Goal: Task Accomplishment & Management: Use online tool/utility

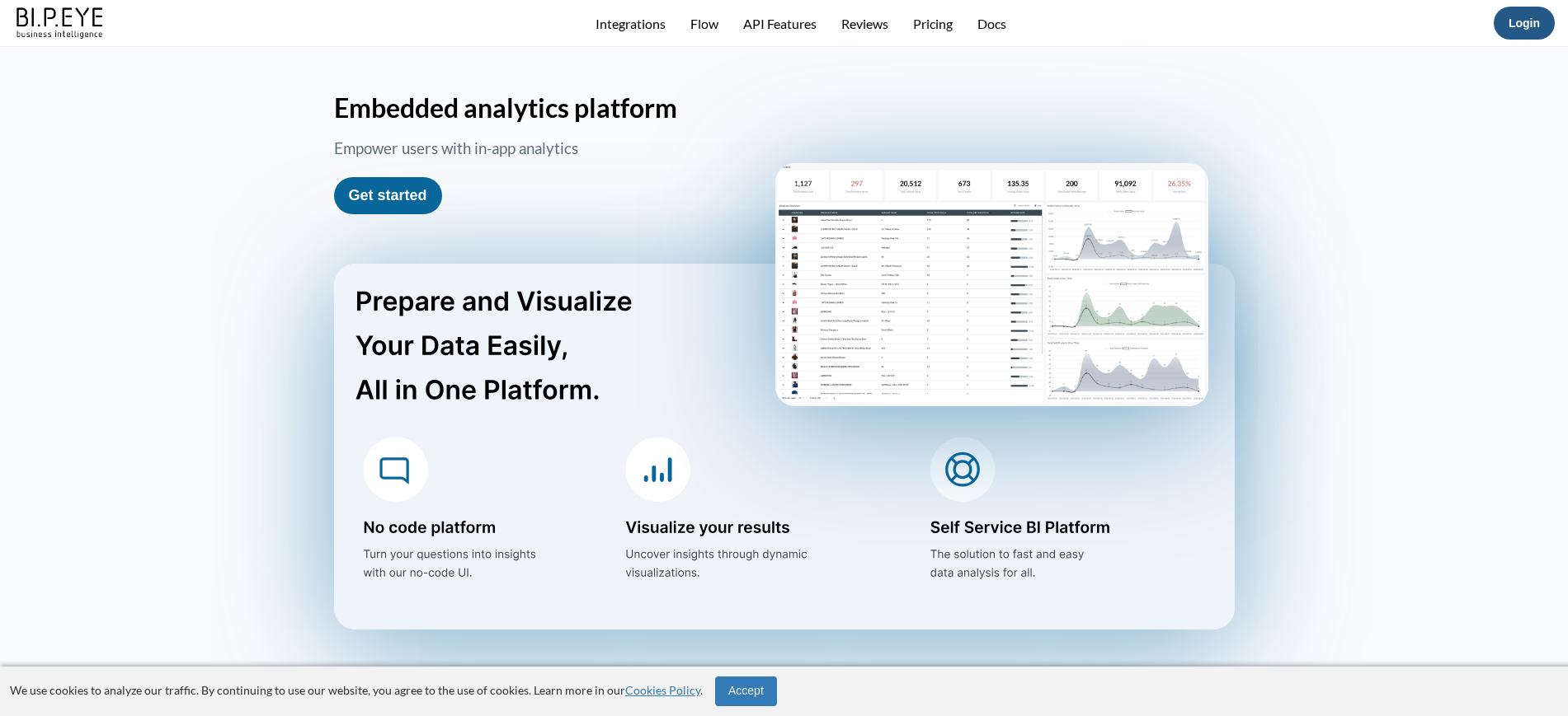
click at [1523, 18] on link "Login" at bounding box center [1524, 23] width 32 height 13
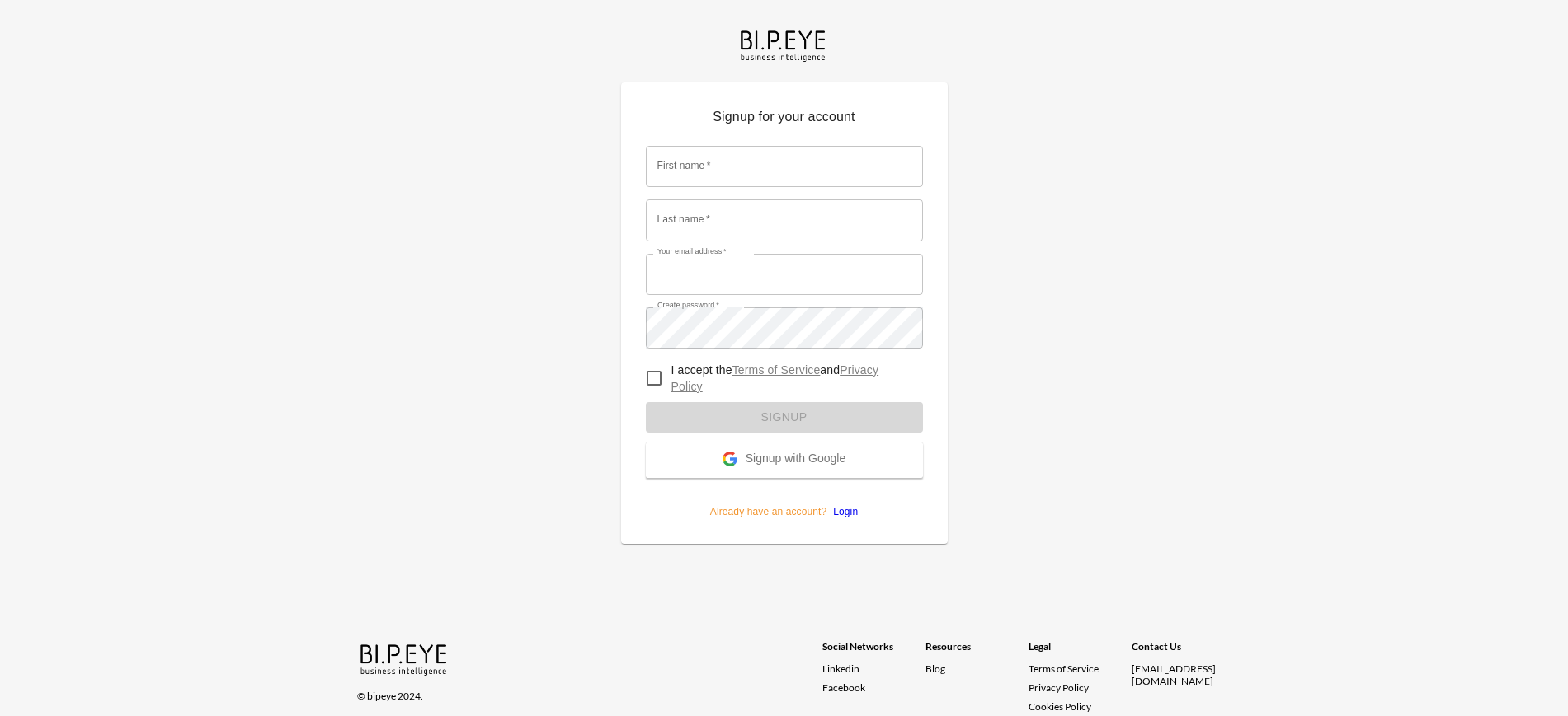
type input "Dinak@ibi.co.il"
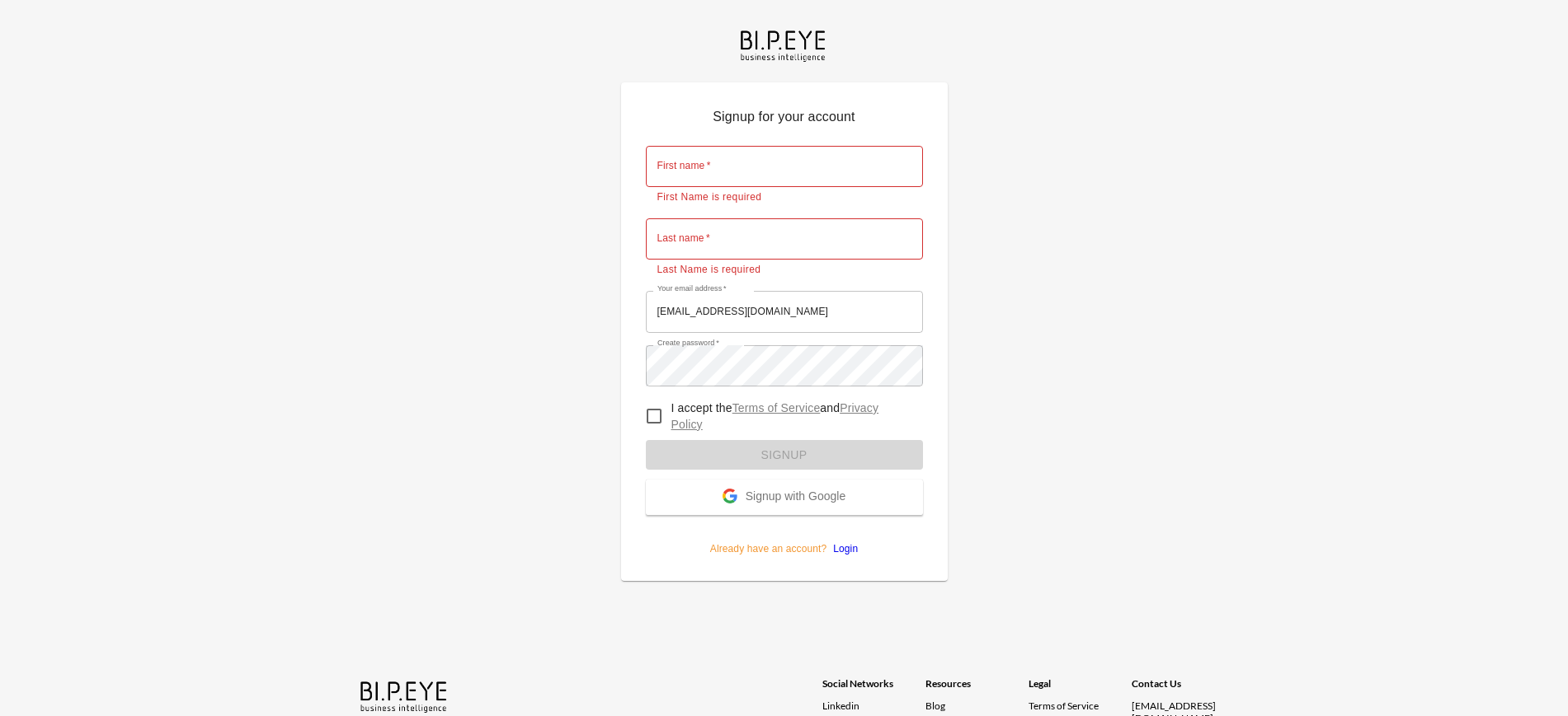
click at [845, 507] on form "First name   * First name   * First Name is required Last name   * Last name   …" at bounding box center [784, 344] width 277 height 423
drag, startPoint x: 846, startPoint y: 532, endPoint x: 846, endPoint y: 544, distance: 12.0
click at [846, 544] on p "Already have an account? Login" at bounding box center [784, 535] width 277 height 41
click at [846, 544] on link "Login" at bounding box center [842, 548] width 32 height 11
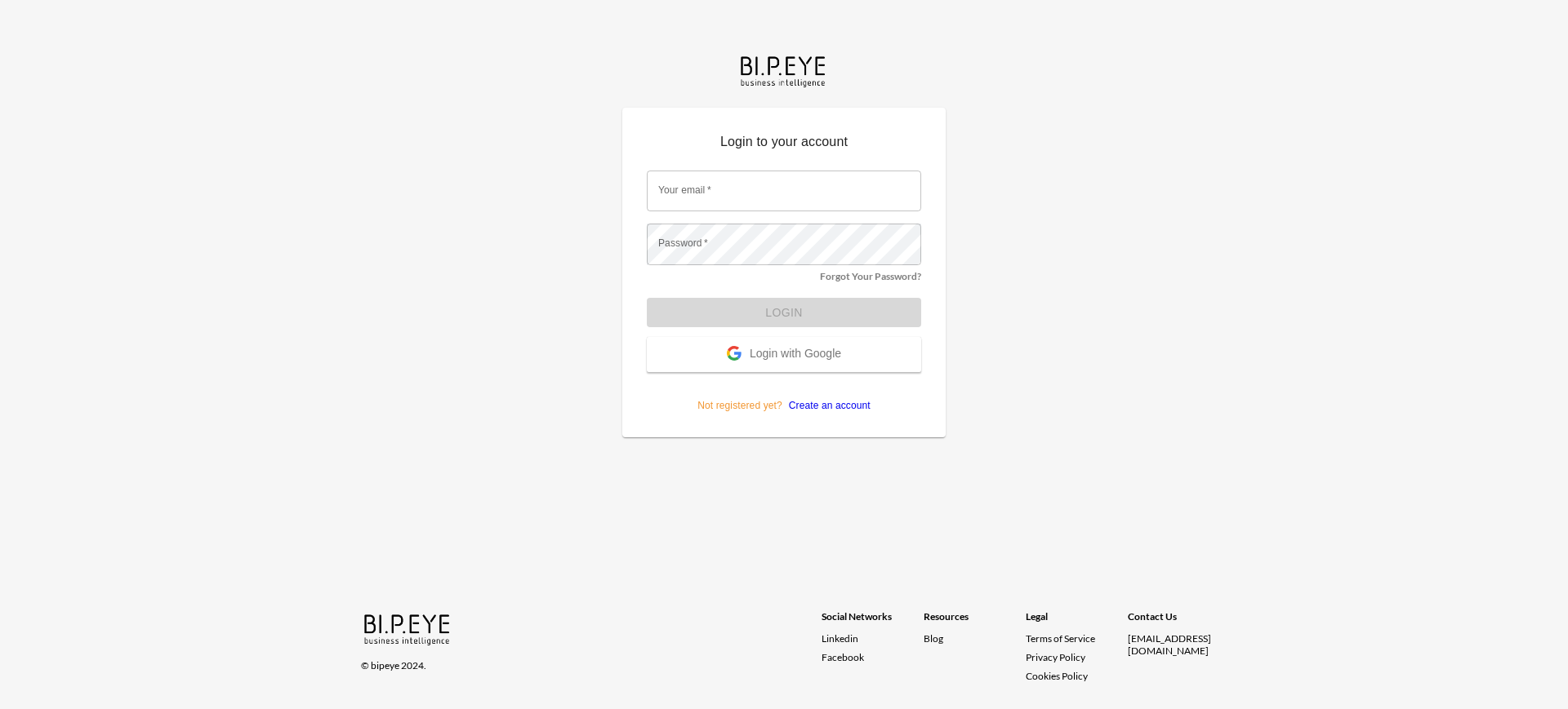
type input "Dinak@ibi.co.il"
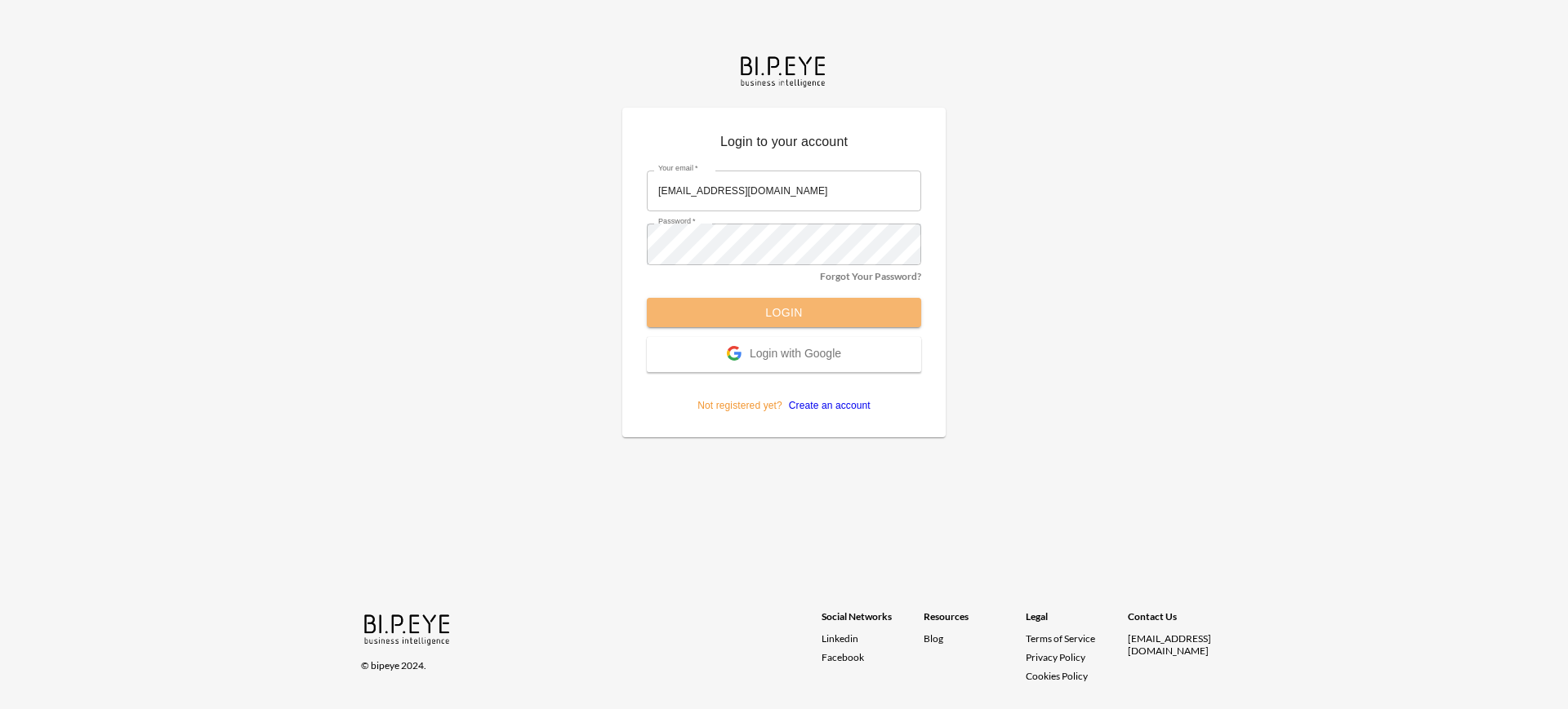
click at [787, 306] on button "Login" at bounding box center [783, 312] width 274 height 30
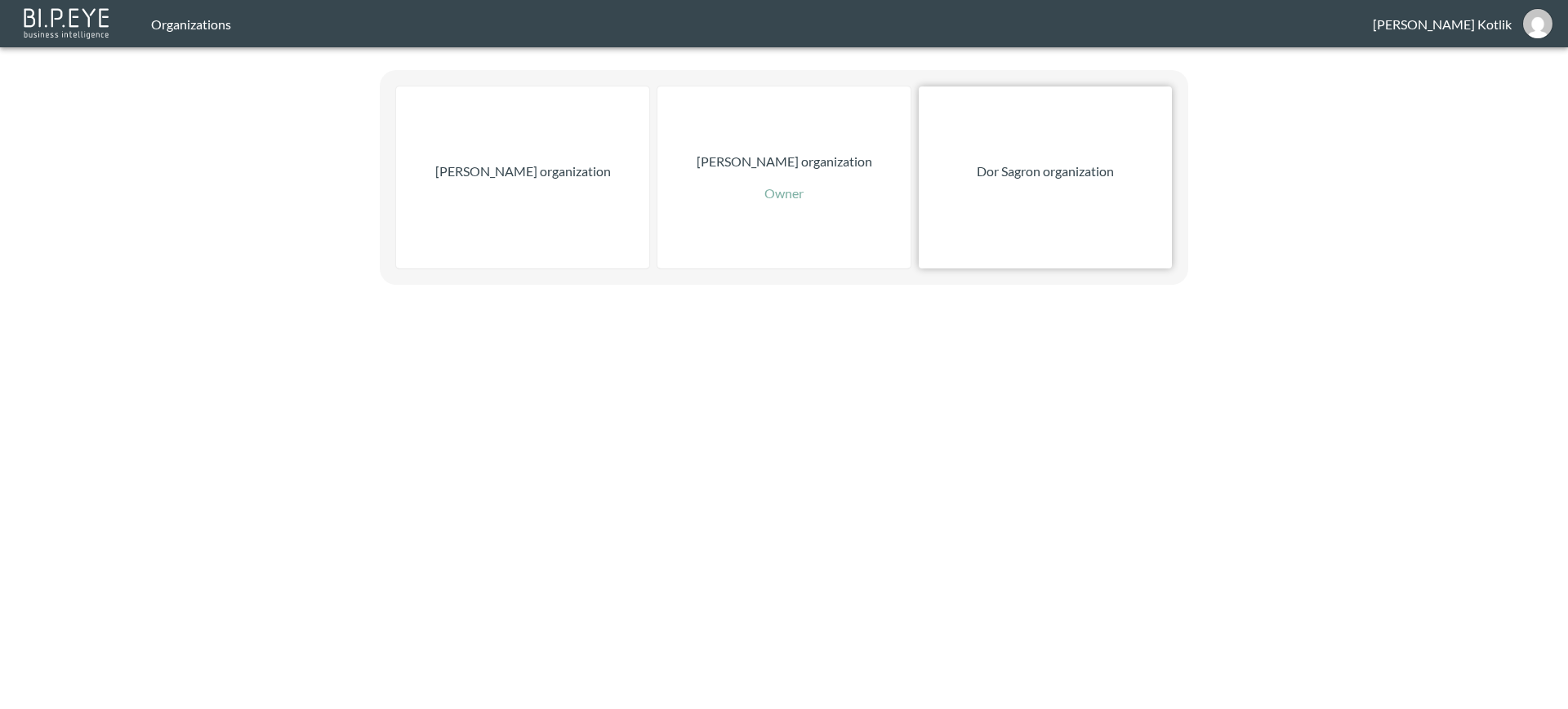
click at [999, 183] on div "Dor Sagron organization" at bounding box center [1045, 177] width 253 height 182
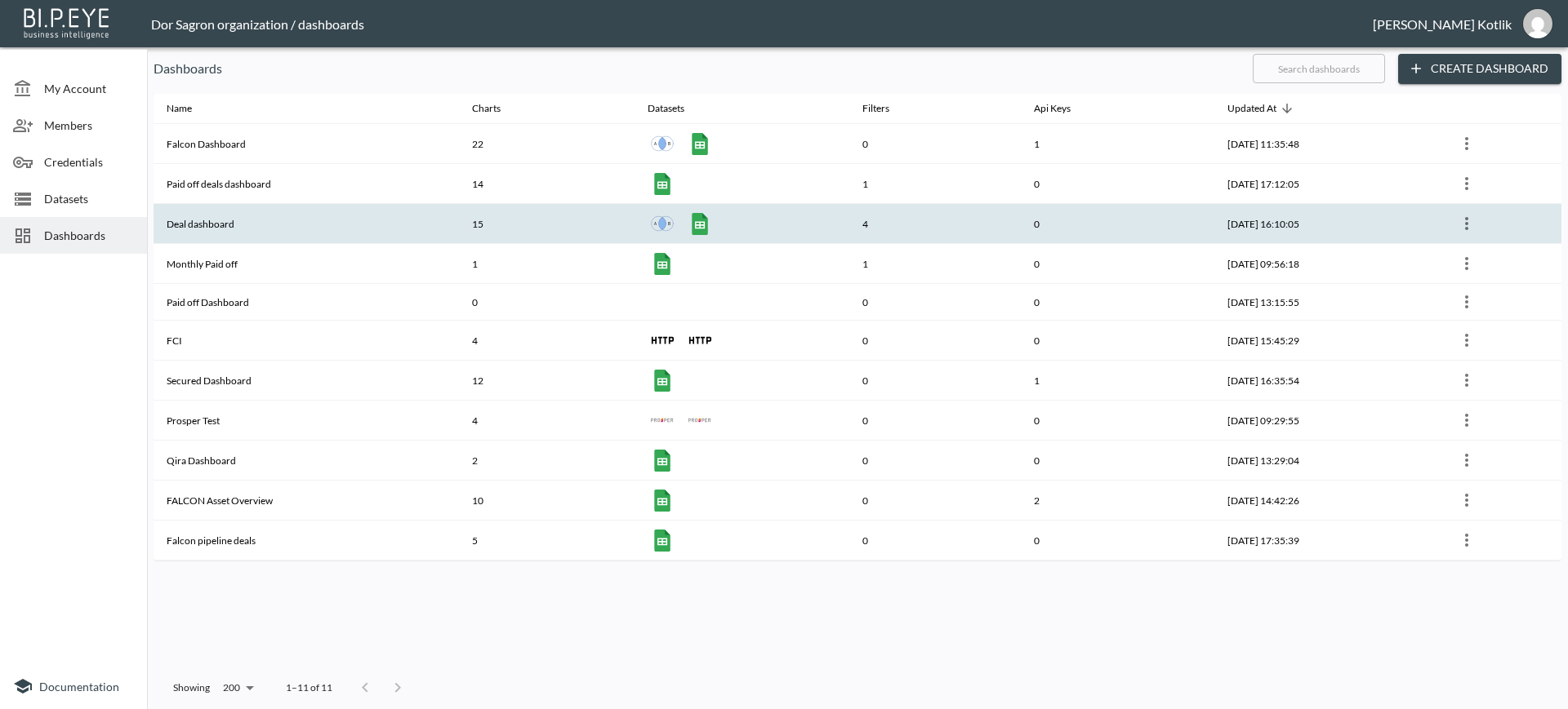
click at [209, 227] on th "Deal dashboard" at bounding box center [305, 224] width 305 height 40
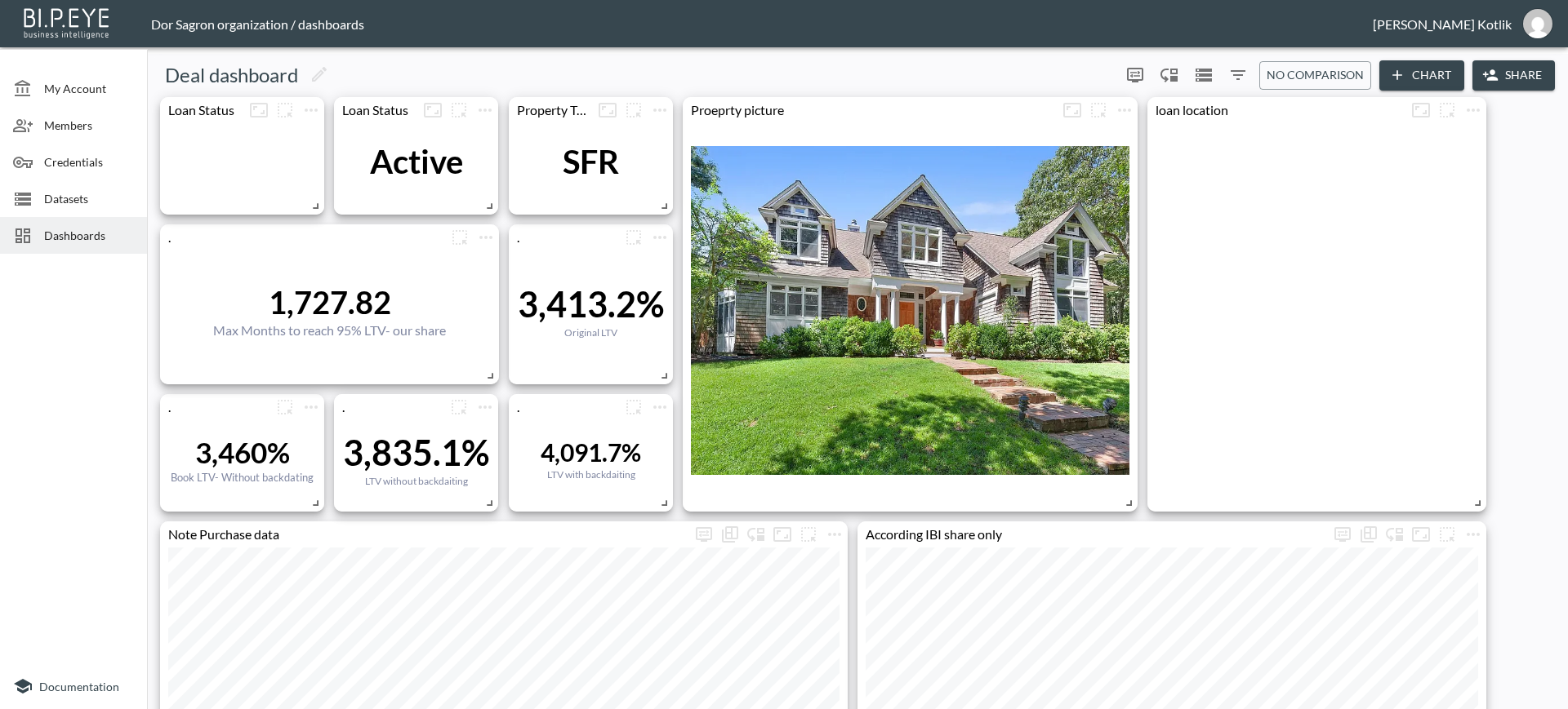
scroll to position [353, 0]
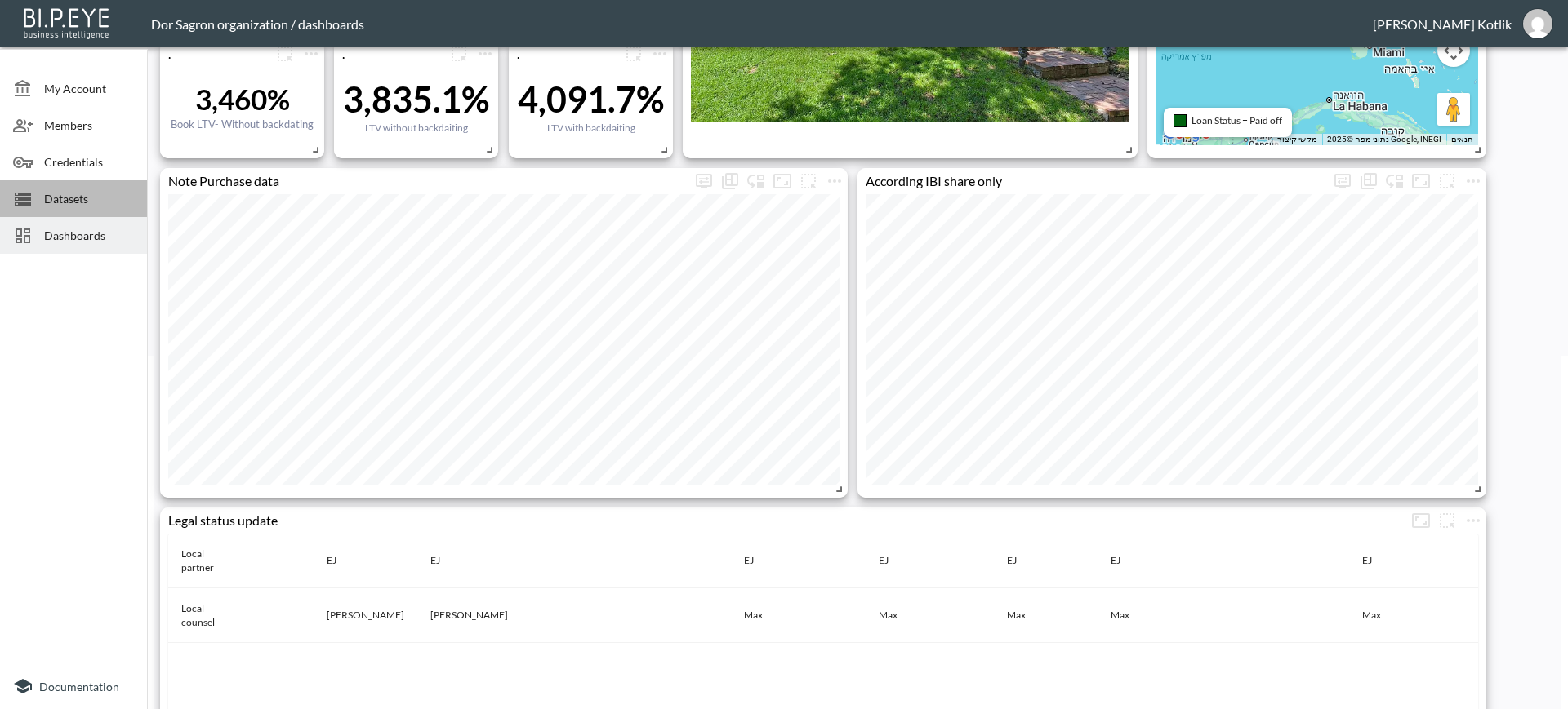
click at [94, 203] on span "Datasets" at bounding box center [89, 199] width 90 height 17
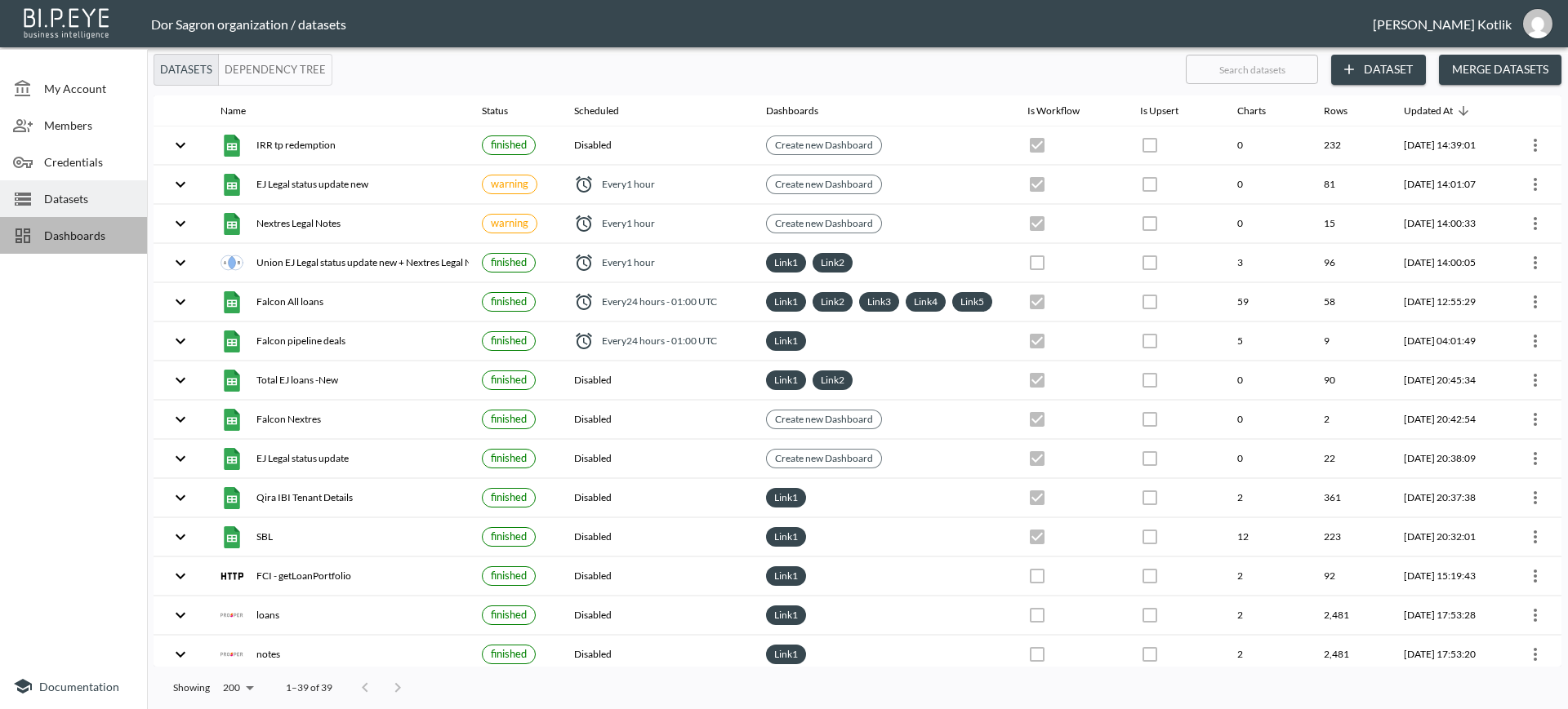
click at [74, 230] on span "Dashboards" at bounding box center [89, 236] width 90 height 17
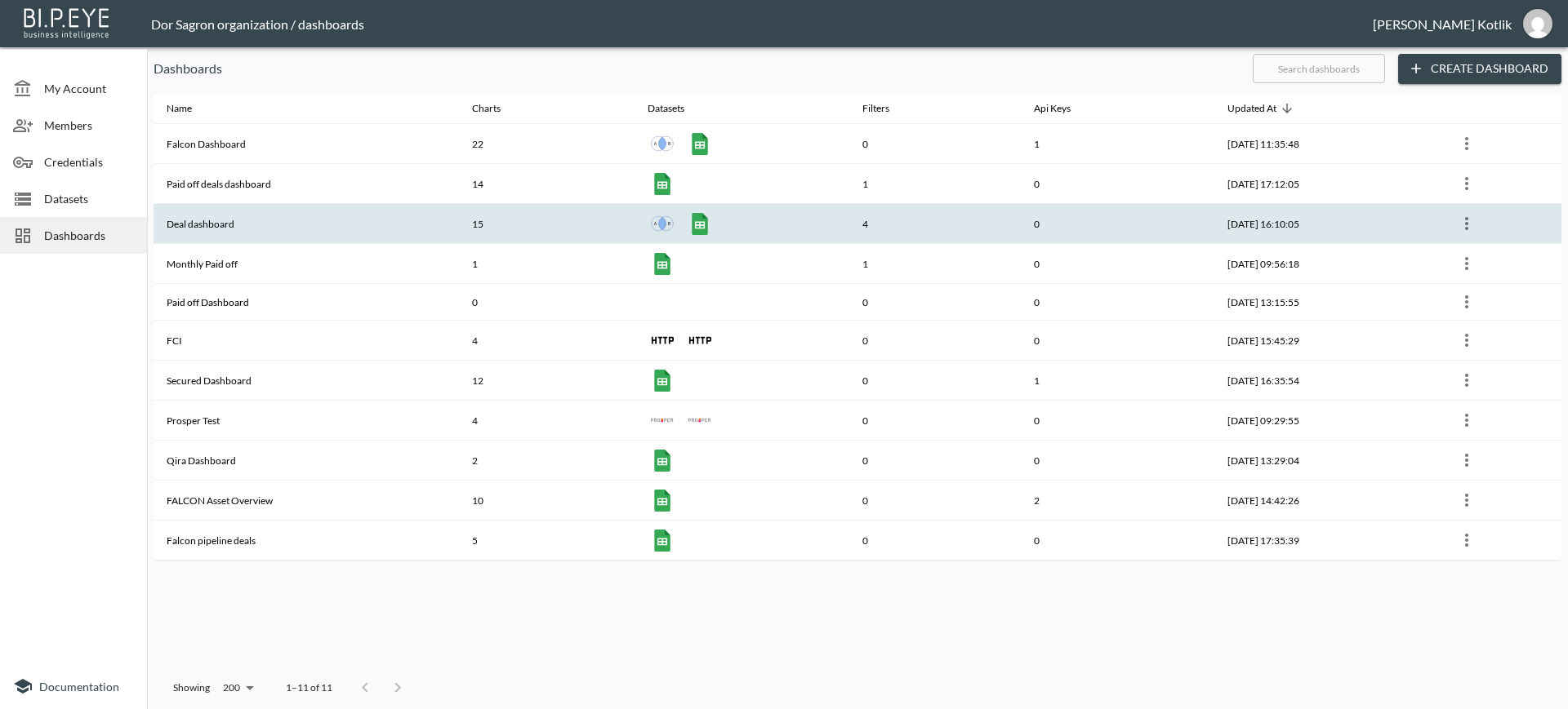
click at [200, 215] on th "Deal dashboard" at bounding box center [305, 224] width 305 height 40
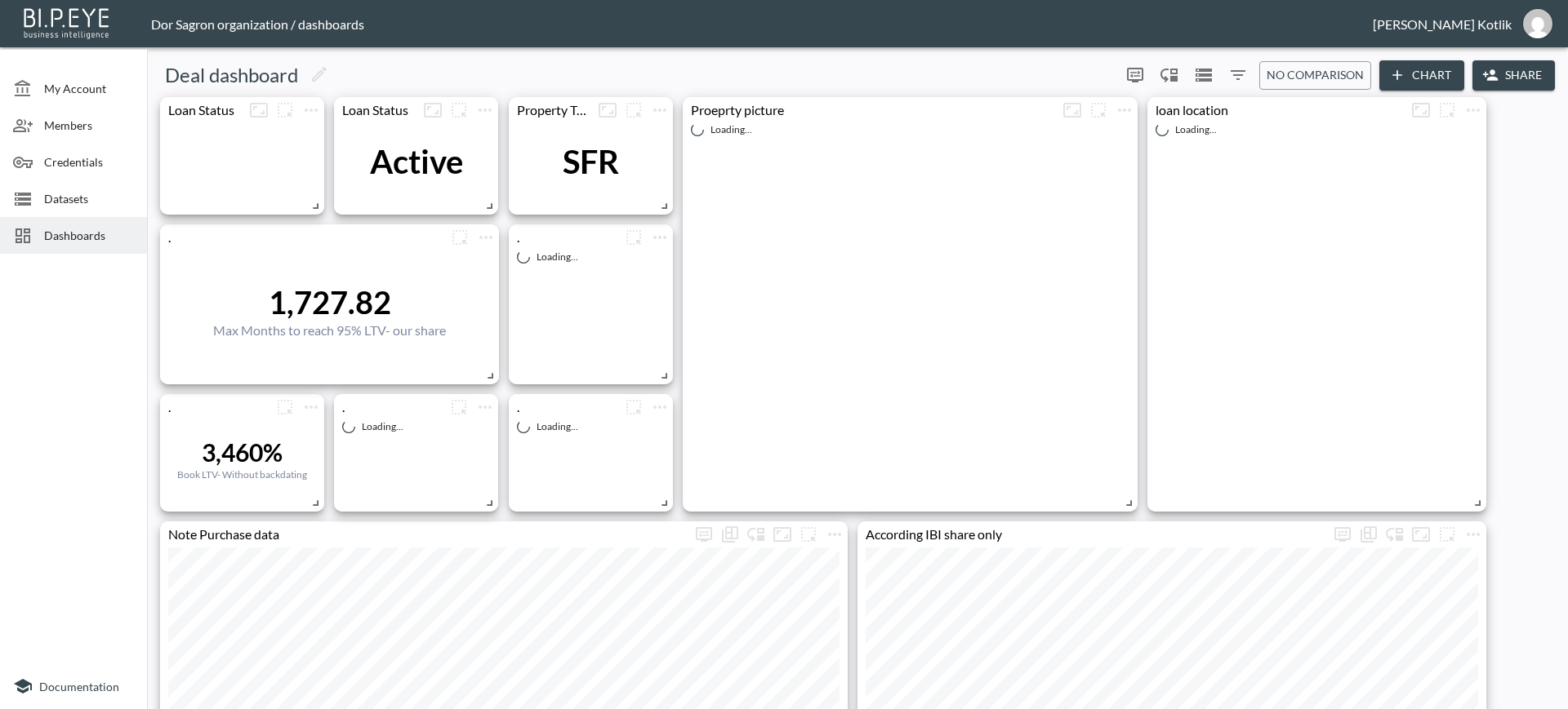
click at [1419, 75] on button "Chart" at bounding box center [1422, 75] width 85 height 30
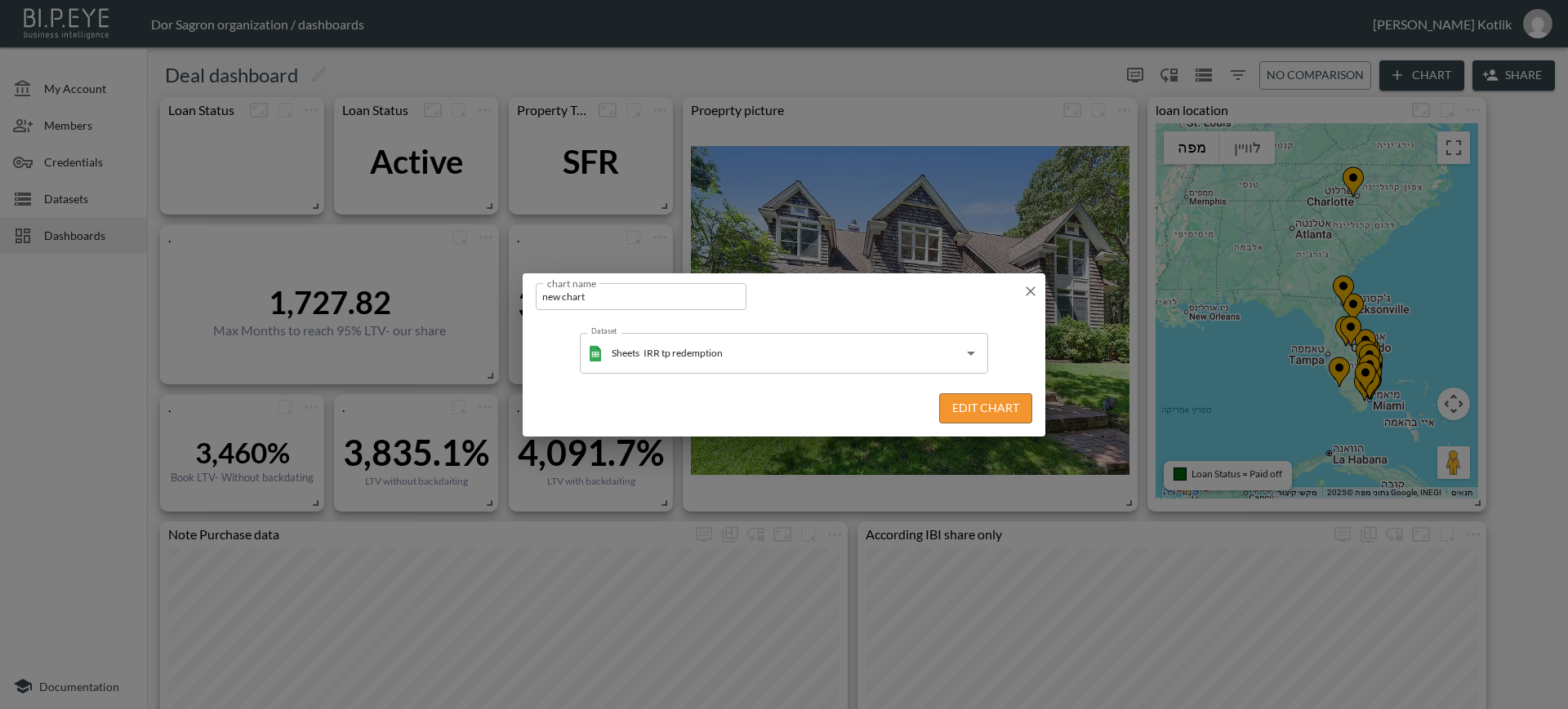
click at [1041, 286] on div "chart name new chart chart name" at bounding box center [784, 293] width 523 height 40
click at [1032, 292] on icon "button" at bounding box center [1030, 291] width 10 height 10
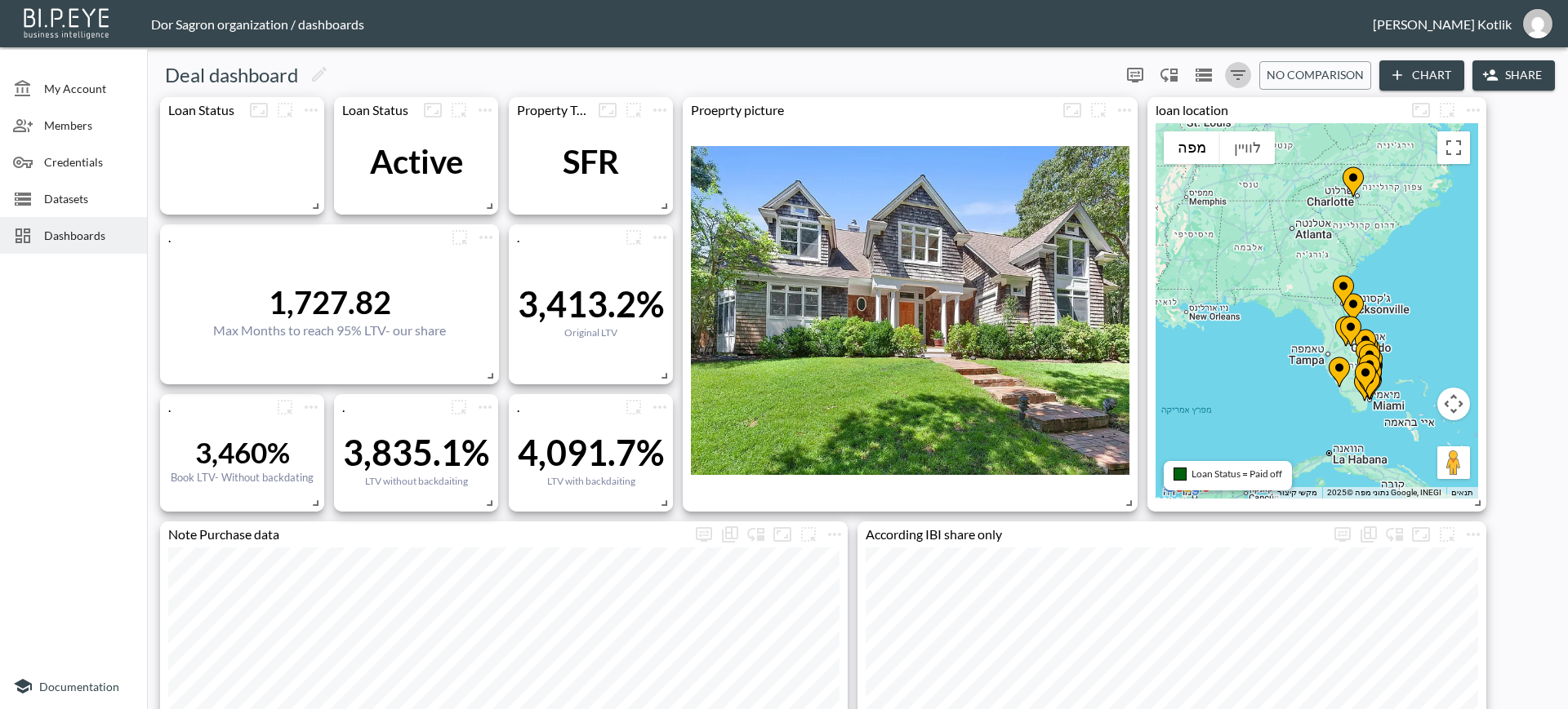
click at [1235, 75] on icon "Filters" at bounding box center [1237, 75] width 15 height 10
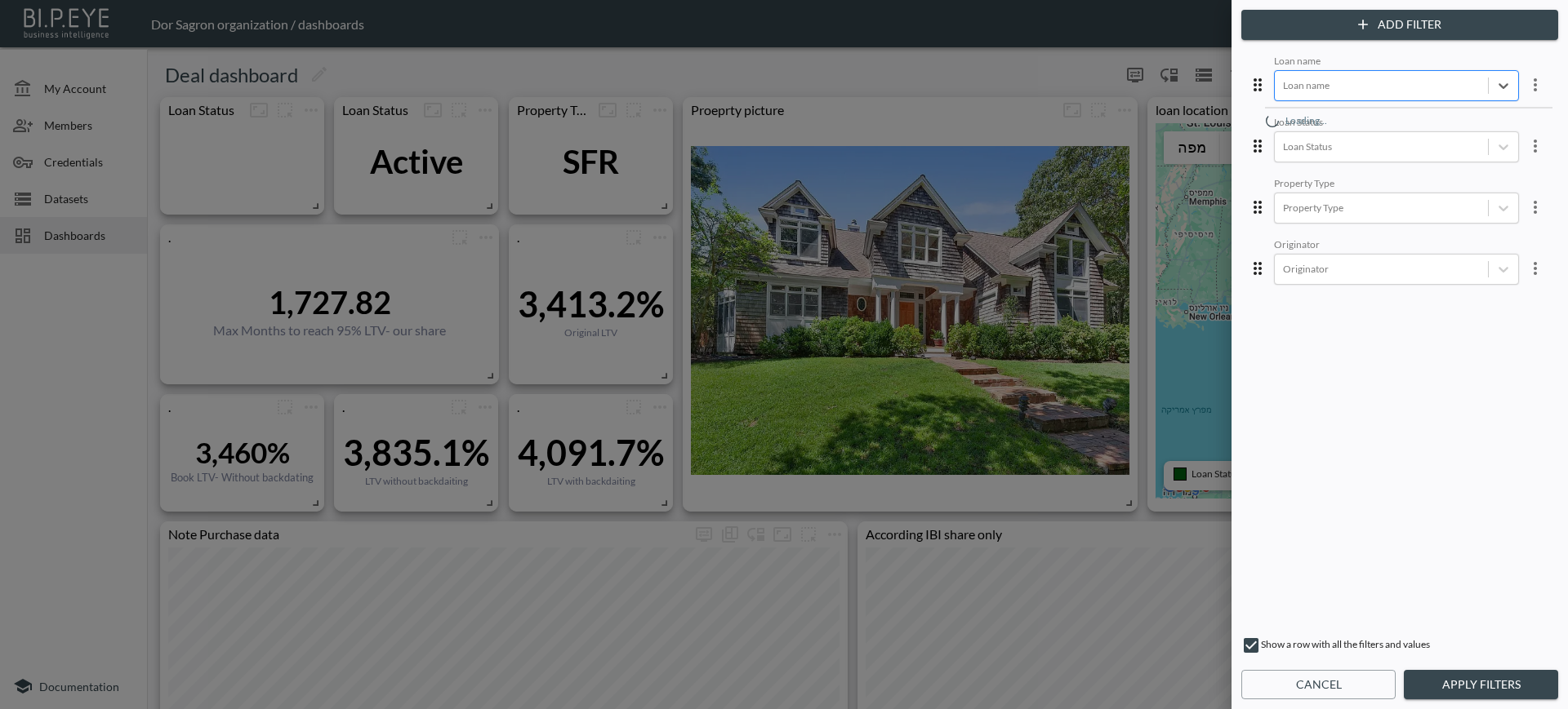
click at [1426, 89] on div at bounding box center [1381, 85] width 197 height 16
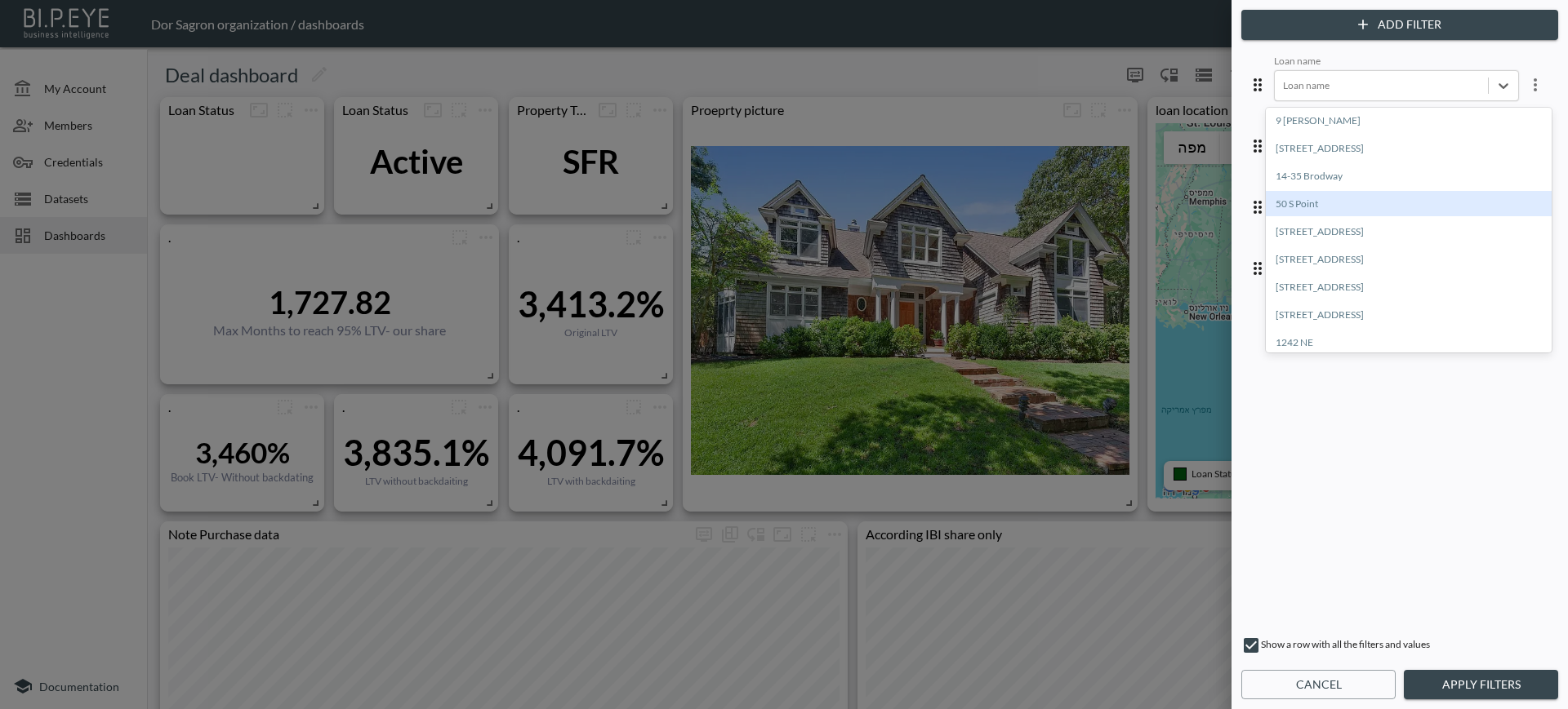
click at [1385, 199] on div "50 S Point" at bounding box center [1408, 204] width 285 height 25
click at [1443, 672] on button "Apply Filters" at bounding box center [1480, 685] width 154 height 30
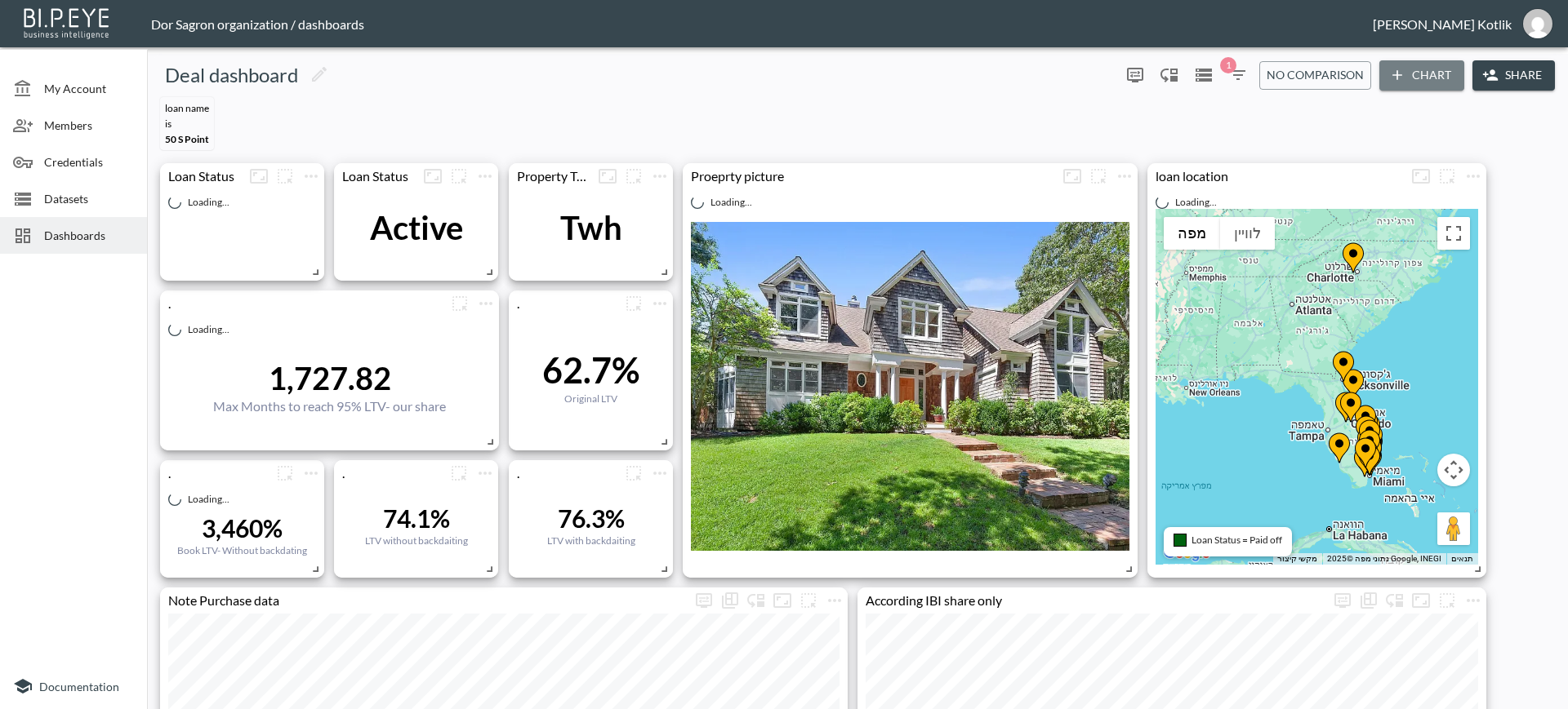
click at [1405, 79] on button "Chart" at bounding box center [1422, 75] width 85 height 30
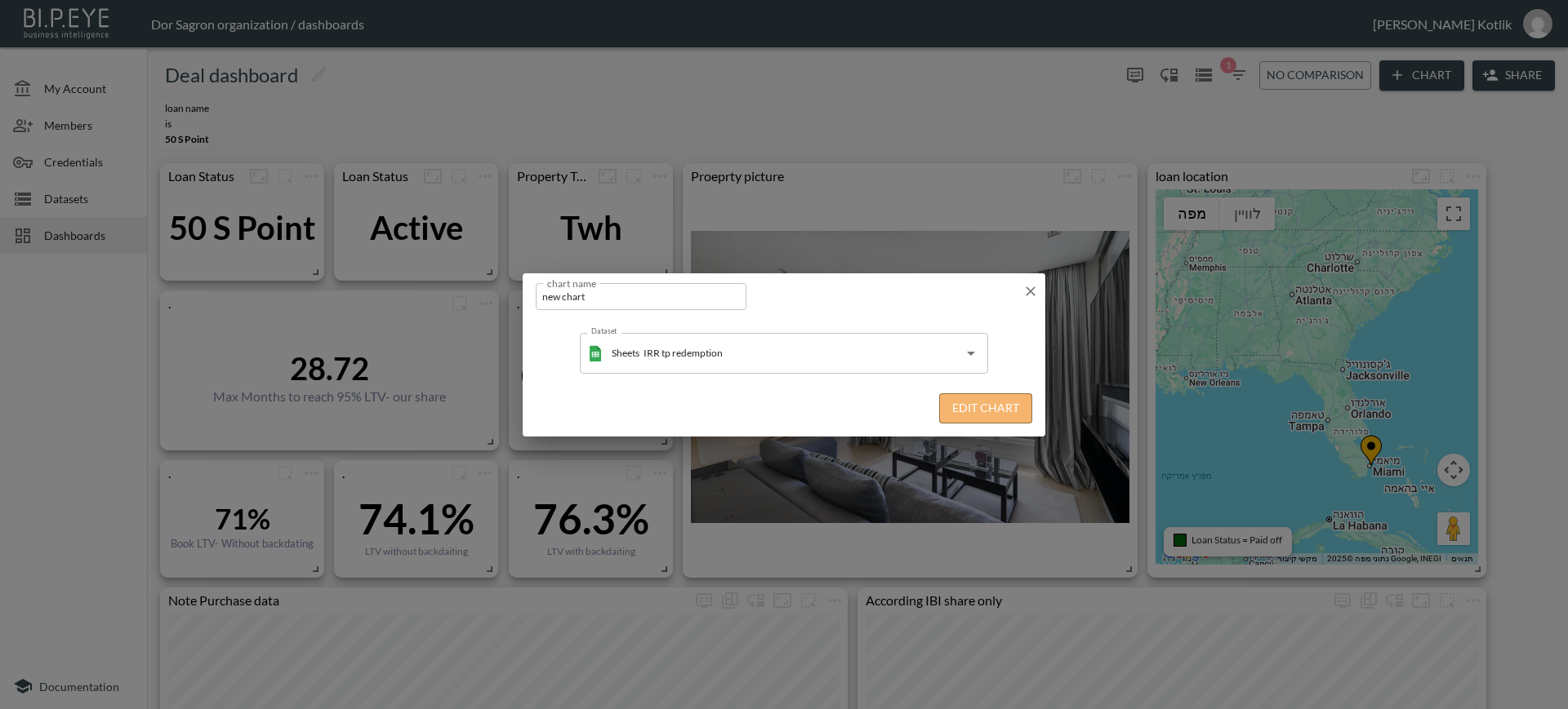
click at [968, 405] on button "Edit Chart" at bounding box center [985, 408] width 93 height 30
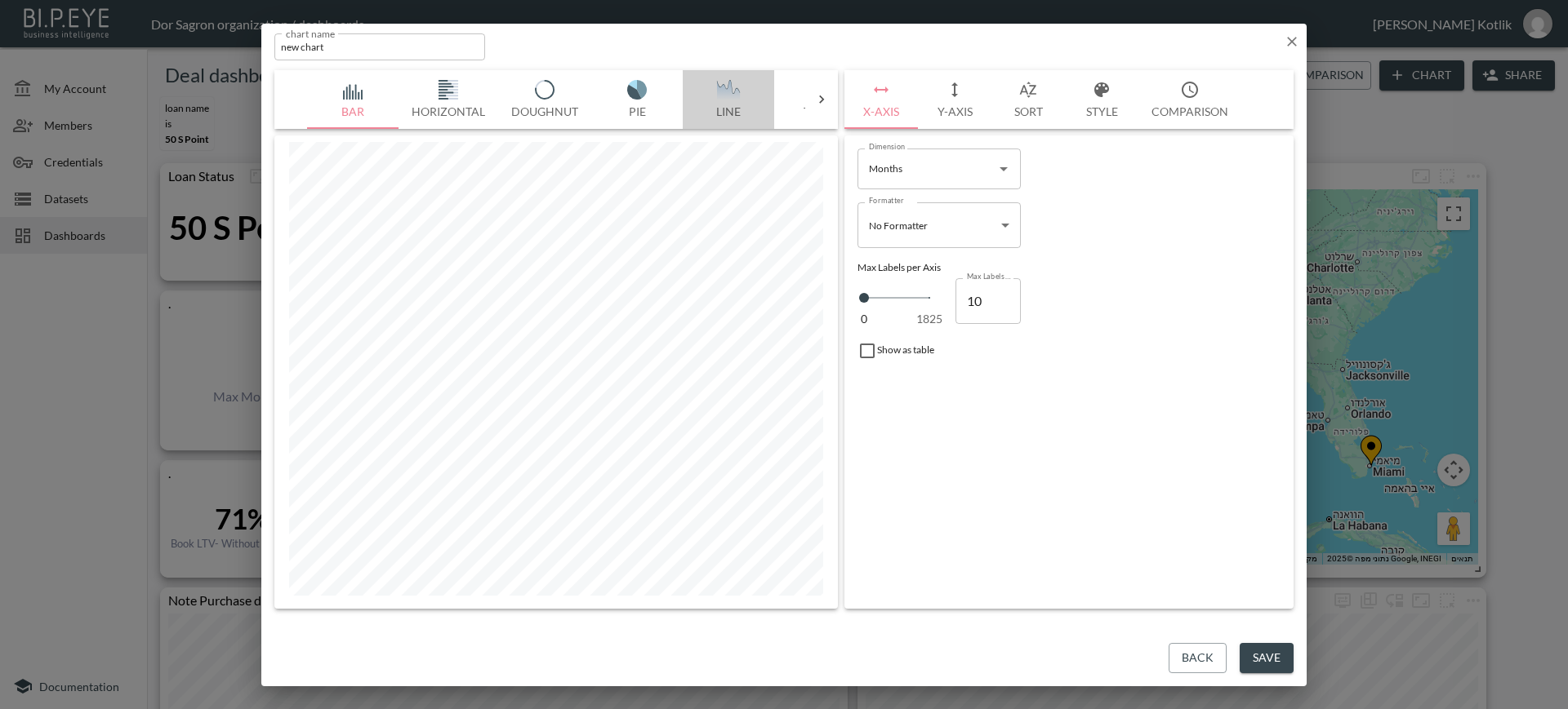
click at [724, 97] on img "button" at bounding box center [727, 90] width 65 height 20
click at [975, 104] on button "Y-Axis" at bounding box center [955, 100] width 73 height 59
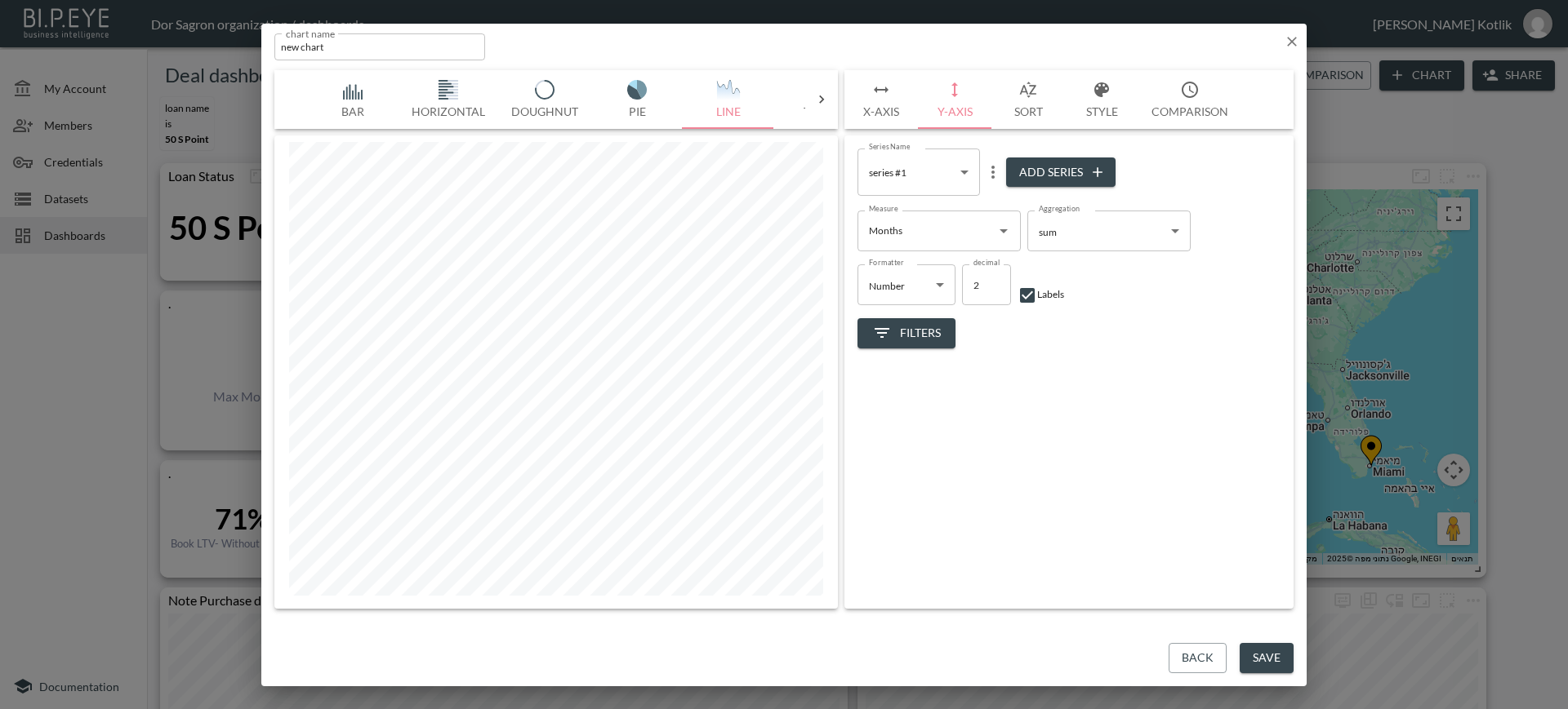
click at [922, 174] on body "BI.P.EYE, Interactive Analytics Dashboards - app Dor Sagron organization / dash…" at bounding box center [784, 354] width 1568 height 709
click at [1079, 413] on div at bounding box center [784, 354] width 1568 height 709
click at [882, 111] on button "X-Axis" at bounding box center [881, 100] width 73 height 59
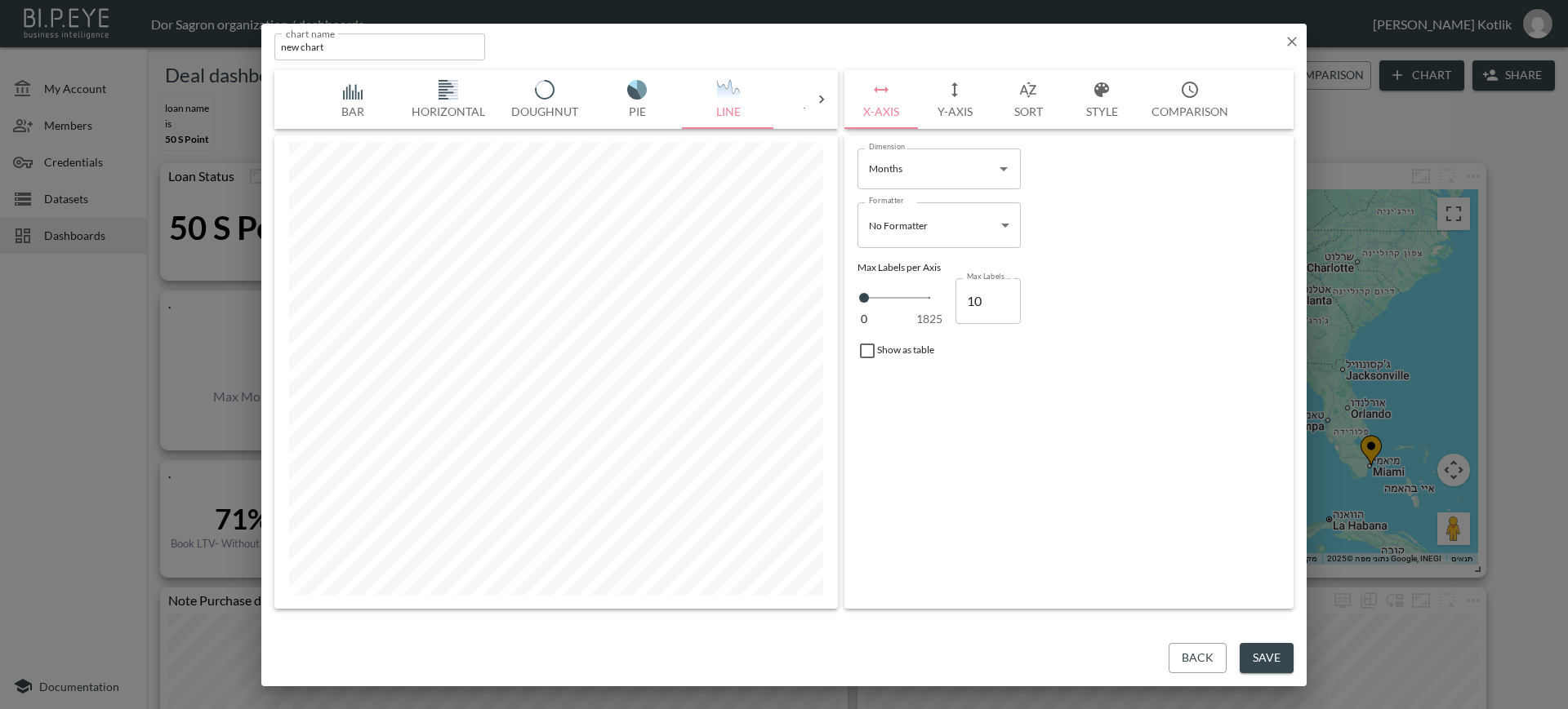
click at [908, 178] on input "Months" at bounding box center [927, 169] width 124 height 26
click at [893, 208] on li "IRR" at bounding box center [939, 208] width 164 height 24
type input "IRR"
click at [814, 99] on icon at bounding box center [821, 99] width 17 height 17
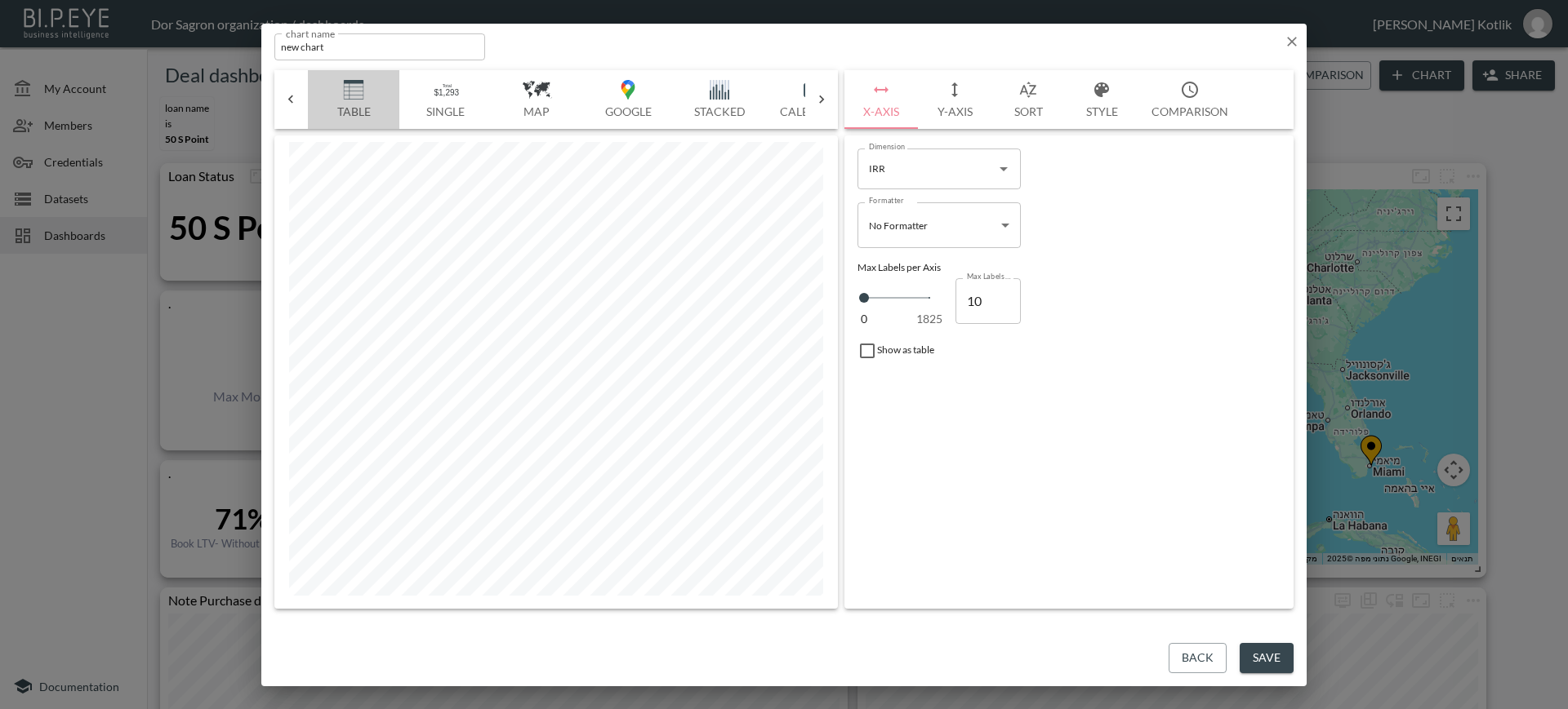
click at [334, 97] on img "button" at bounding box center [353, 90] width 65 height 20
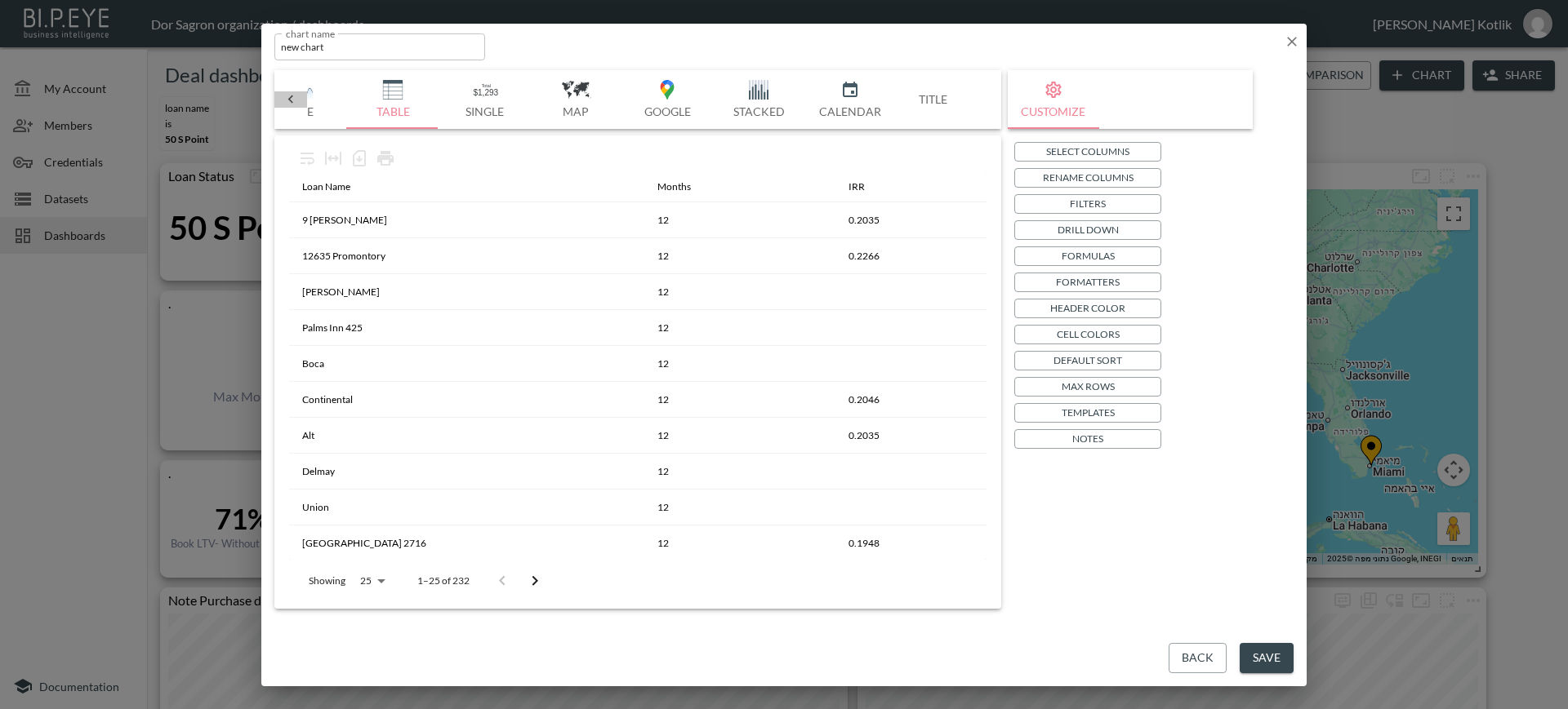
click at [286, 101] on icon at bounding box center [291, 99] width 17 height 17
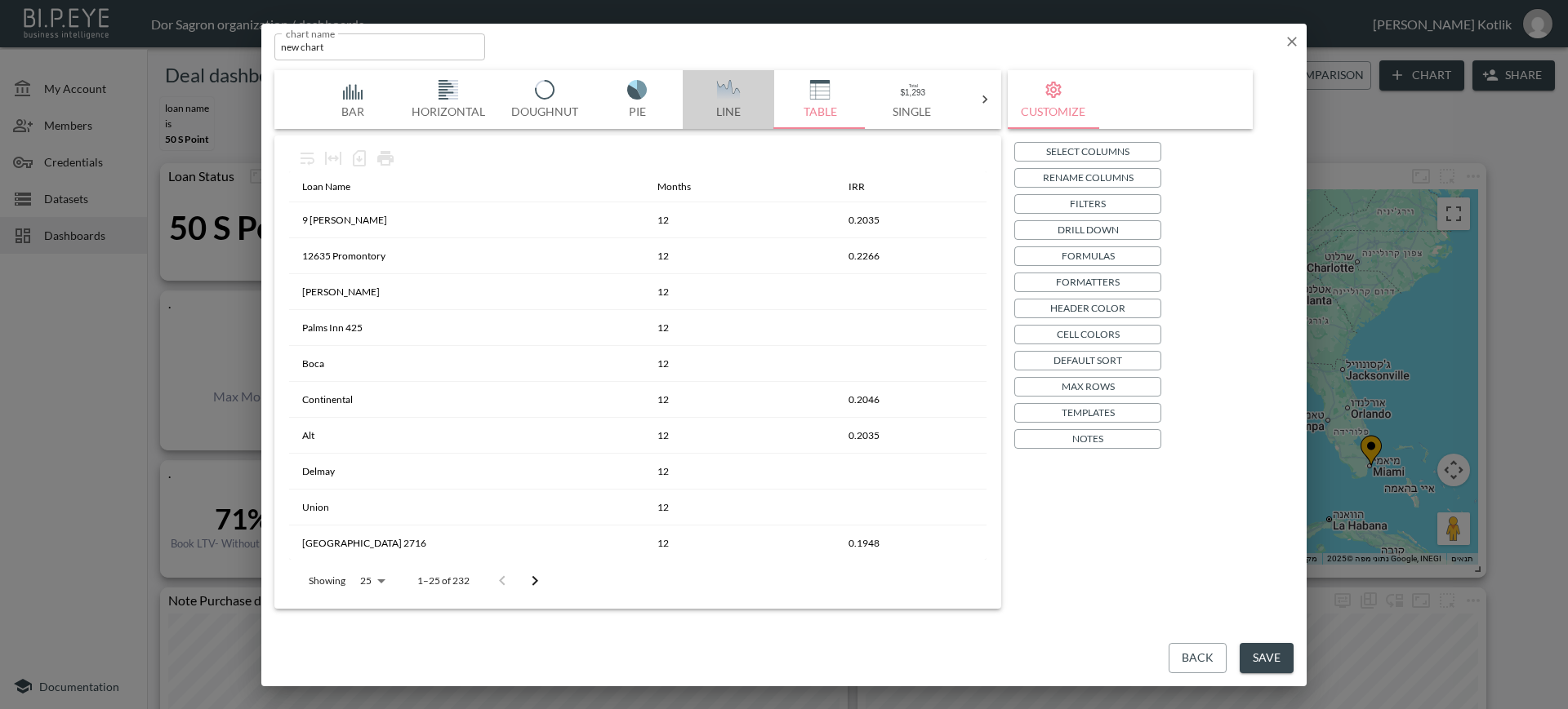
click at [715, 110] on button "Line" at bounding box center [727, 100] width 91 height 59
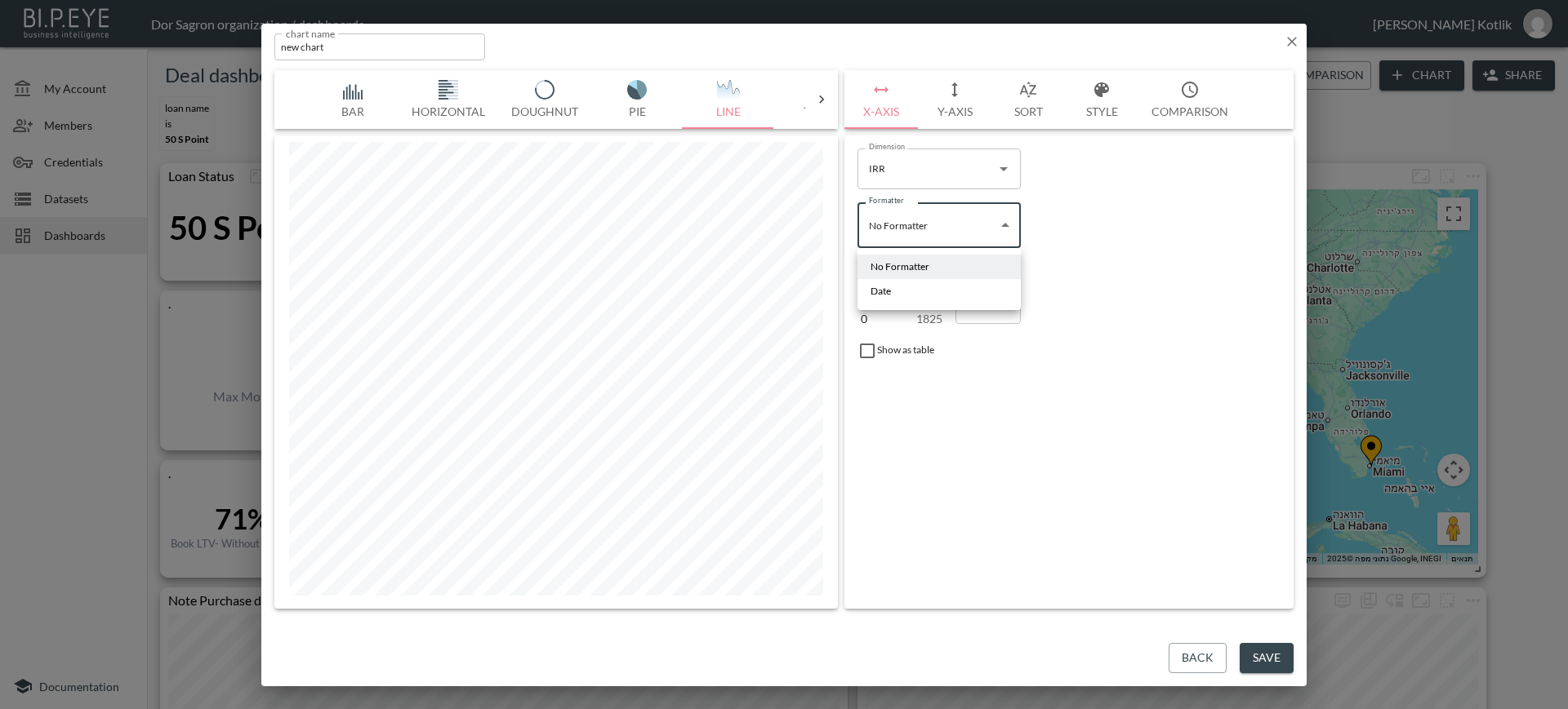
click at [963, 235] on body "BI.P.EYE, Interactive Analytics Dashboards - app Dor Sagron organization / dash…" at bounding box center [784, 354] width 1568 height 709
click at [933, 289] on li "Date" at bounding box center [939, 291] width 164 height 24
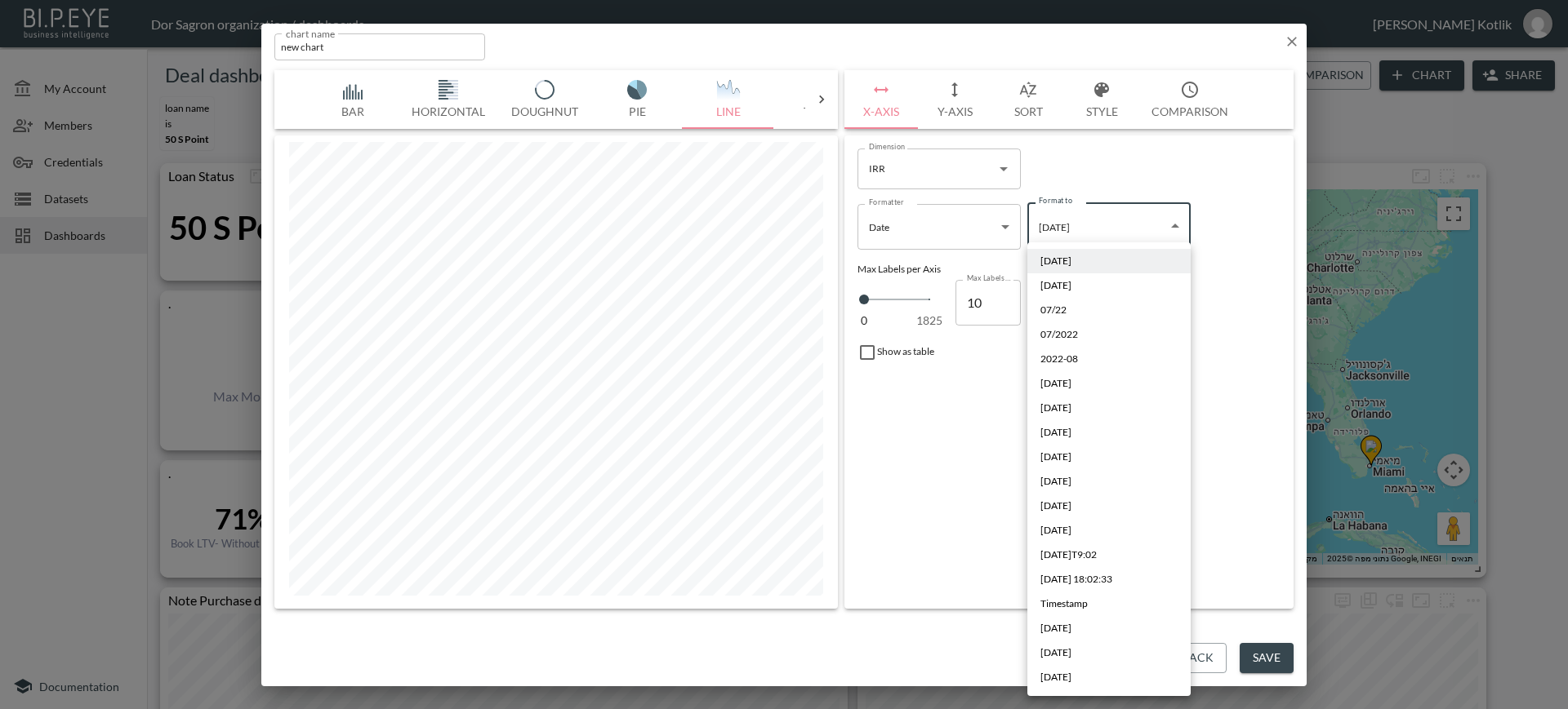
click at [1125, 215] on body "BI.P.EYE, Interactive Analytics Dashboards - app Dor Sagron organization / dash…" at bounding box center [784, 354] width 1568 height 709
click at [960, 237] on div at bounding box center [784, 354] width 1568 height 709
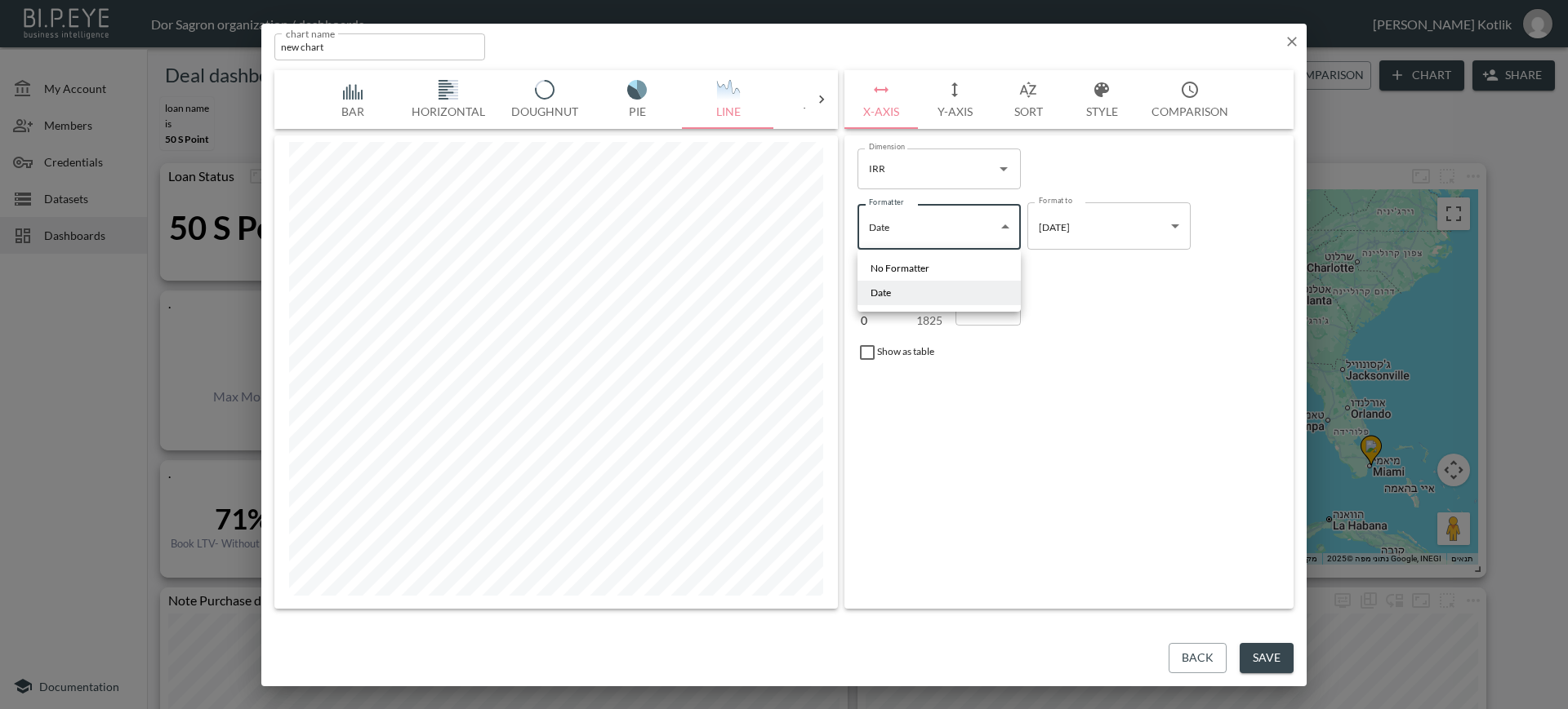
click at [985, 234] on body "BI.P.EYE, Interactive Analytics Dashboards - app Dor Sagron organization / dash…" at bounding box center [784, 354] width 1568 height 709
click at [962, 269] on li "No Formatter" at bounding box center [939, 269] width 164 height 24
type input "No Formatter"
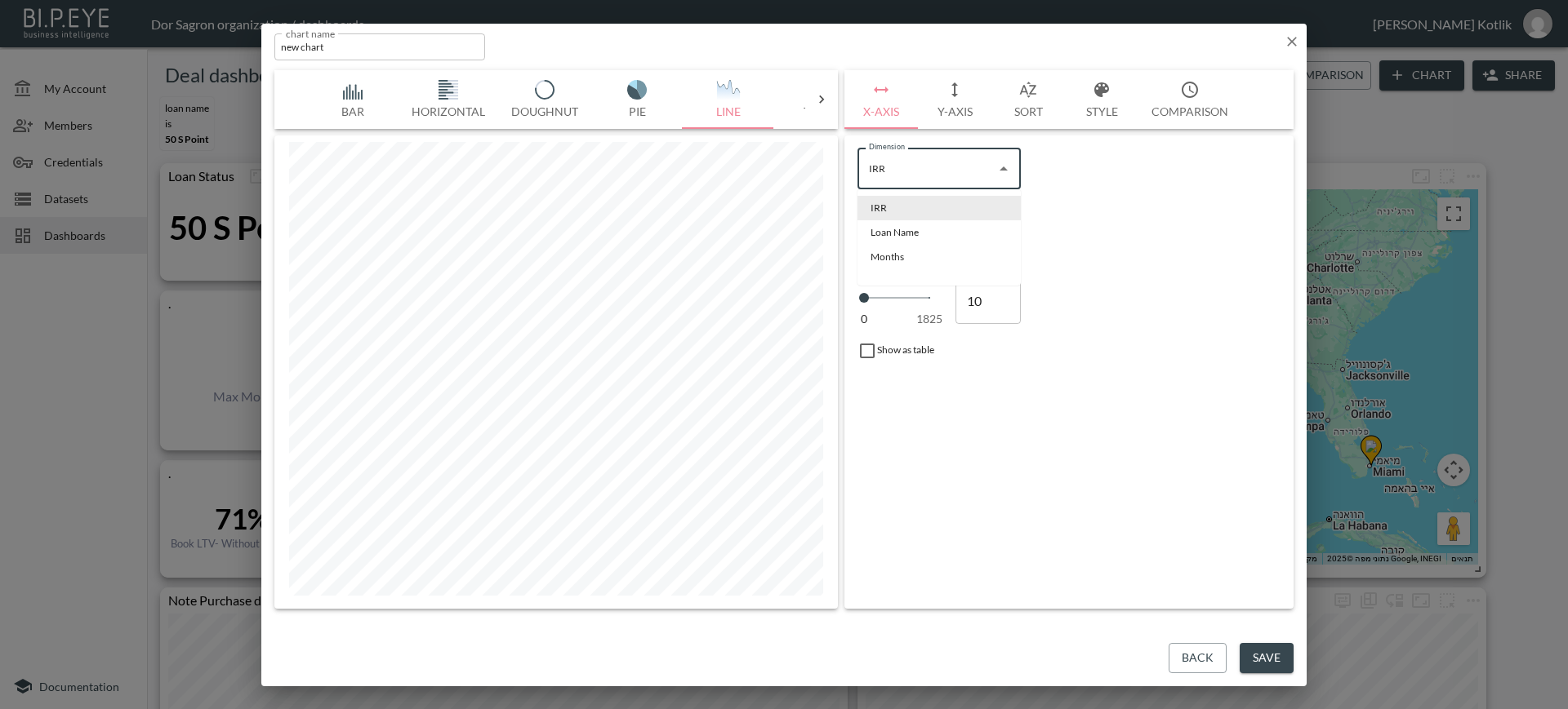
click at [968, 165] on input "IRR" at bounding box center [927, 169] width 124 height 26
click at [917, 260] on li "Months" at bounding box center [939, 257] width 164 height 24
type input "Months"
click at [951, 125] on button "Y-Axis" at bounding box center [955, 100] width 73 height 59
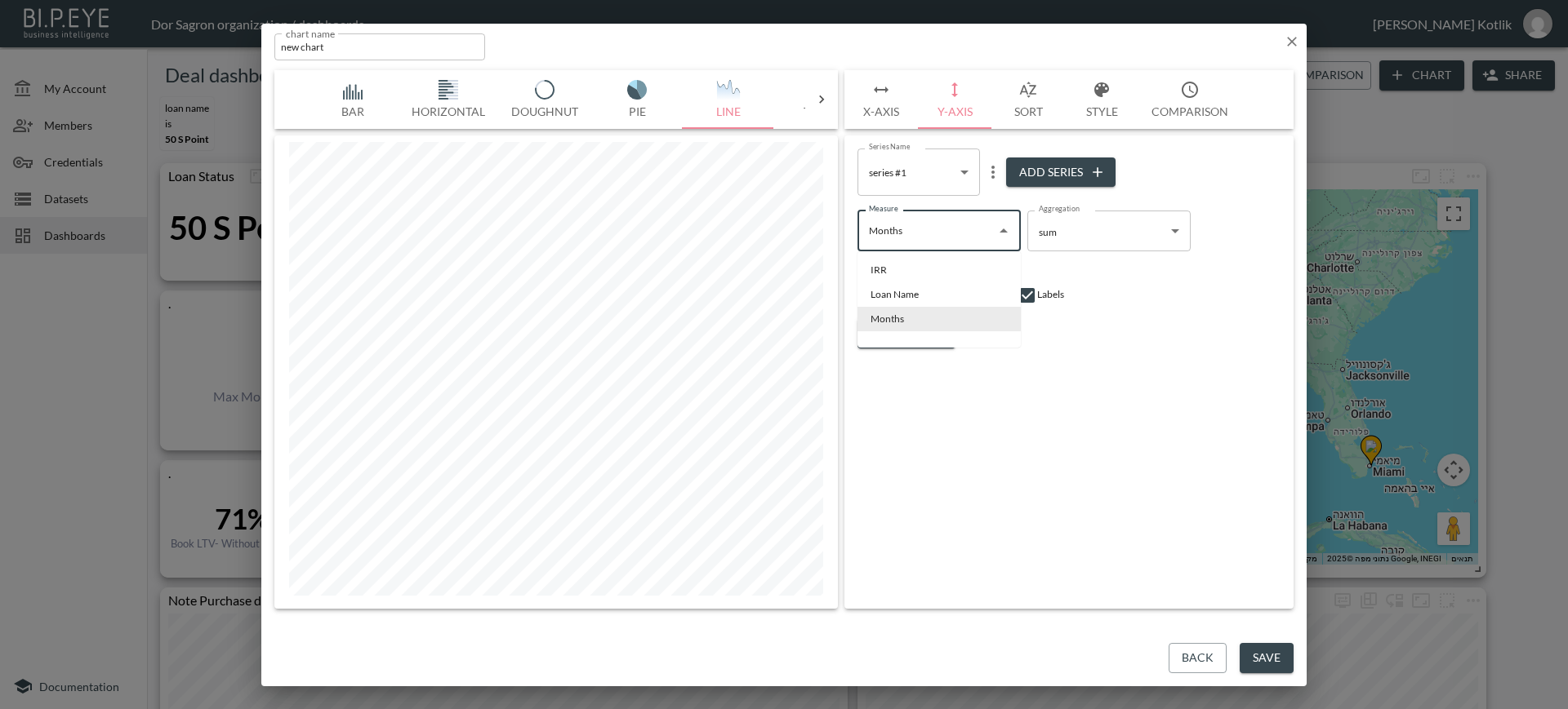
click at [923, 238] on input "Months" at bounding box center [927, 231] width 124 height 26
click at [906, 272] on li "IRR" at bounding box center [939, 271] width 164 height 24
type input "IRR"
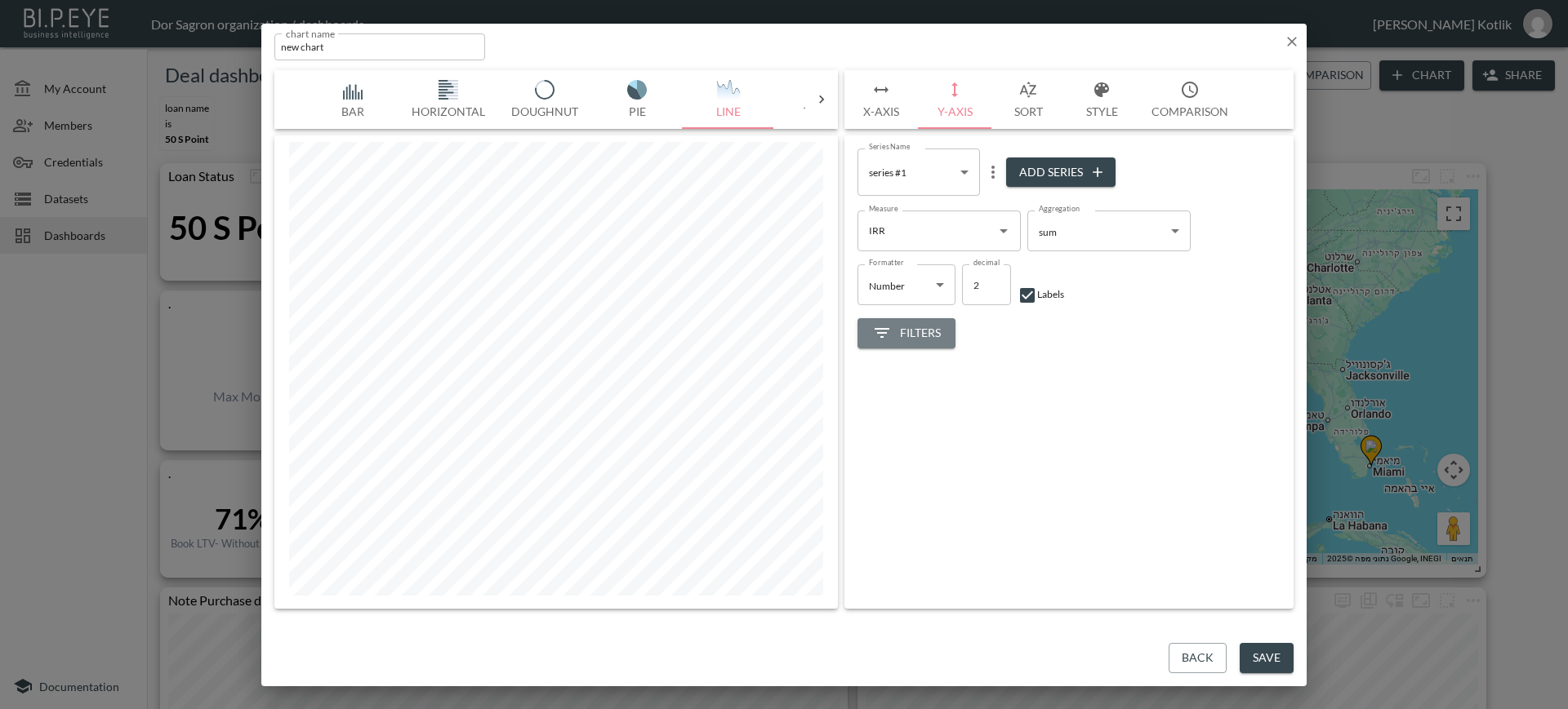
click at [894, 341] on span "Filters" at bounding box center [906, 333] width 69 height 20
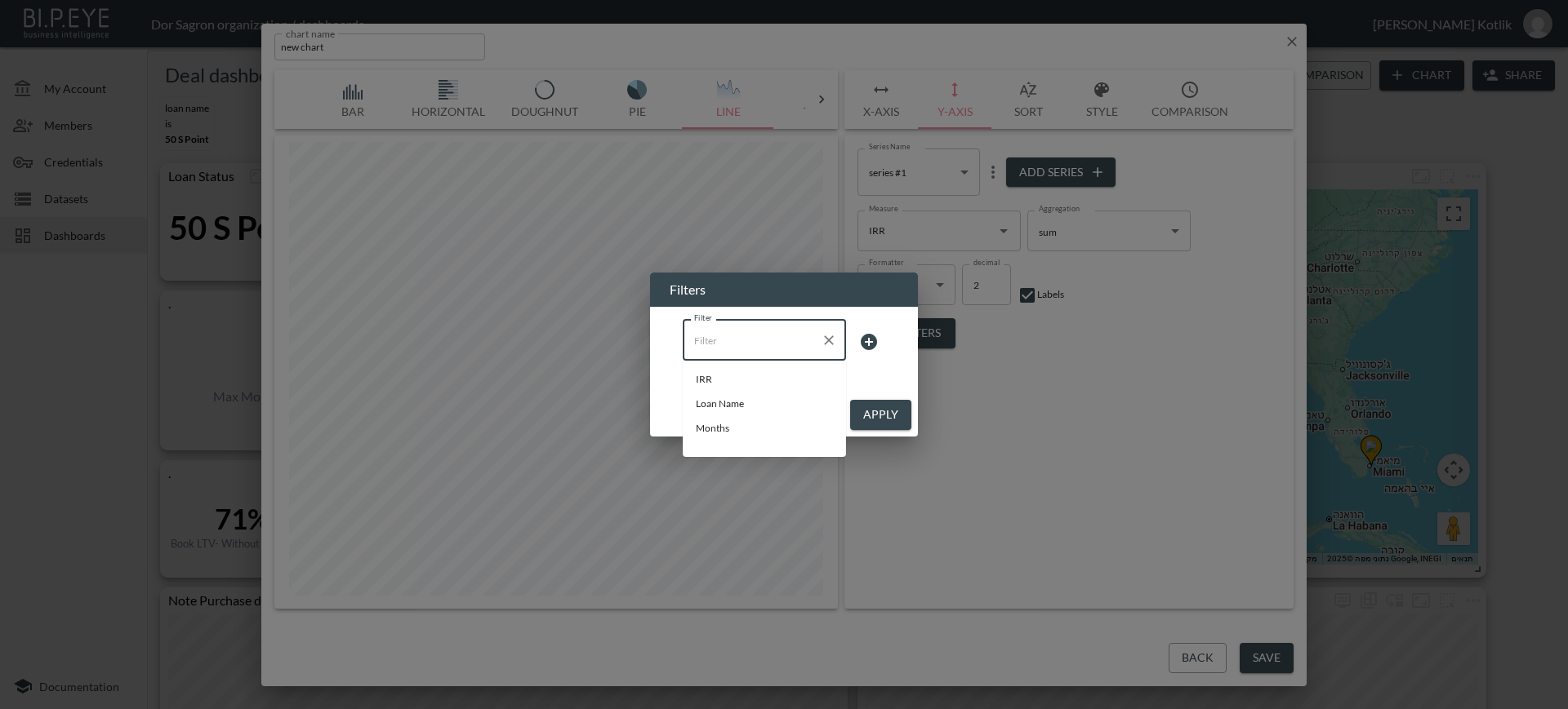
click at [733, 342] on input "Filter" at bounding box center [752, 340] width 124 height 26
click at [721, 376] on span "Loan Name" at bounding box center [764, 379] width 137 height 15
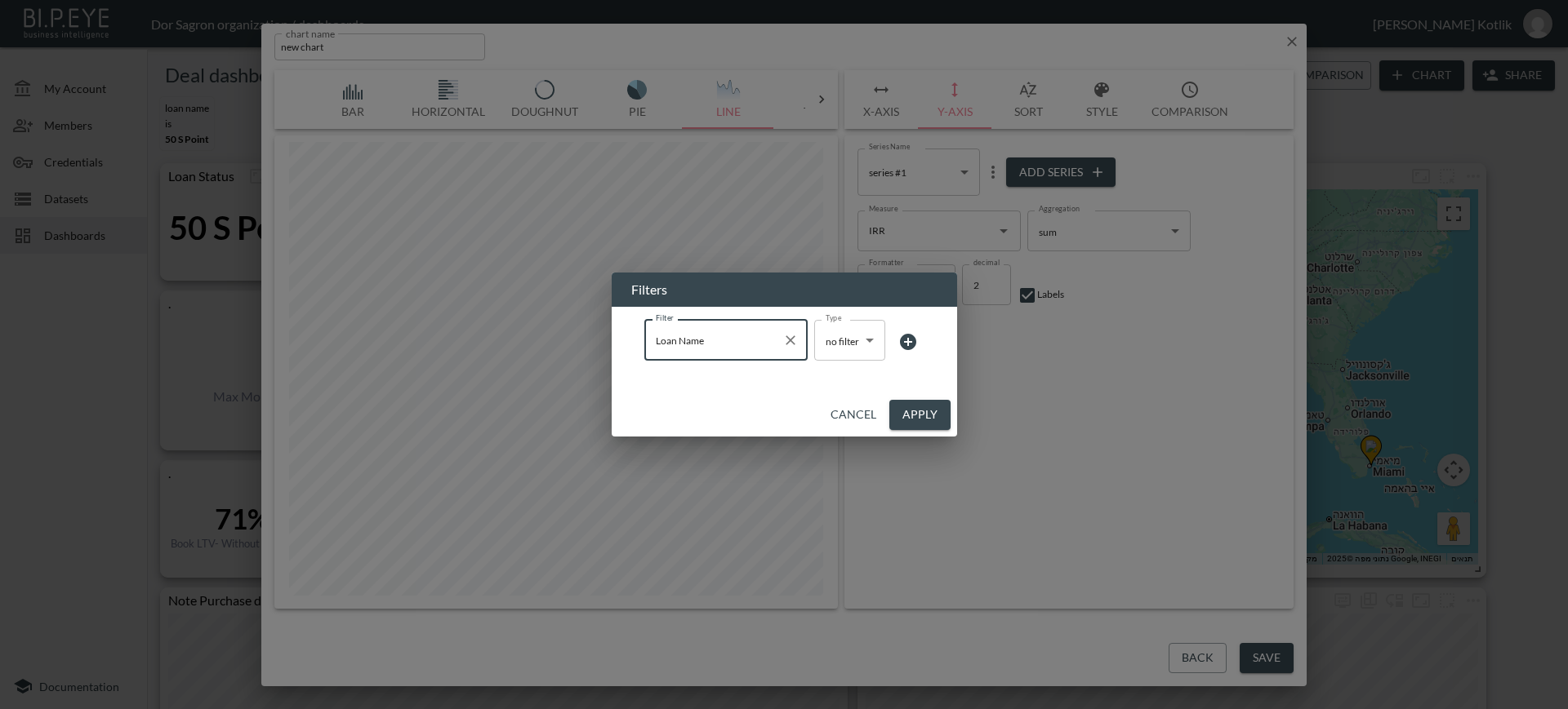
type input "Loan Name"
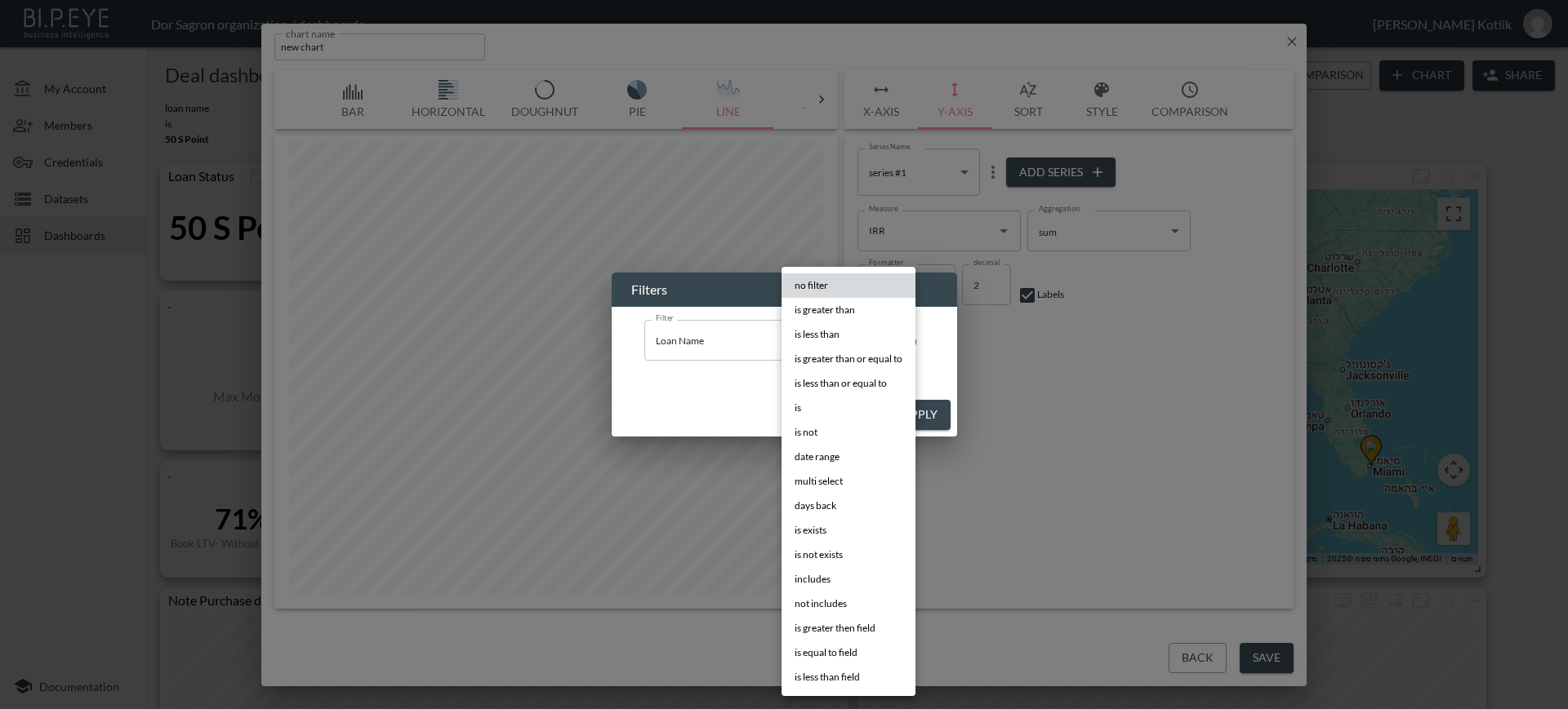
click at [834, 344] on body "BI.P.EYE, Interactive Analytics Dashboards - app Dor Sagron organization / dash…" at bounding box center [784, 354] width 1568 height 709
click at [812, 408] on li "is" at bounding box center [848, 408] width 134 height 24
type input "is"
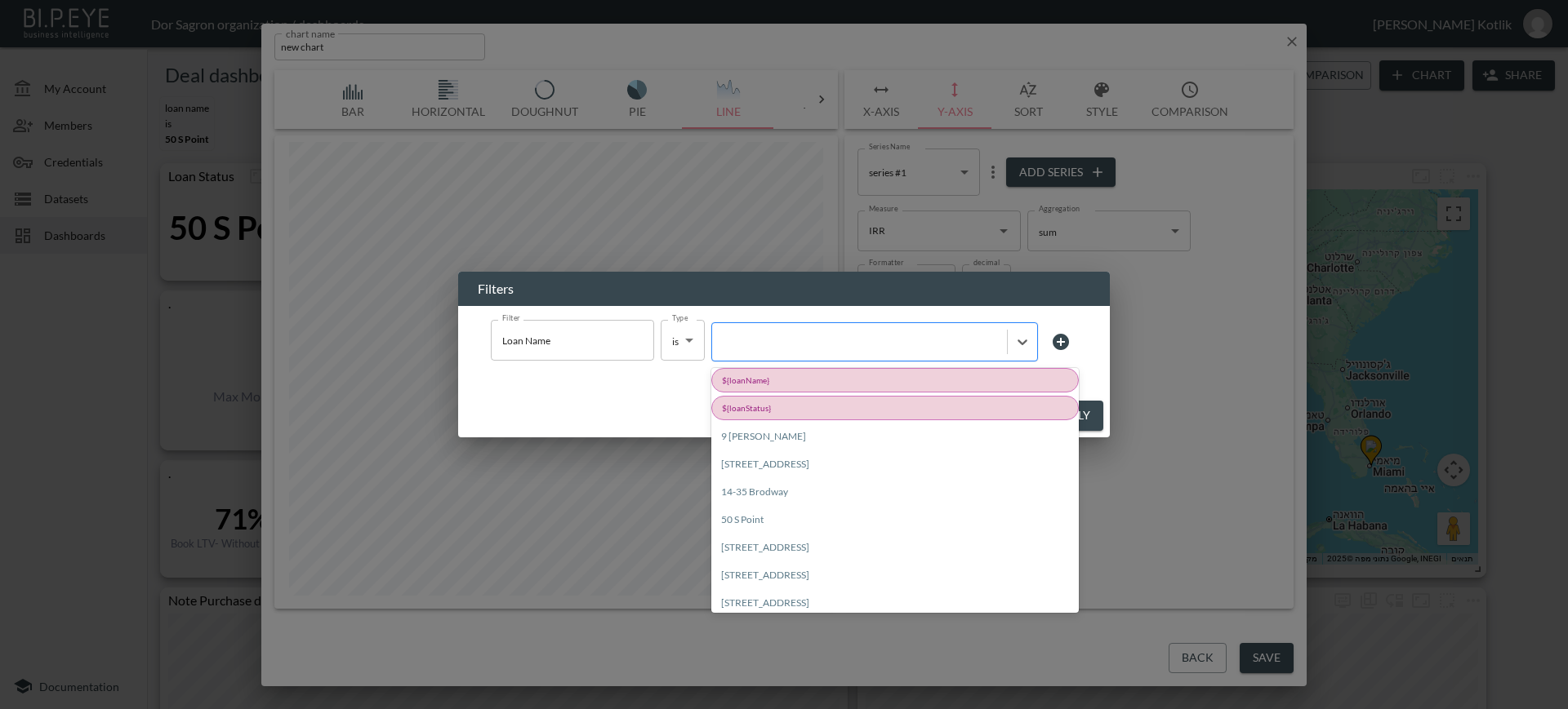
click at [850, 343] on div at bounding box center [860, 343] width 278 height 16
click at [824, 381] on div "${loanName}" at bounding box center [895, 380] width 367 height 24
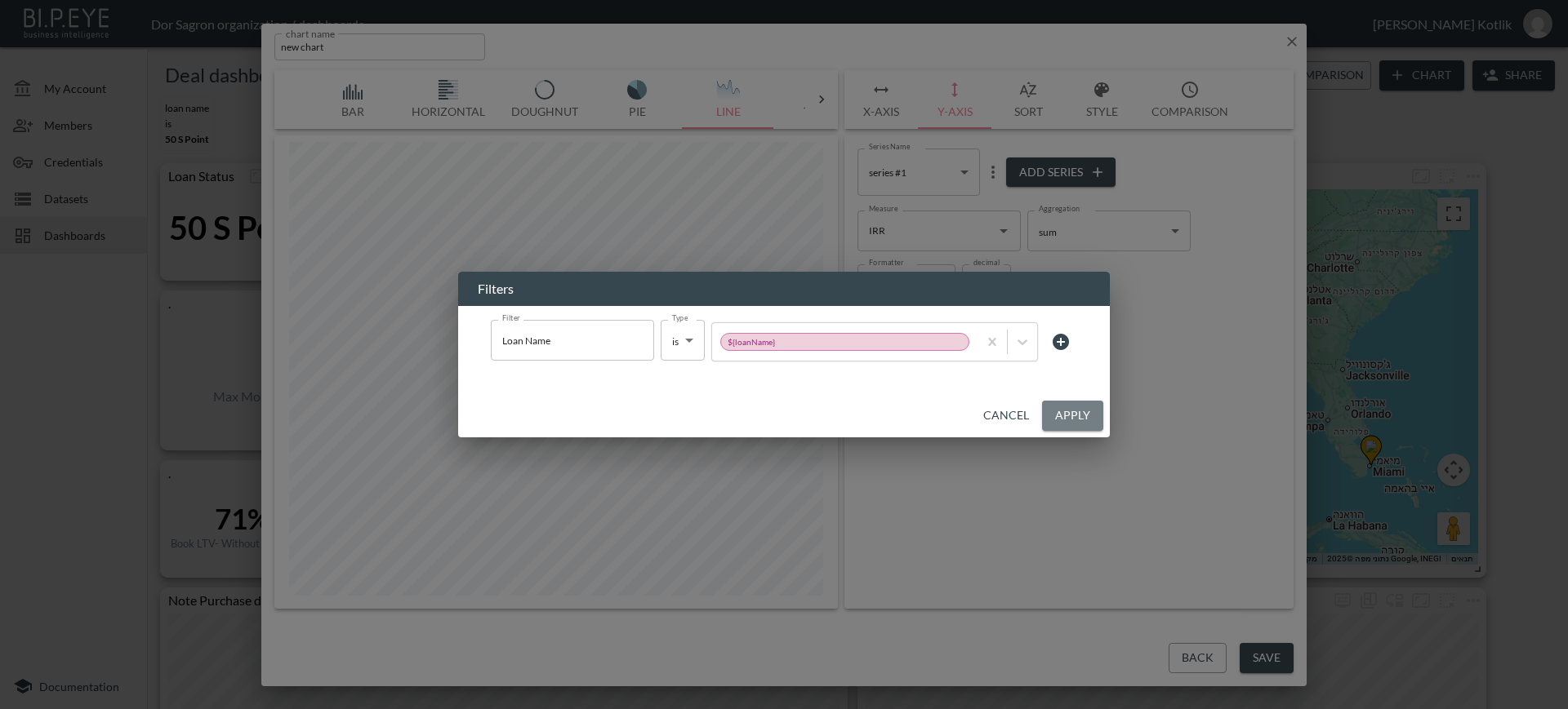
click at [1092, 417] on button "Apply" at bounding box center [1072, 416] width 61 height 30
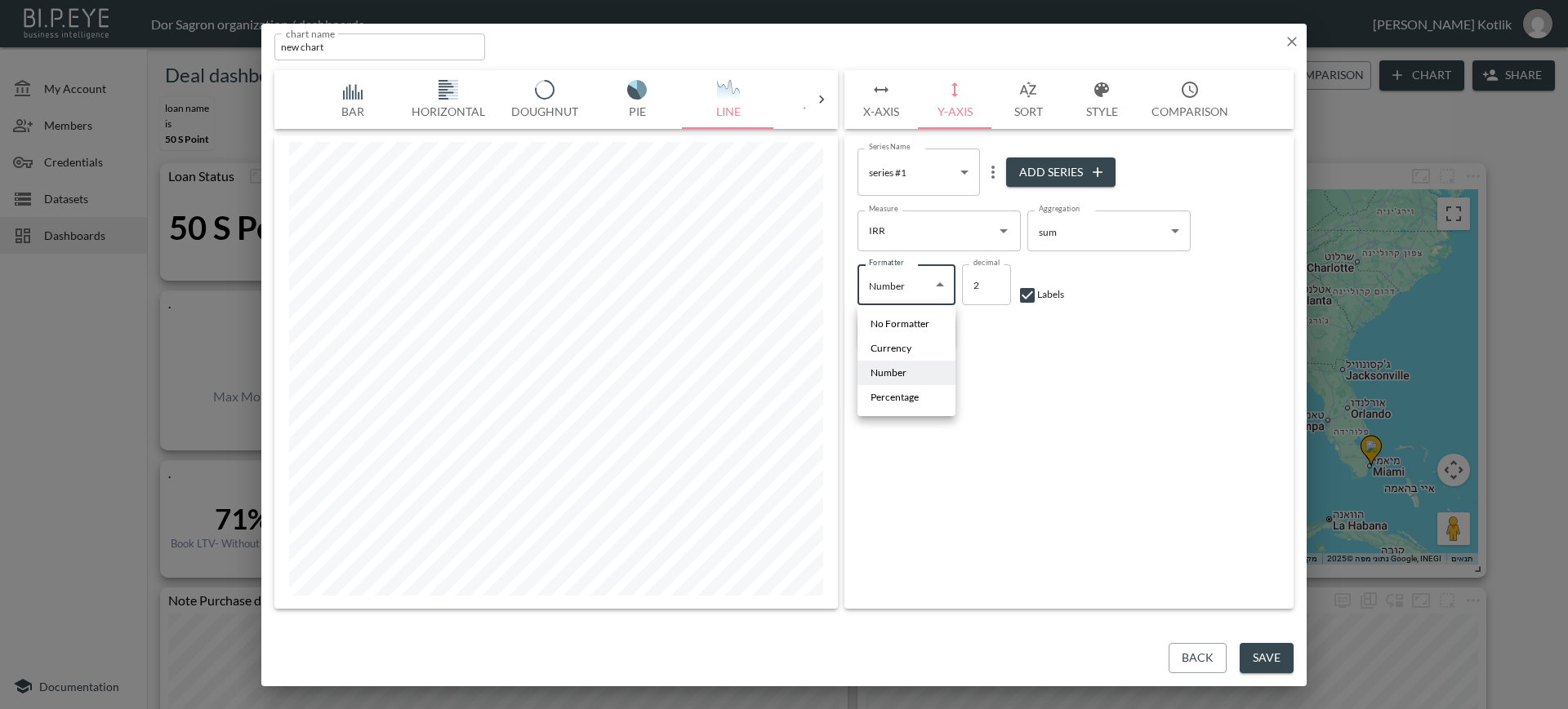
click at [927, 282] on body "BI.P.EYE, Interactive Analytics Dashboards - app Dor Sagron organization / dash…" at bounding box center [784, 354] width 1568 height 709
click at [892, 399] on span "Percentage" at bounding box center [894, 398] width 48 height 15
type input "Percentage"
click at [971, 291] on input "checkbox" at bounding box center [971, 295] width 20 height 20
checkbox input "true"
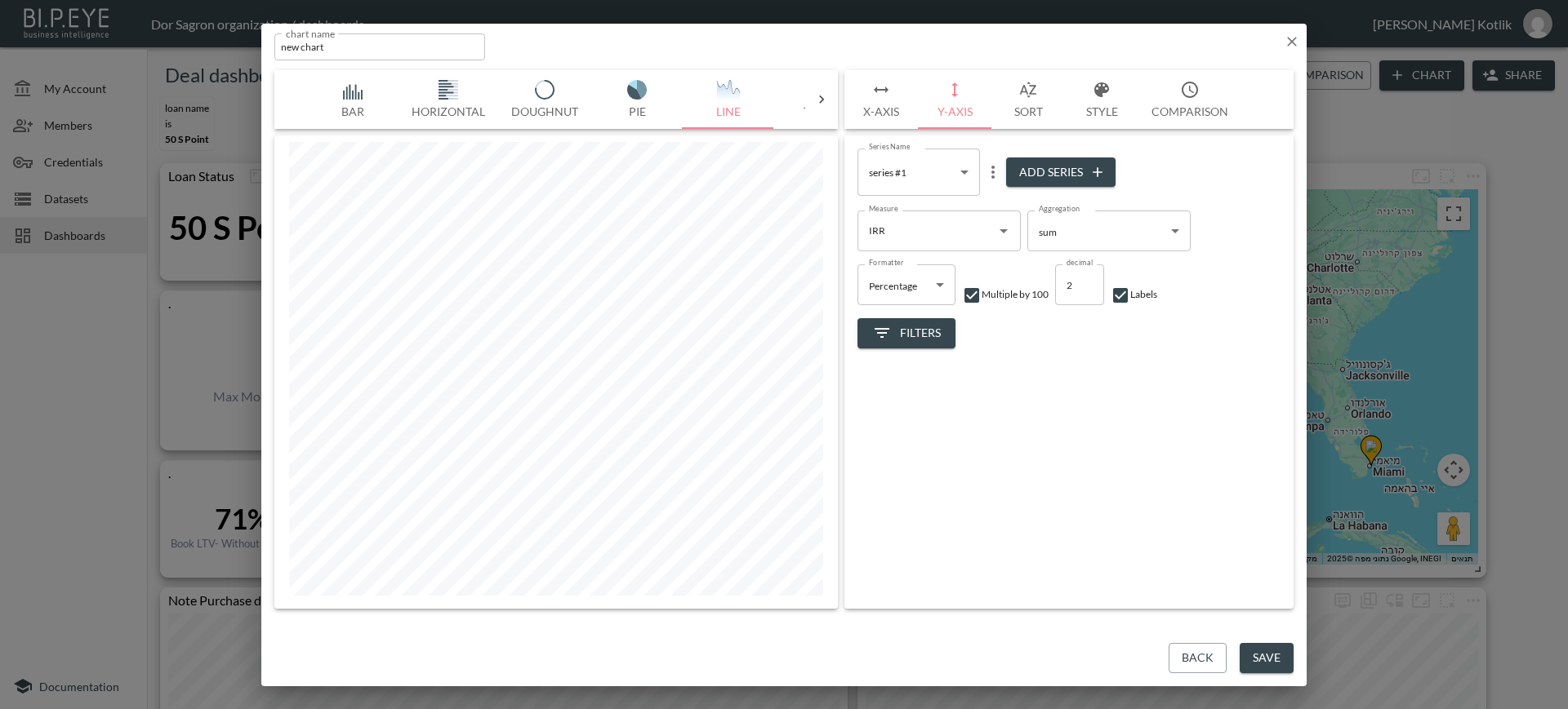
click at [1063, 444] on div "Series Name series #1 01e9121f-1f1d-4a1c-a7d9-518e3ca61e13 Series Name Add Seri…" at bounding box center [1069, 372] width 449 height 473
click at [876, 109] on button "X-Axis" at bounding box center [881, 100] width 73 height 59
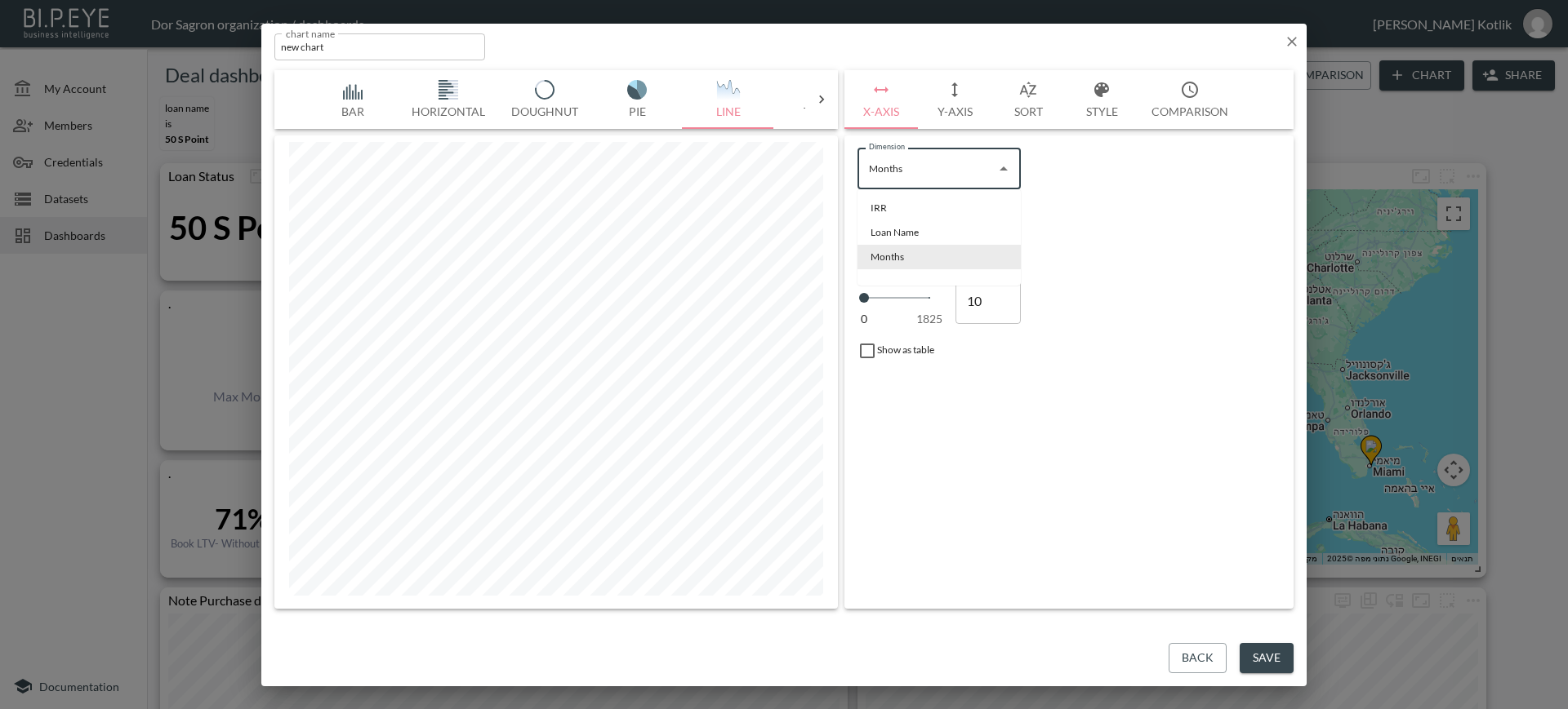
click at [965, 177] on input "Months" at bounding box center [927, 169] width 124 height 26
click at [933, 204] on li "IRR" at bounding box center [939, 208] width 164 height 24
type input "IRR"
click at [935, 173] on input "IRR" at bounding box center [927, 169] width 124 height 26
click at [956, 87] on icon "button" at bounding box center [955, 90] width 20 height 20
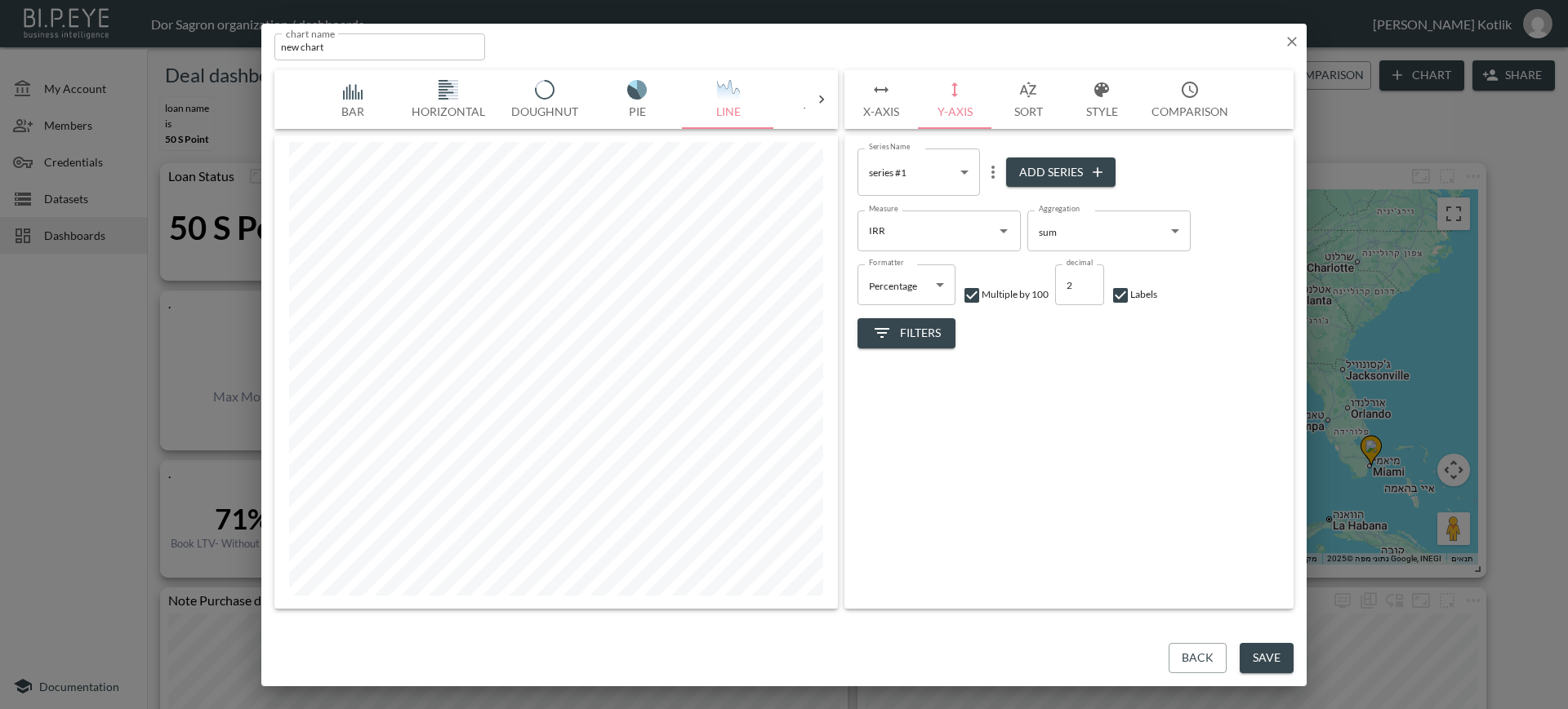
click at [904, 91] on button "X-Axis" at bounding box center [881, 100] width 73 height 59
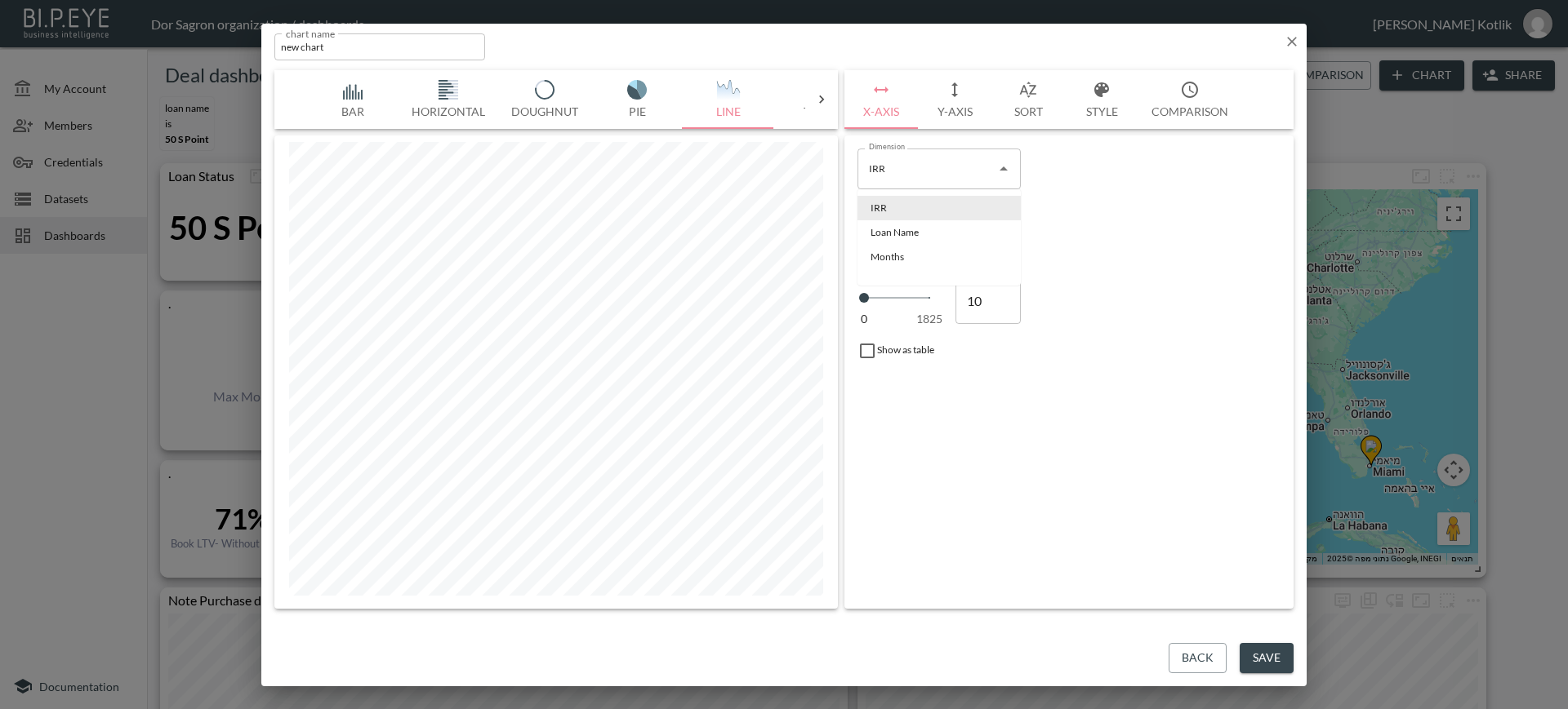
click at [906, 188] on div "IRR Dimension" at bounding box center [939, 169] width 164 height 41
click at [887, 256] on li "Months" at bounding box center [939, 257] width 164 height 24
type input "Months"
click at [952, 114] on button "Y-Axis" at bounding box center [955, 100] width 73 height 59
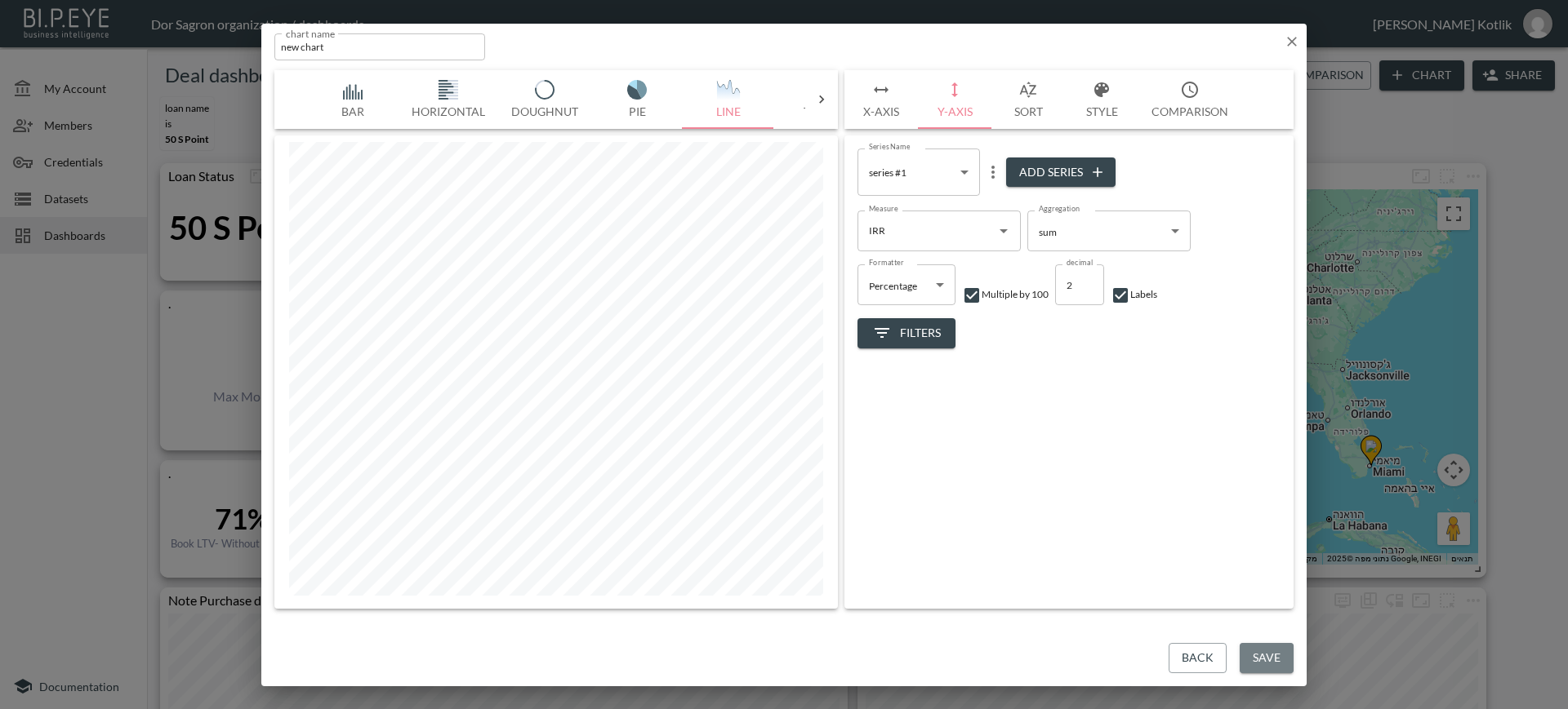
click at [1256, 661] on button "Save" at bounding box center [1266, 658] width 54 height 30
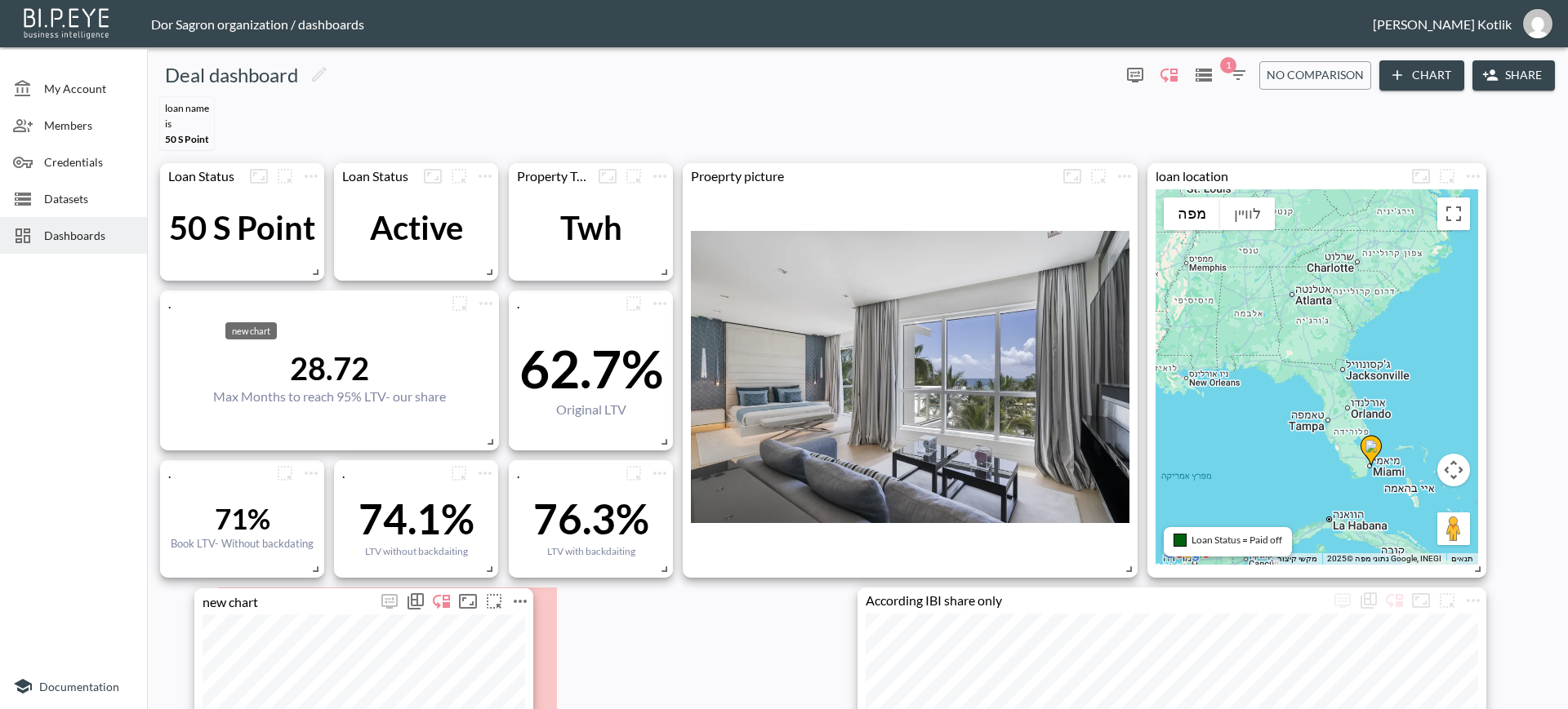
drag, startPoint x: 325, startPoint y: 304, endPoint x: 358, endPoint y: 603, distance: 300.8
click at [358, 603] on div "new chart" at bounding box center [285, 601] width 182 height 16
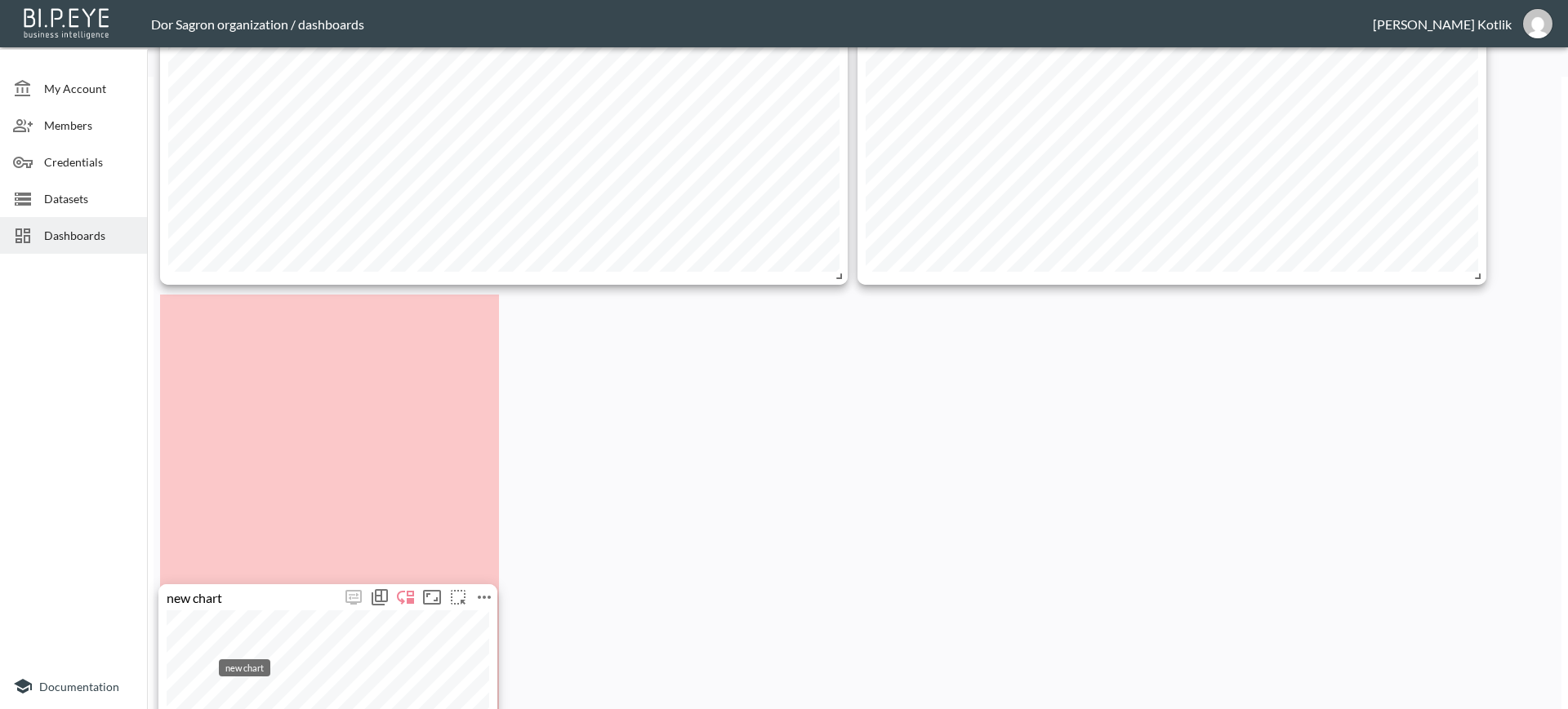
scroll to position [648, 0]
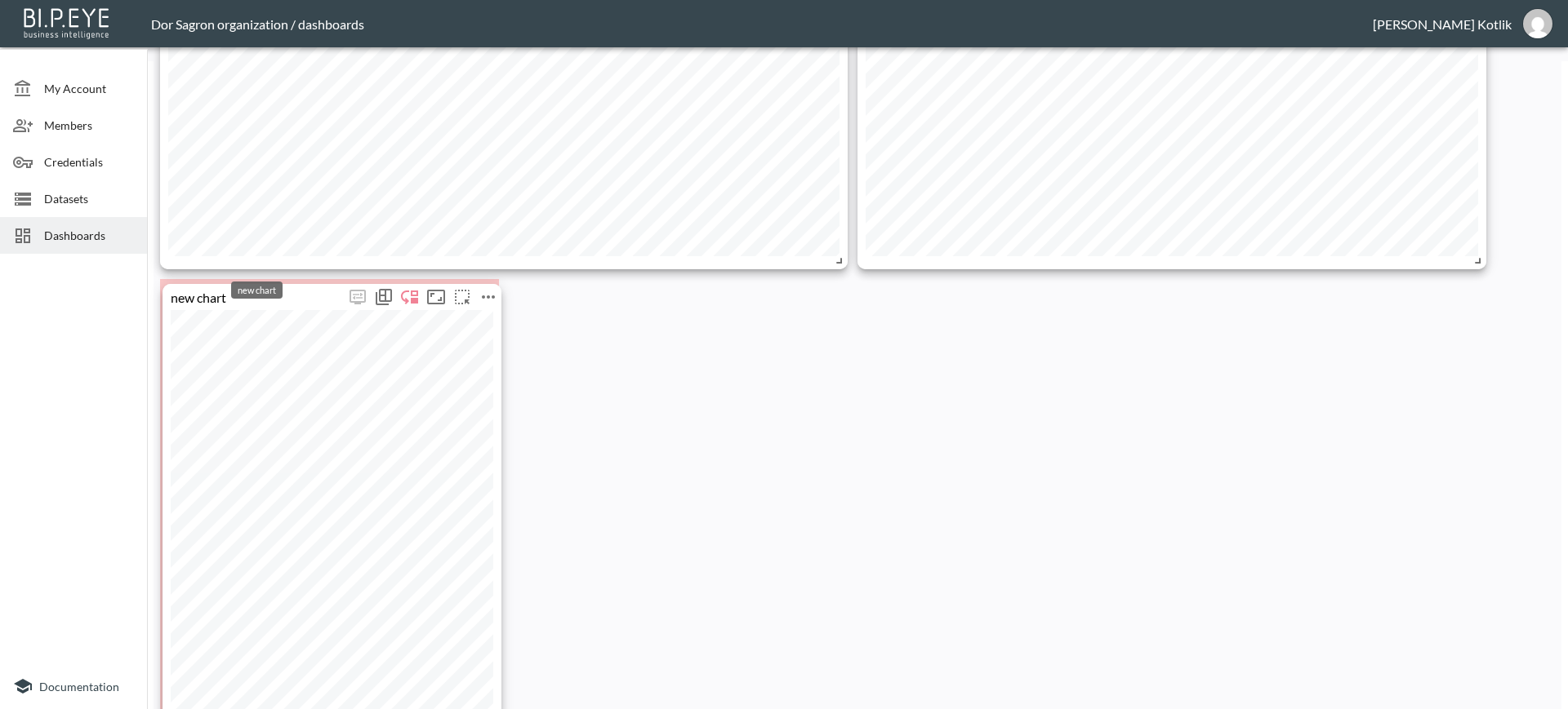
drag, startPoint x: 352, startPoint y: 272, endPoint x: 297, endPoint y: 294, distance: 59.2
click at [297, 294] on div "new chart" at bounding box center [253, 297] width 182 height 16
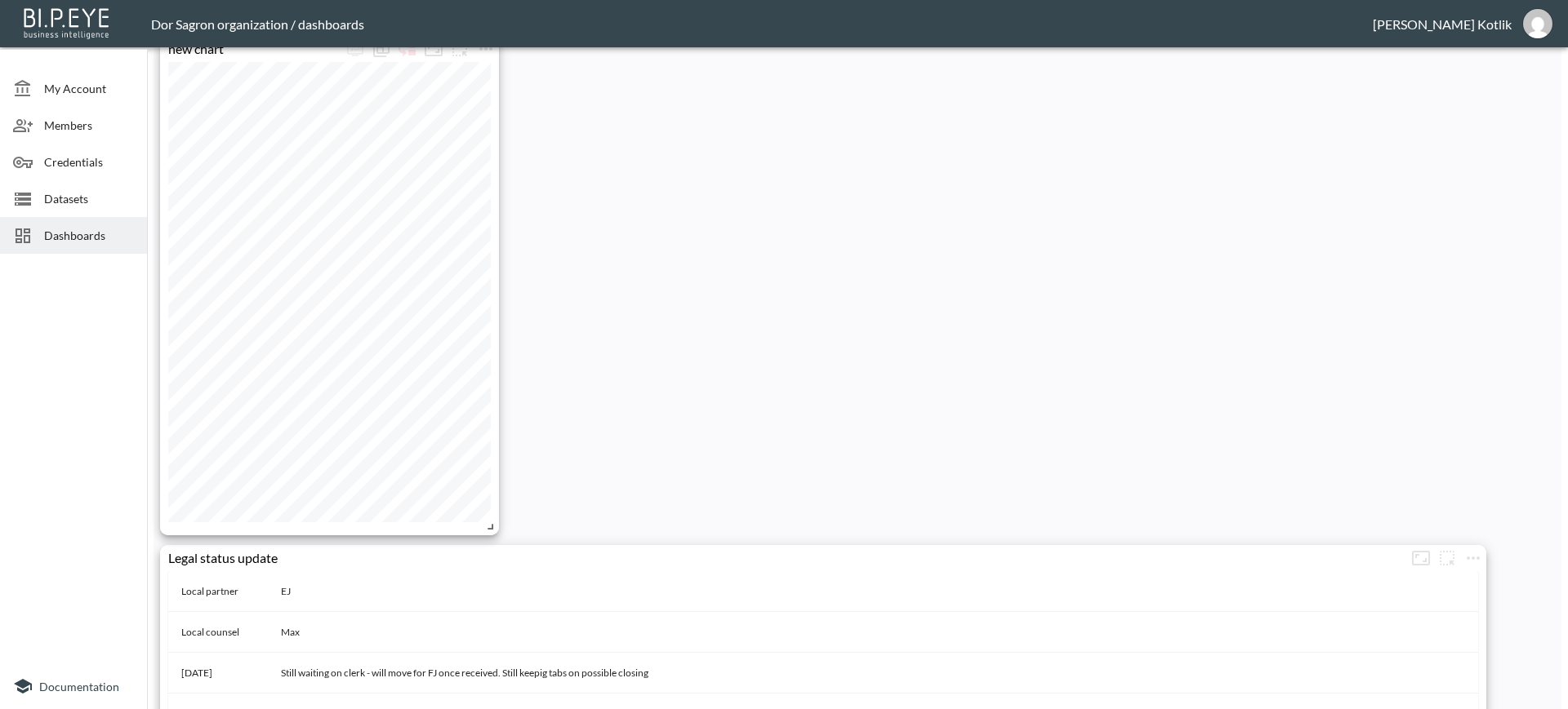
scroll to position [835, 0]
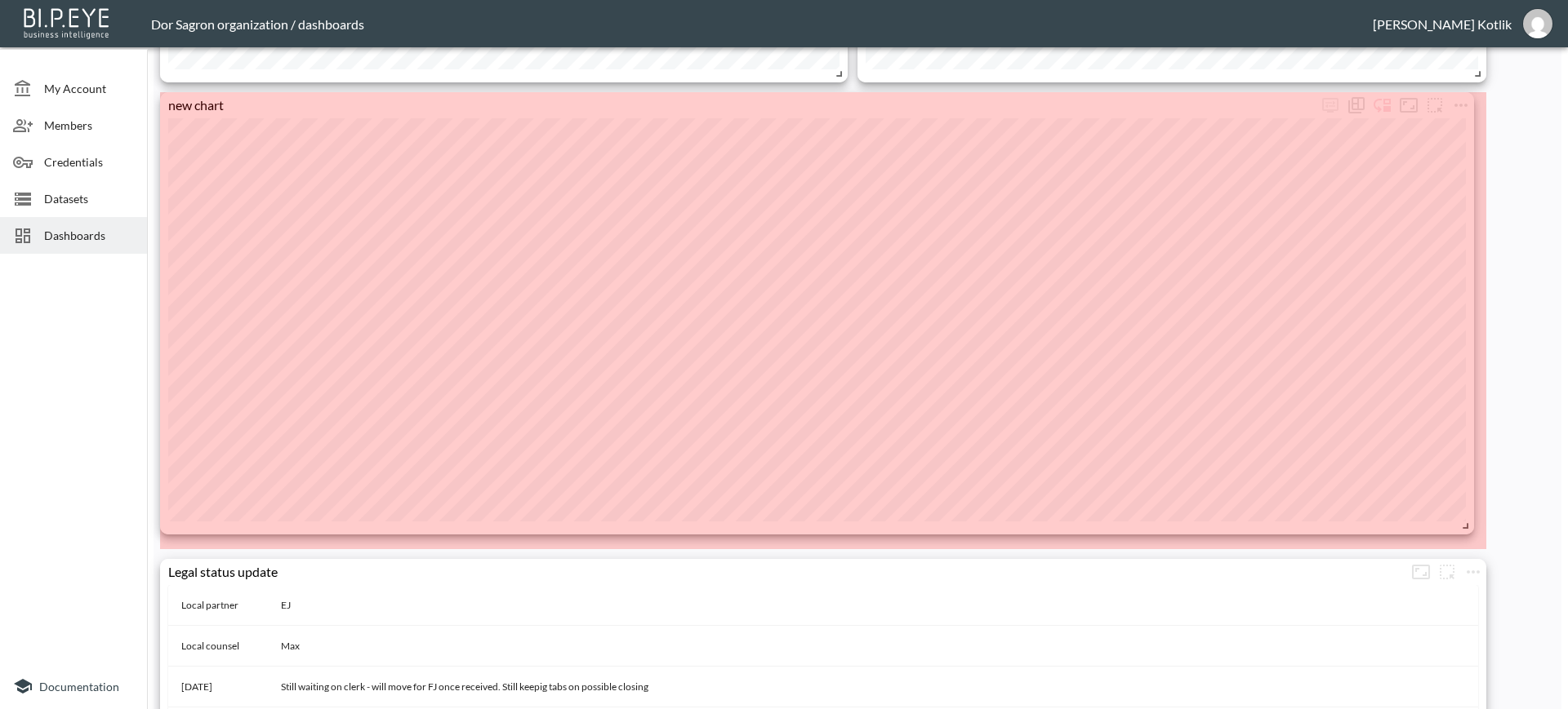
drag, startPoint x: 492, startPoint y: 583, endPoint x: 1466, endPoint y: 525, distance: 975.7
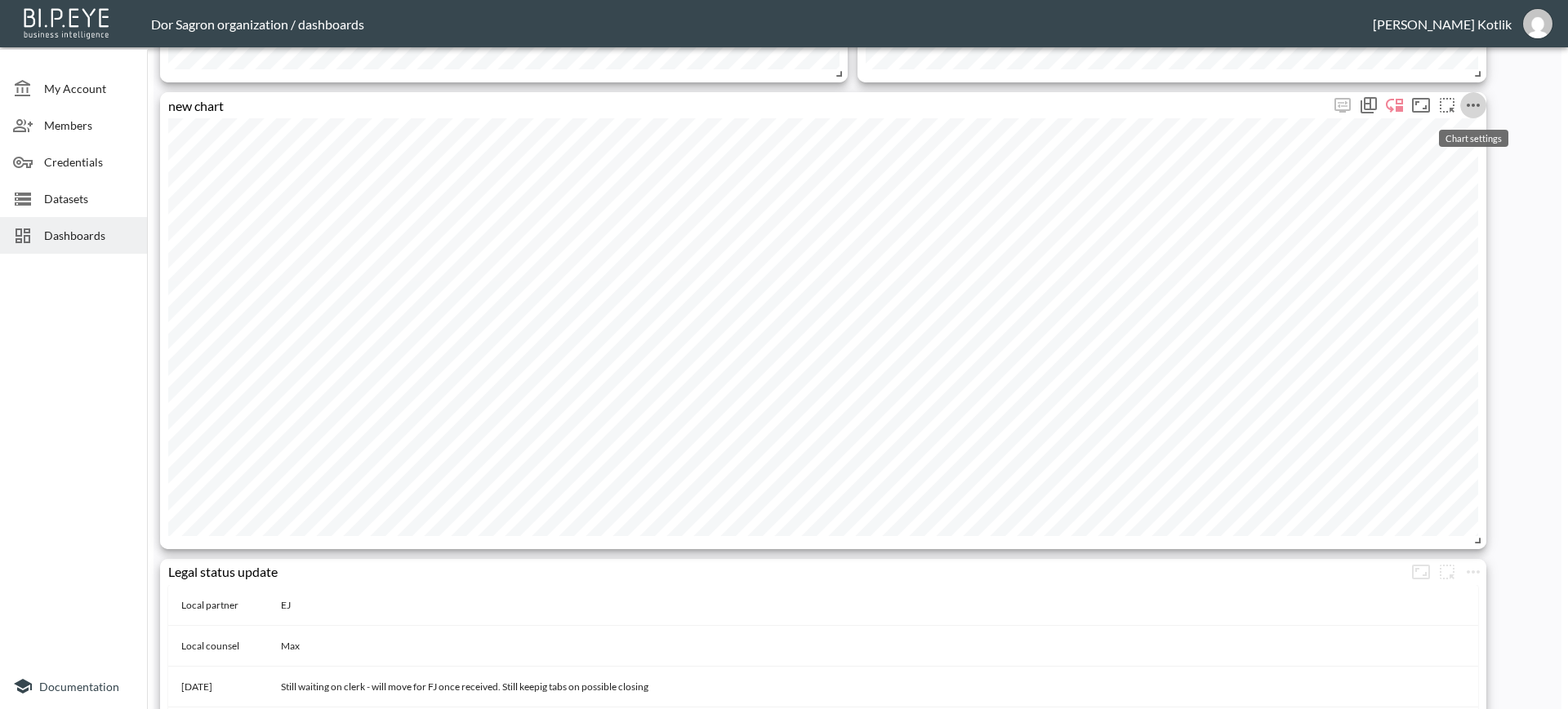
click at [1471, 102] on icon "more" at bounding box center [1472, 105] width 20 height 20
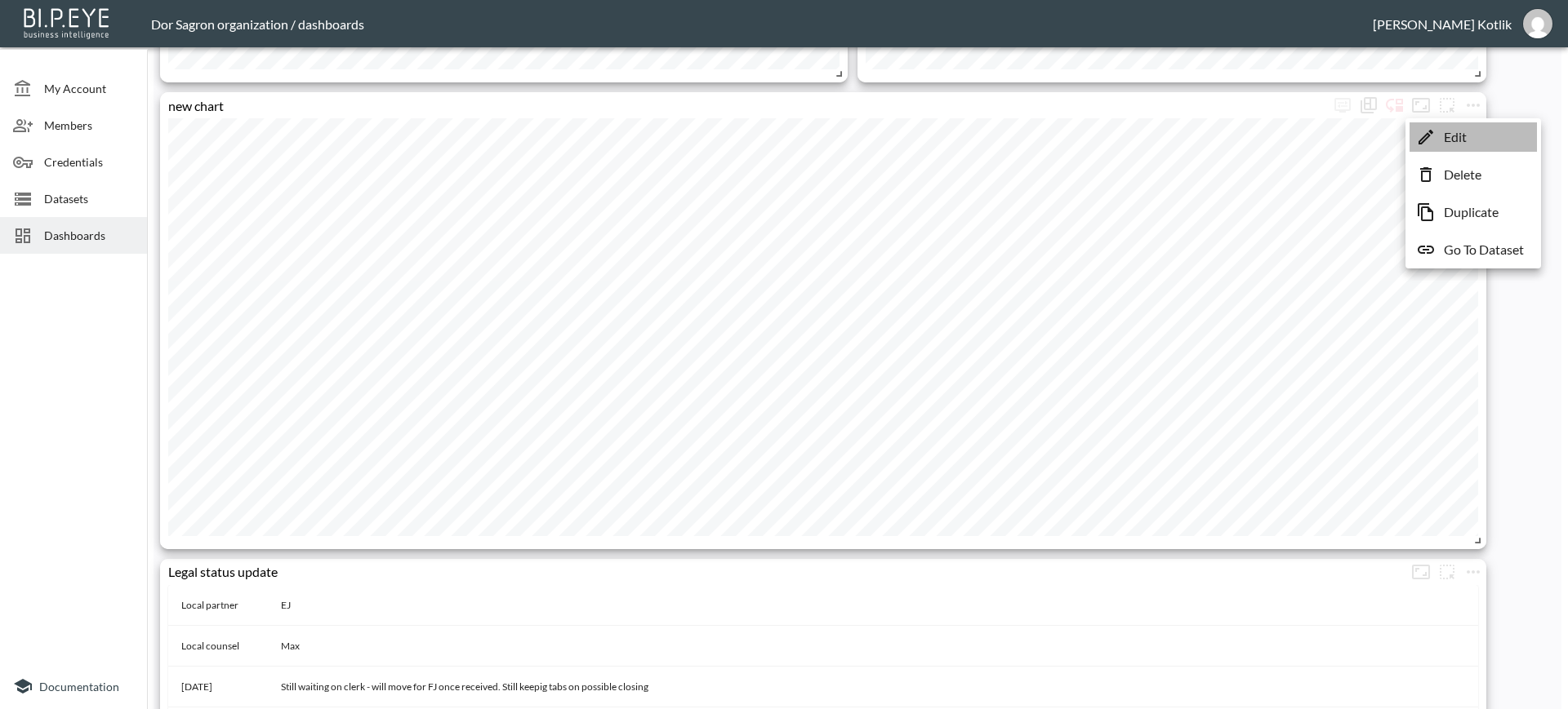
click at [1432, 131] on icon at bounding box center [1425, 137] width 15 height 15
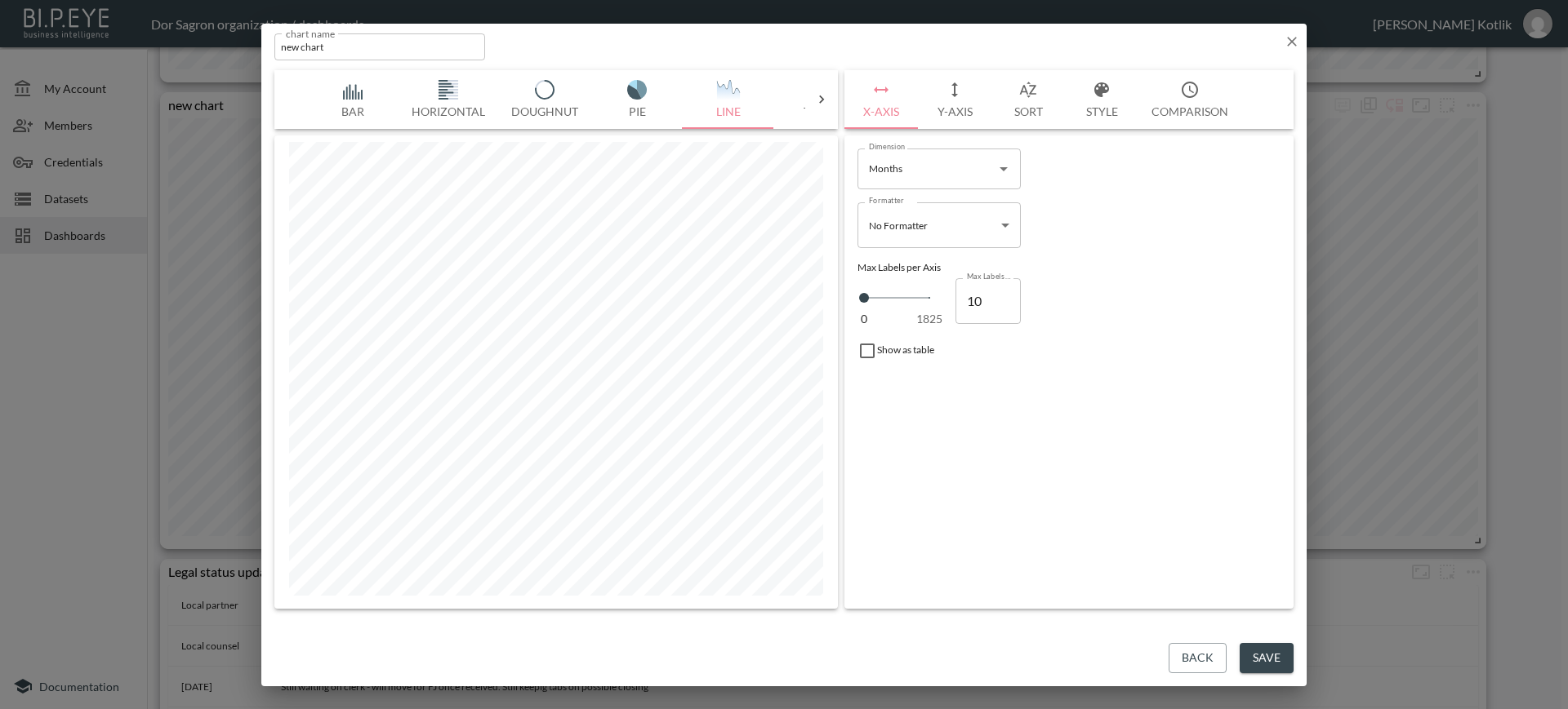
click at [402, 47] on input "new chart" at bounding box center [379, 46] width 211 height 27
type input "IRR per months to payoff"
click at [1286, 664] on button "Save" at bounding box center [1266, 658] width 54 height 30
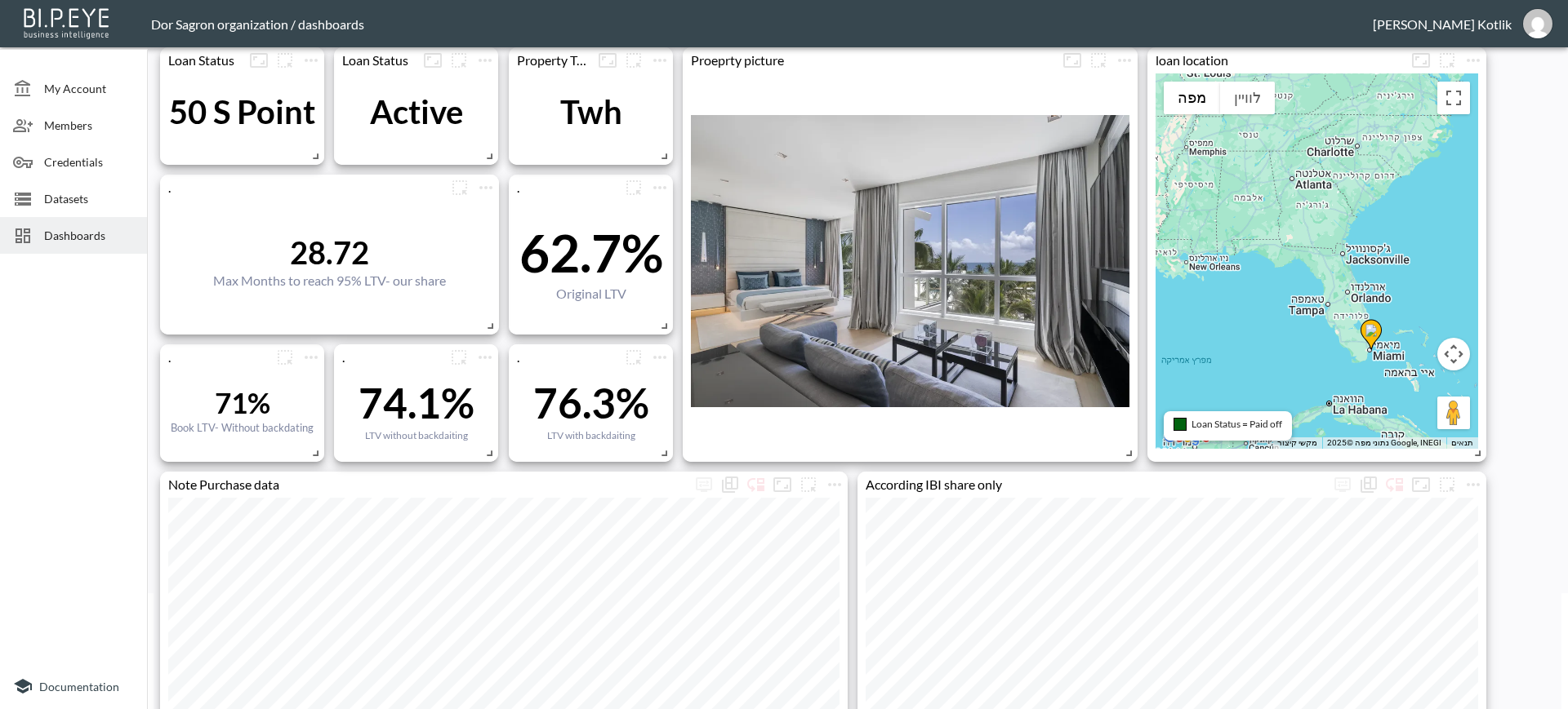
scroll to position [0, 0]
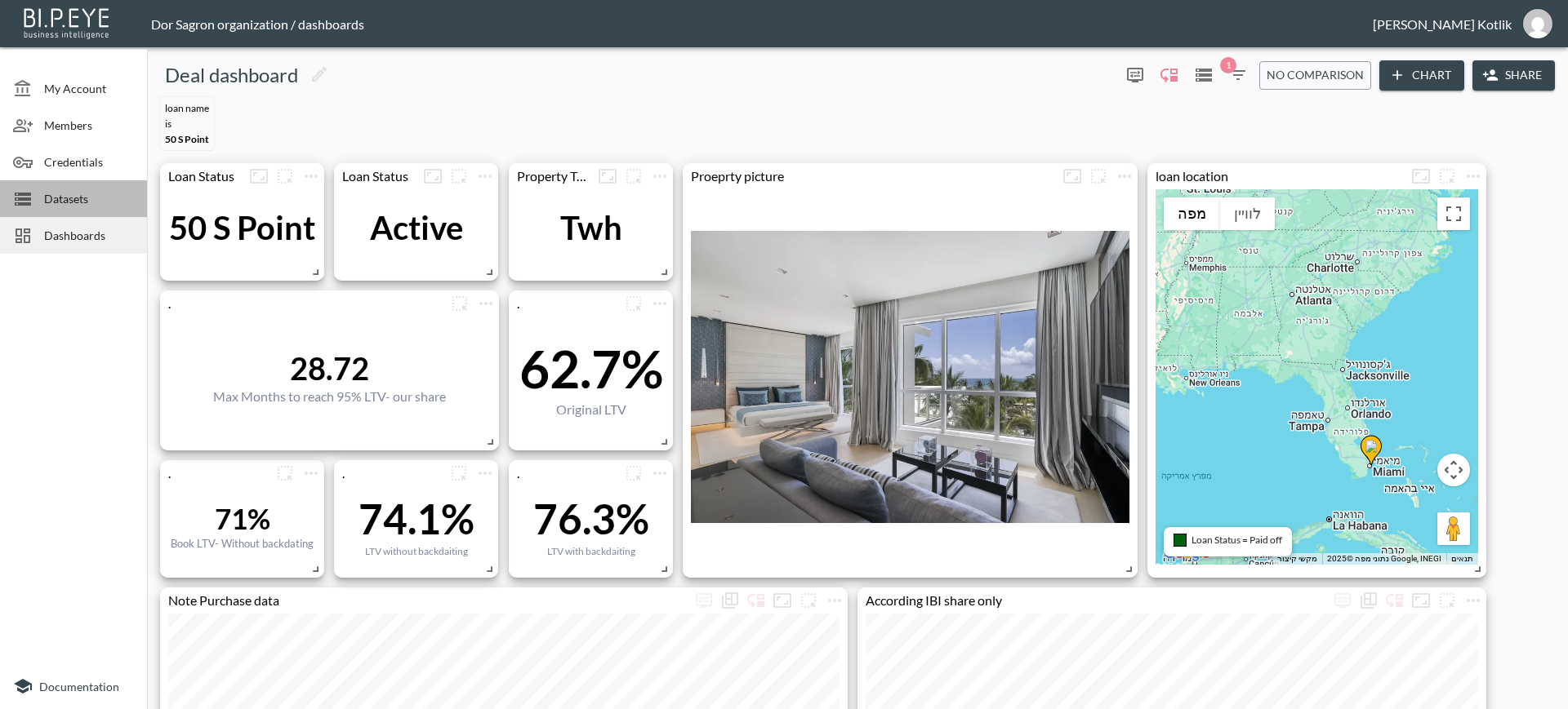
click at [74, 204] on span "Datasets" at bounding box center [89, 199] width 90 height 17
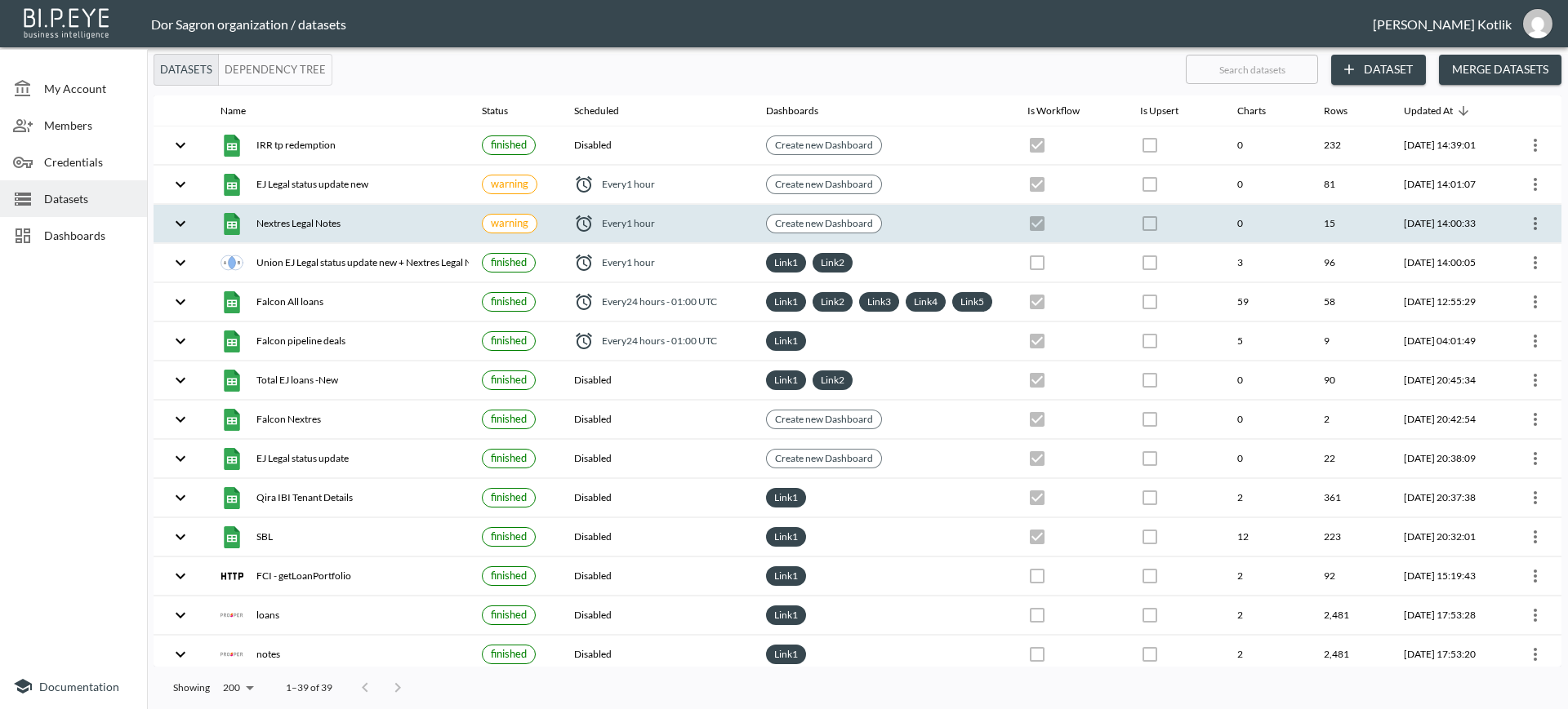
click at [1537, 224] on icon "more" at bounding box center [1535, 224] width 20 height 20
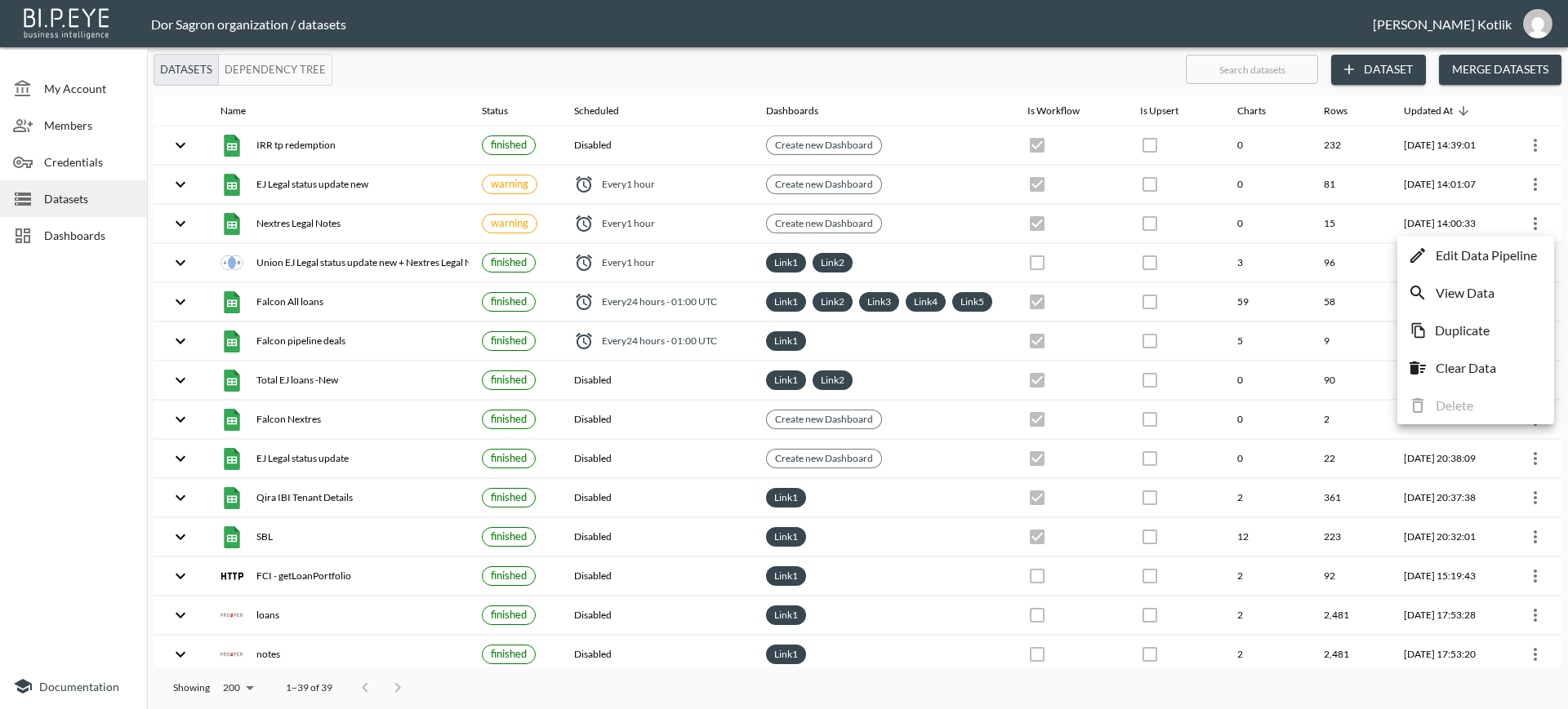
click at [1451, 261] on p "Edit Data Pipeline" at bounding box center [1486, 255] width 101 height 20
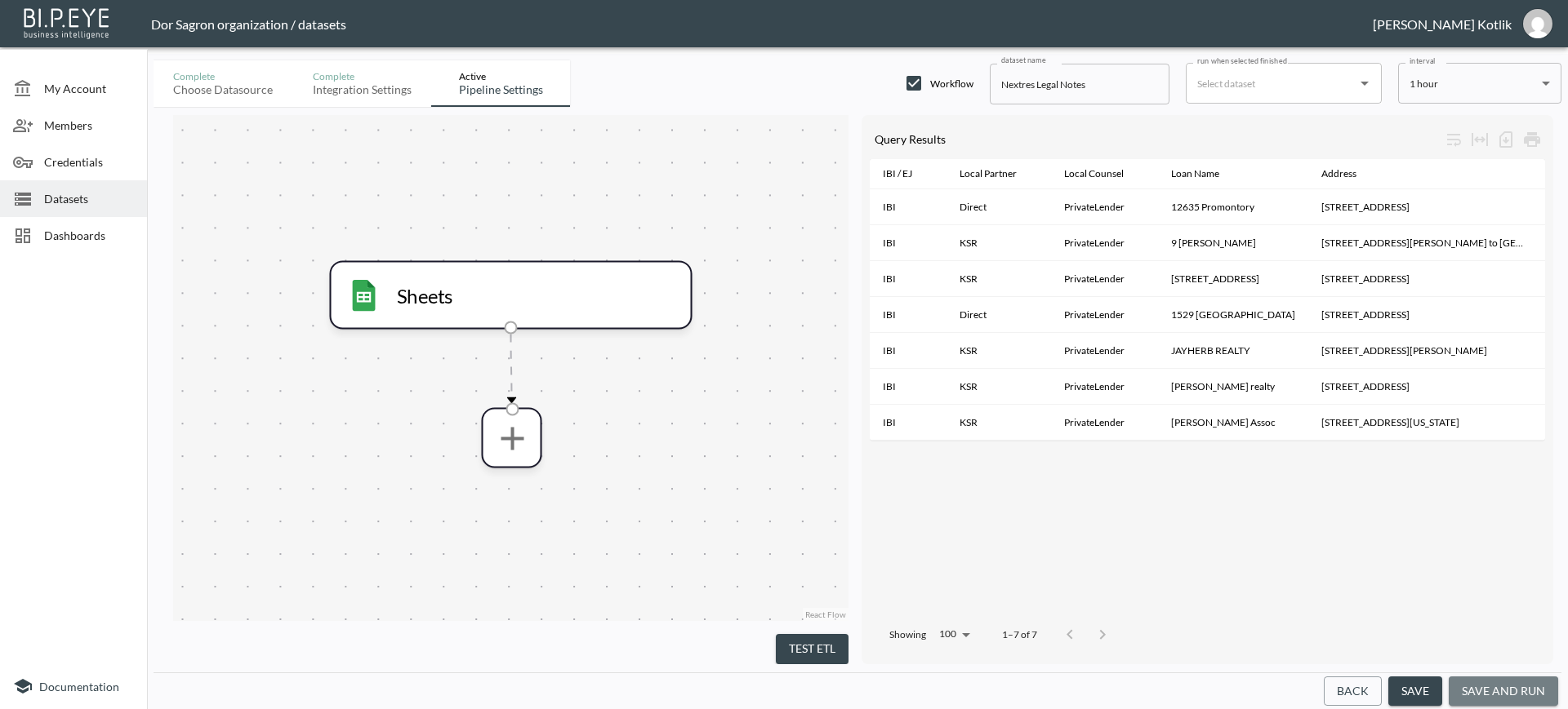
click at [1506, 689] on button "save and run" at bounding box center [1504, 692] width 110 height 30
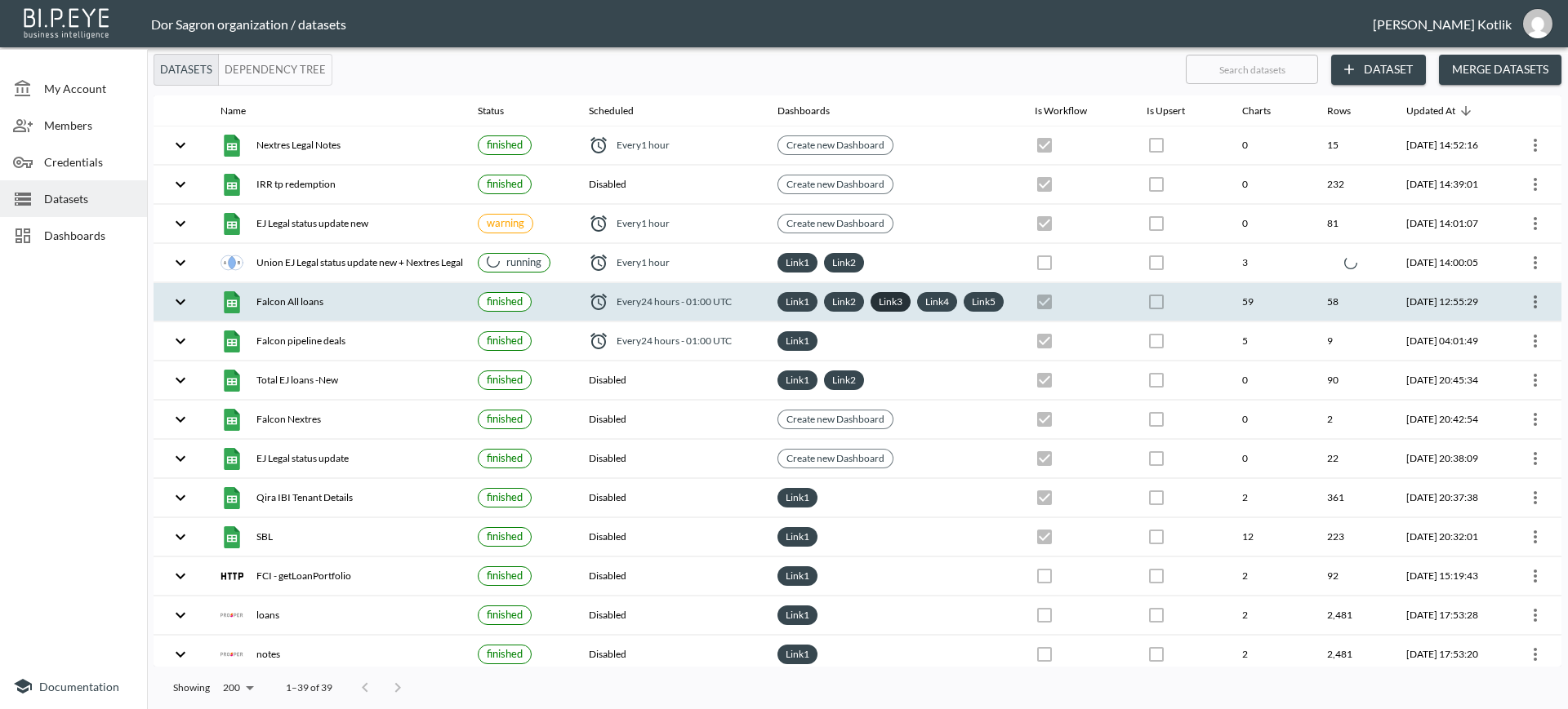
checkbox input "false"
checkbox input "true"
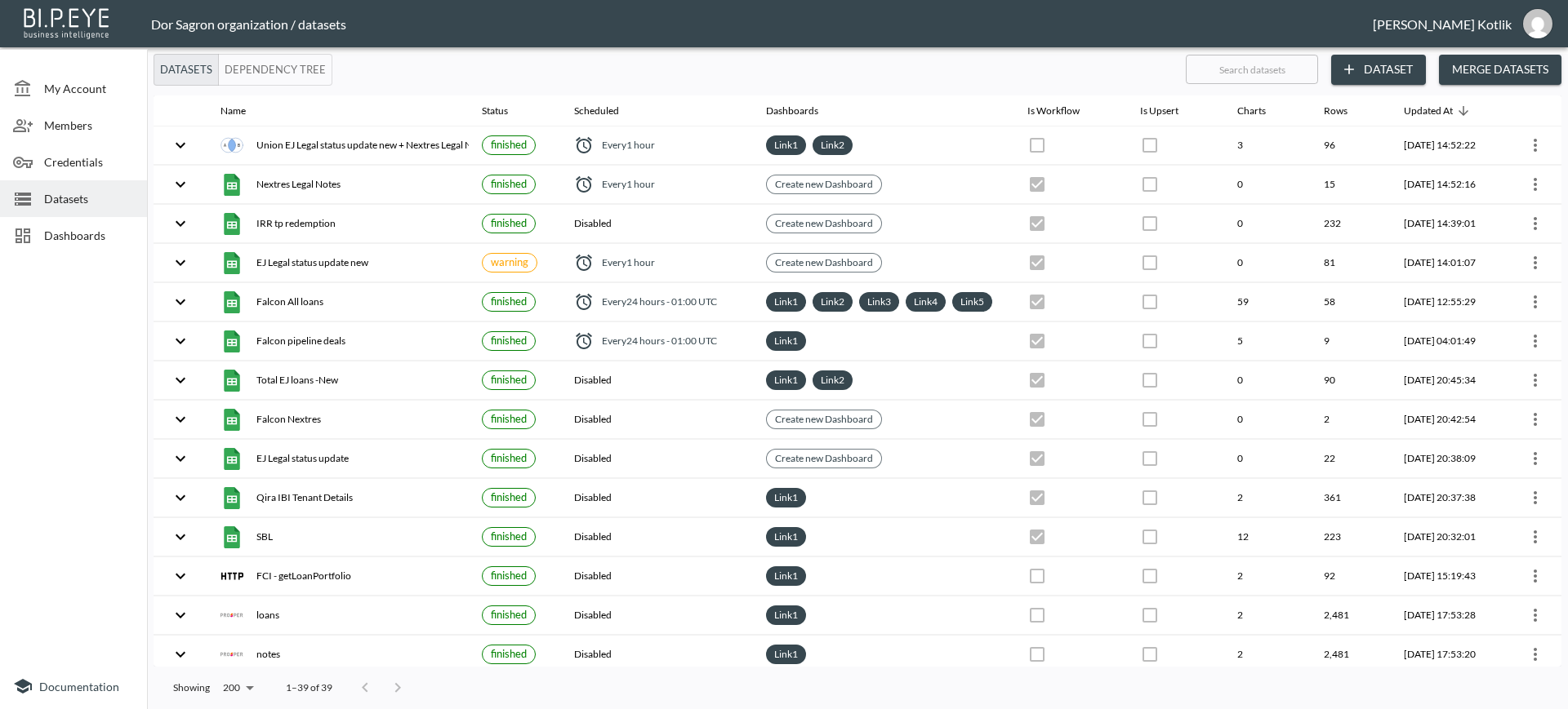
click at [78, 234] on span "Dashboards" at bounding box center [89, 236] width 90 height 17
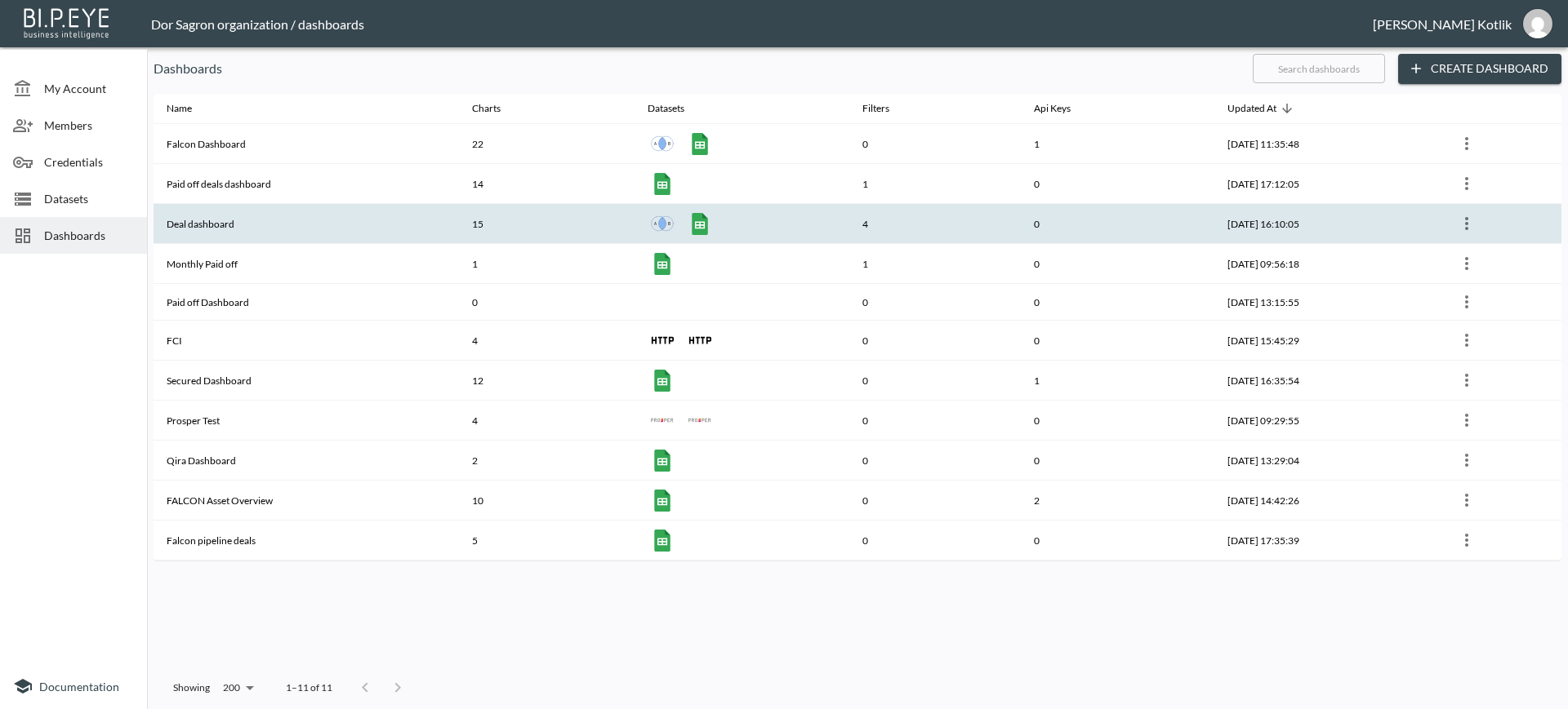
click at [238, 229] on th "Deal dashboard" at bounding box center [305, 224] width 305 height 40
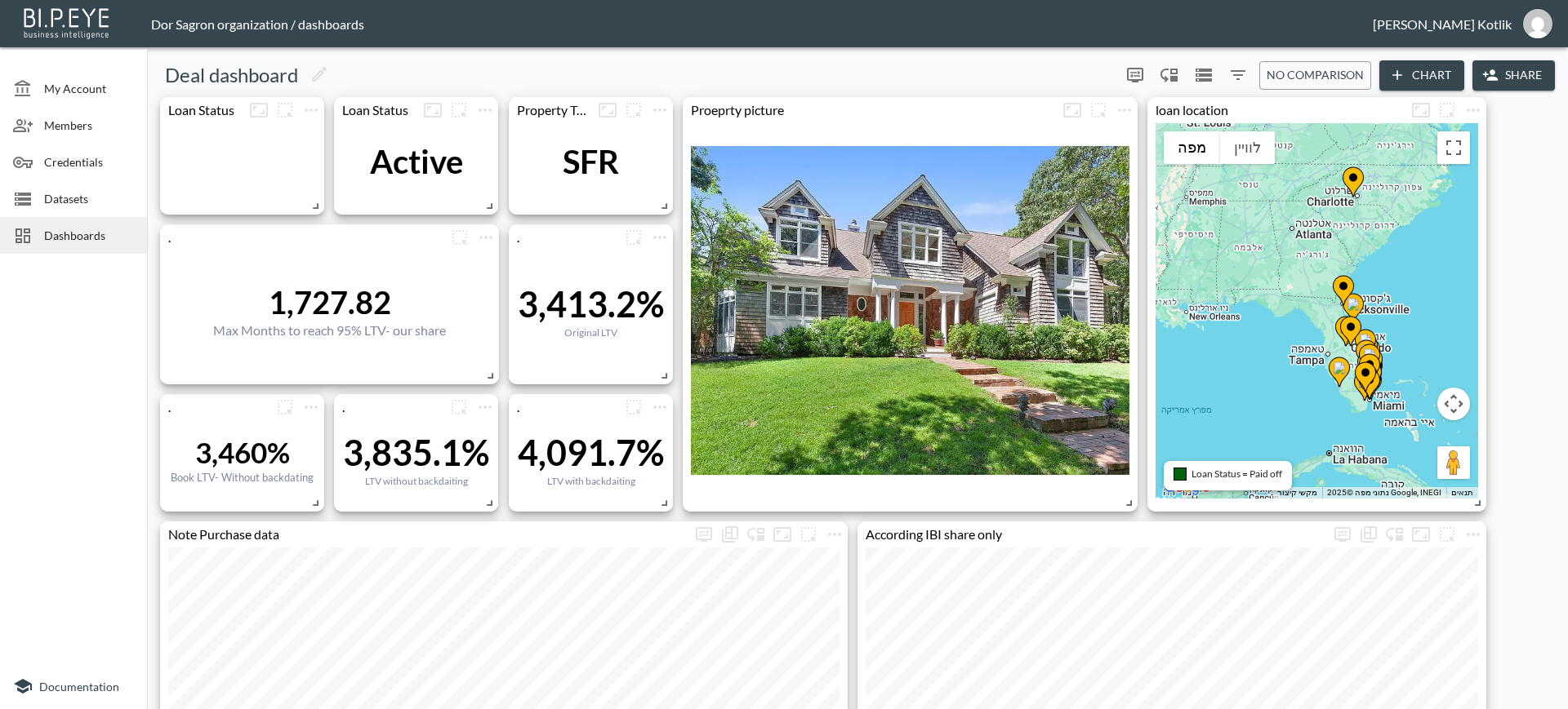
click at [1241, 70] on icon "Filters" at bounding box center [1237, 75] width 20 height 20
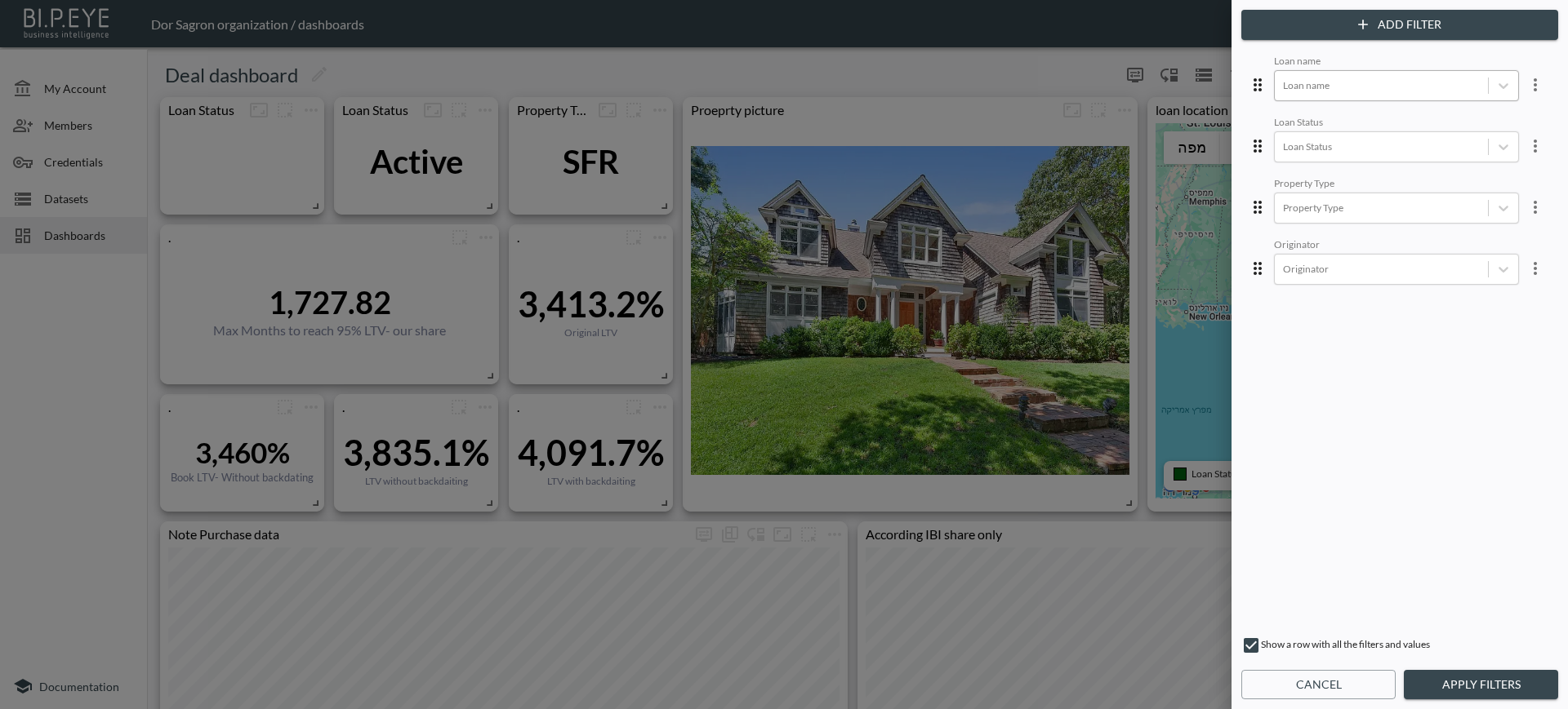
click at [1305, 95] on div "Loan name" at bounding box center [1381, 84] width 213 height 22
click at [1305, 150] on div "[STREET_ADDRESS]" at bounding box center [1408, 148] width 285 height 25
click at [1449, 680] on button "Apply Filters" at bounding box center [1480, 685] width 154 height 30
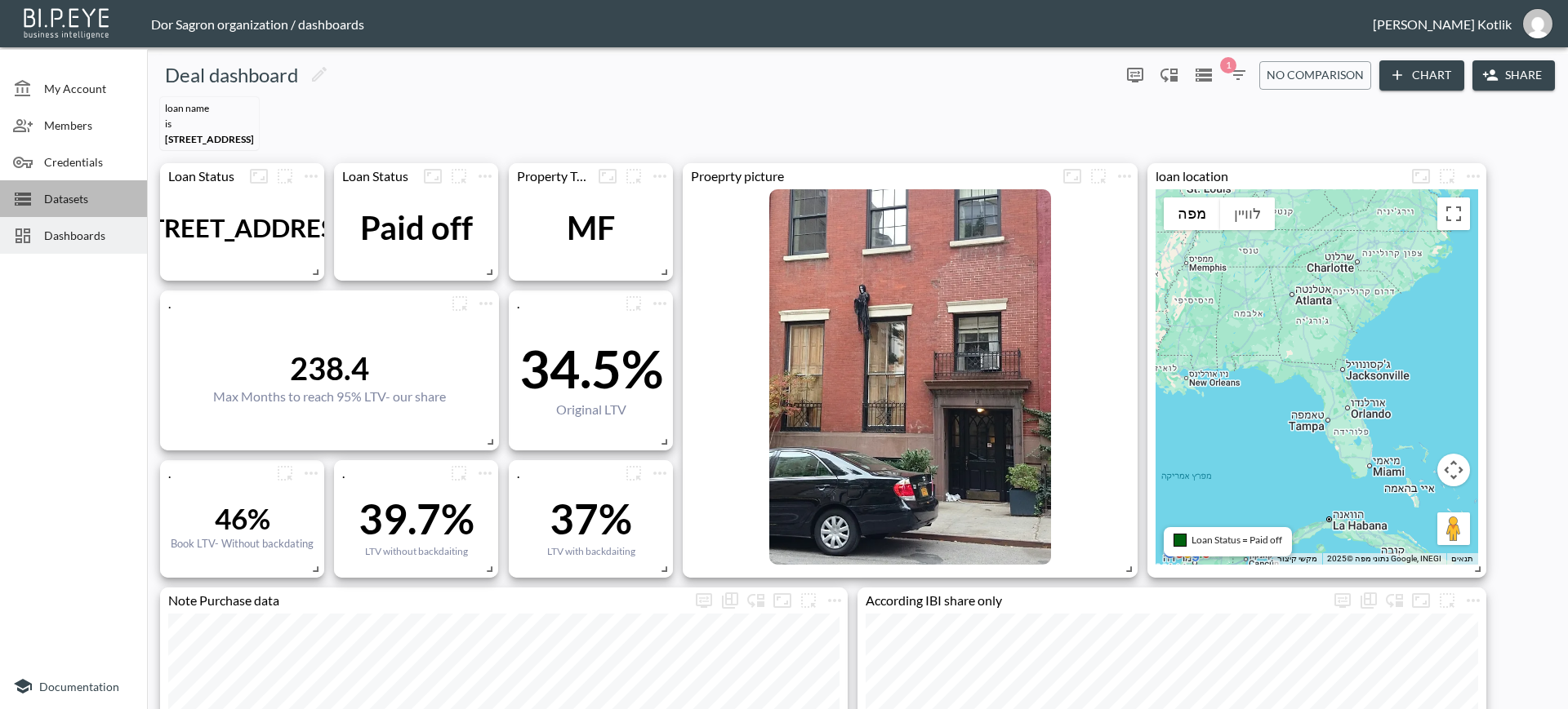
click at [63, 199] on span "Datasets" at bounding box center [89, 199] width 90 height 17
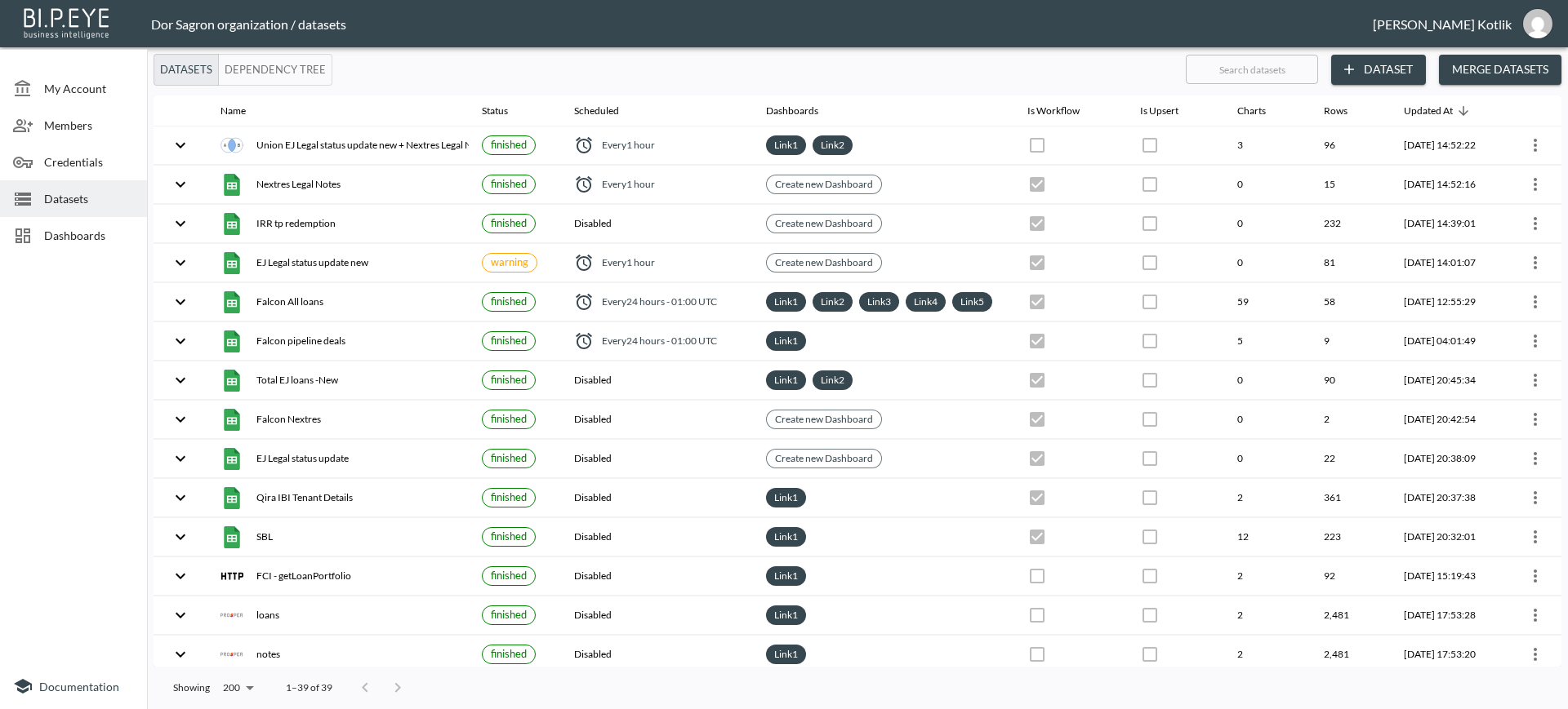
click at [51, 227] on span "Dashboards" at bounding box center [89, 236] width 90 height 17
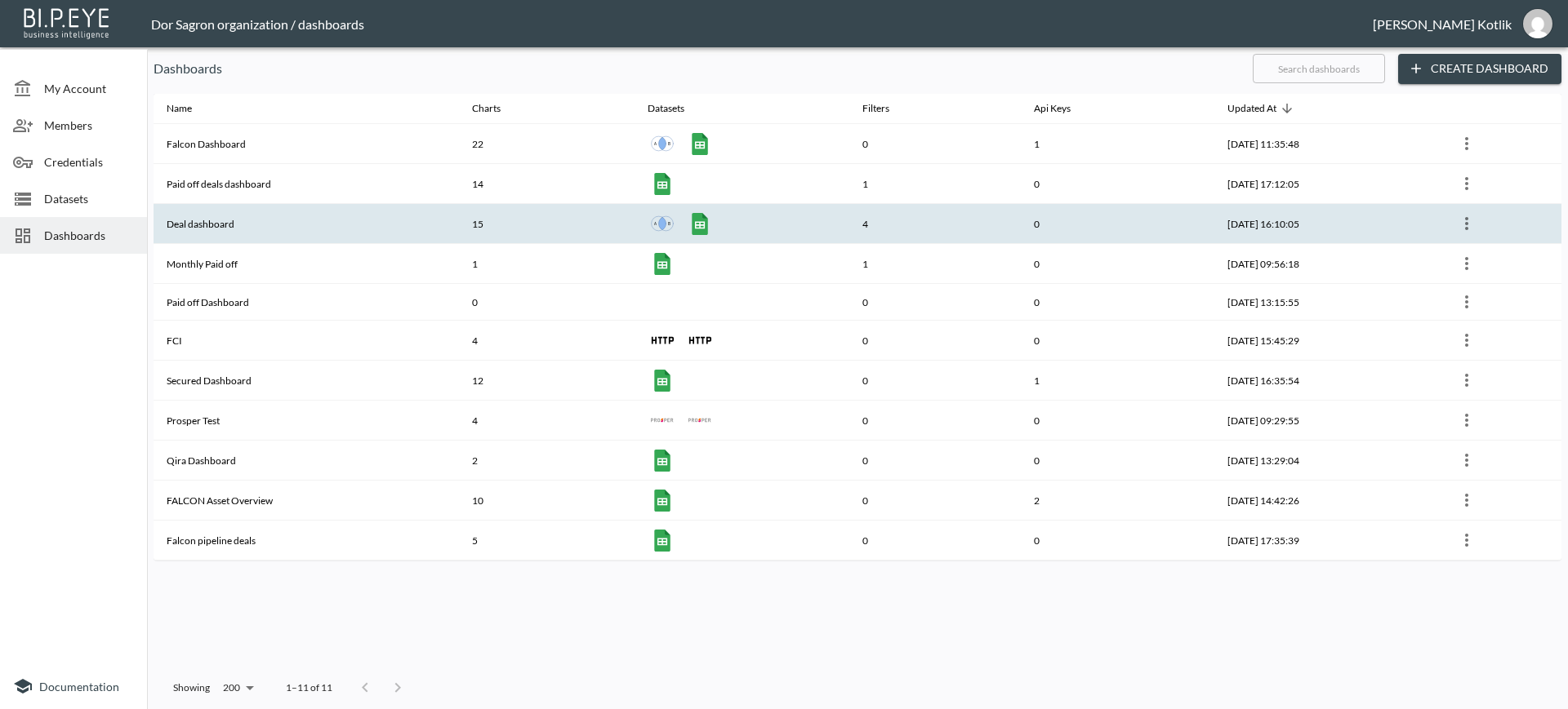
click at [233, 224] on th "Deal dashboard" at bounding box center [305, 224] width 305 height 40
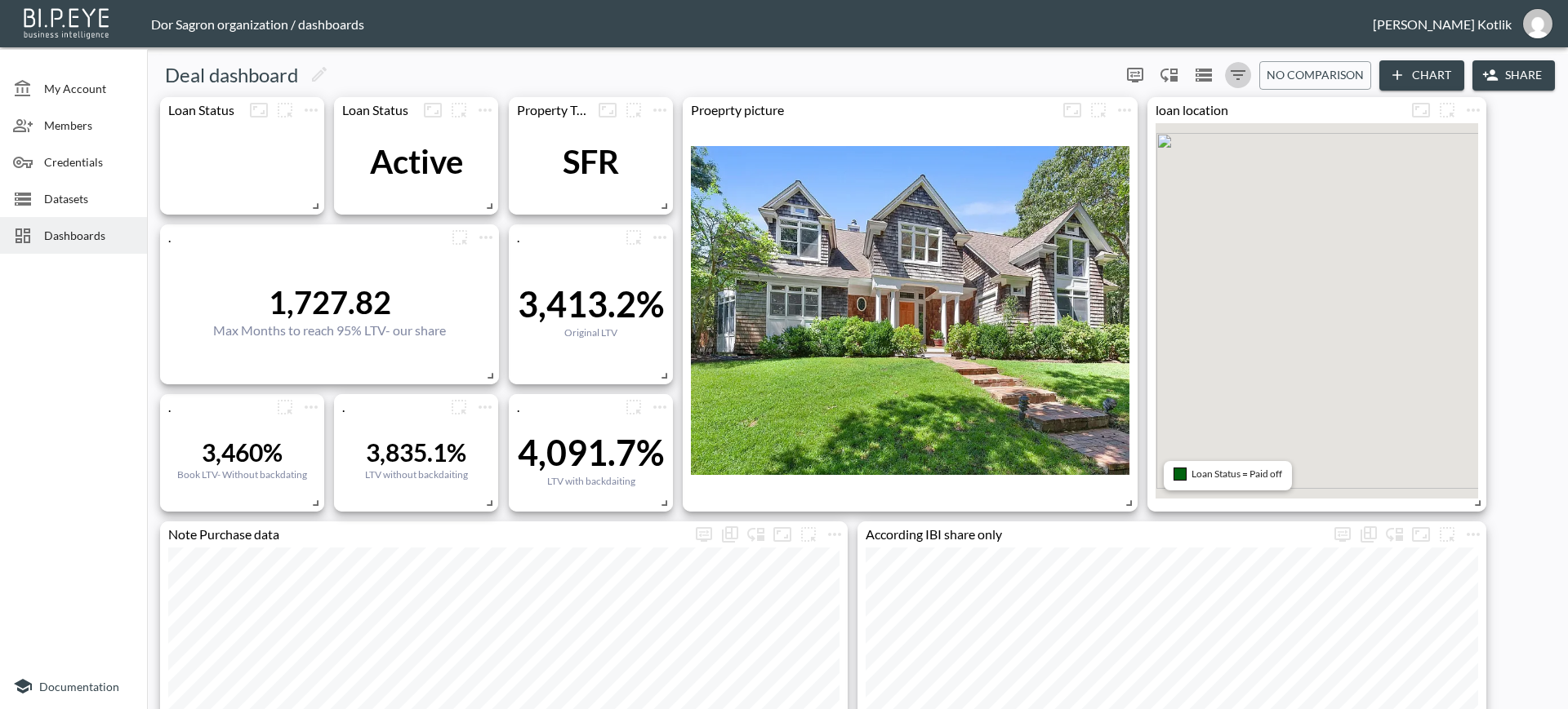
click at [1235, 66] on icon "Filters" at bounding box center [1237, 75] width 20 height 20
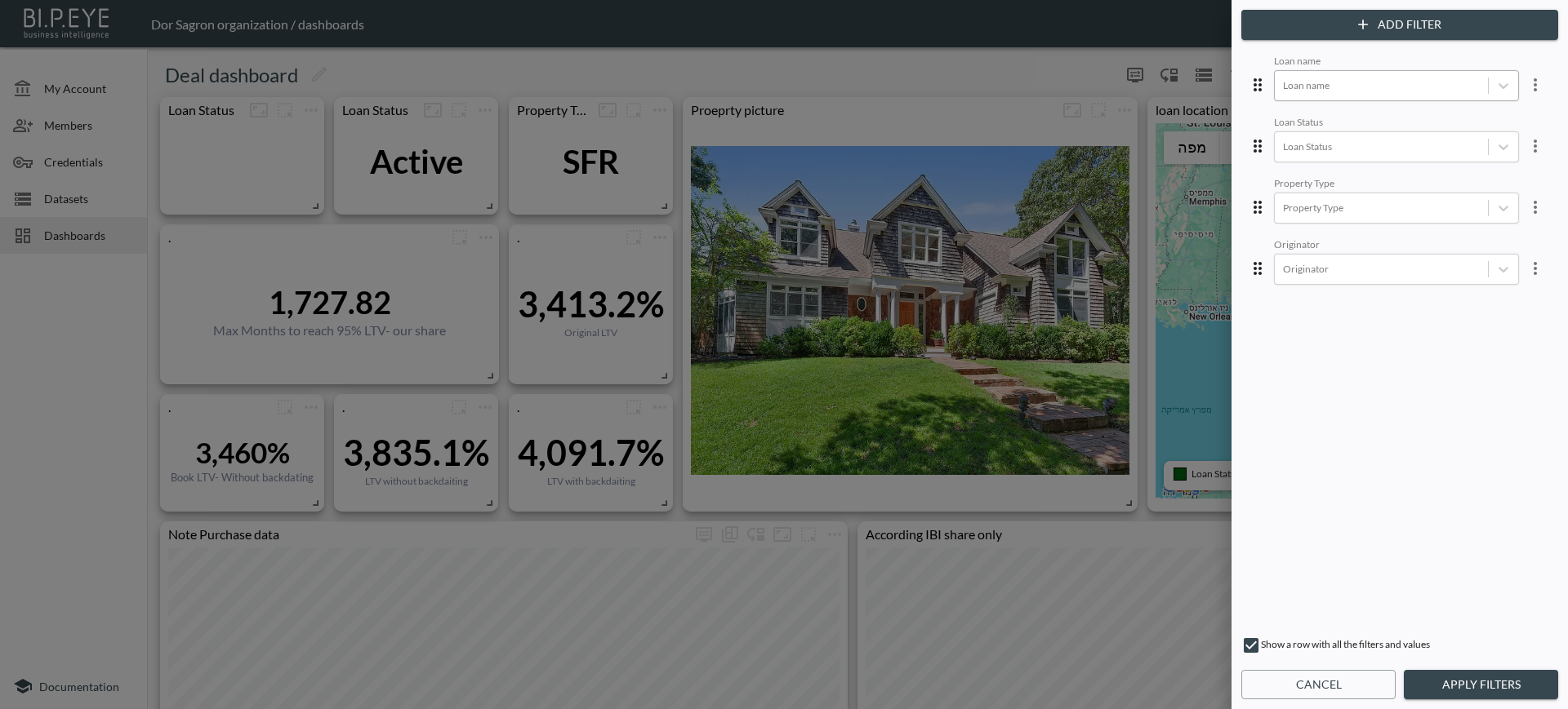
click at [1345, 79] on div at bounding box center [1381, 85] width 197 height 16
click at [1317, 248] on div "[STREET_ADDRESS]" at bounding box center [1408, 258] width 285 height 25
click at [1456, 681] on button "Apply Filters" at bounding box center [1480, 685] width 154 height 30
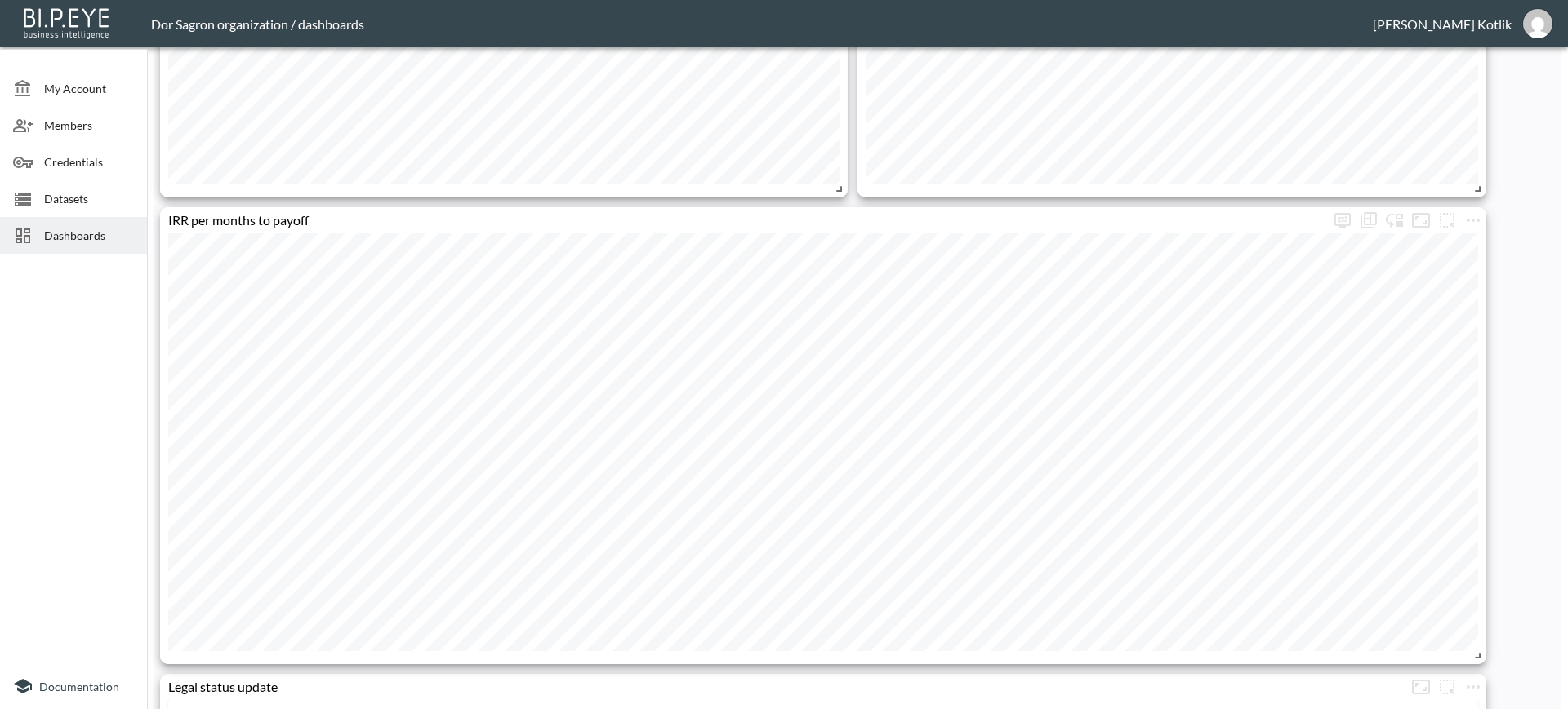
scroll to position [1065, 0]
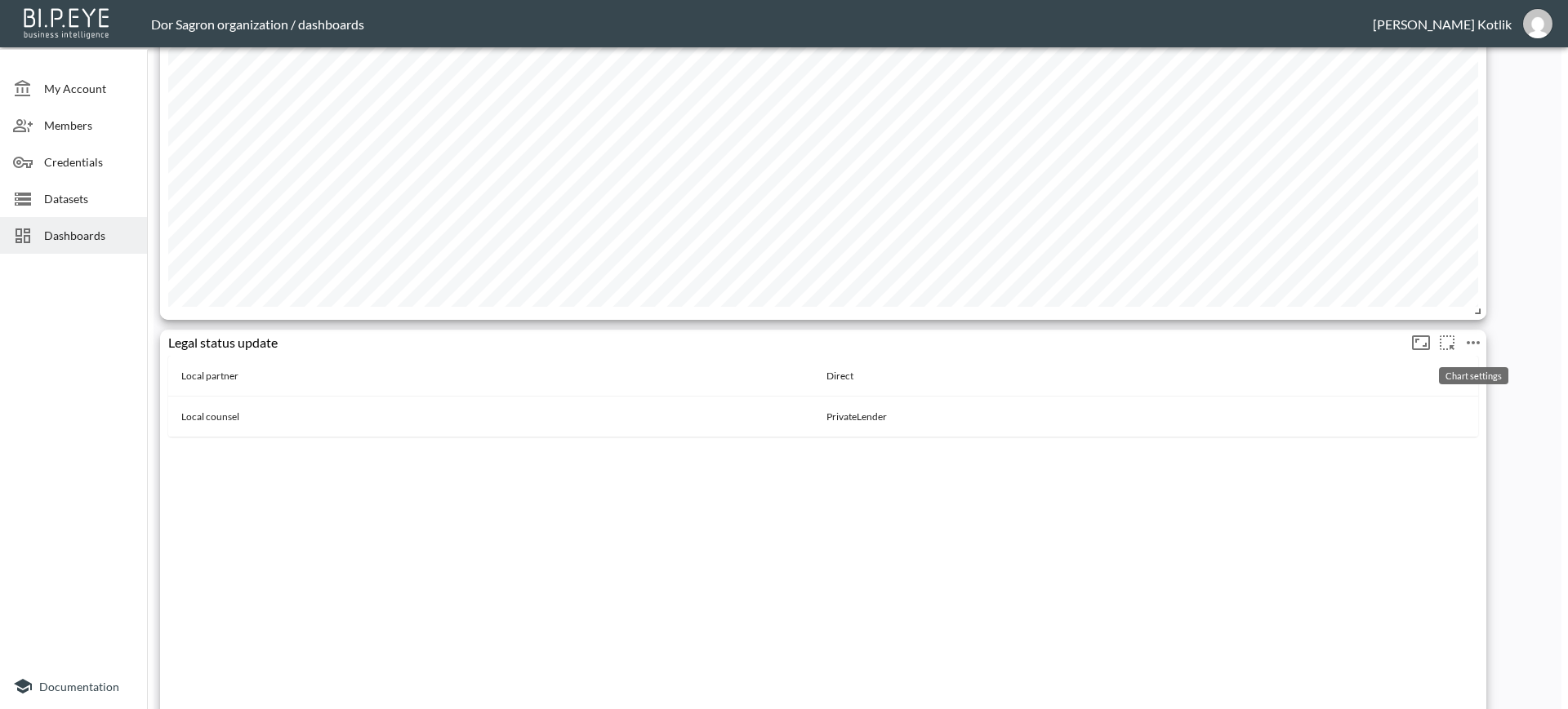
click at [1464, 345] on icon "more" at bounding box center [1472, 343] width 20 height 20
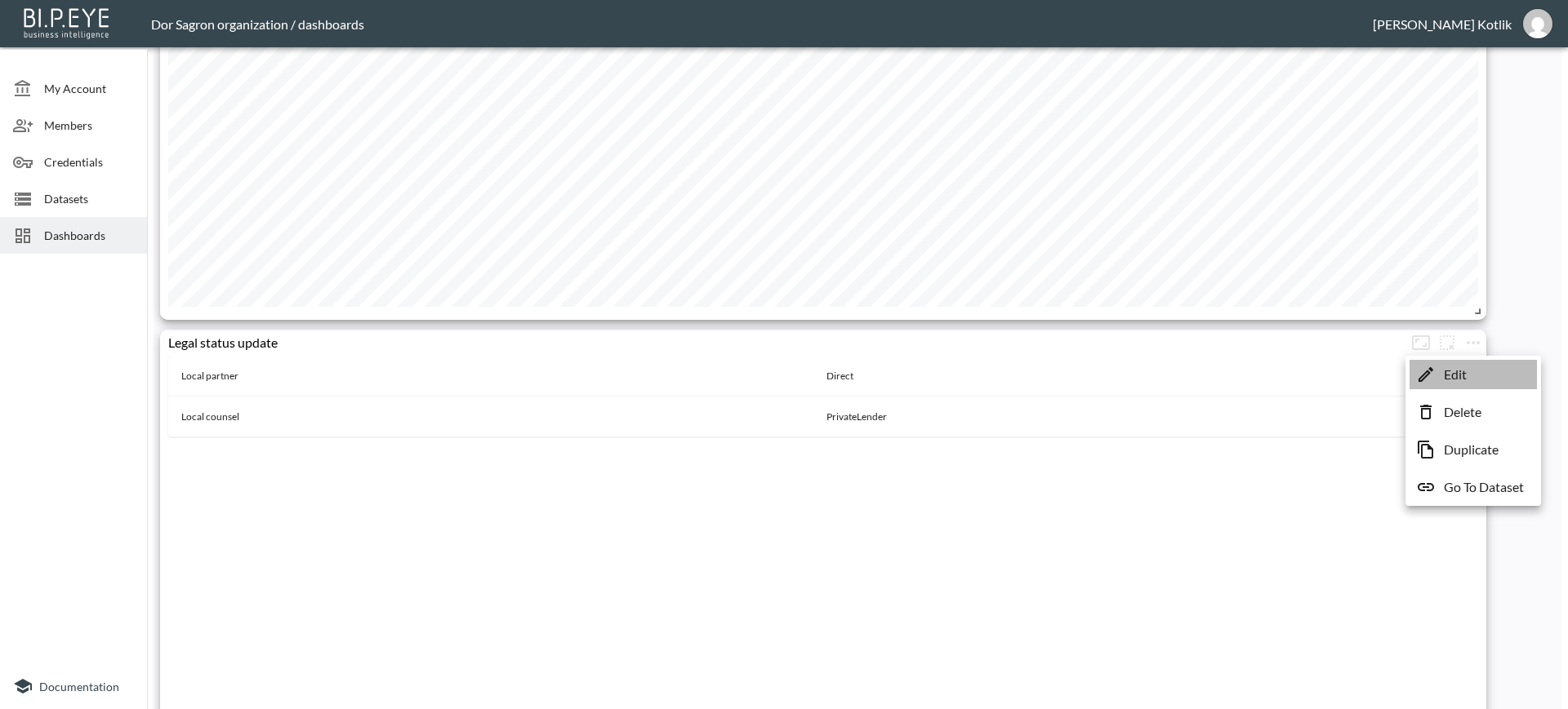
click at [1445, 365] on p "Edit" at bounding box center [1455, 374] width 23 height 20
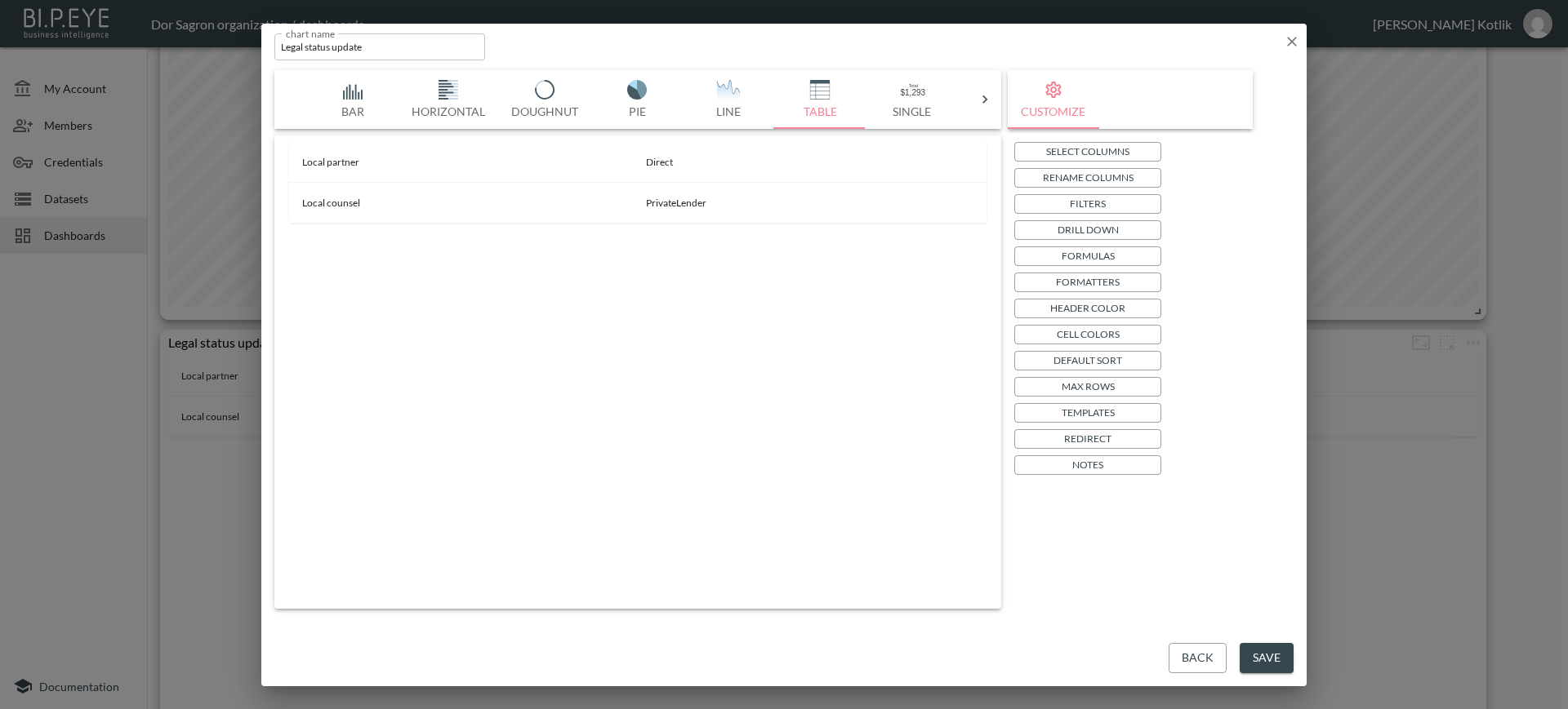
click at [1116, 145] on p "Select Columns" at bounding box center [1088, 151] width 84 height 17
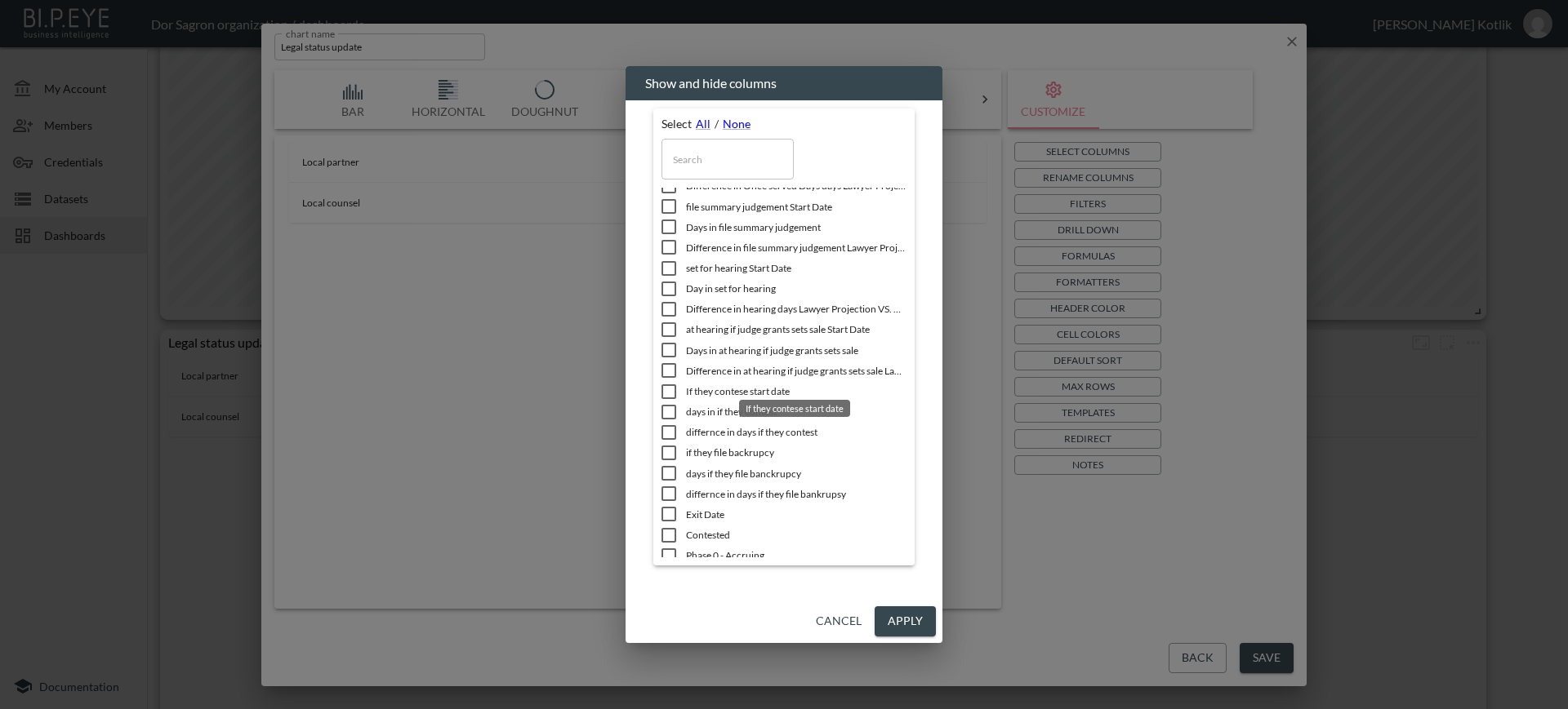
scroll to position [2066, 0]
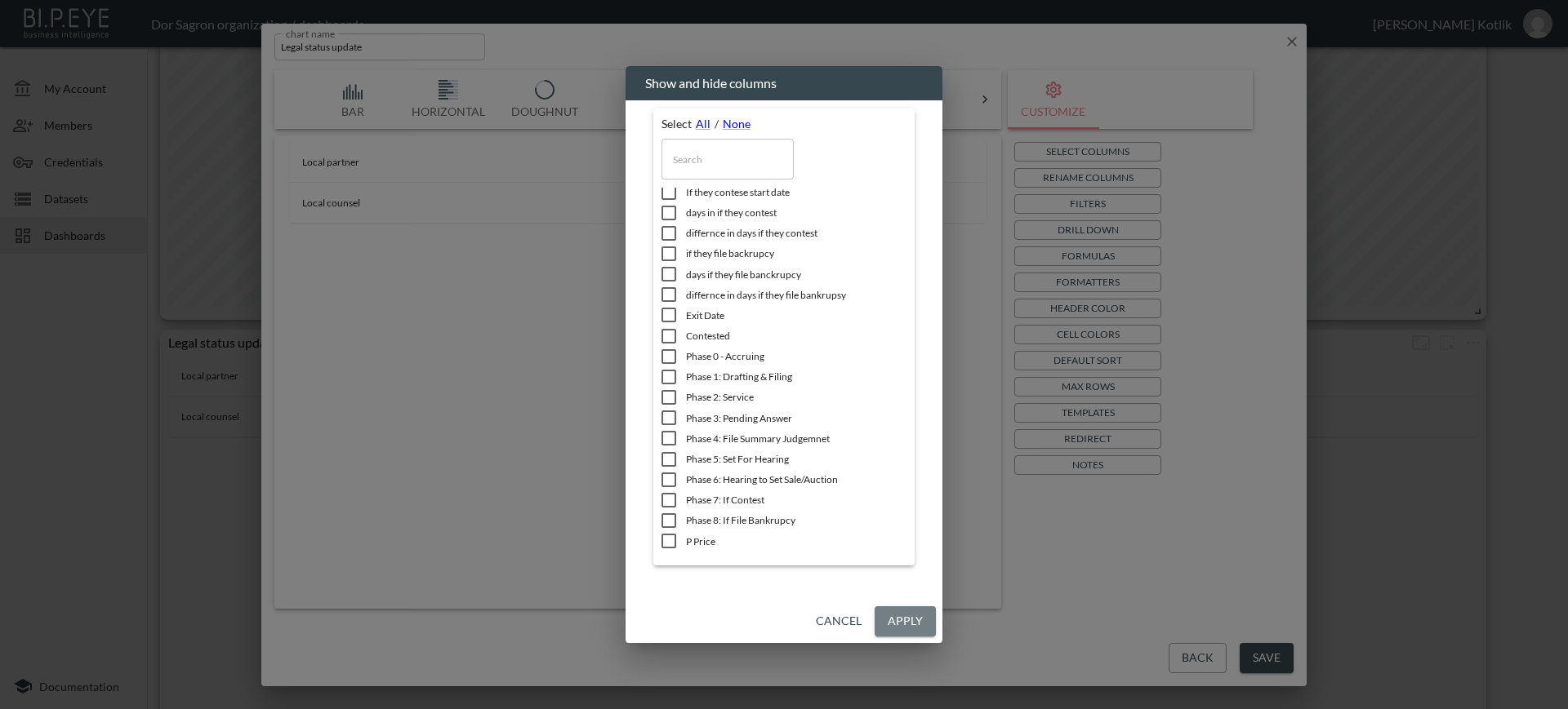
click at [907, 620] on button "Apply" at bounding box center [905, 621] width 61 height 30
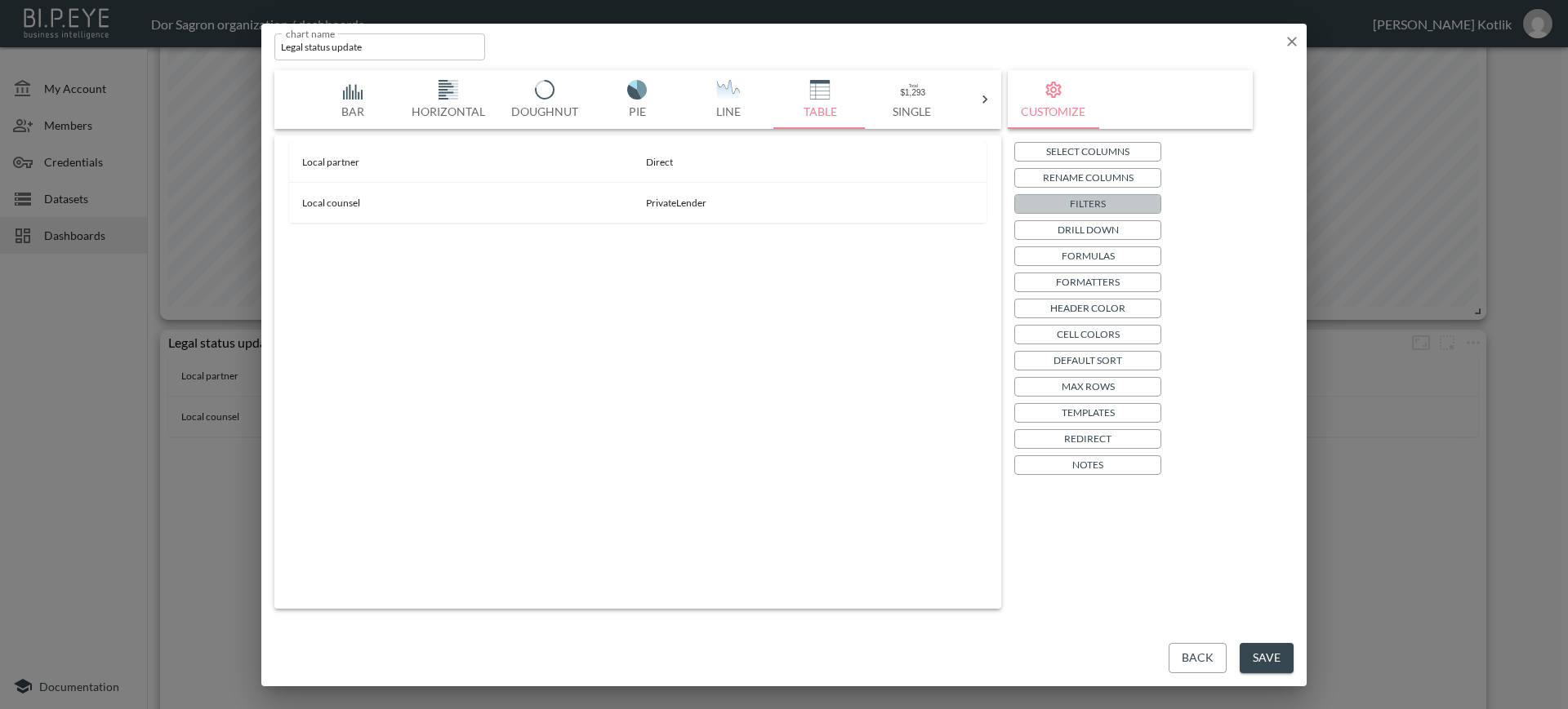
click at [1124, 204] on button "Filters" at bounding box center [1087, 204] width 147 height 20
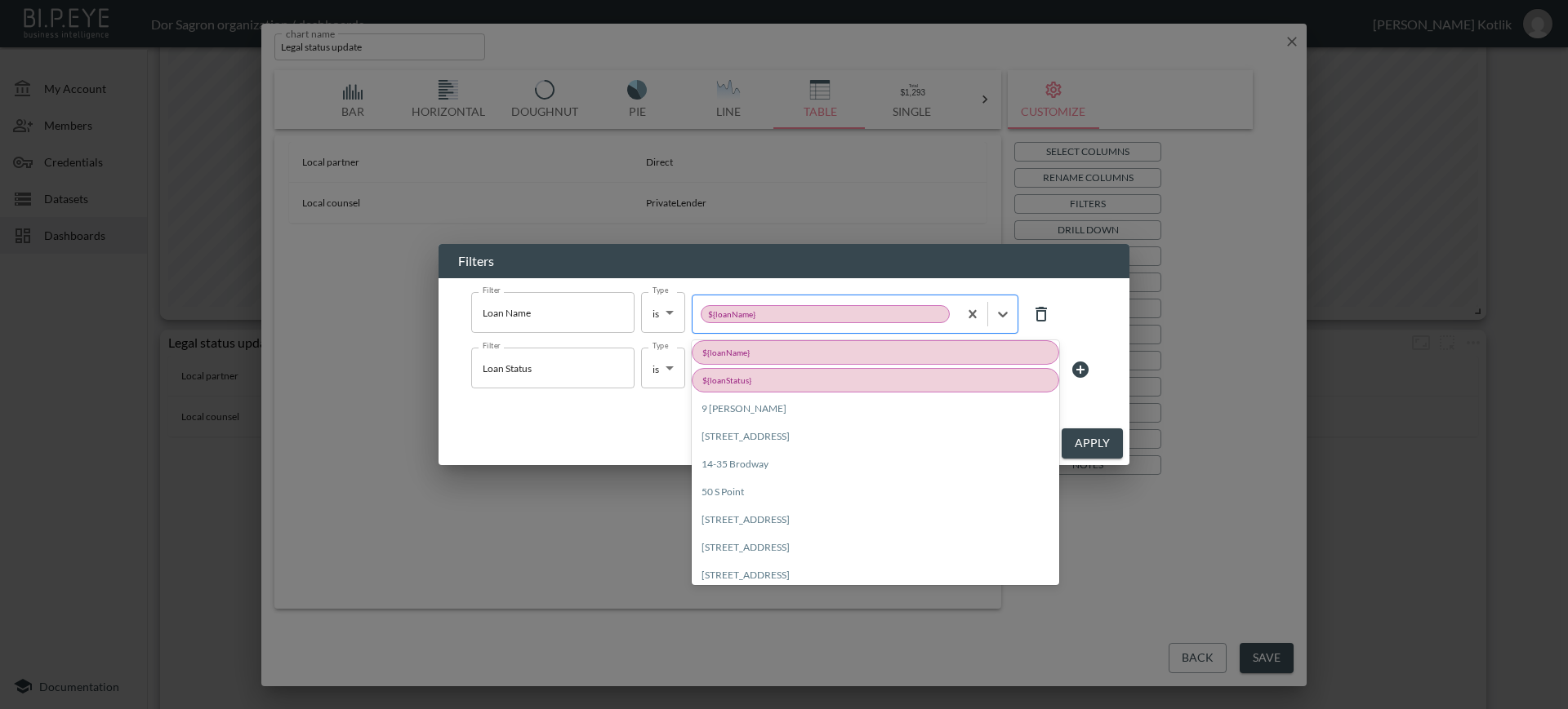
click at [863, 311] on div at bounding box center [825, 315] width 249 height 16
click at [821, 351] on div "${loanName}" at bounding box center [875, 352] width 367 height 24
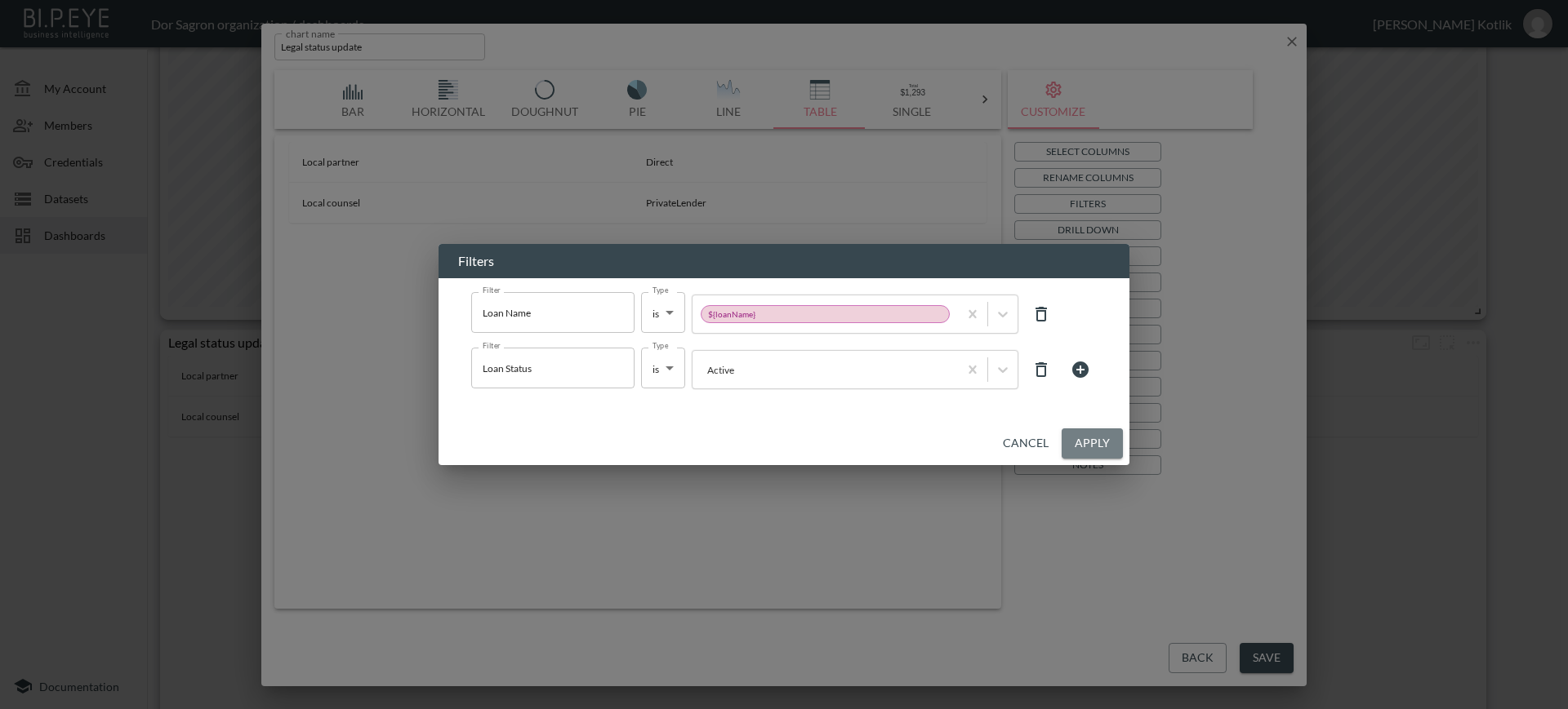
click at [1075, 436] on button "Apply" at bounding box center [1092, 444] width 61 height 30
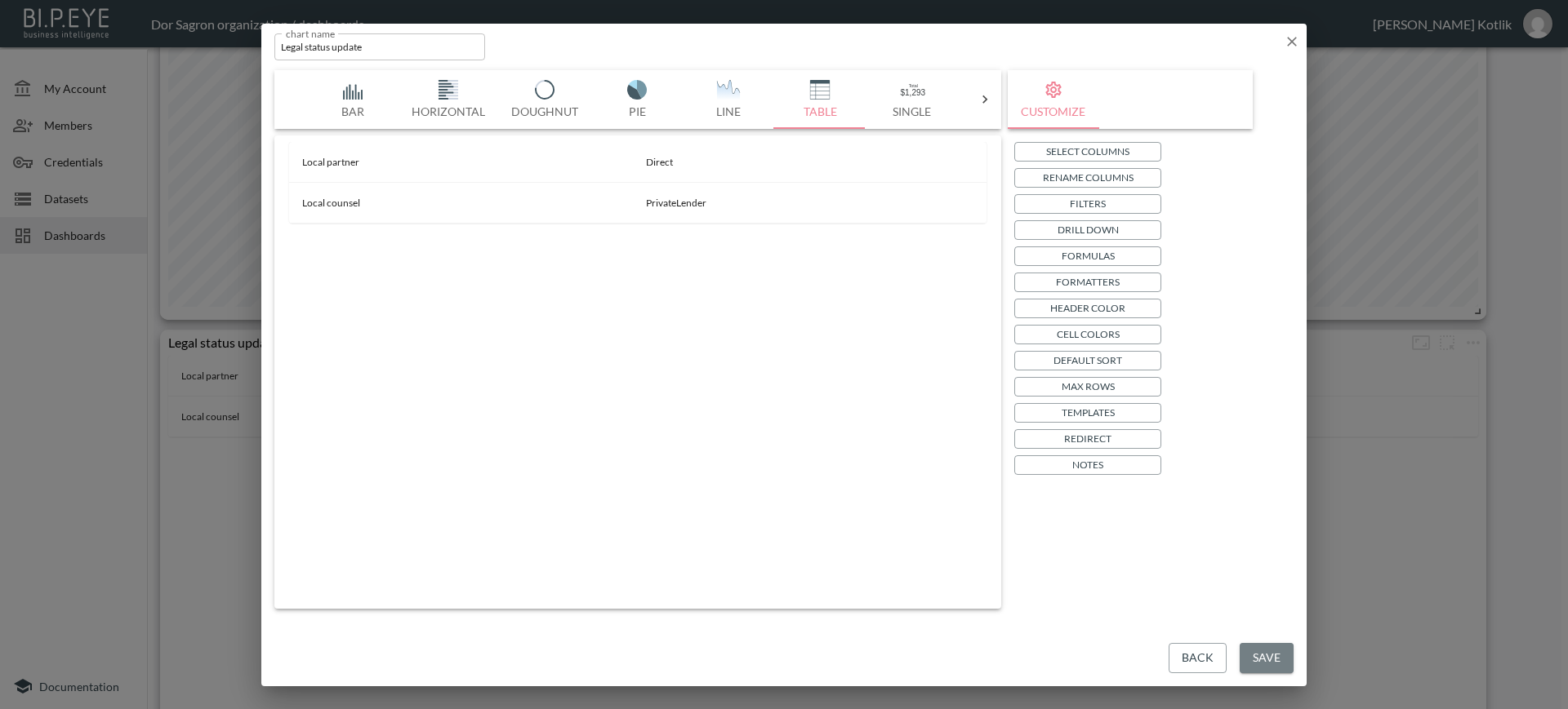
click at [1262, 666] on button "Save" at bounding box center [1266, 658] width 54 height 30
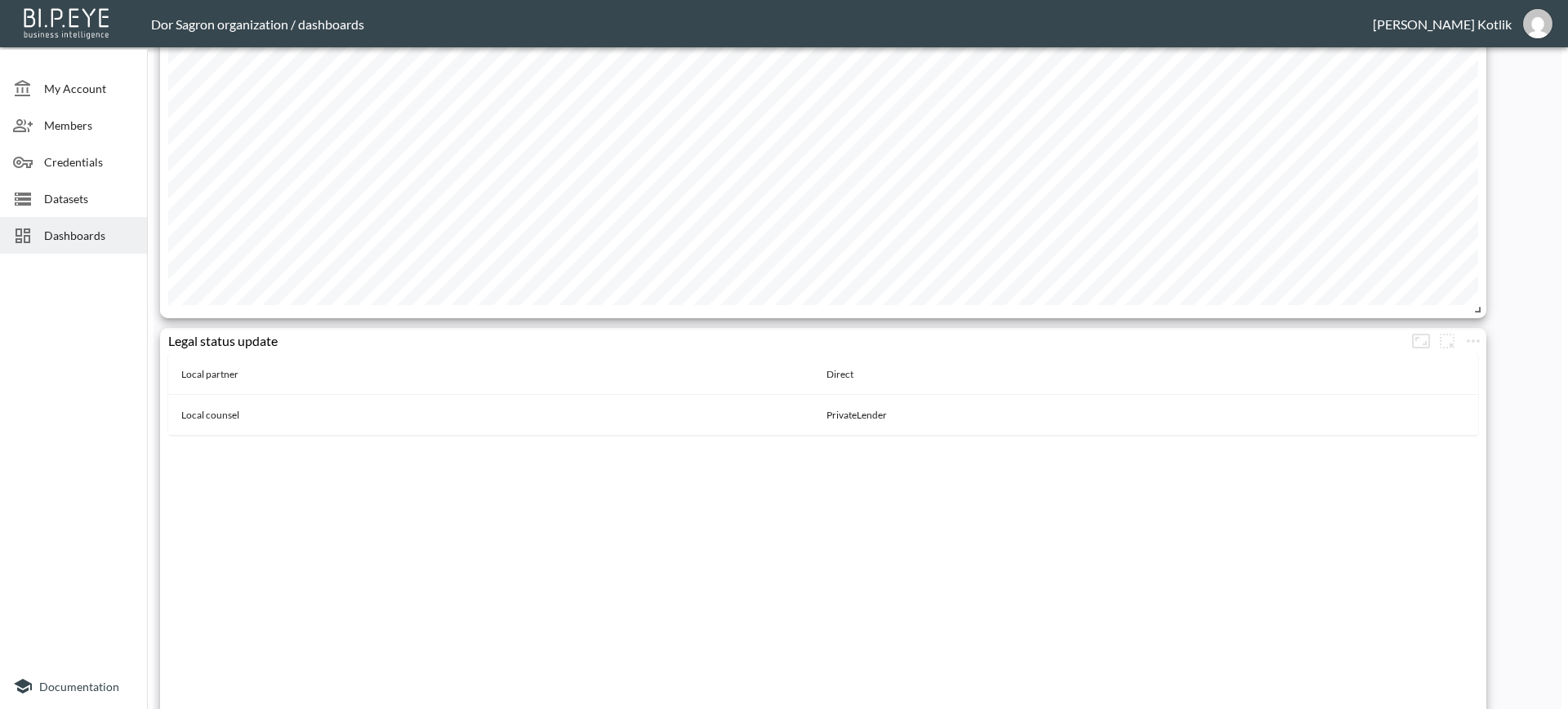
scroll to position [1037, 0]
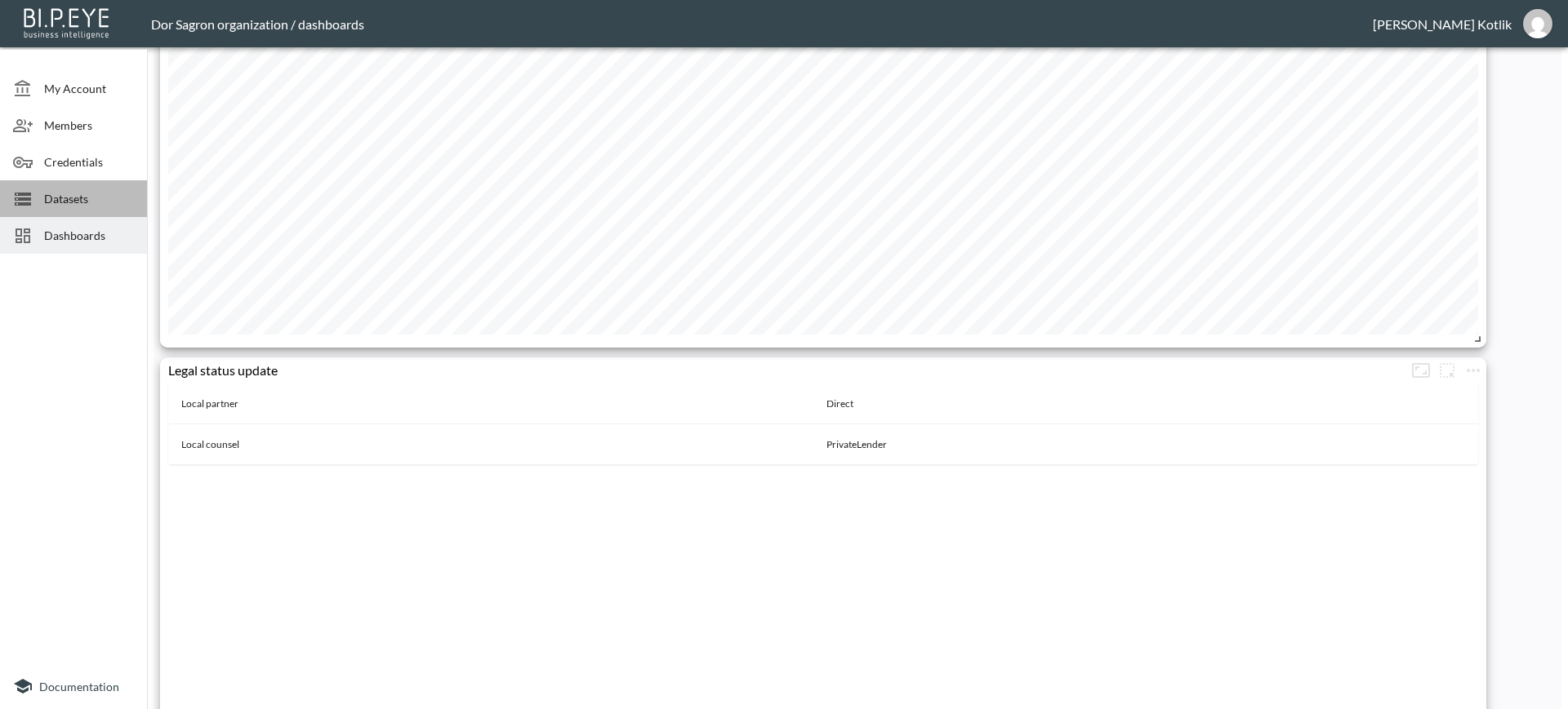
click at [99, 193] on span "Datasets" at bounding box center [89, 199] width 90 height 17
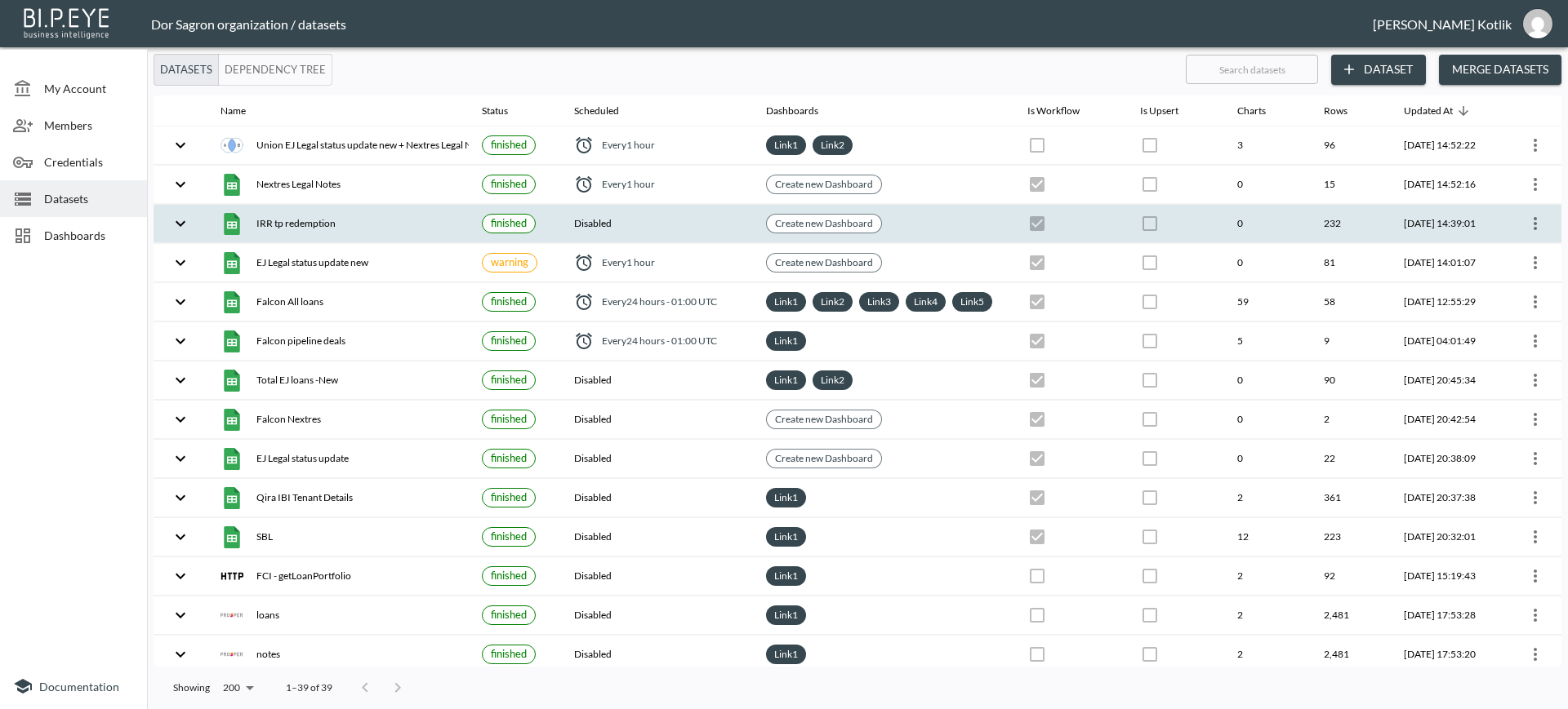
click at [1537, 225] on icon "more" at bounding box center [1535, 224] width 20 height 20
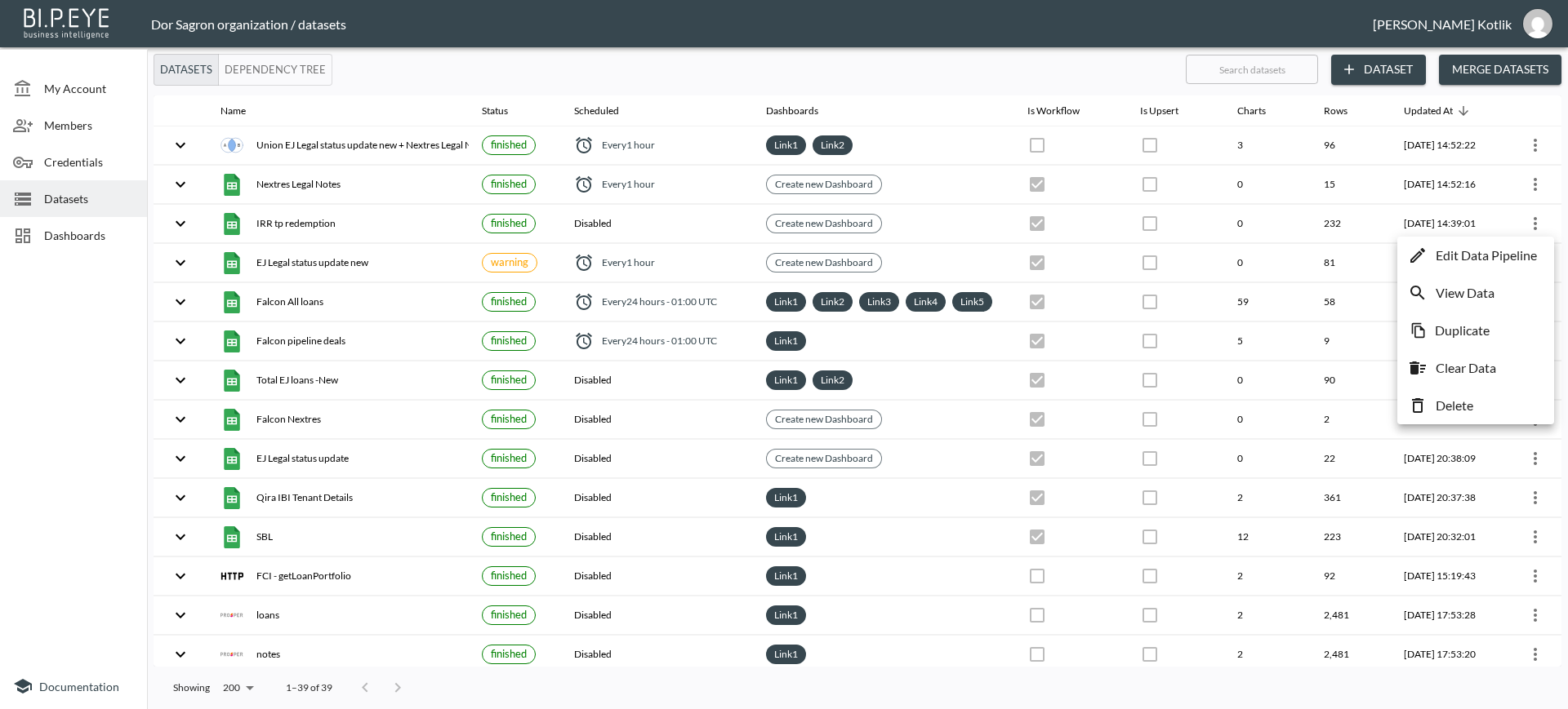
click at [1512, 253] on p "Edit Data Pipeline" at bounding box center [1486, 255] width 101 height 20
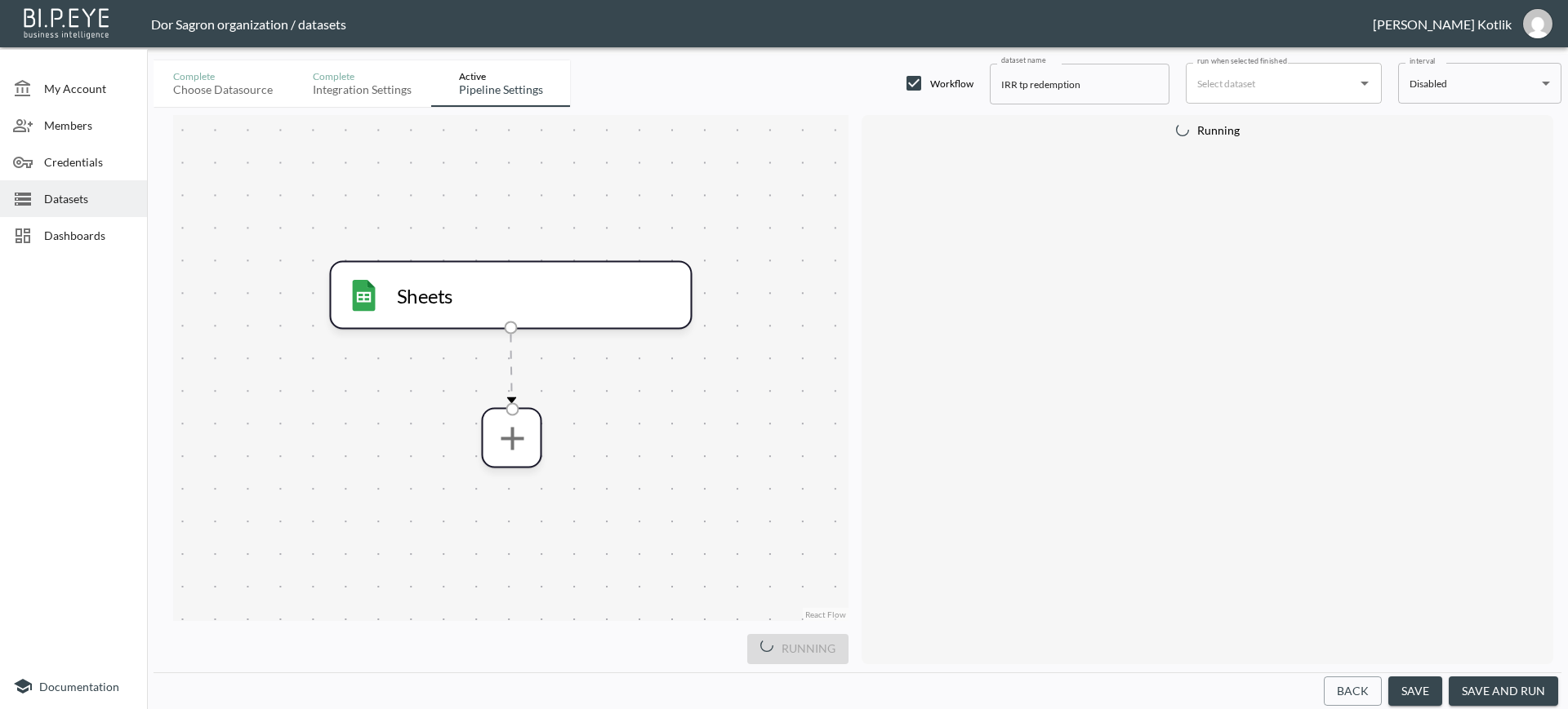
click at [1025, 82] on input "IRR tp redemption" at bounding box center [1079, 84] width 179 height 41
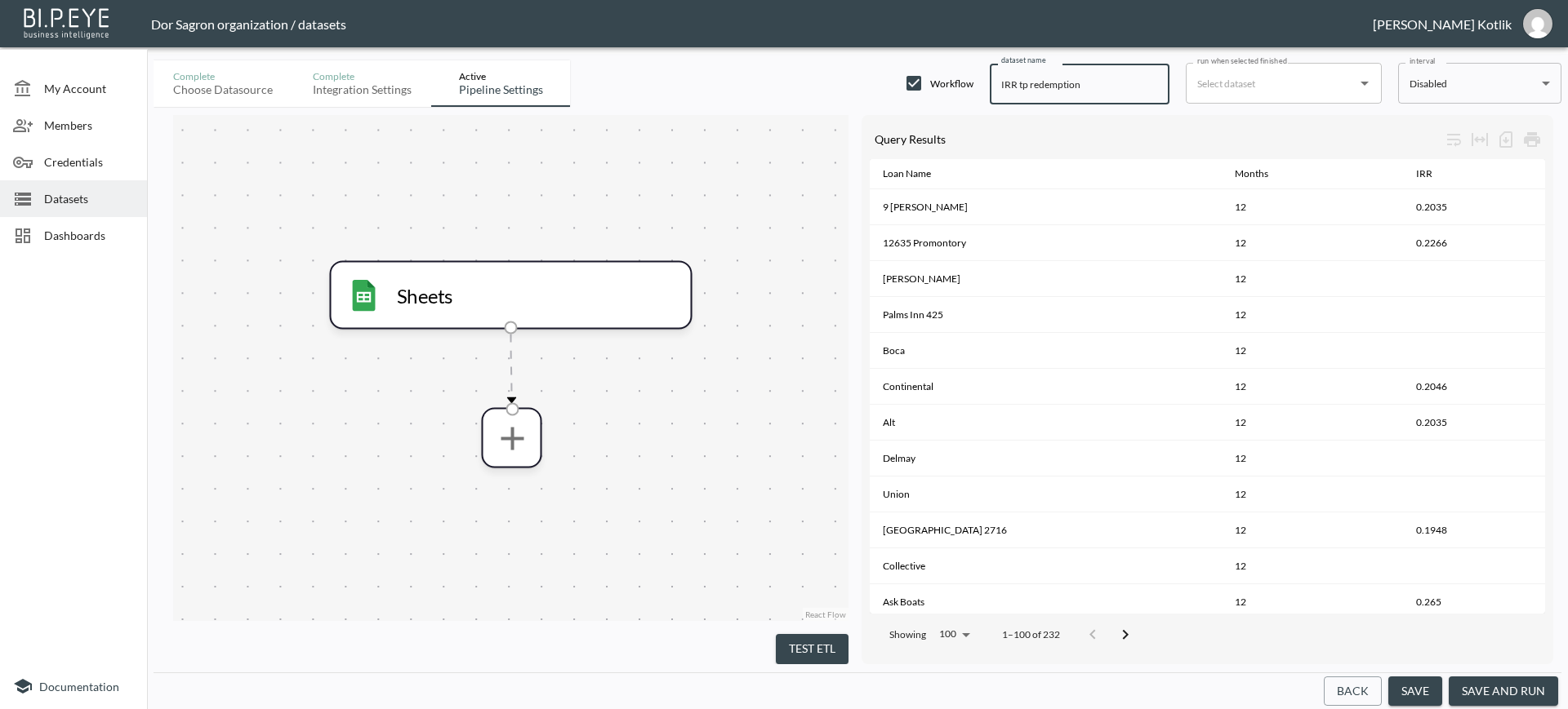
click at [1025, 82] on input "IRR tp redemption" at bounding box center [1079, 84] width 179 height 41
type input "IRR months to redemption"
click at [1521, 695] on button "save and run" at bounding box center [1504, 692] width 110 height 30
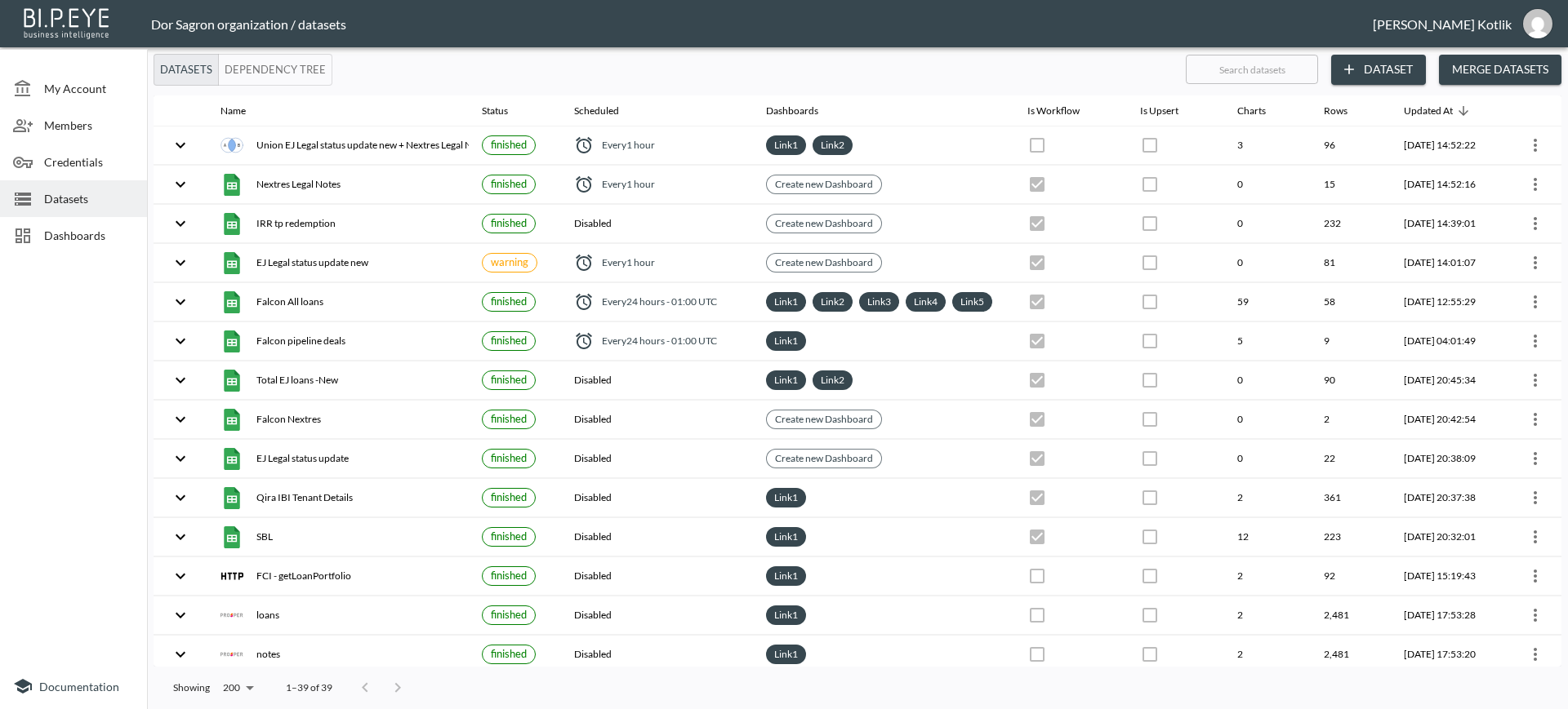
checkbox input "true"
checkbox input "false"
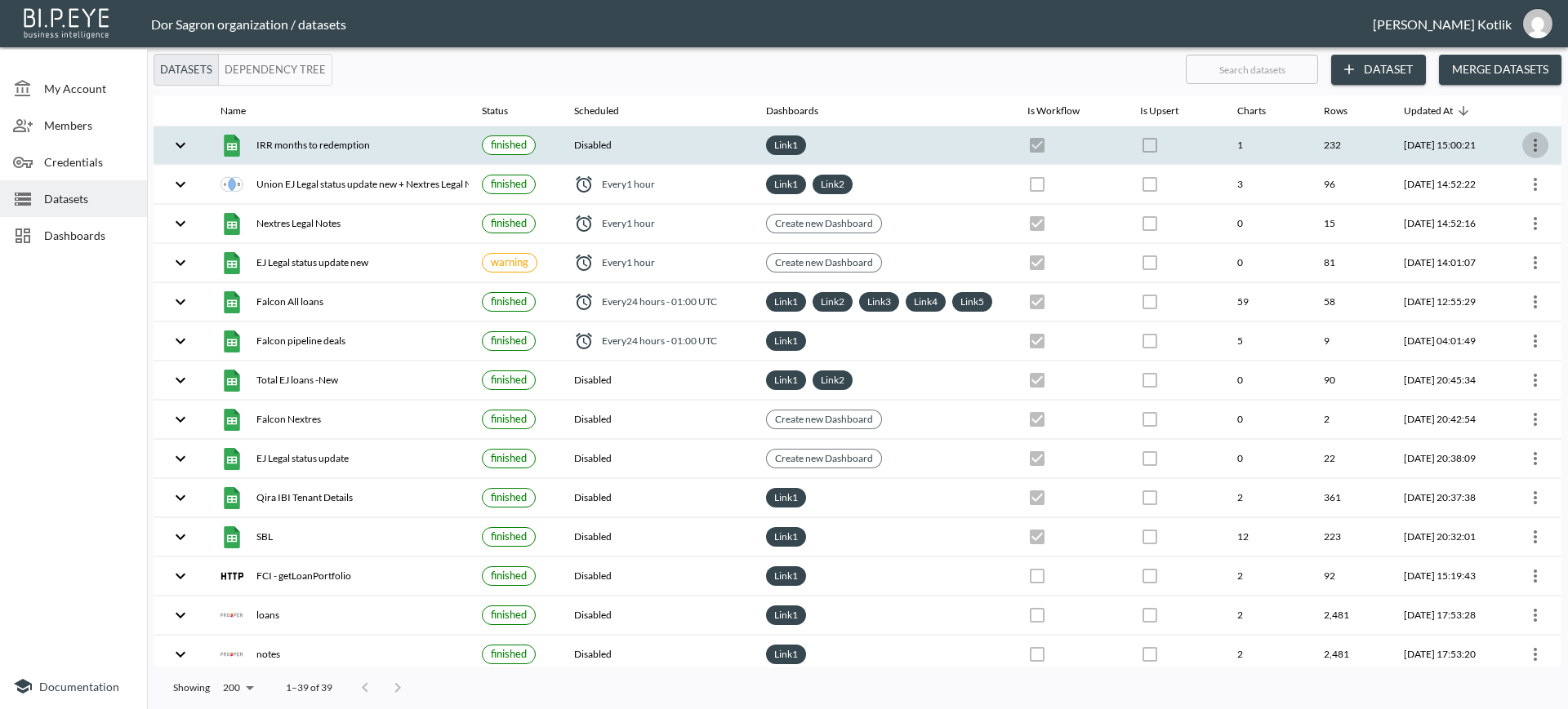
click at [1533, 149] on icon "more" at bounding box center [1535, 145] width 3 height 13
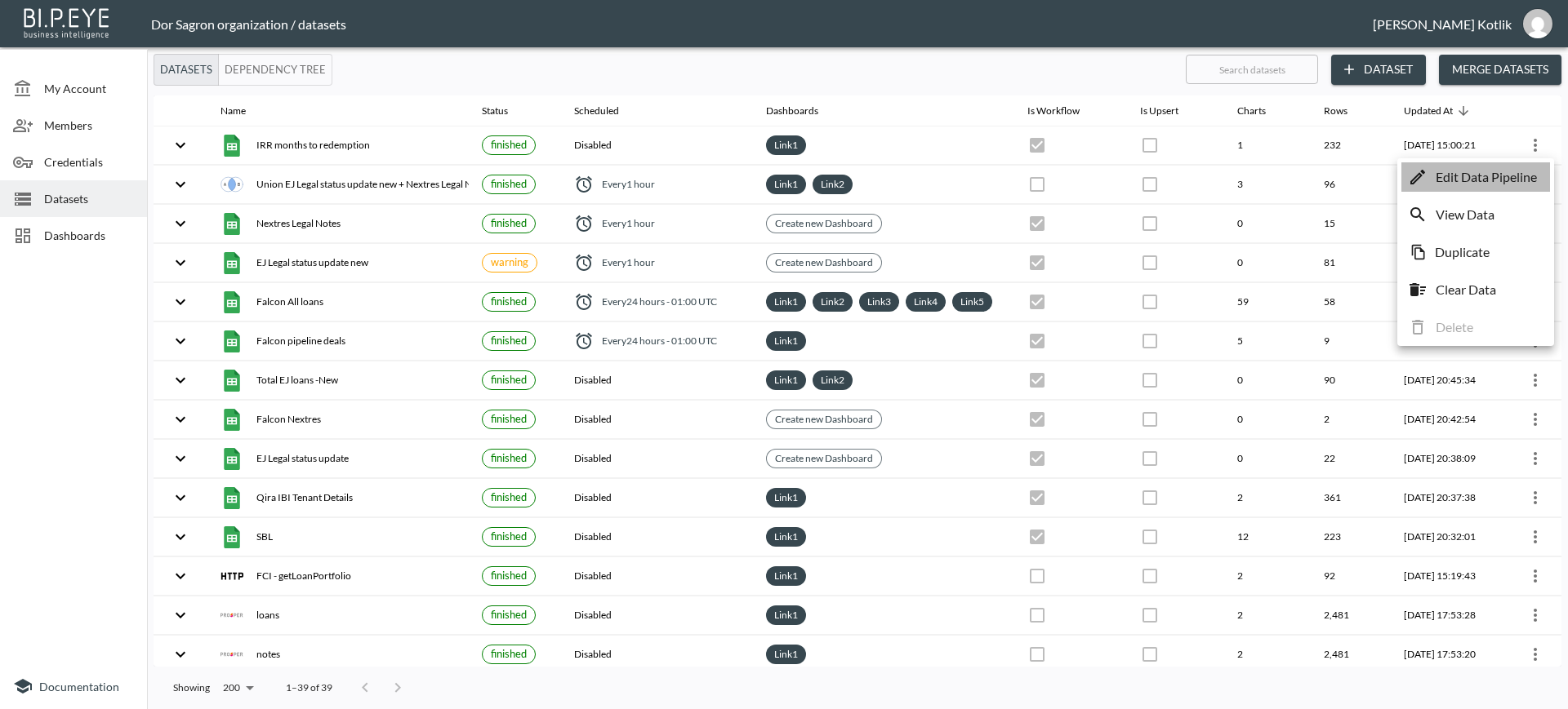
click at [1510, 170] on p "Edit Data Pipeline" at bounding box center [1486, 177] width 101 height 20
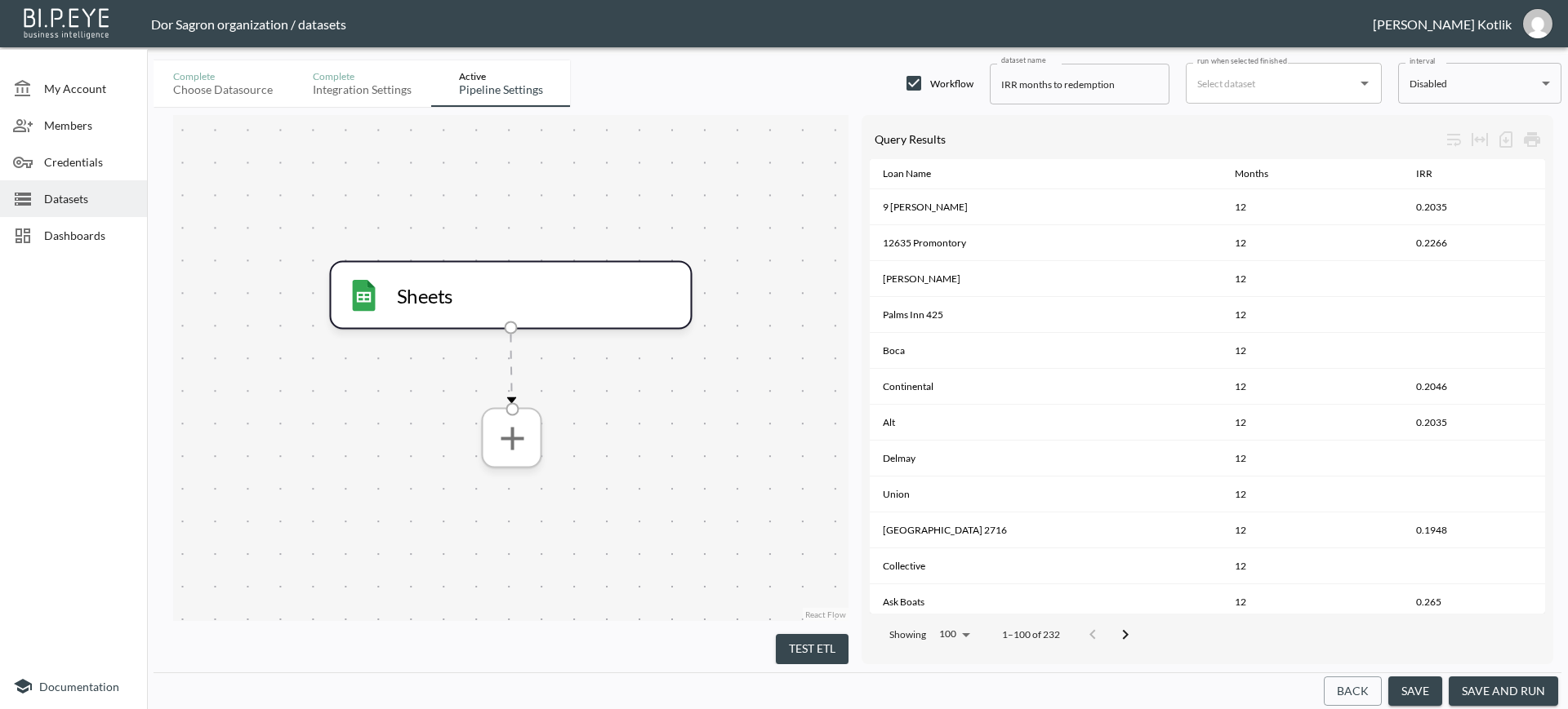
click at [496, 451] on icon "more" at bounding box center [512, 437] width 39 height 39
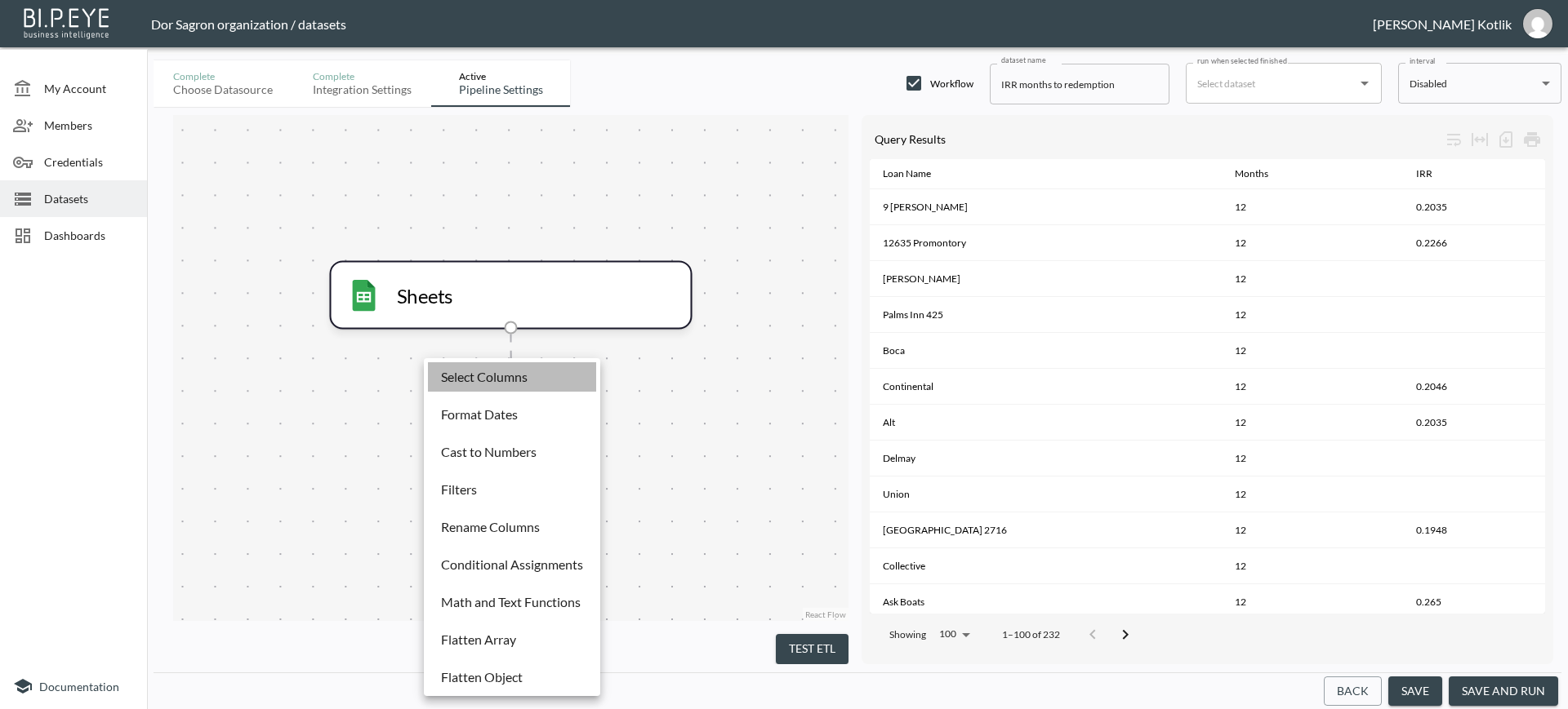
click at [519, 381] on p "Select Columns" at bounding box center [484, 377] width 86 height 20
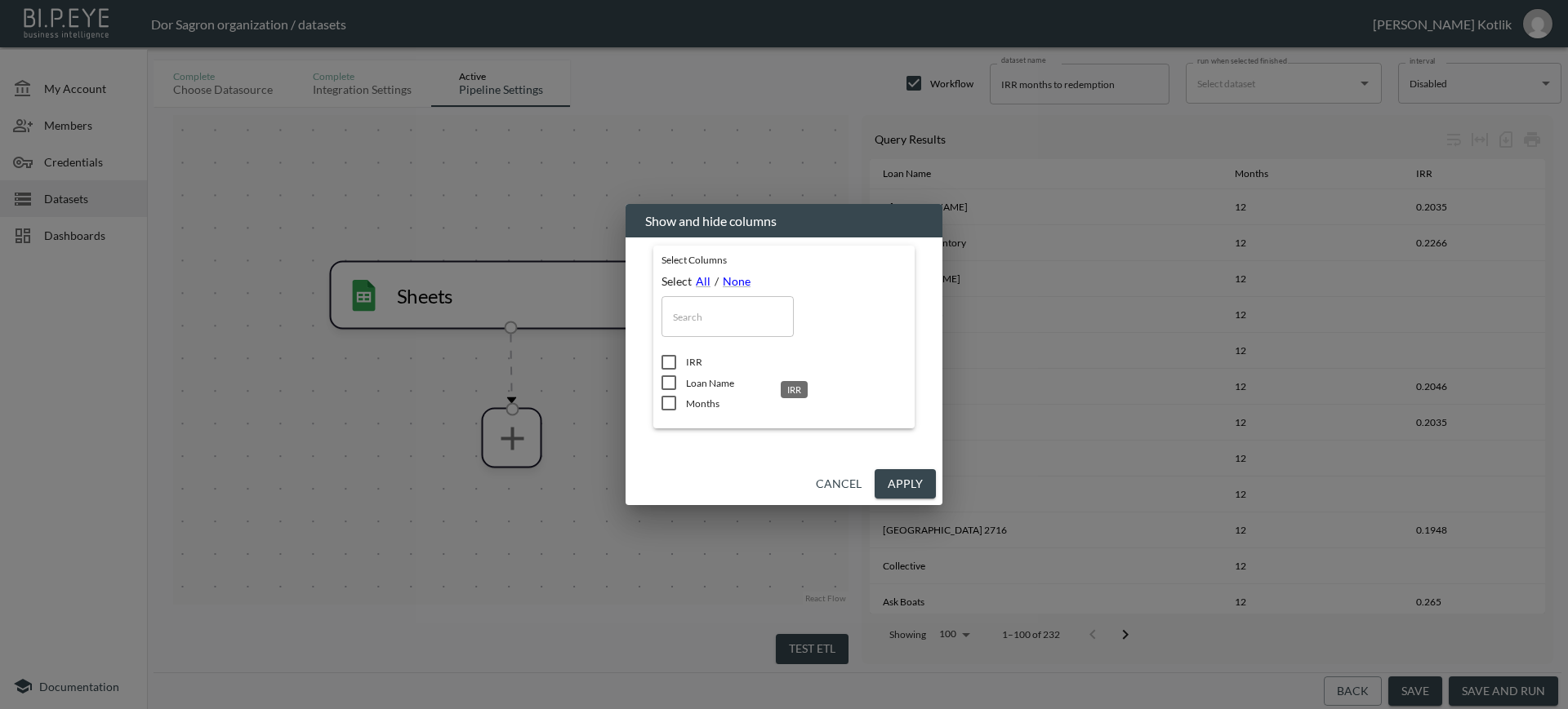
click at [692, 366] on span "IRR" at bounding box center [795, 362] width 220 height 14
checkbox input "true"
click at [896, 484] on button "Apply" at bounding box center [905, 485] width 61 height 30
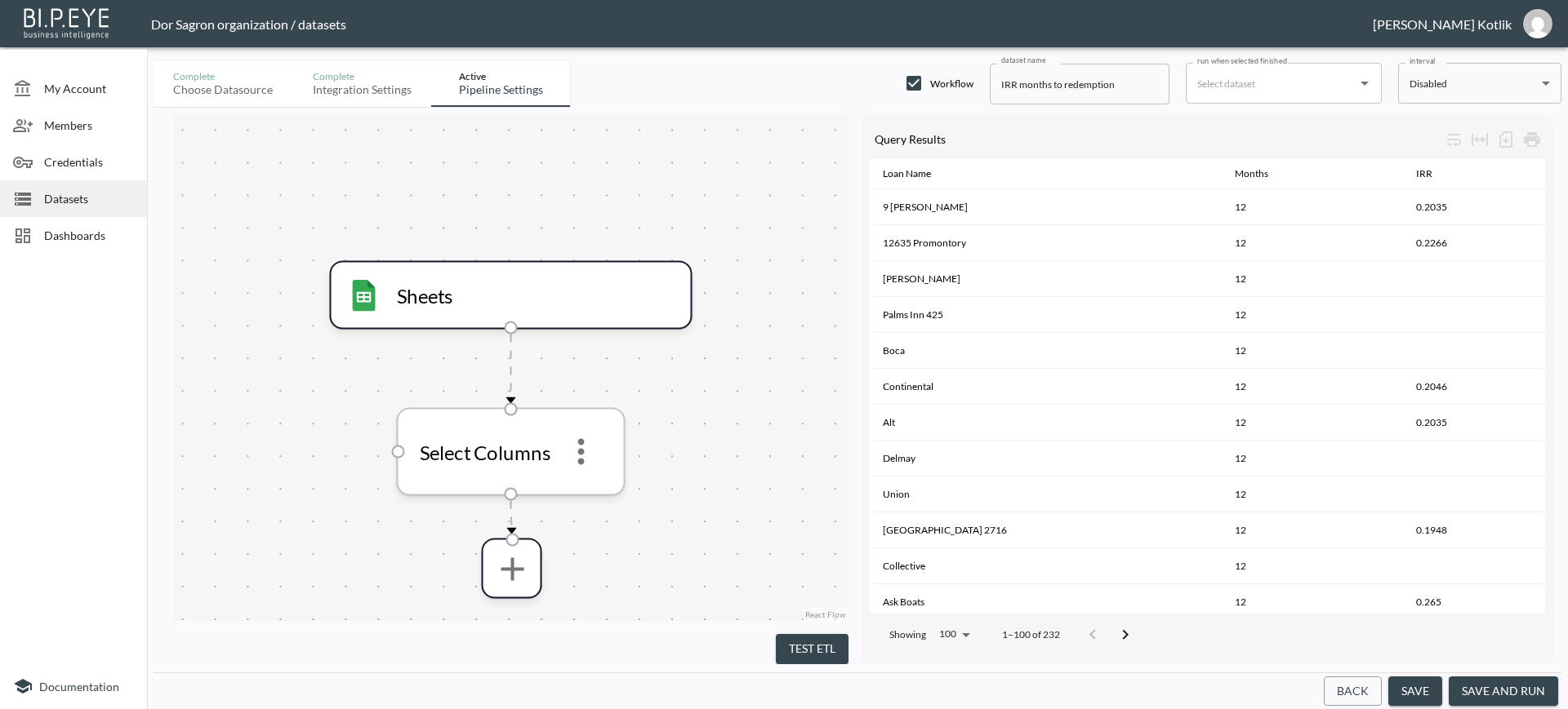
click at [586, 458] on icon "more" at bounding box center [581, 451] width 39 height 39
click at [576, 486] on p "Edit" at bounding box center [569, 496] width 23 height 20
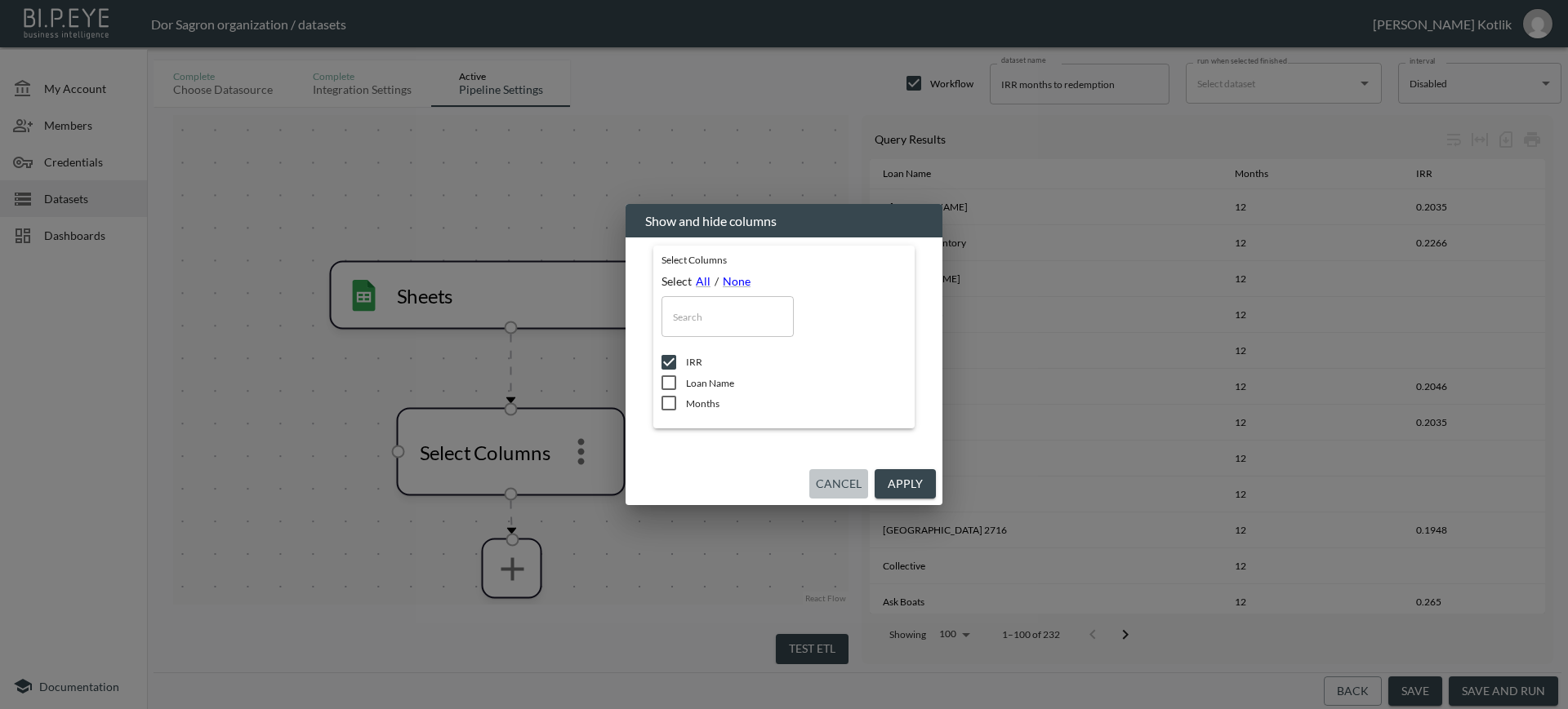
click at [846, 476] on button "Cancel" at bounding box center [839, 485] width 59 height 30
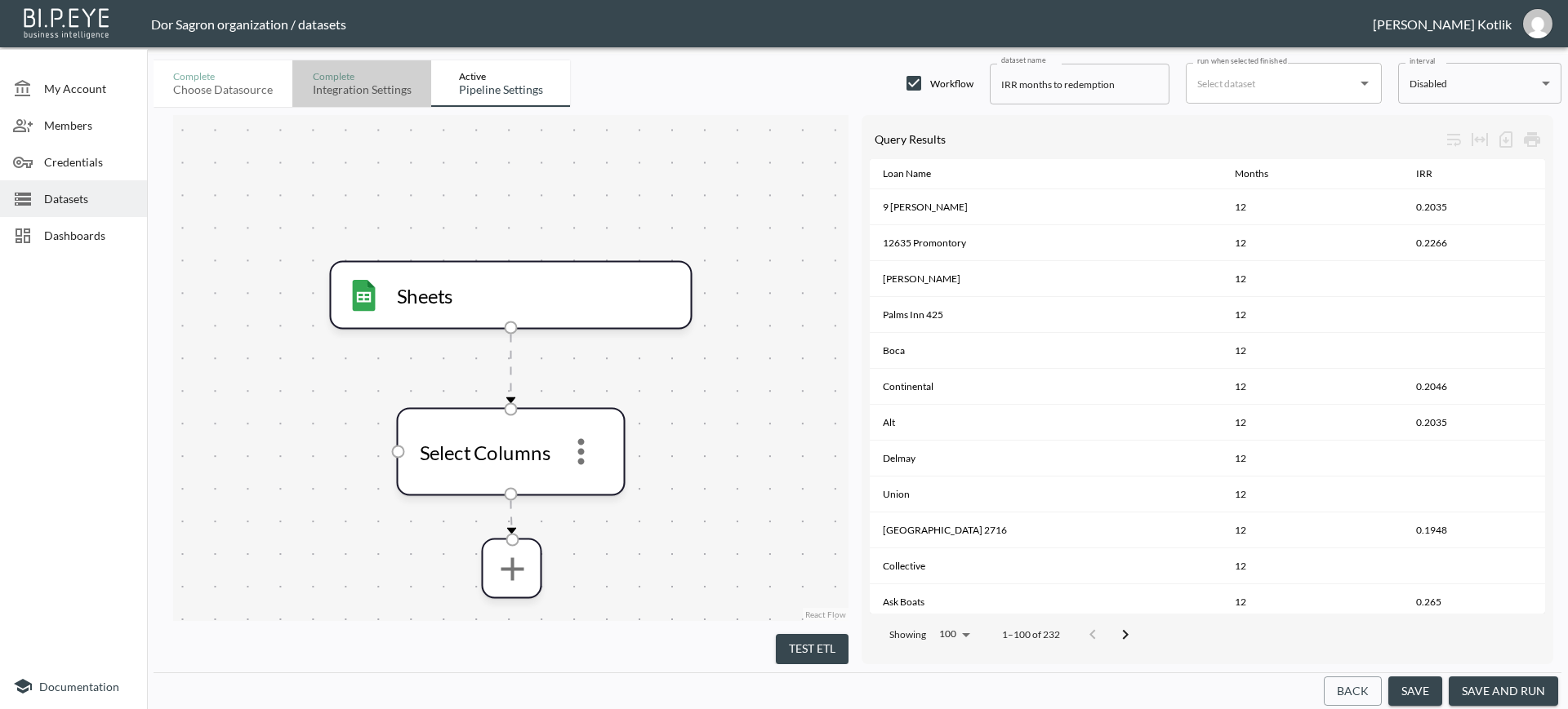
click at [367, 79] on div "Complete" at bounding box center [362, 77] width 99 height 12
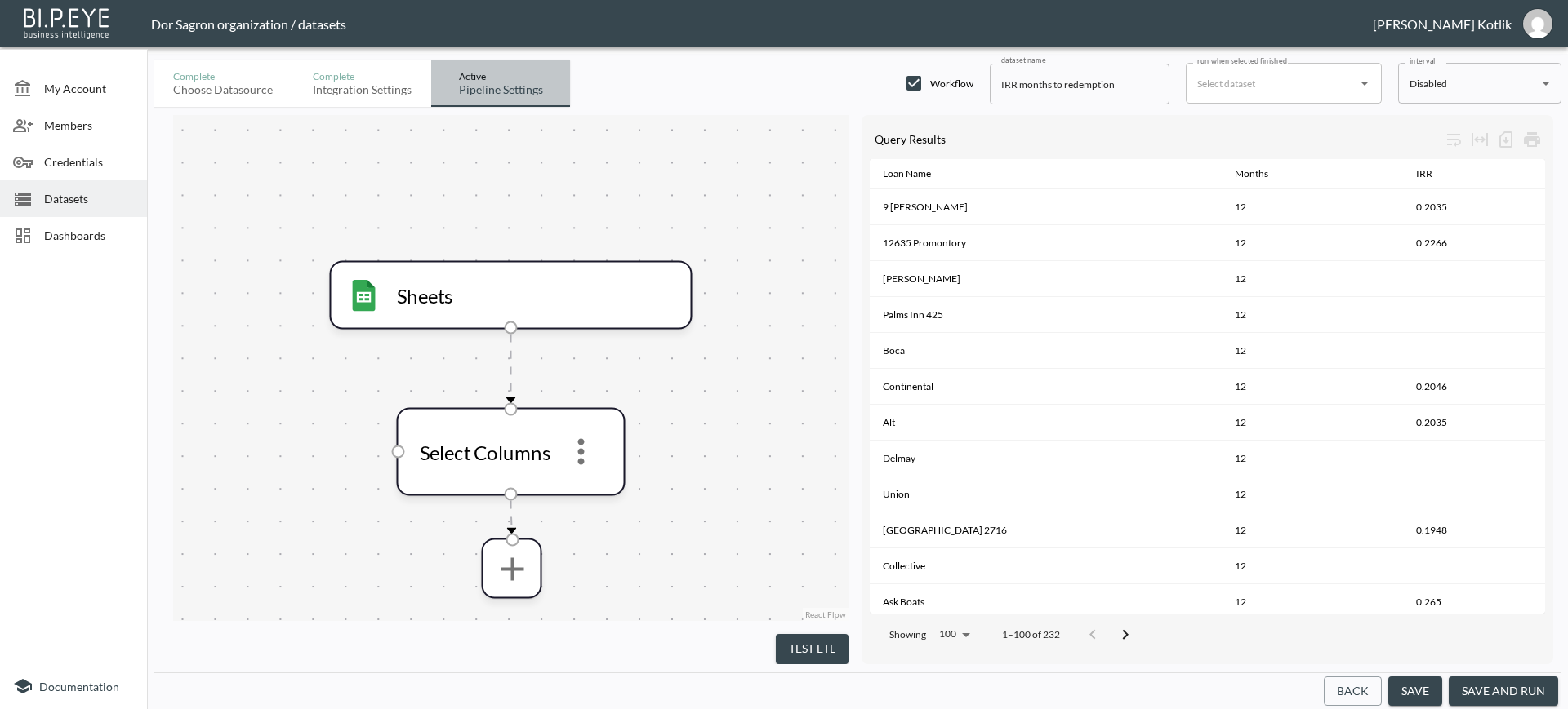
click at [496, 98] on button "Active Pipeline settings" at bounding box center [500, 83] width 139 height 46
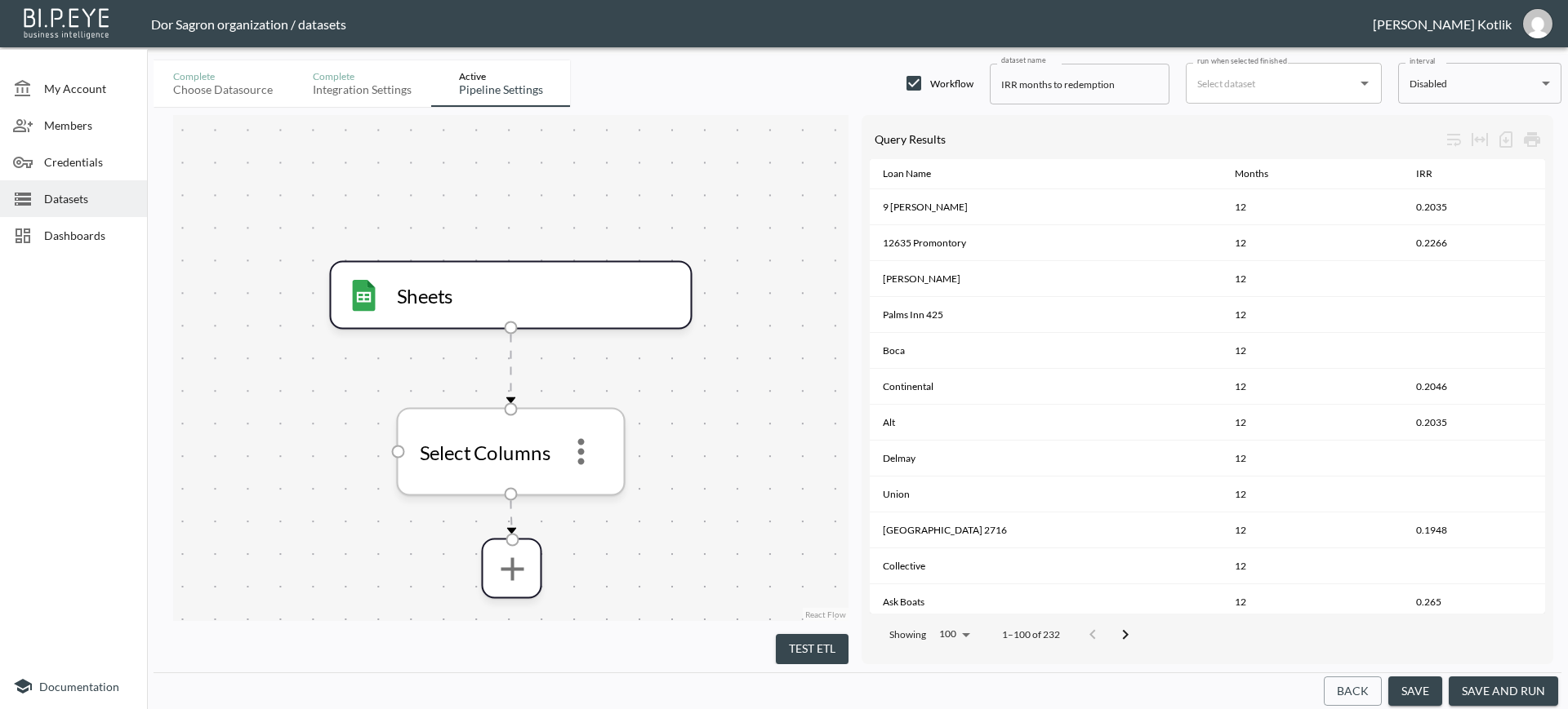
click at [580, 453] on icon "more" at bounding box center [581, 451] width 7 height 26
click at [576, 522] on li "Remove" at bounding box center [580, 534] width 72 height 30
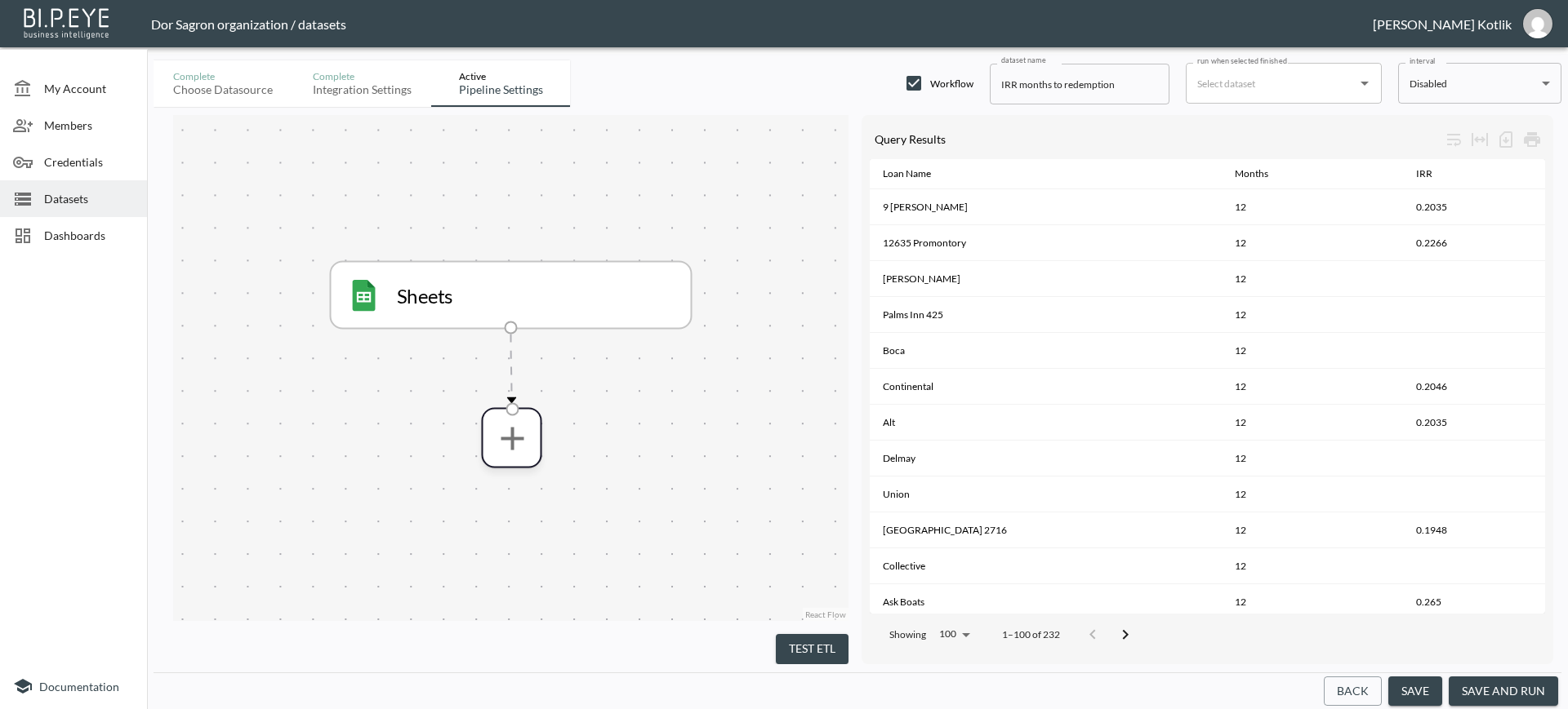
click at [660, 291] on div "Sheets" at bounding box center [511, 295] width 326 height 33
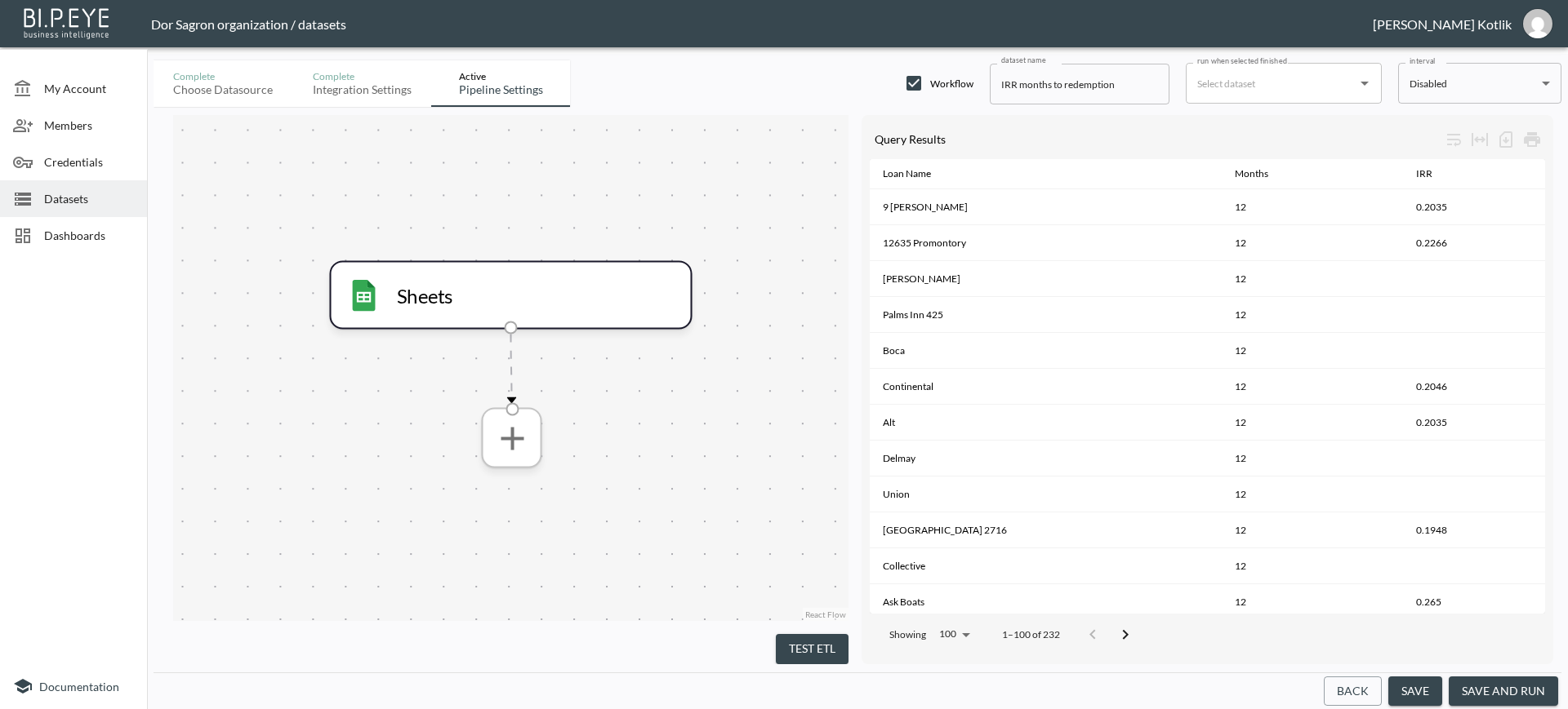
click at [516, 440] on icon "more" at bounding box center [512, 437] width 39 height 39
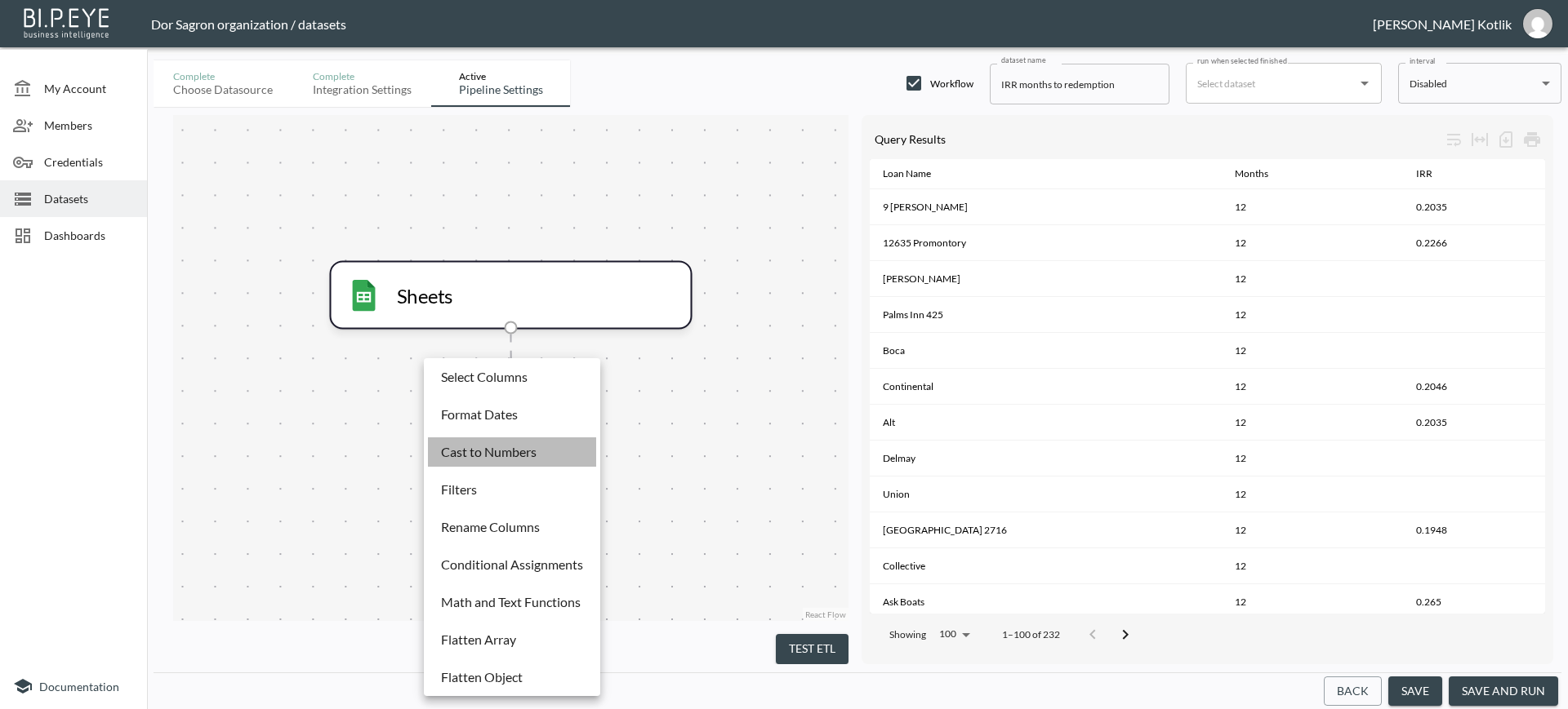
click at [519, 448] on p "Cast to Numbers" at bounding box center [489, 452] width 96 height 20
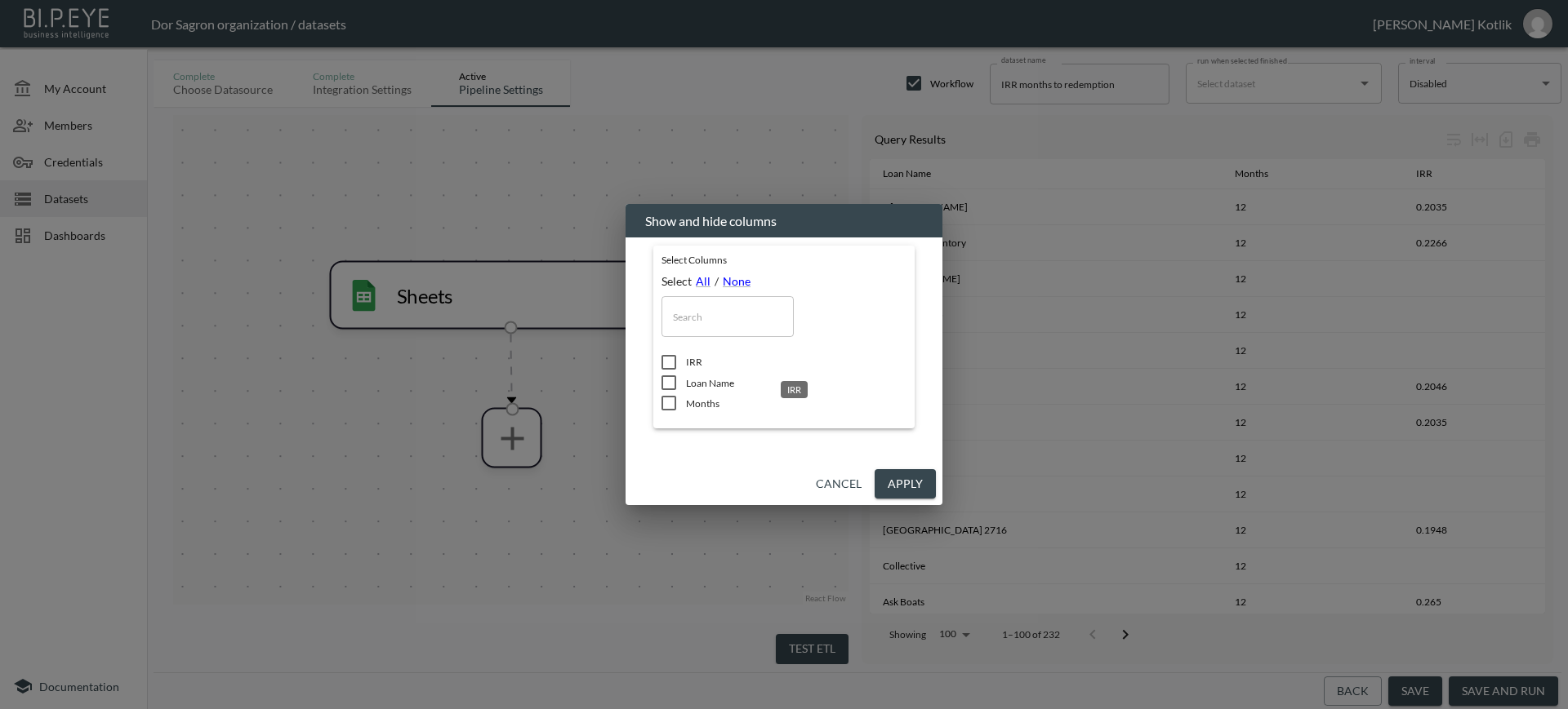
click at [688, 358] on span "IRR" at bounding box center [795, 362] width 220 height 14
checkbox input "true"
click at [893, 484] on button "Apply" at bounding box center [905, 485] width 61 height 30
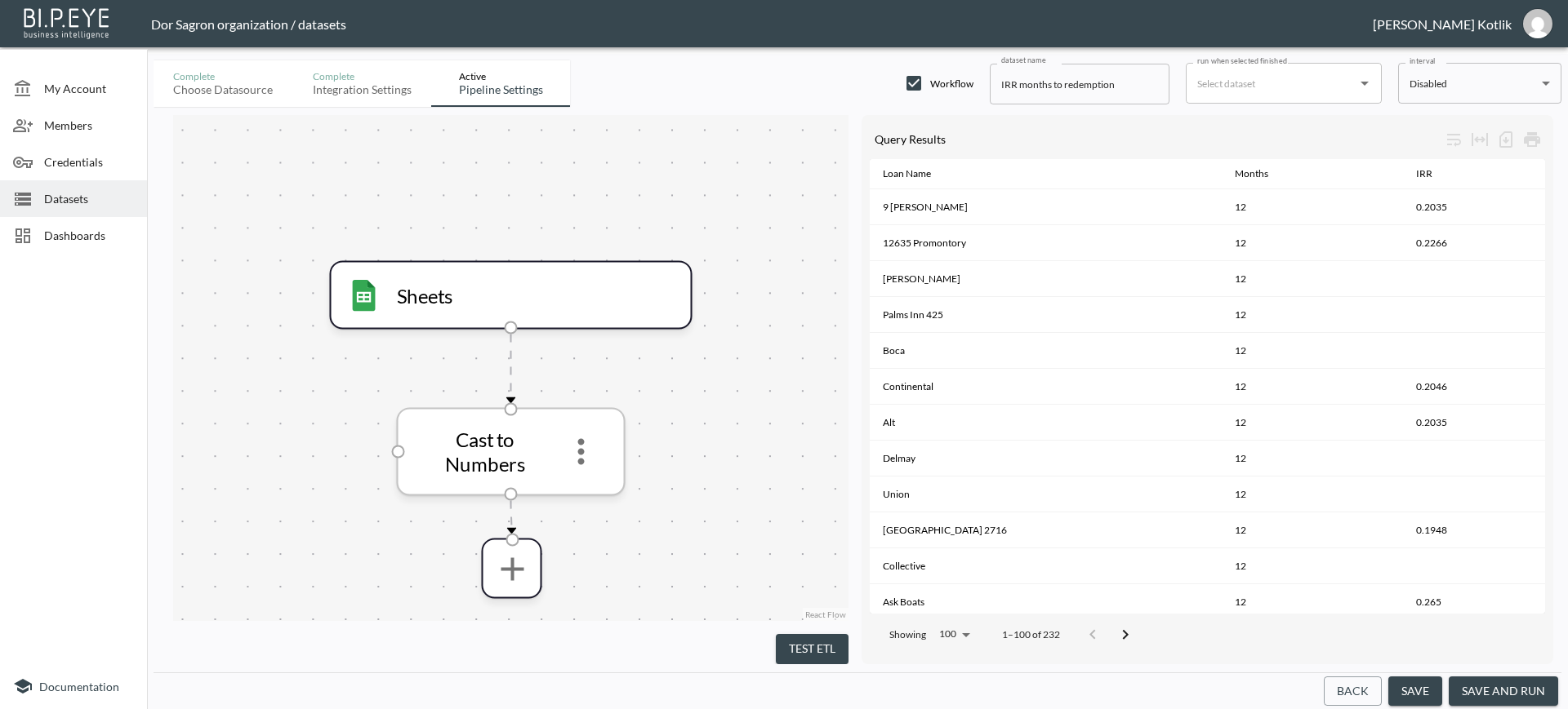
click at [589, 460] on icon "more" at bounding box center [581, 451] width 39 height 39
click at [585, 536] on p "Remove" at bounding box center [580, 533] width 46 height 20
click at [1358, 692] on button "Back" at bounding box center [1352, 692] width 58 height 30
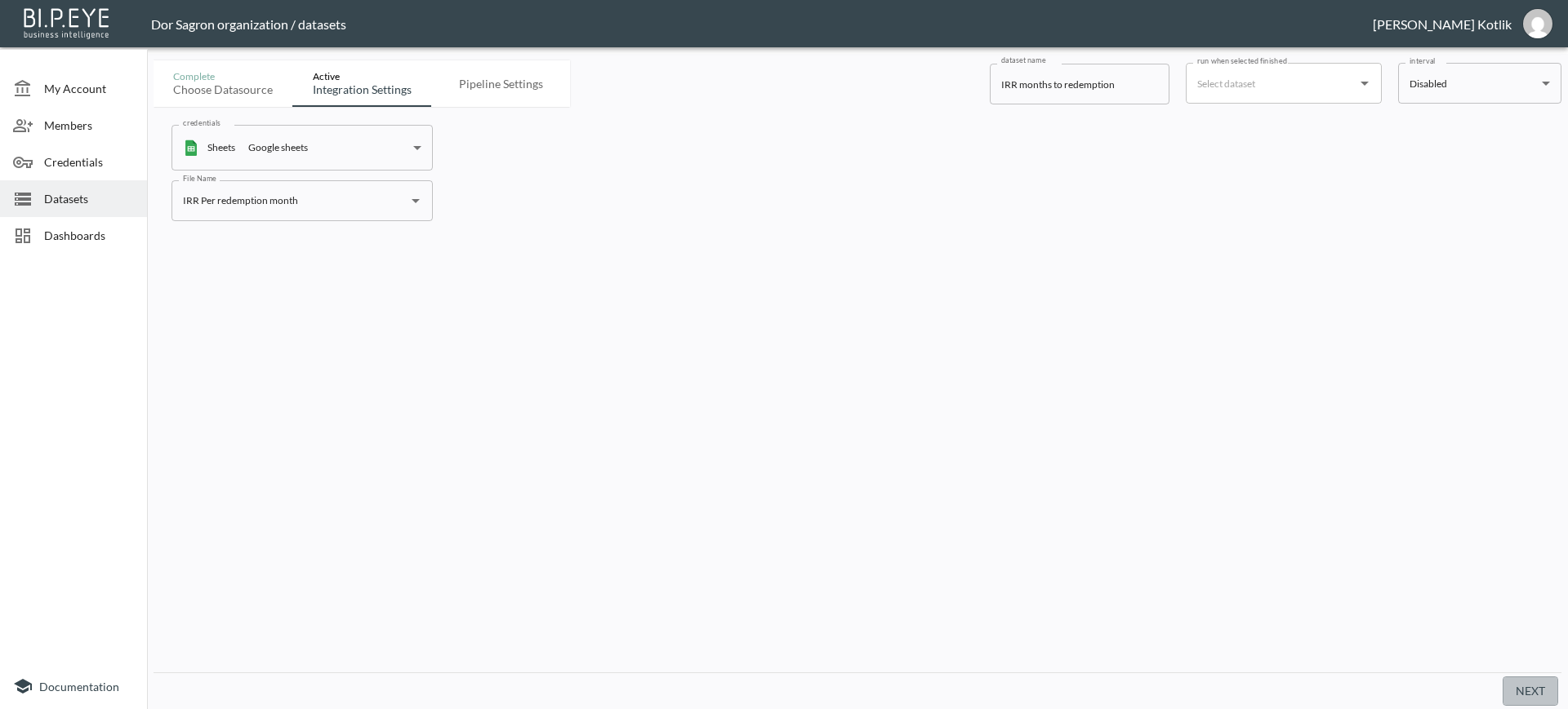
click at [1511, 694] on button "Next" at bounding box center [1530, 692] width 56 height 30
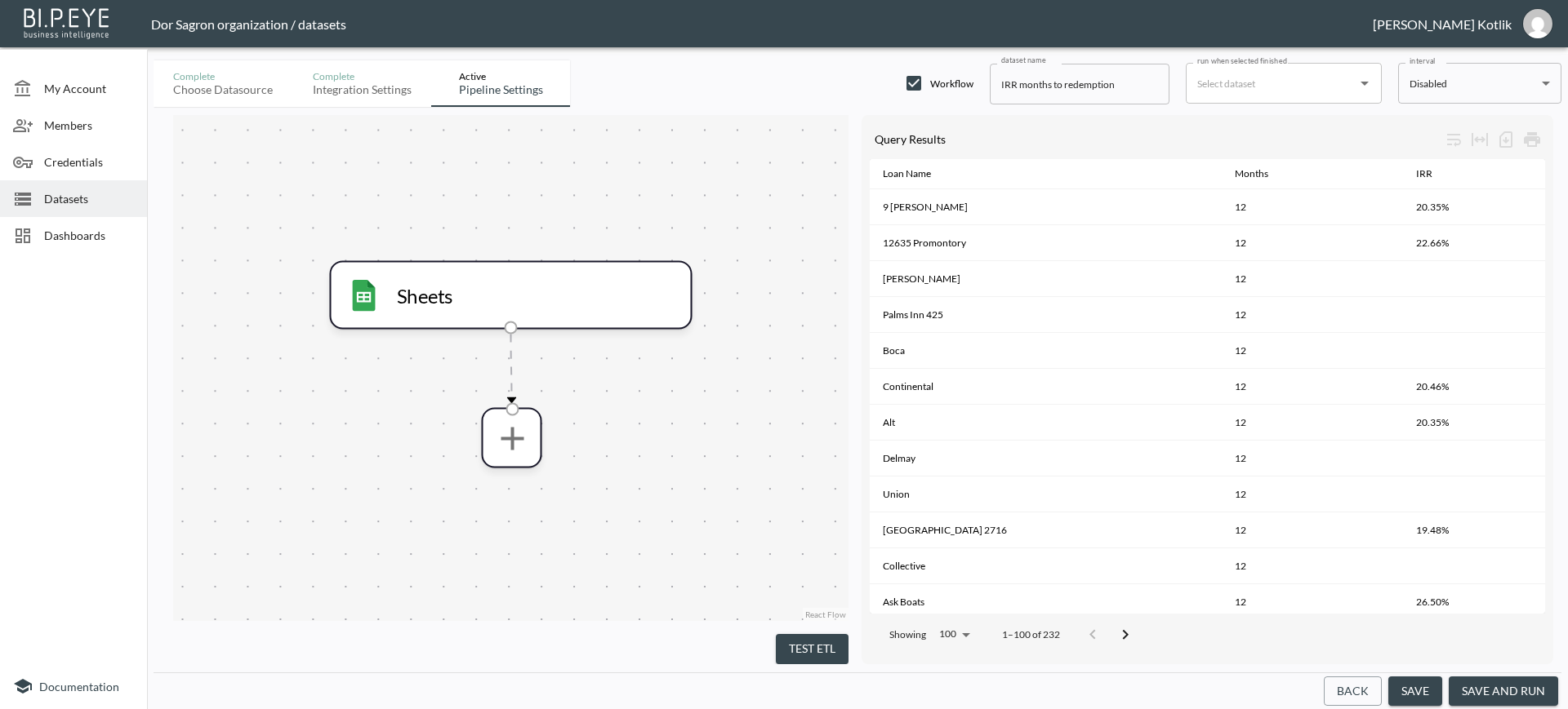
click at [1511, 694] on button "save and run" at bounding box center [1504, 692] width 110 height 30
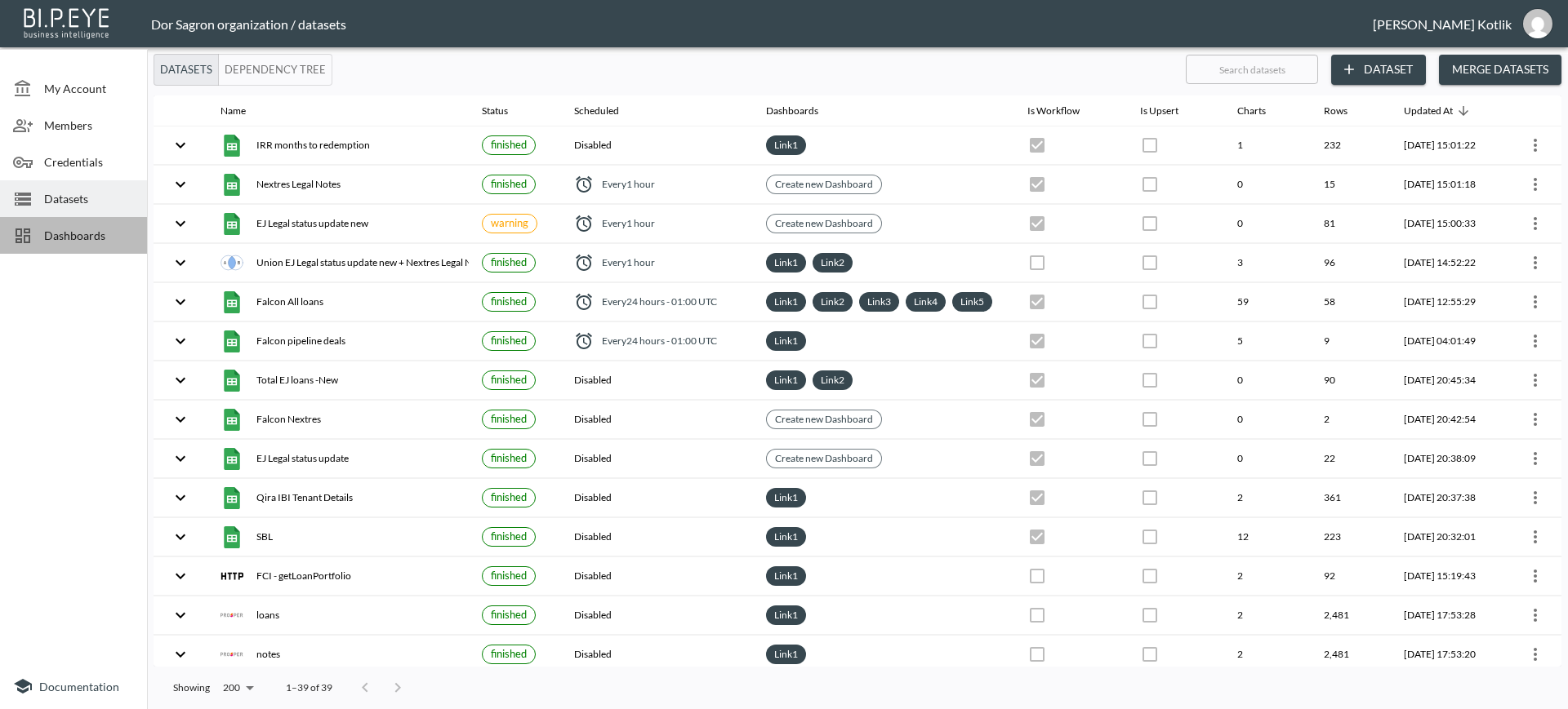
click at [42, 237] on div at bounding box center [29, 236] width 31 height 20
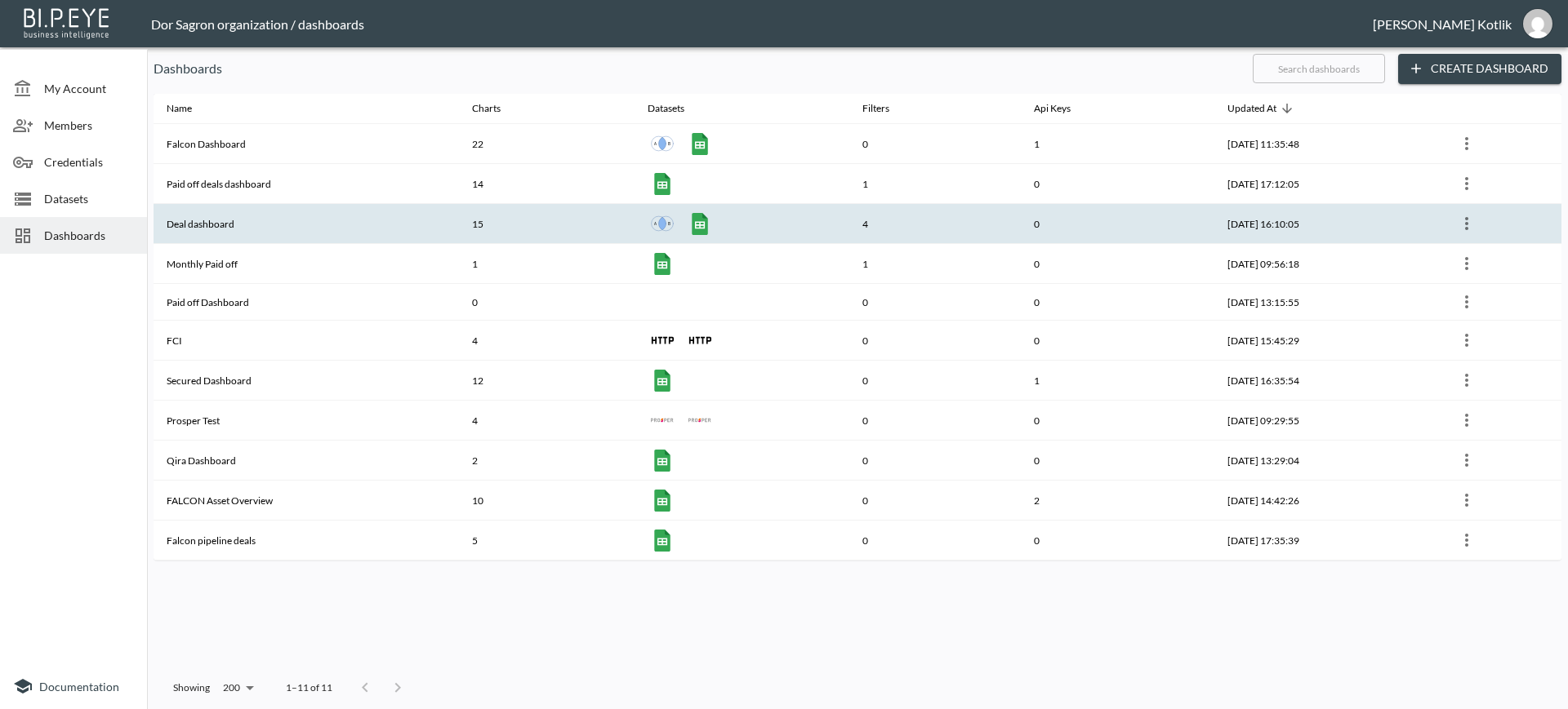
click at [193, 217] on th "Deal dashboard" at bounding box center [305, 224] width 305 height 40
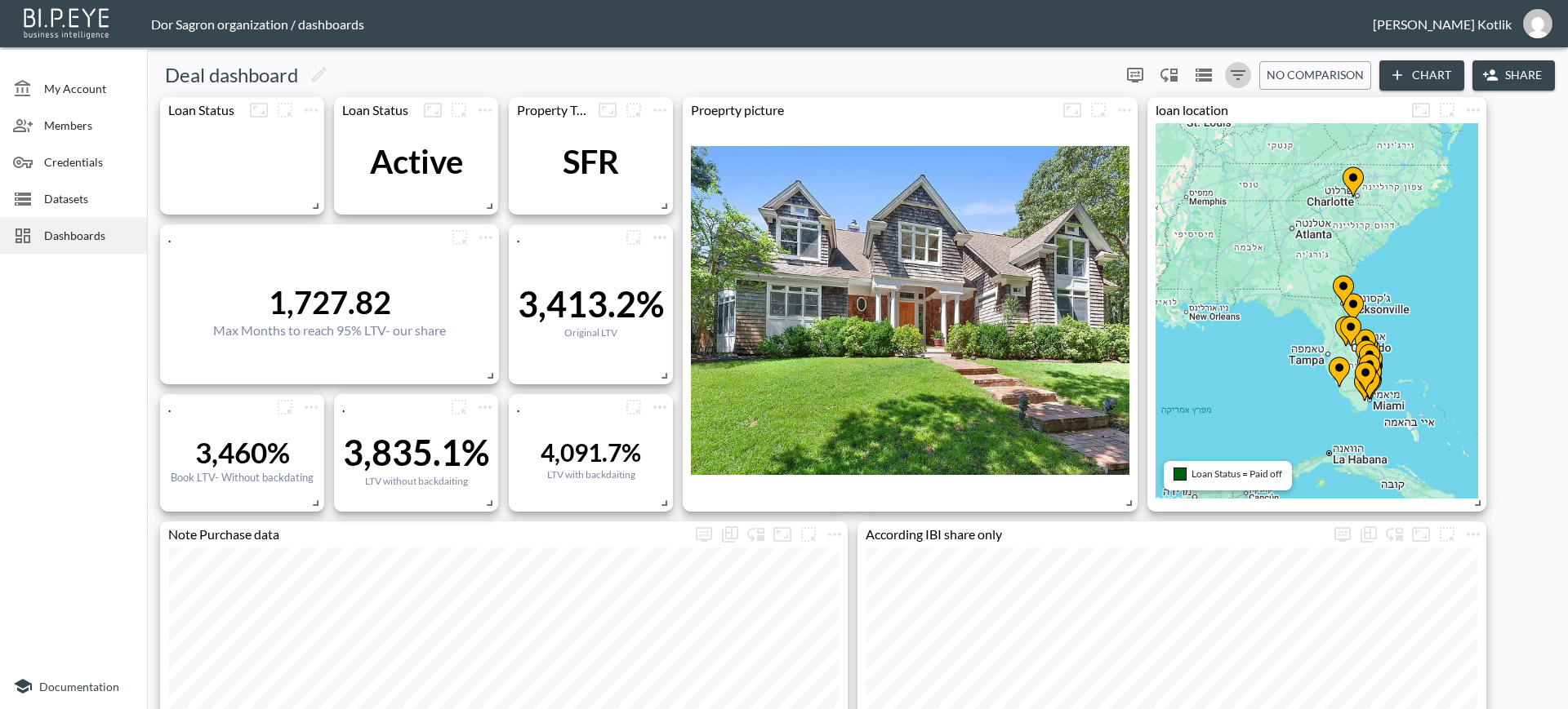
click at [1230, 83] on icon "Filters" at bounding box center [1237, 75] width 20 height 20
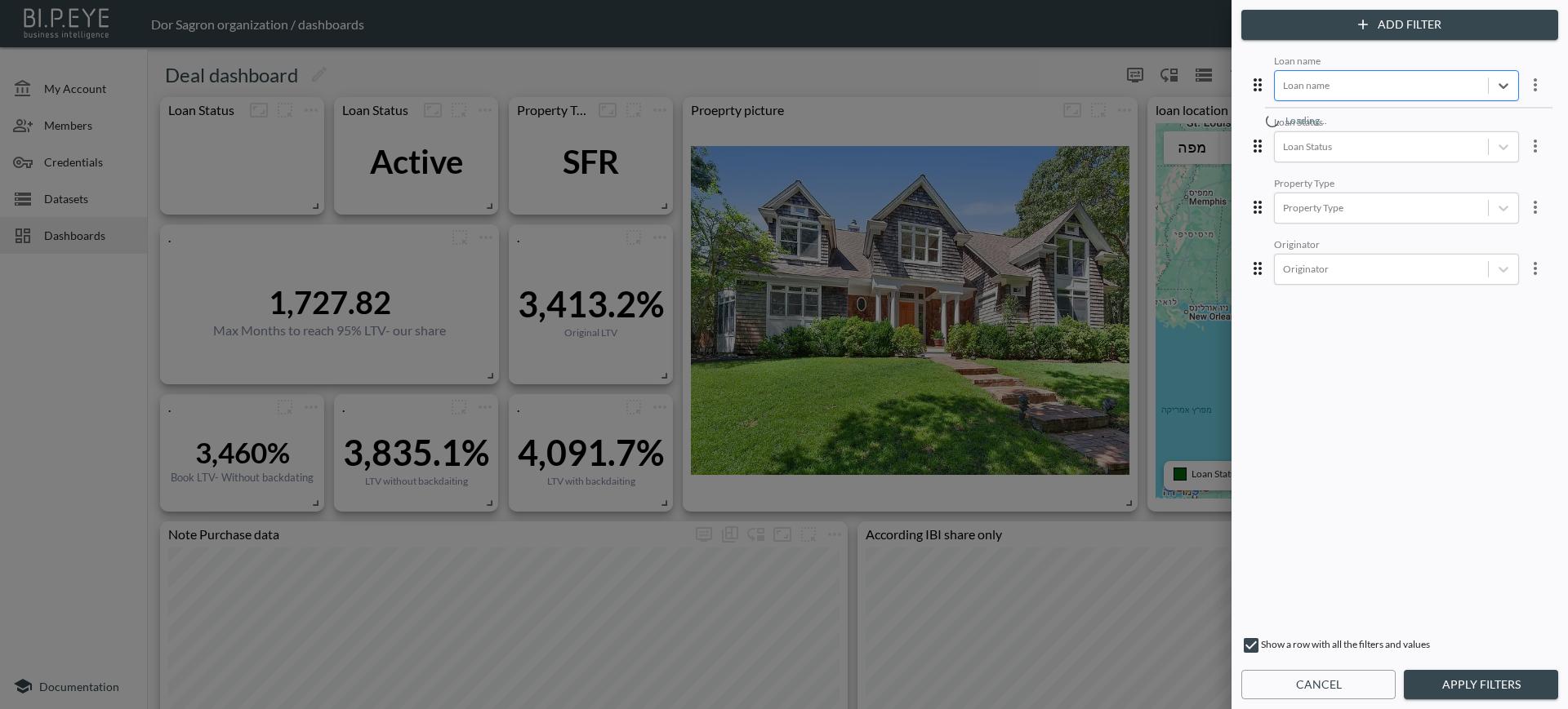
click at [1296, 82] on div at bounding box center [1381, 85] width 197 height 16
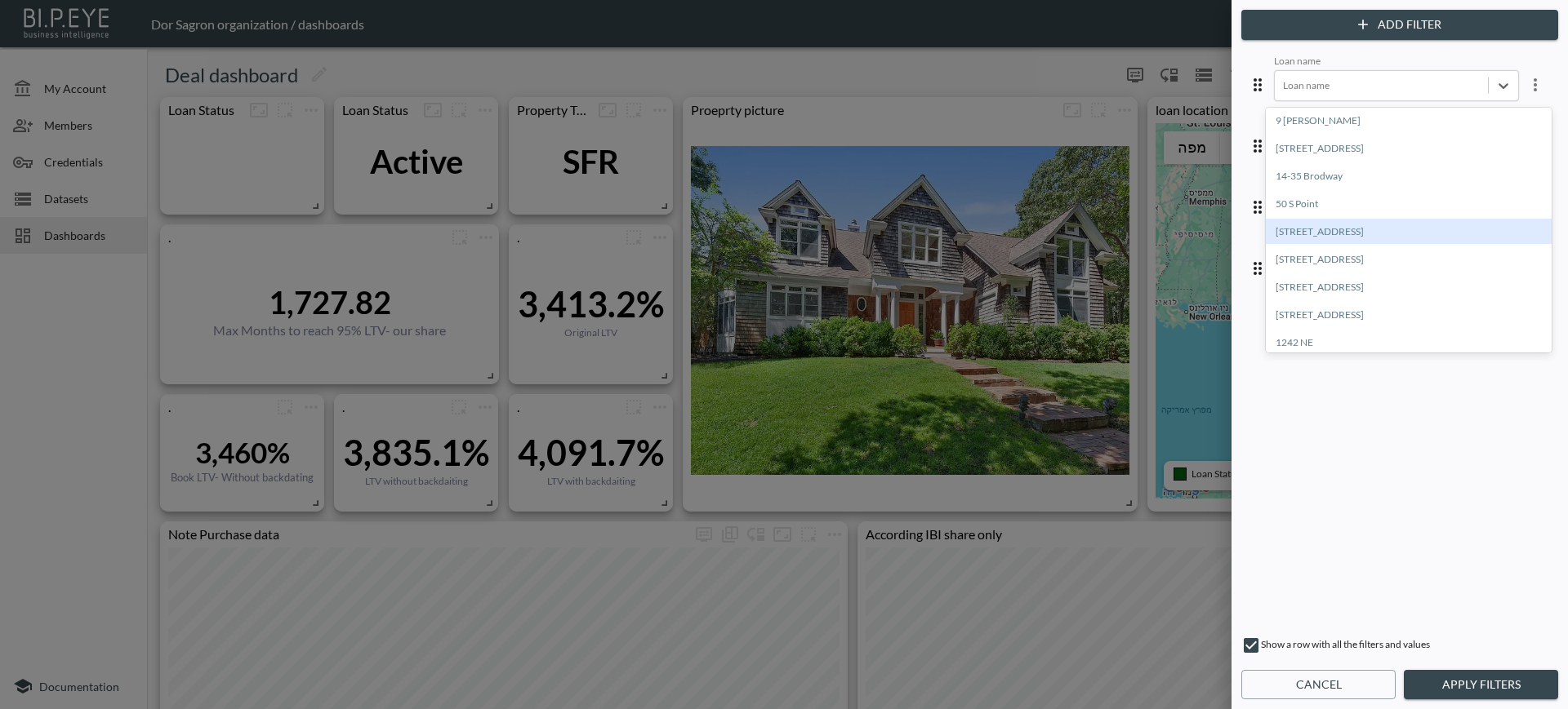
click at [1307, 243] on div "[STREET_ADDRESS]" at bounding box center [1408, 231] width 285 height 25
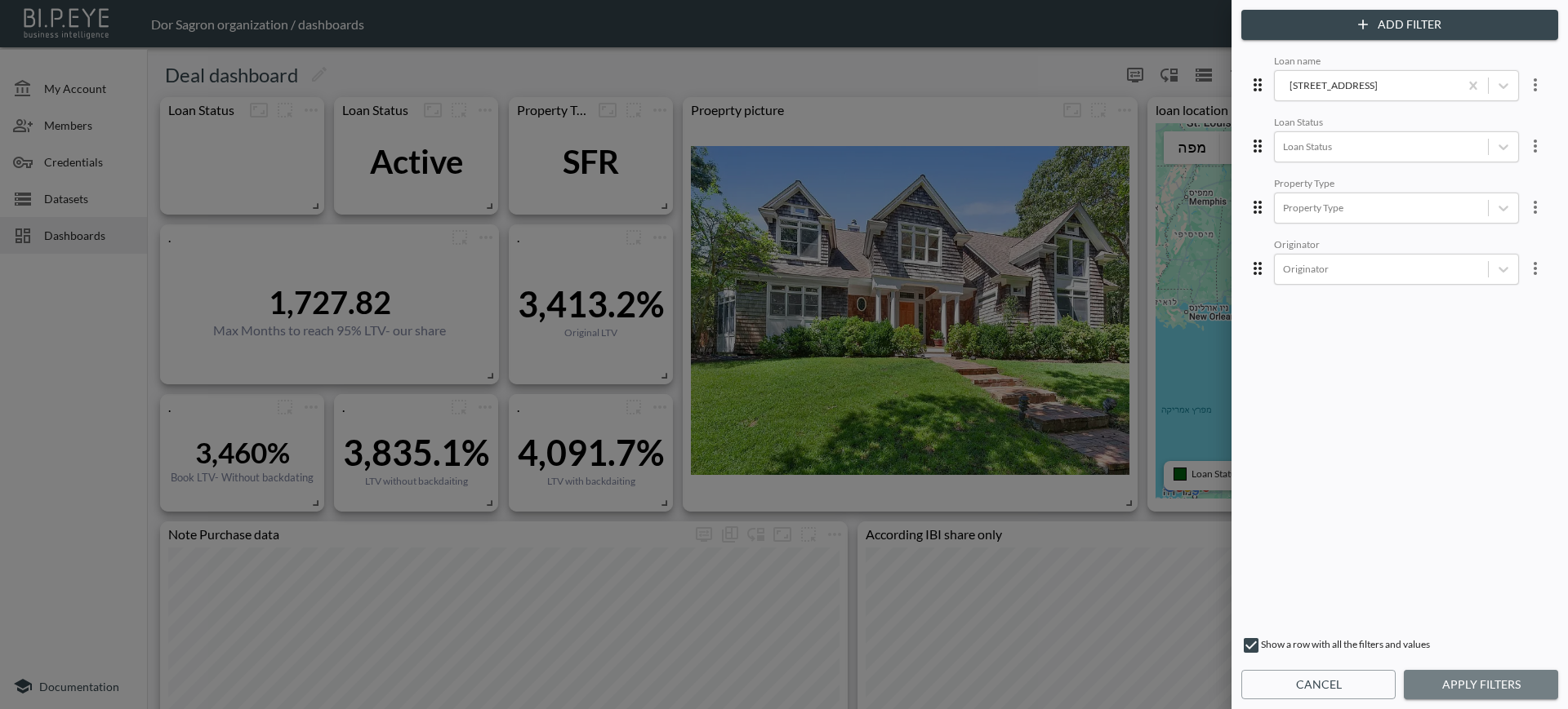
click at [1535, 687] on button "Apply Filters" at bounding box center [1480, 685] width 154 height 30
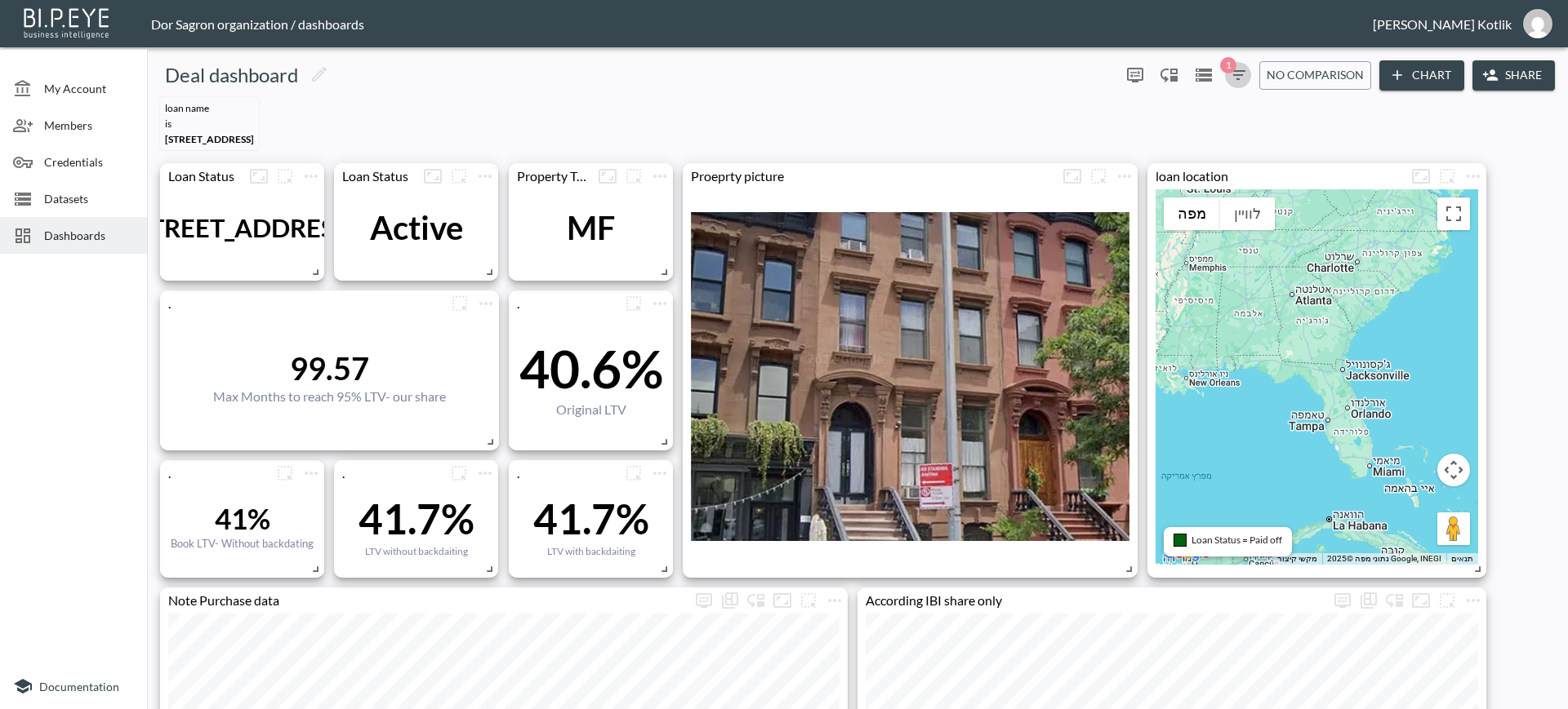
click at [1240, 70] on icon "button" at bounding box center [1237, 75] width 15 height 10
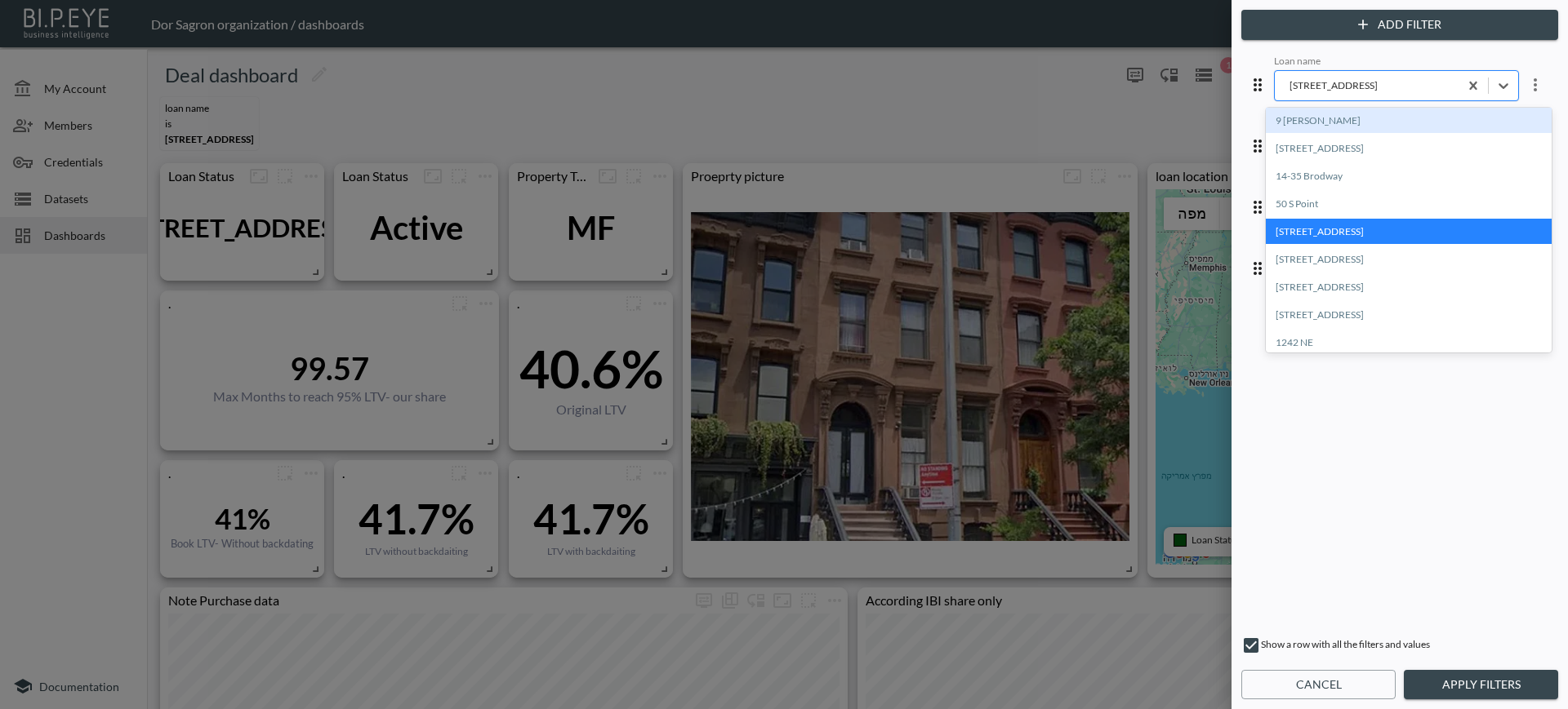
click at [1317, 93] on div "[STREET_ADDRESS]" at bounding box center [1366, 85] width 167 height 19
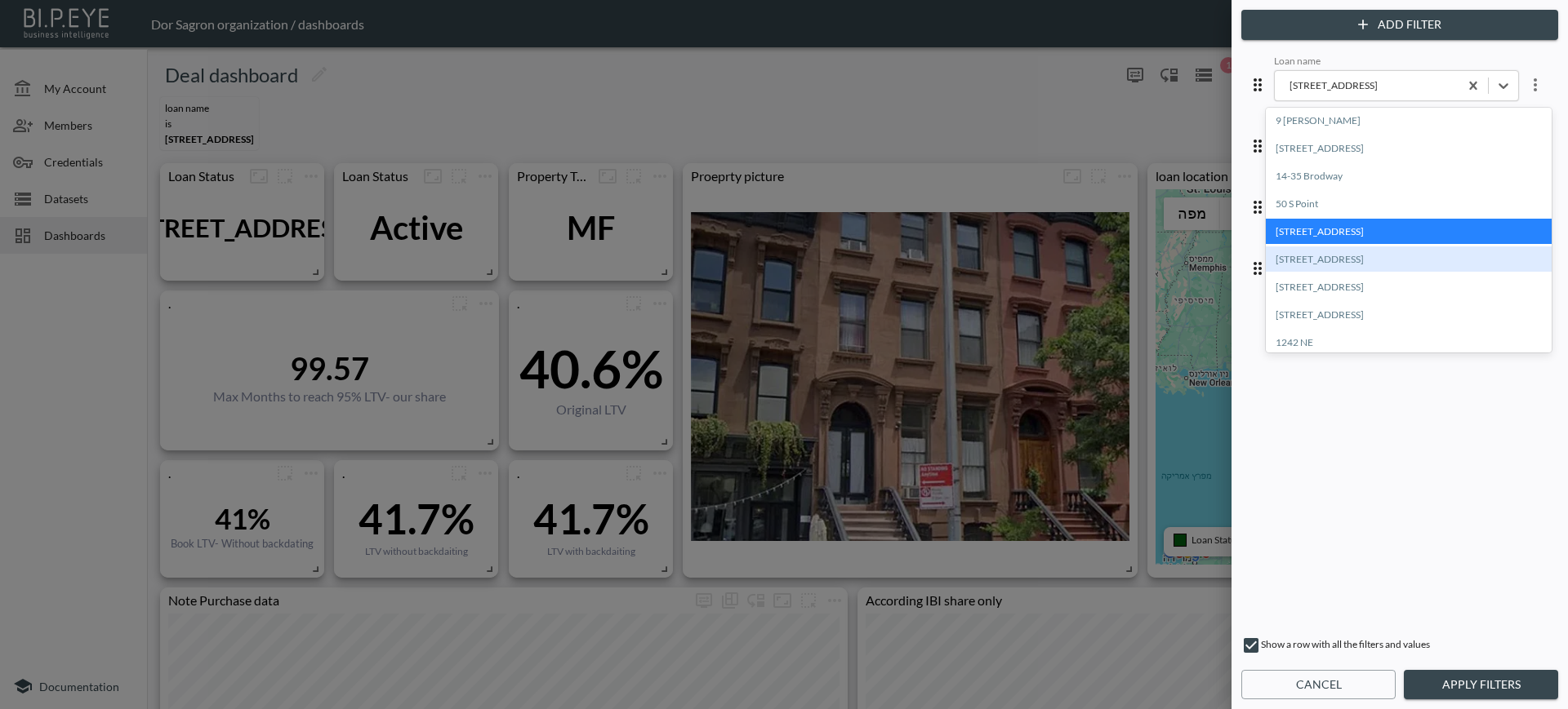
click at [1324, 260] on div "[STREET_ADDRESS]" at bounding box center [1408, 258] width 285 height 25
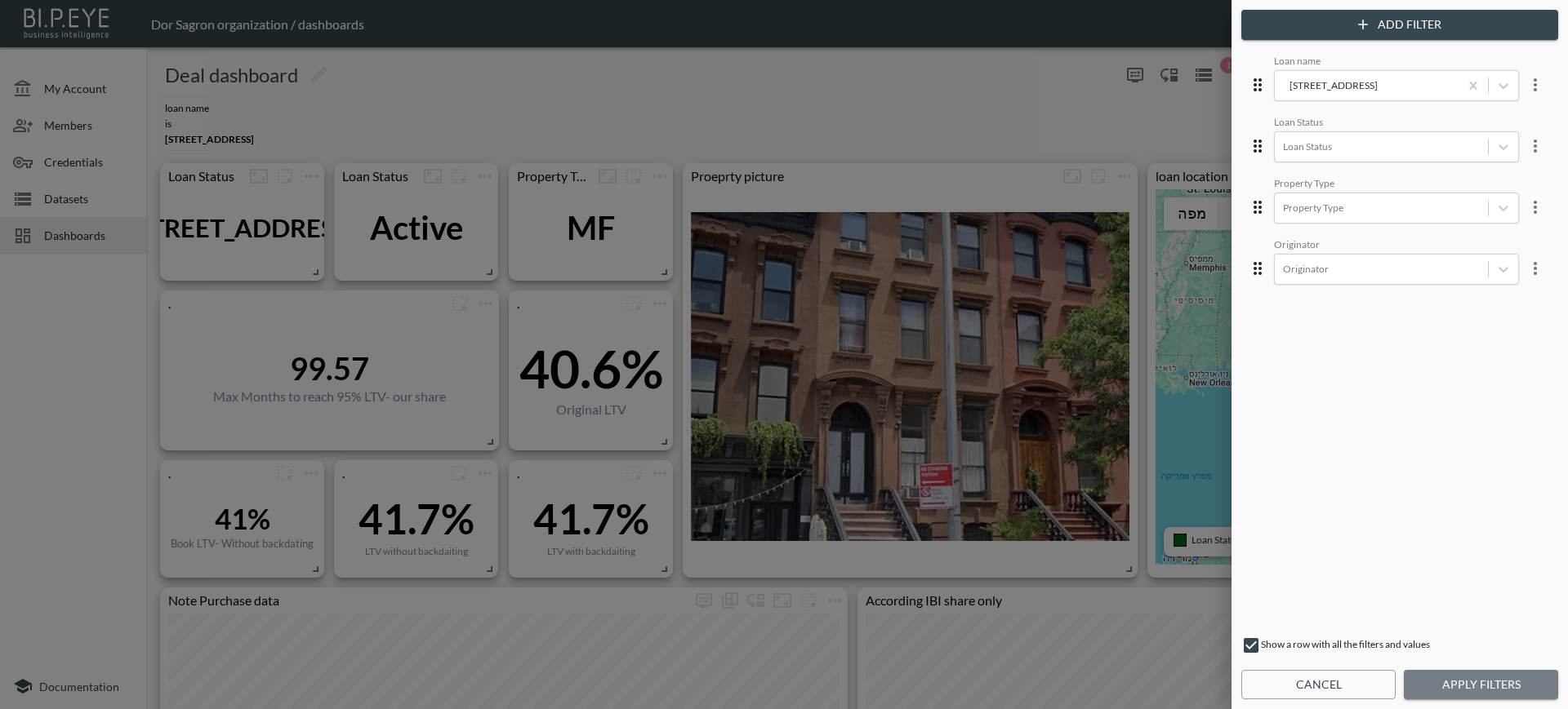
click at [1446, 681] on button "Apply Filters" at bounding box center [1480, 685] width 154 height 30
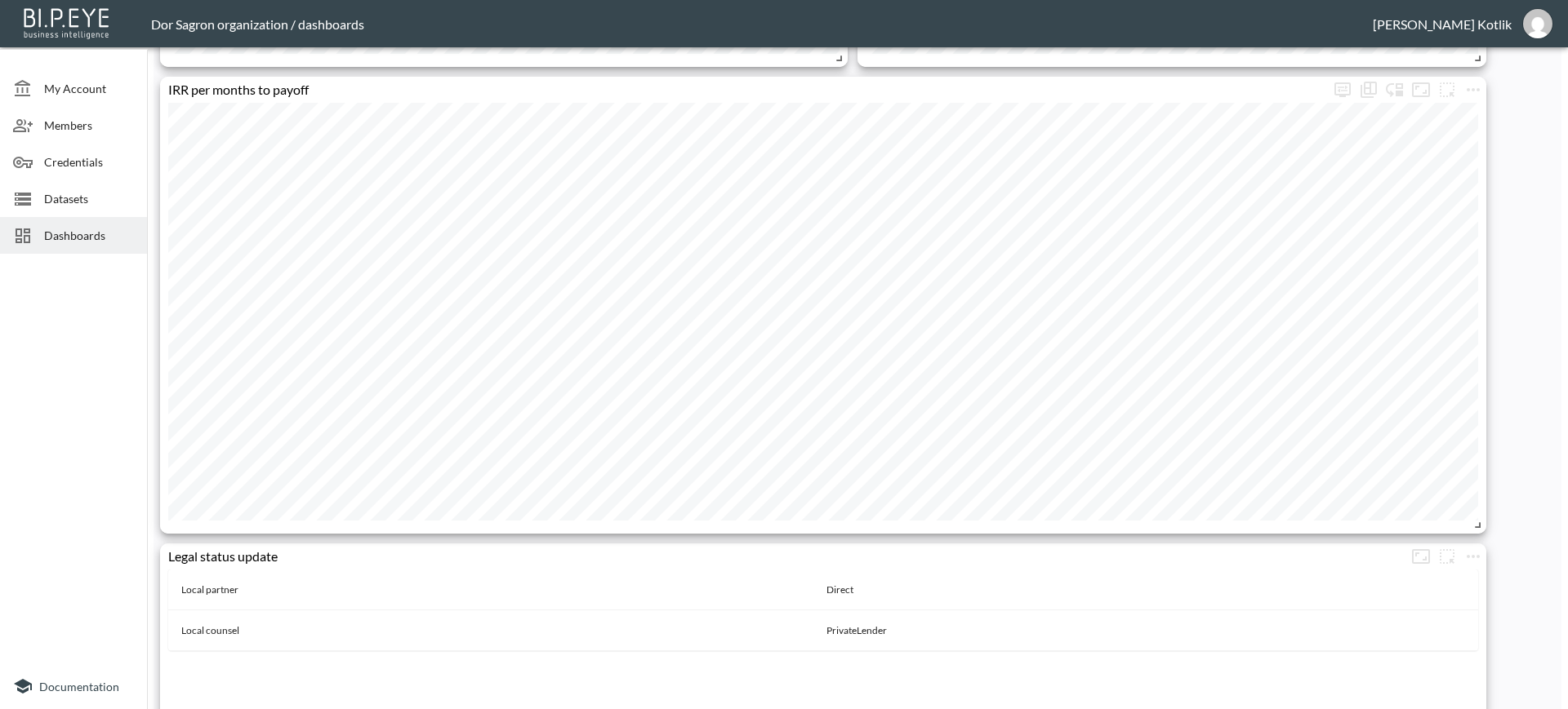
scroll to position [802, 0]
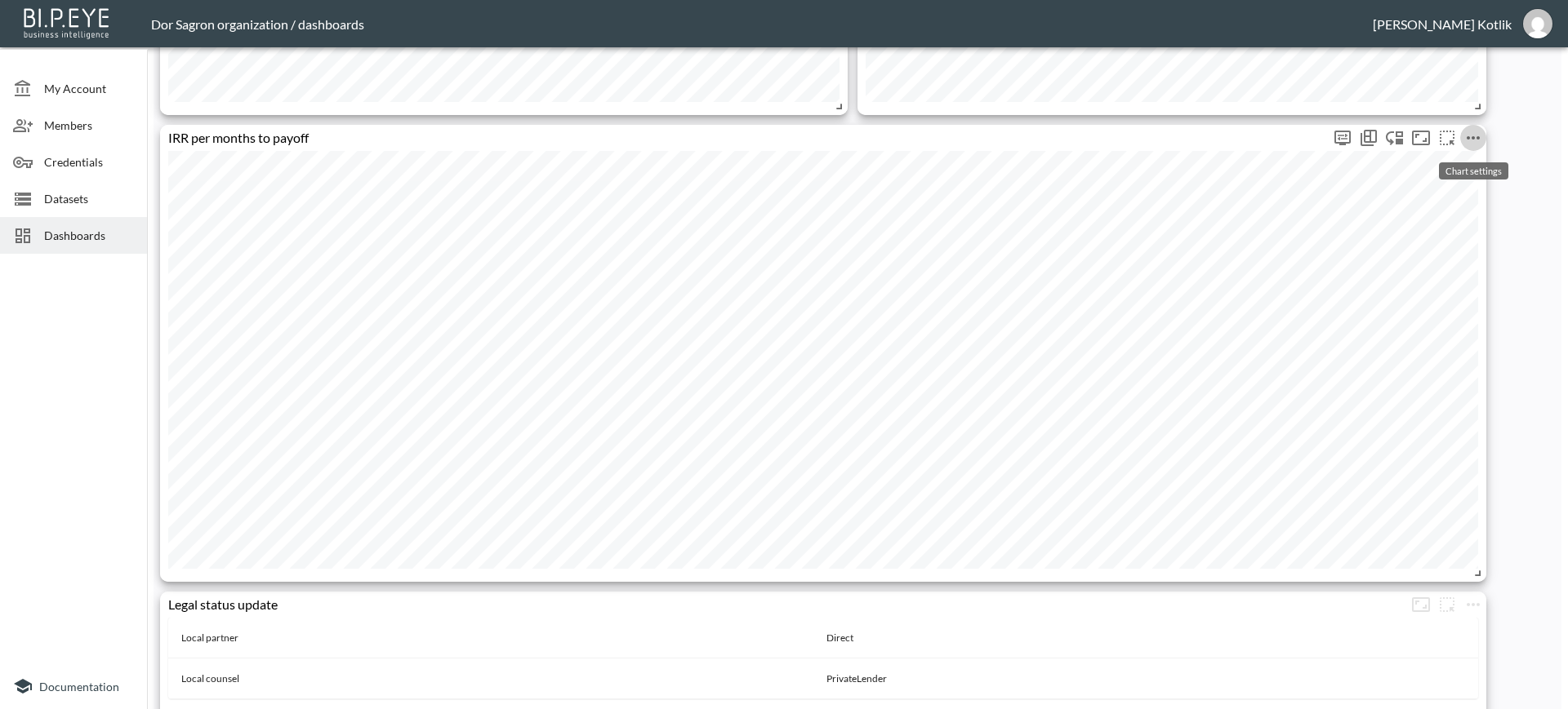
click at [1472, 132] on icon "more" at bounding box center [1472, 137] width 20 height 20
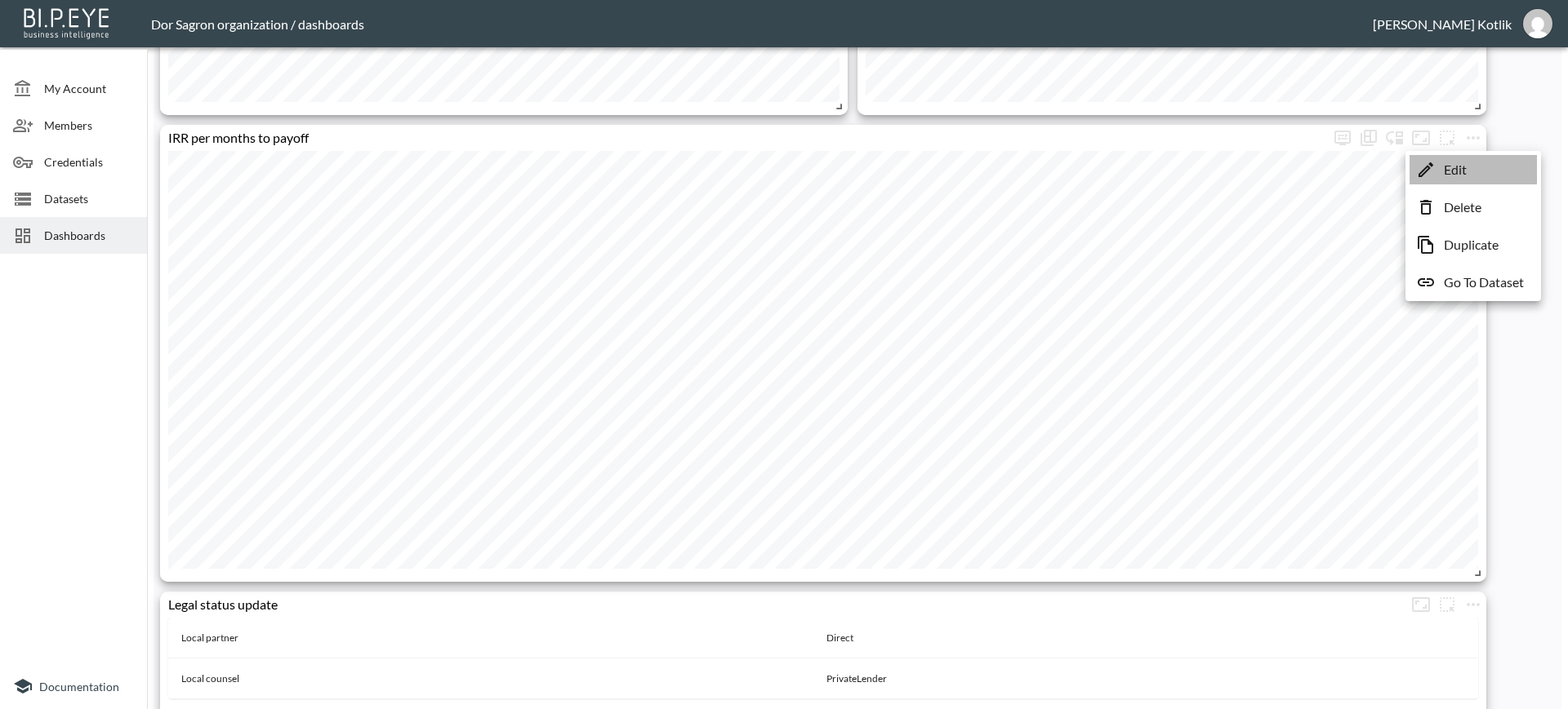
click at [1458, 157] on li "Edit" at bounding box center [1473, 170] width 127 height 30
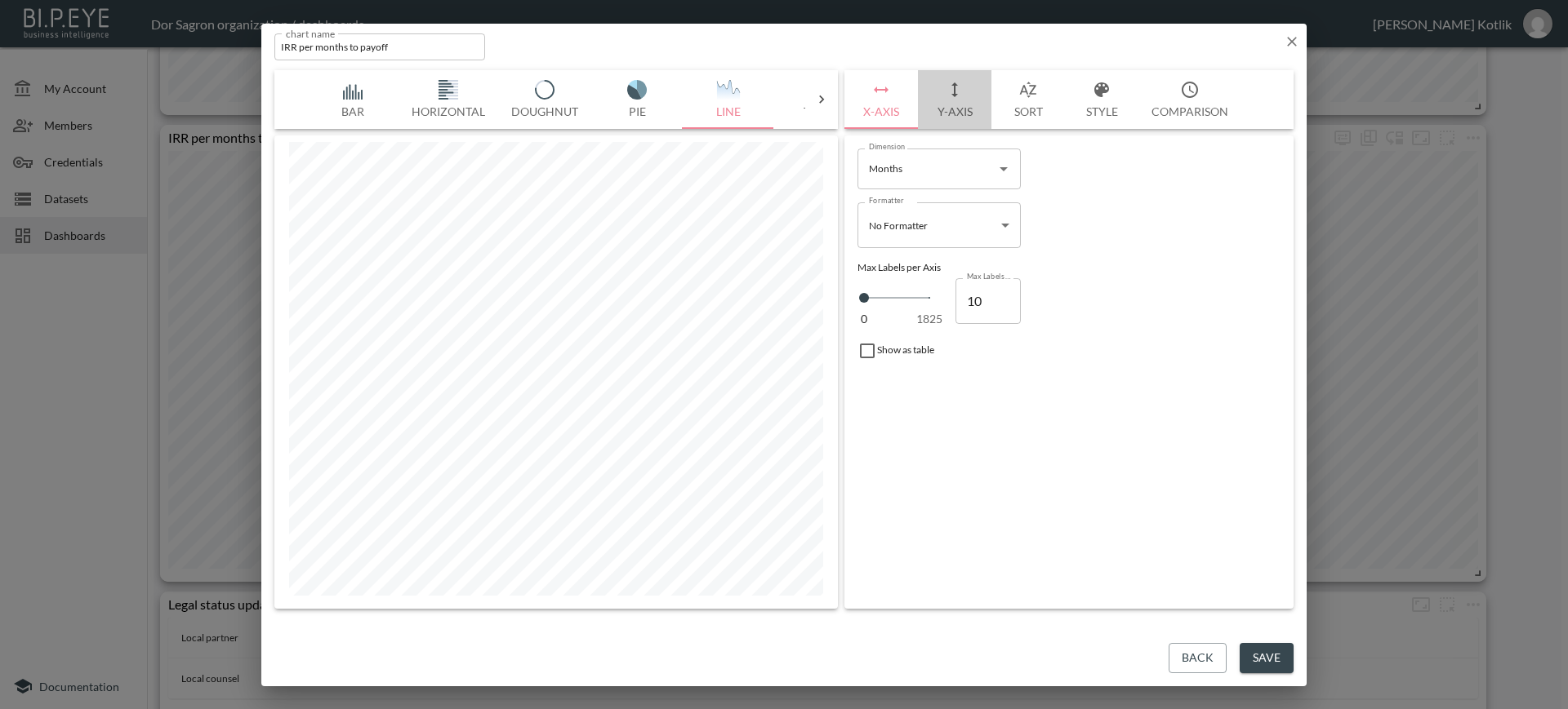
click at [946, 112] on button "Y-Axis" at bounding box center [955, 100] width 73 height 59
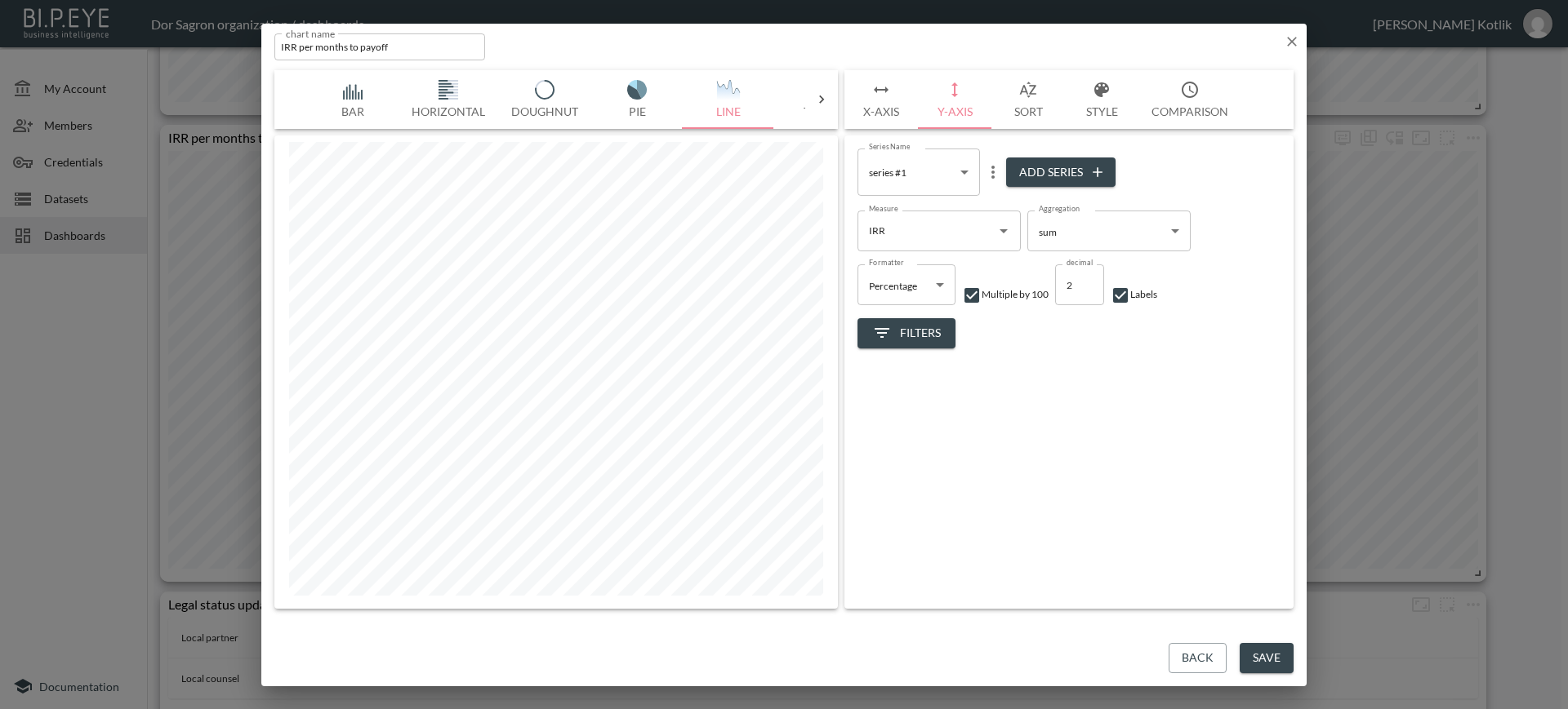
click at [968, 296] on input "checkbox" at bounding box center [971, 295] width 20 height 20
checkbox input "false"
click at [932, 291] on body "BI.P.EYE, Interactive Analytics Dashboards - app Dor Sagron organization / dash…" at bounding box center [784, 354] width 1568 height 709
click at [918, 323] on span "No Formatter" at bounding box center [900, 324] width 59 height 15
type input "No Formatter"
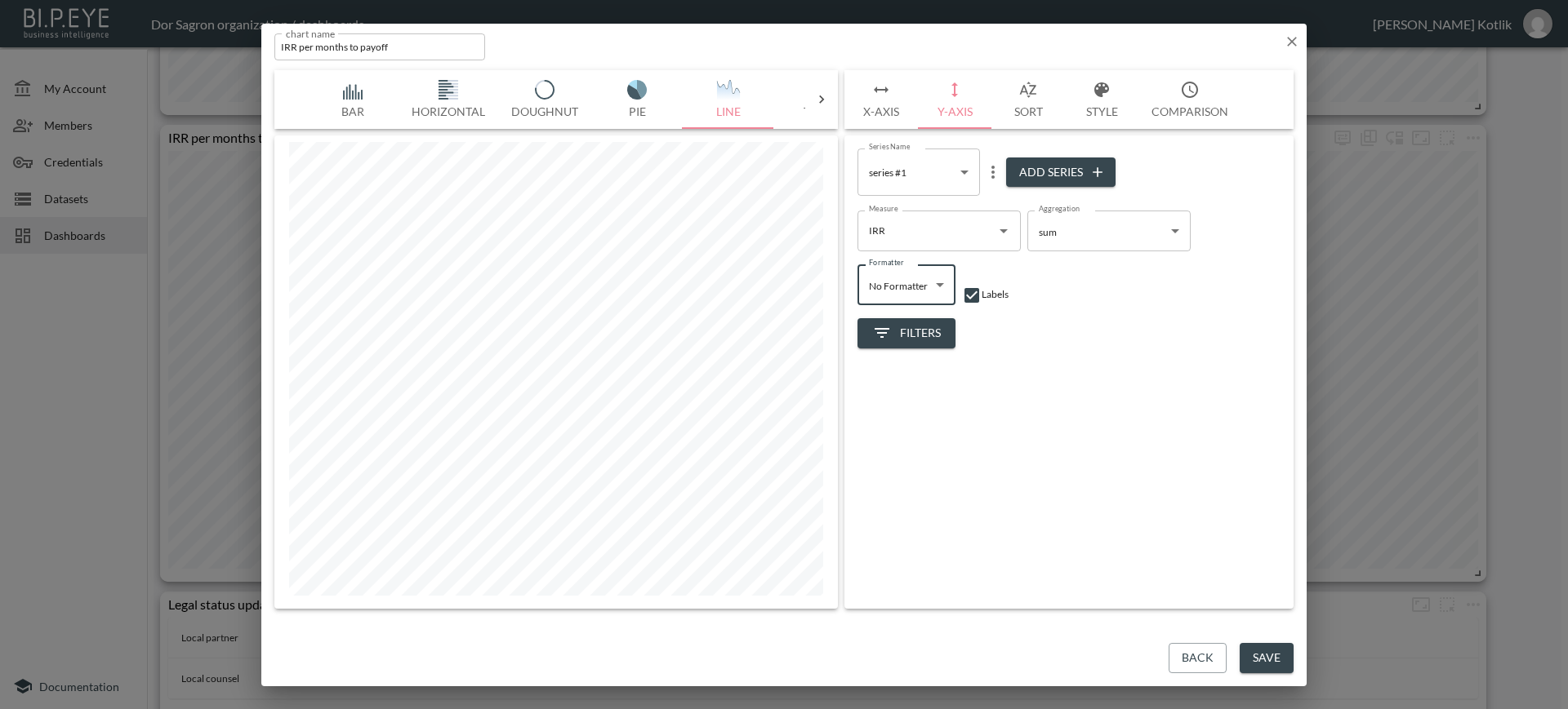
click at [914, 306] on body "BI.P.EYE, Interactive Analytics Dashboards - app Dor Sagron organization / dash…" at bounding box center [784, 354] width 1568 height 709
click at [1143, 513] on div at bounding box center [784, 354] width 1568 height 709
click at [882, 89] on icon "button" at bounding box center [881, 90] width 15 height 7
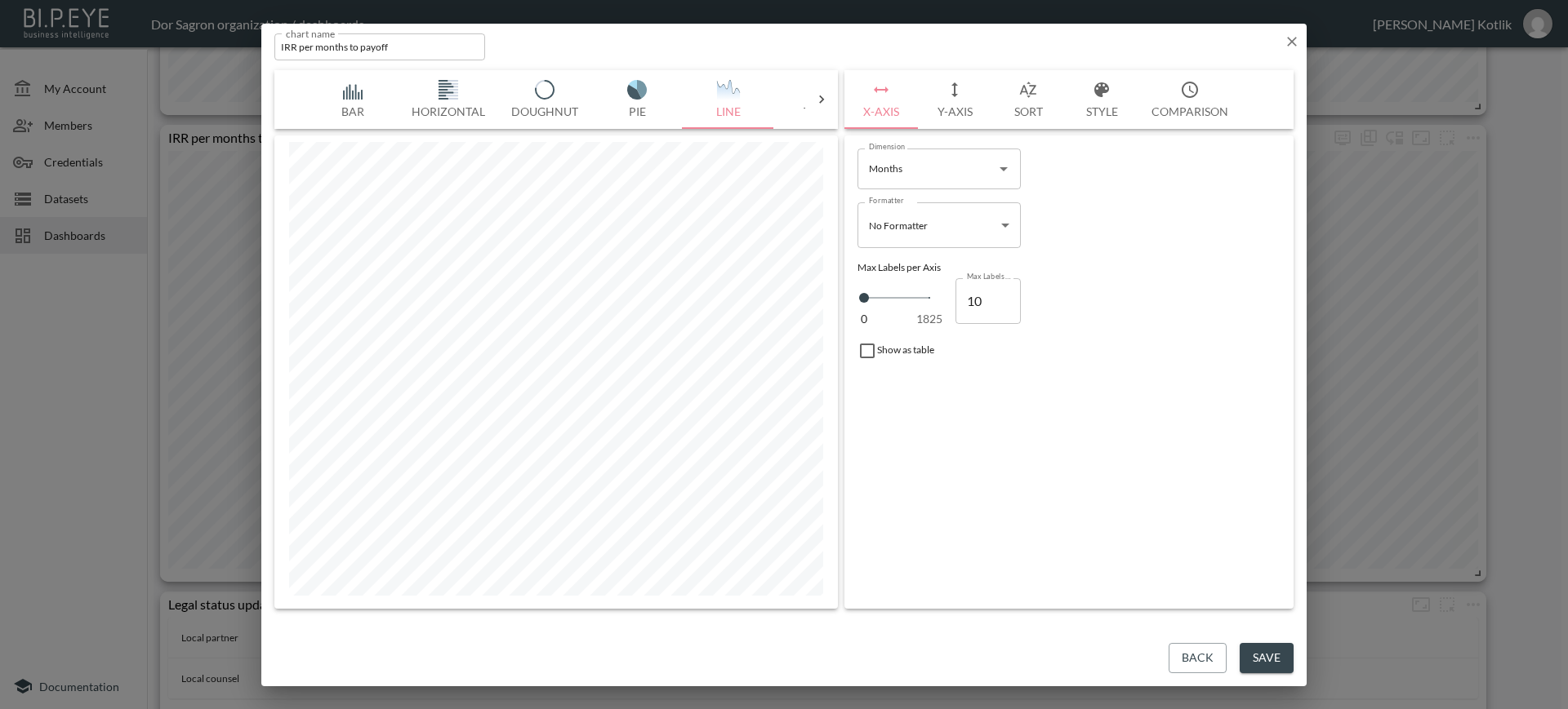
type input "1049"
click at [901, 307] on span "0 1825" at bounding box center [891, 298] width 65 height 23
click at [1296, 44] on icon "button" at bounding box center [1291, 41] width 10 height 10
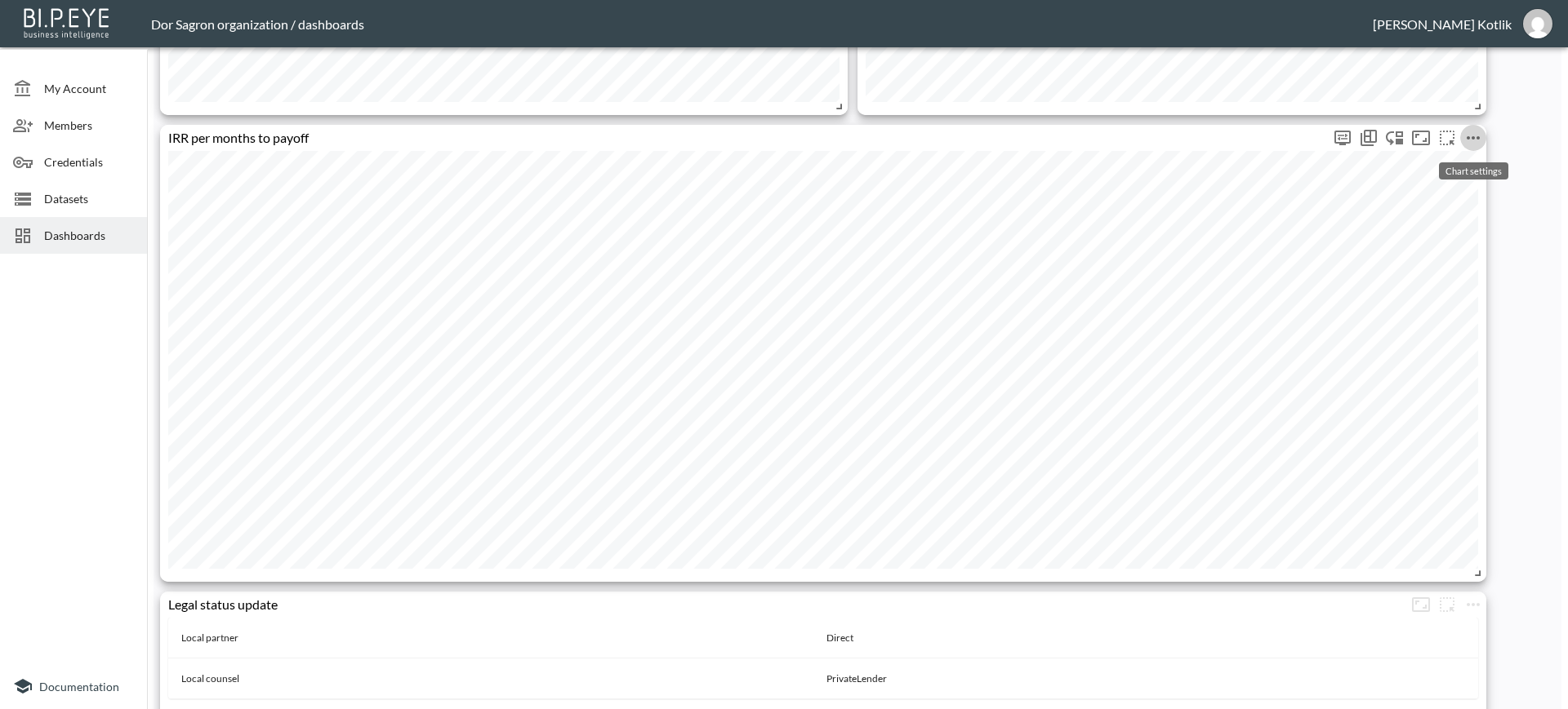
click at [1476, 135] on icon "more" at bounding box center [1472, 137] width 20 height 20
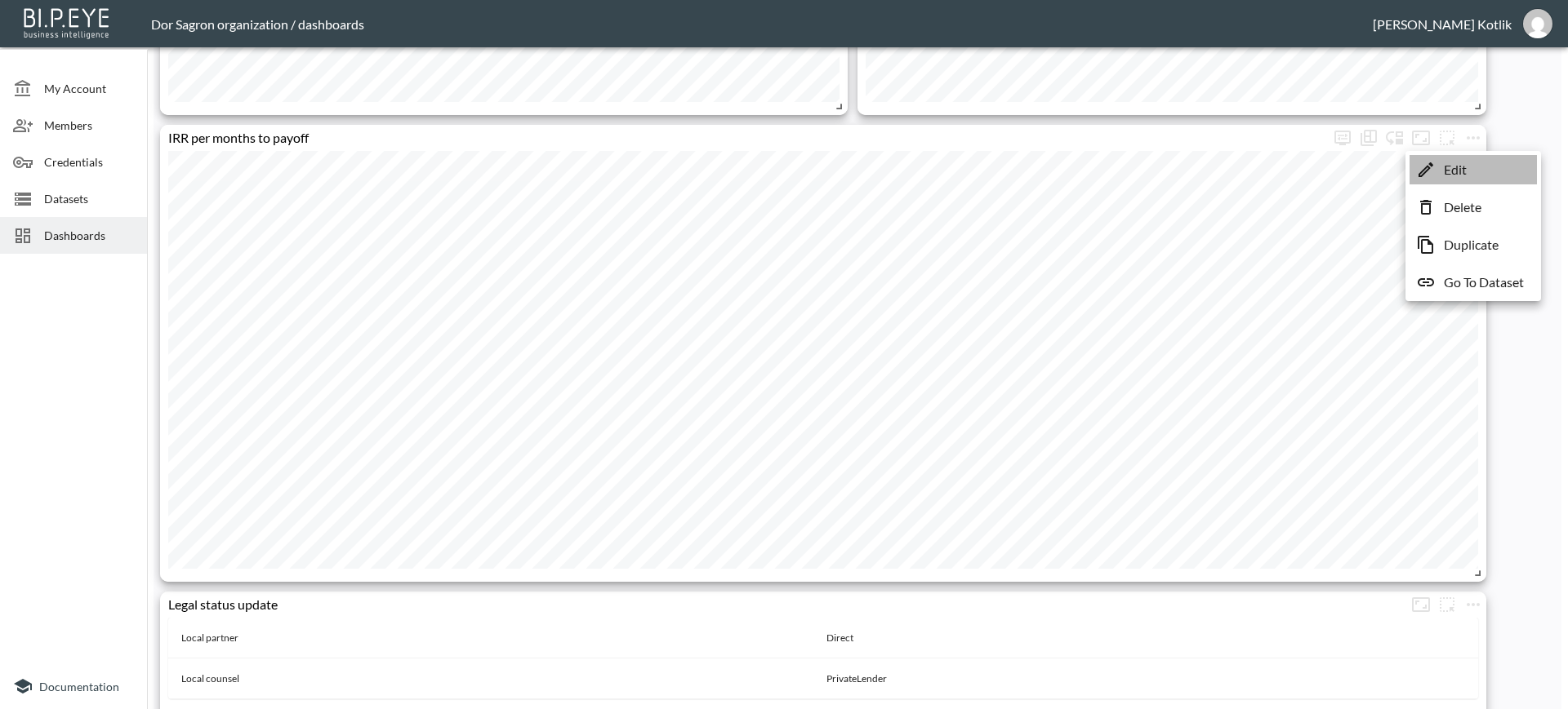
click at [1451, 158] on li "Edit" at bounding box center [1473, 170] width 127 height 30
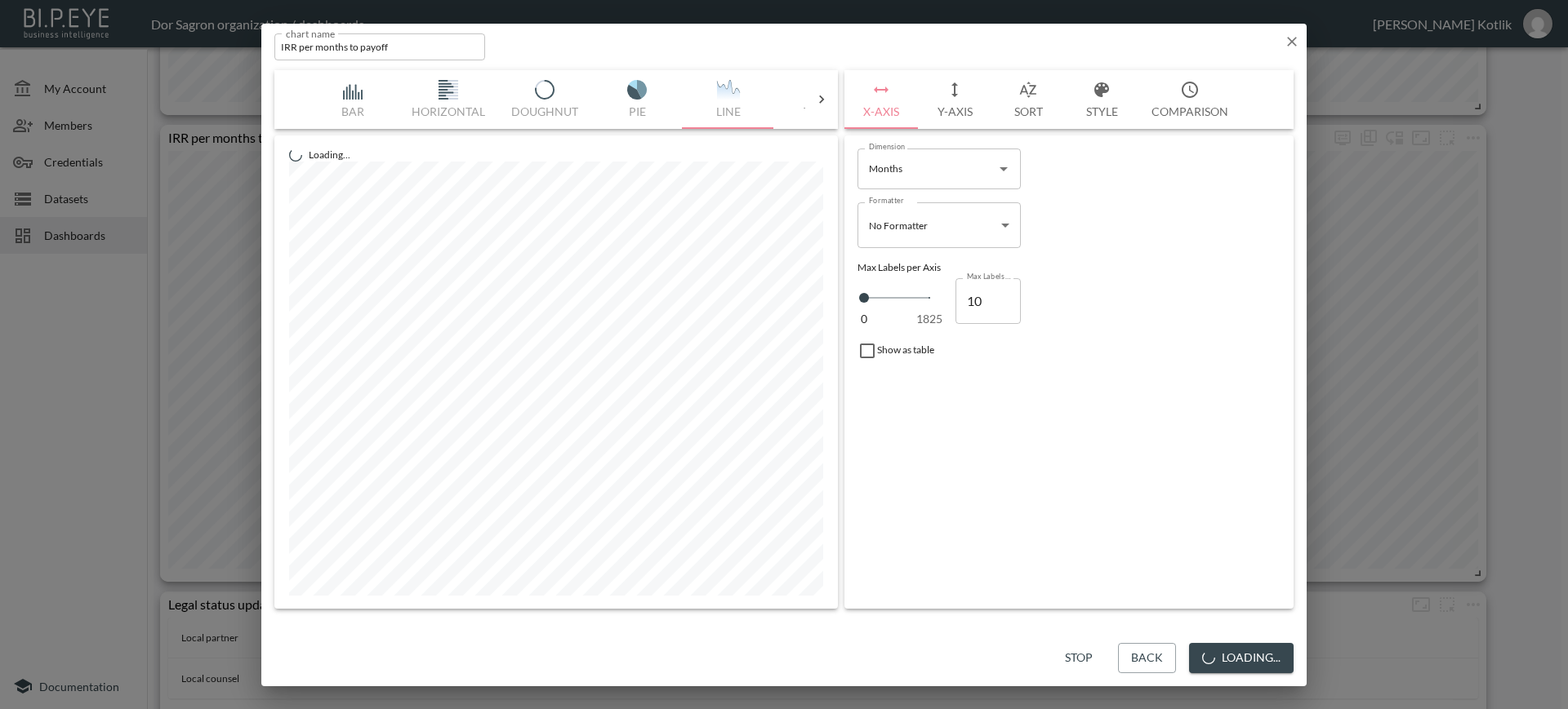
click at [949, 97] on icon "button" at bounding box center [955, 90] width 20 height 20
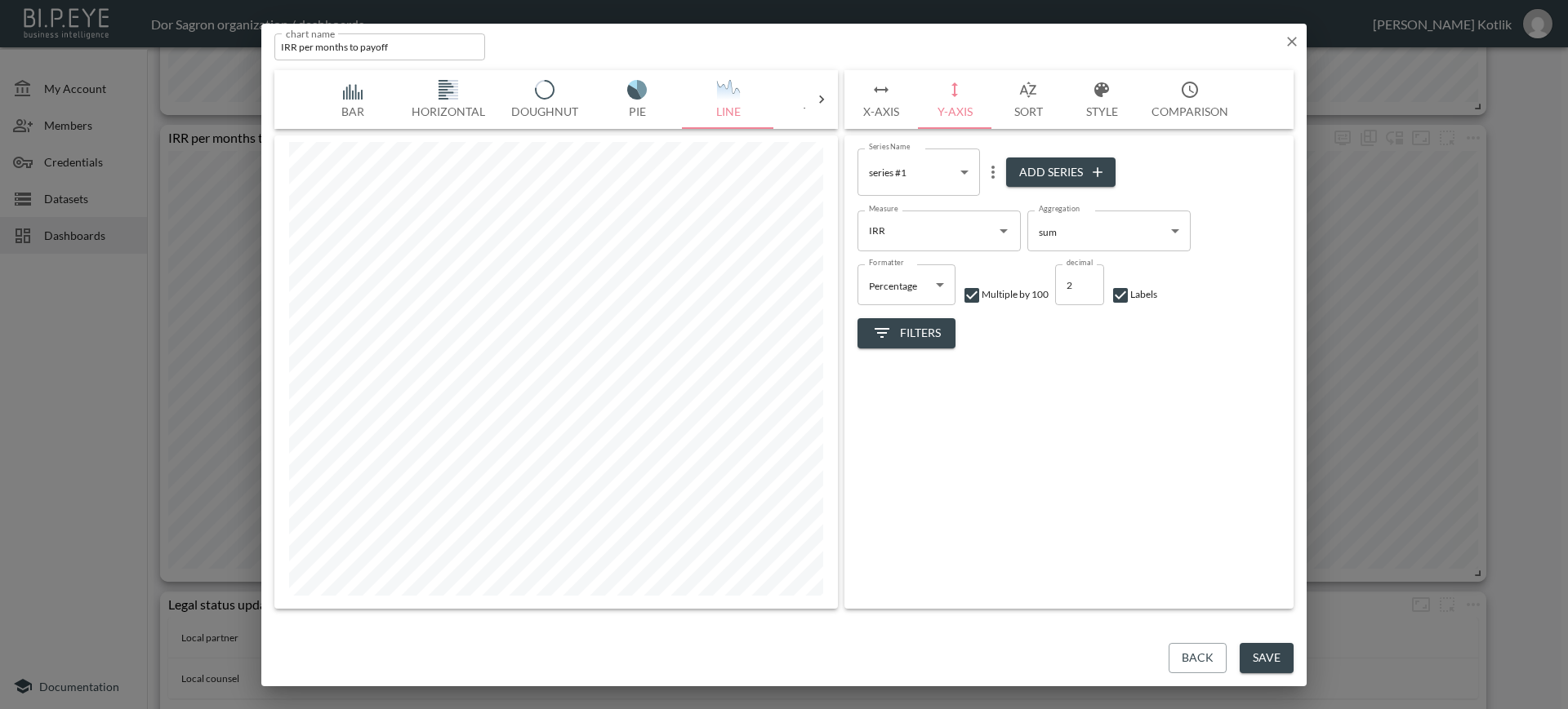
click at [986, 291] on div "Multiple by 100" at bounding box center [1004, 295] width 86 height 20
click at [977, 291] on input "checkbox" at bounding box center [971, 295] width 20 height 20
checkbox input "false"
click at [908, 290] on body "BI.P.EYE, Interactive Analytics Dashboards - app Dor Sagron organization / dash…" at bounding box center [784, 354] width 1568 height 709
click at [901, 372] on span "Number" at bounding box center [888, 372] width 36 height 15
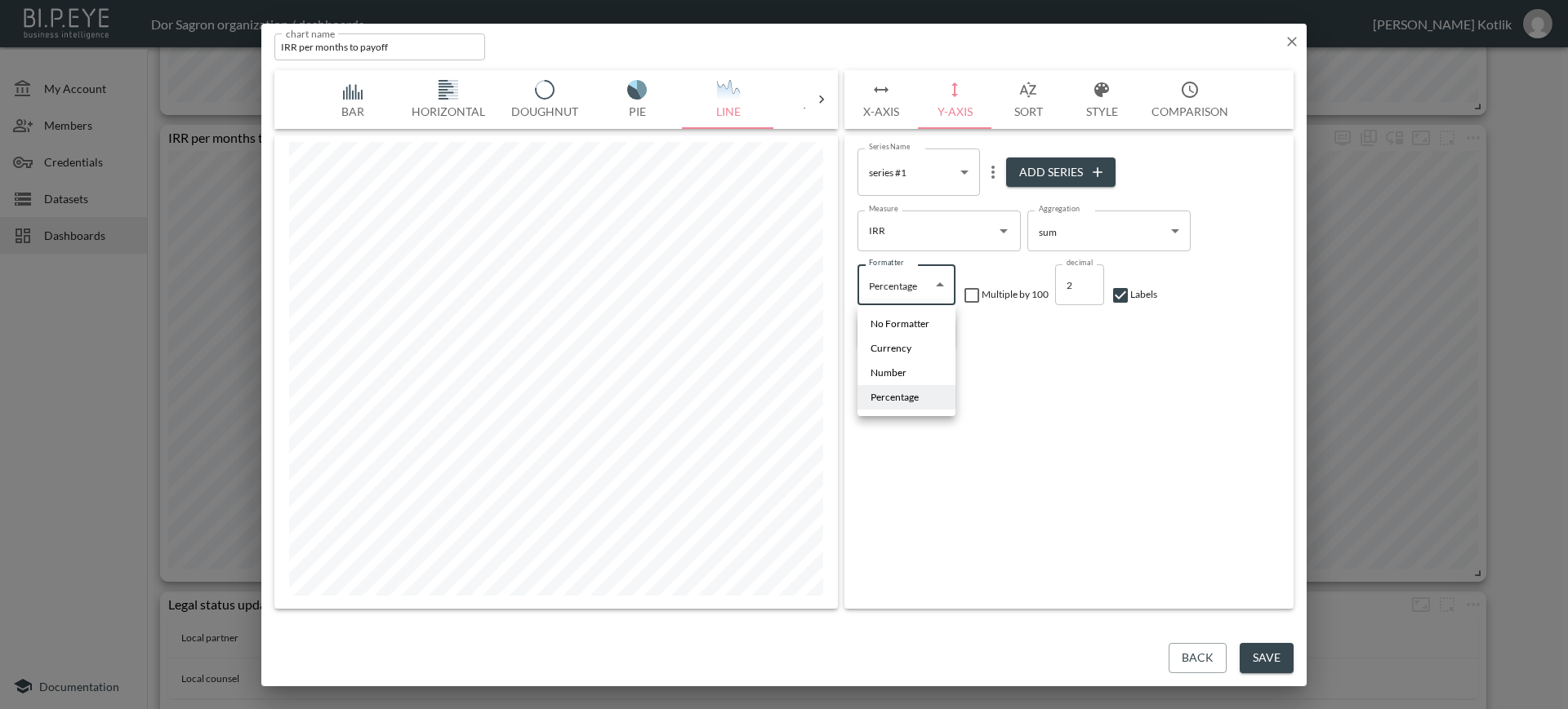
type input "Number"
click at [1283, 662] on button "Save" at bounding box center [1266, 658] width 54 height 30
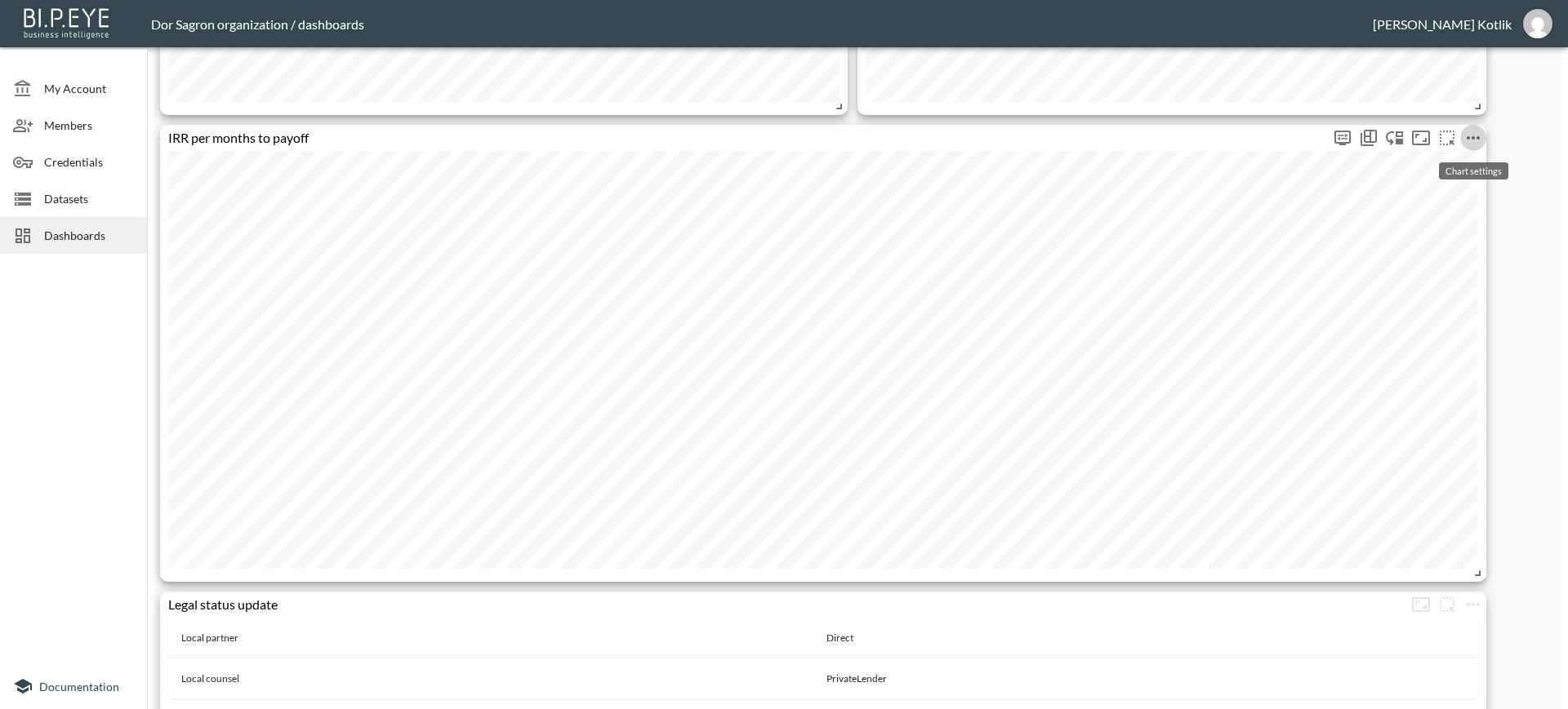
click at [1460, 137] on button "more" at bounding box center [1473, 138] width 26 height 26
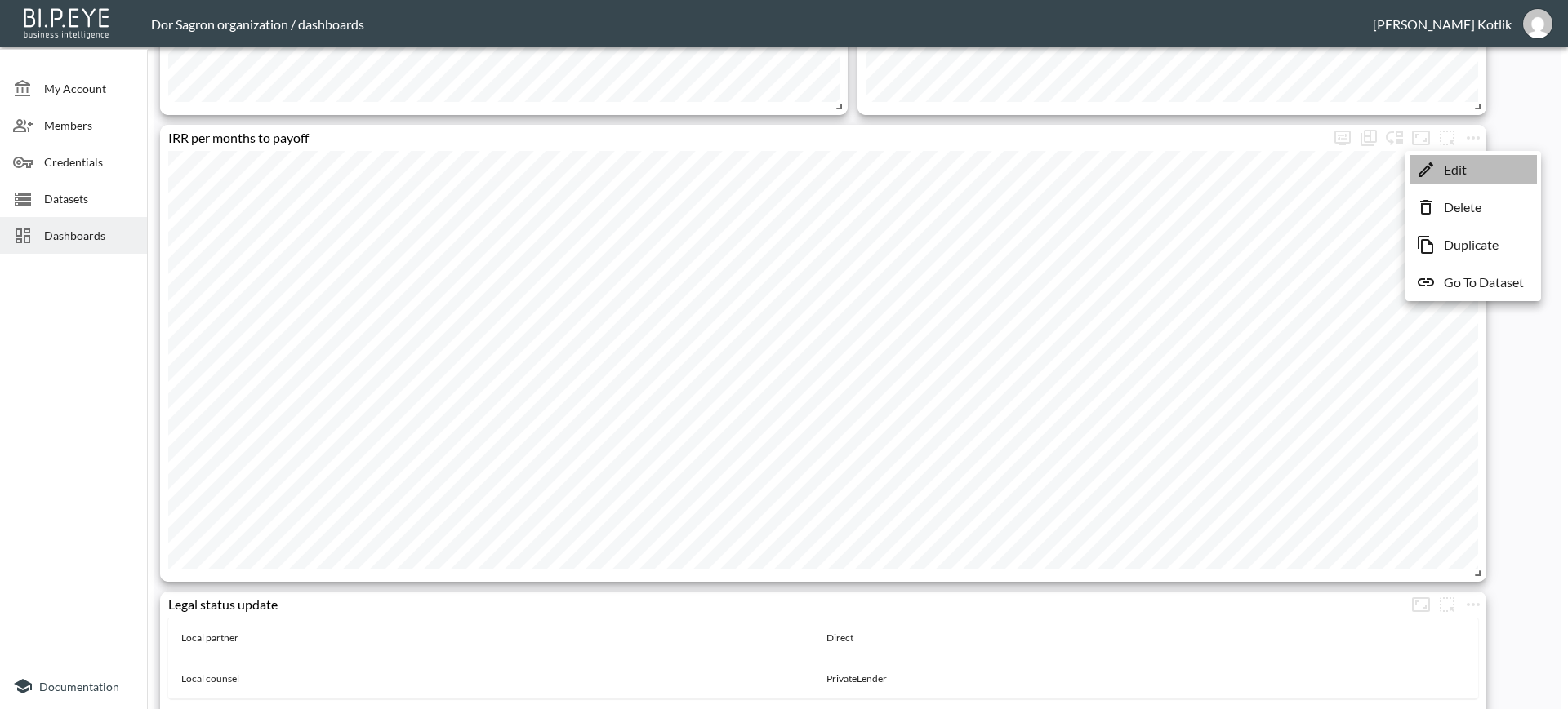
click at [1452, 166] on p "Edit" at bounding box center [1455, 170] width 23 height 20
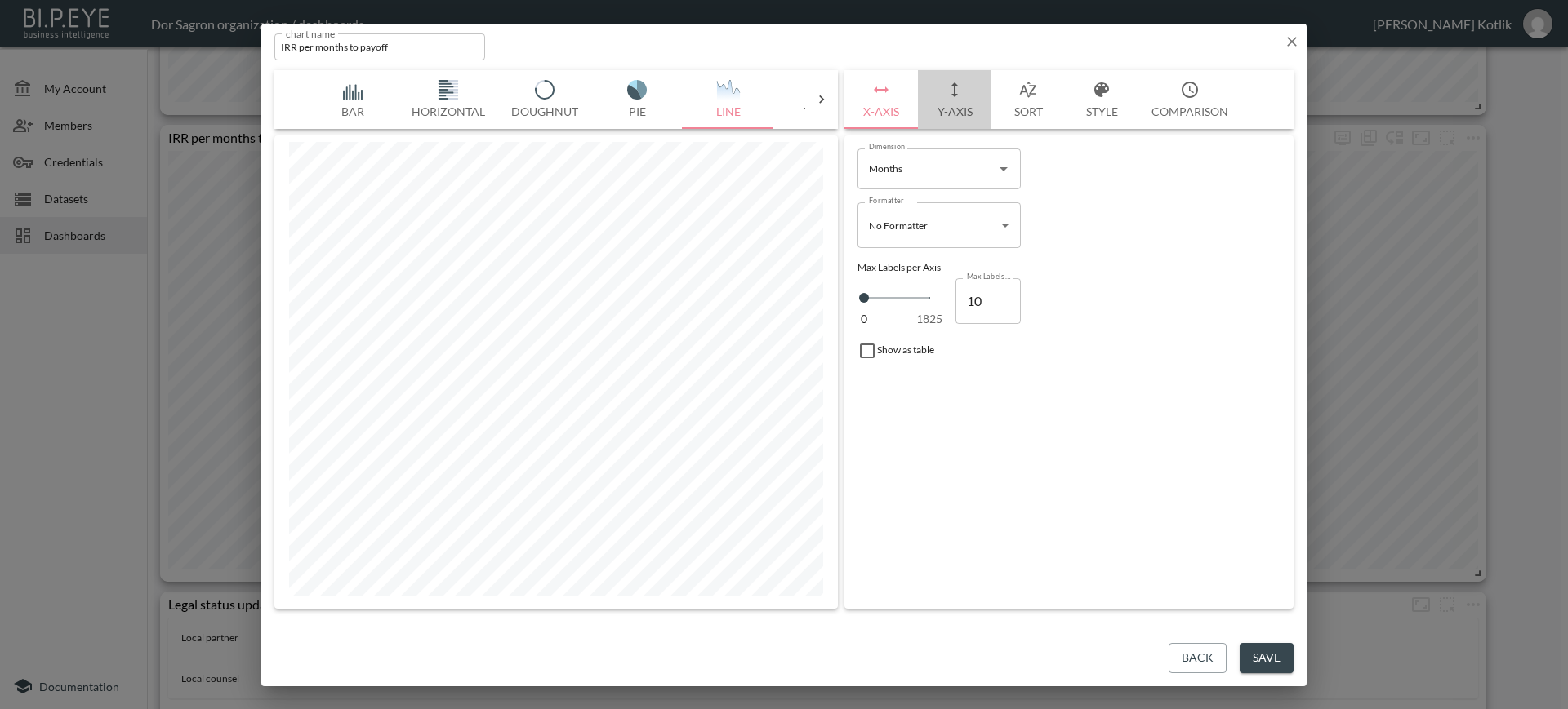
click at [959, 115] on button "Y-Axis" at bounding box center [955, 100] width 73 height 59
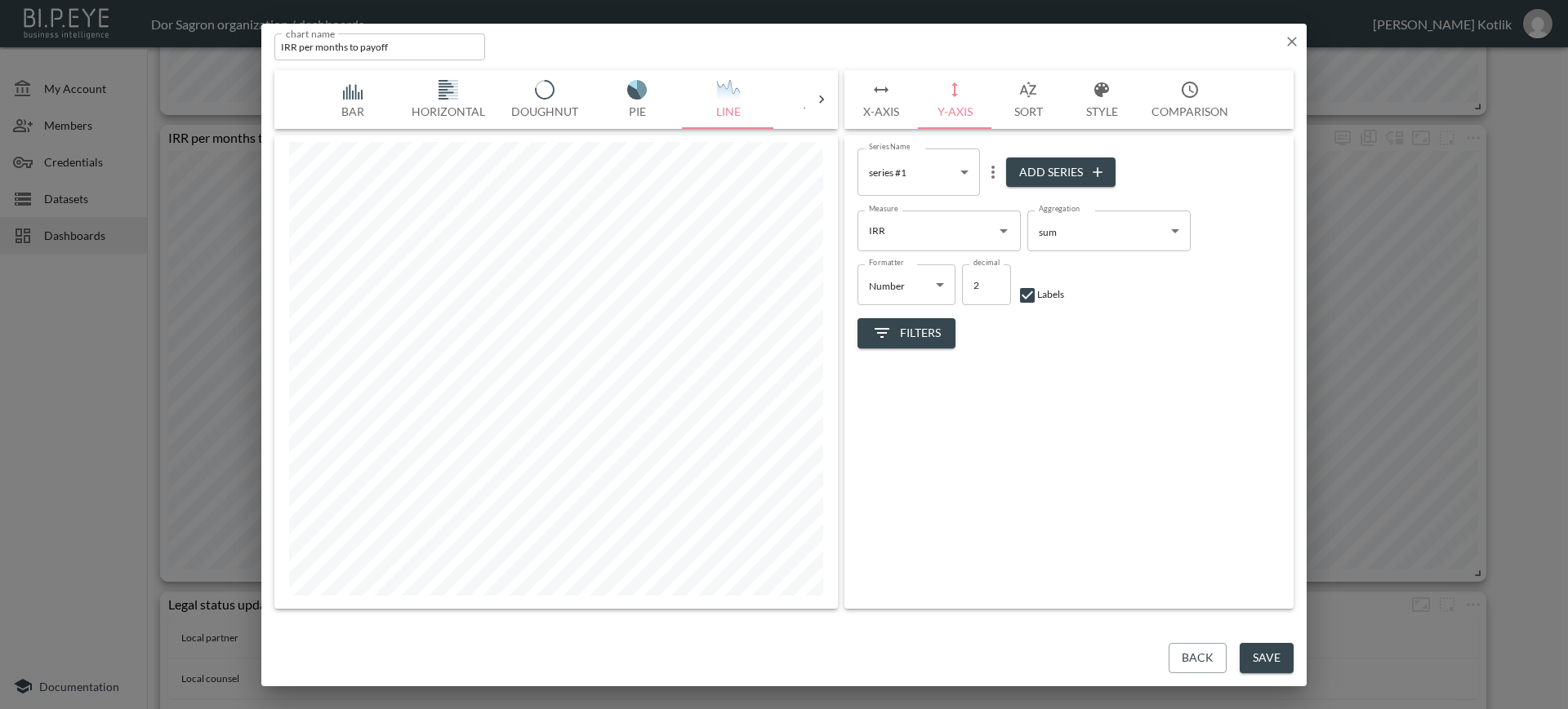
click at [1030, 298] on input "checkbox" at bounding box center [1027, 295] width 20 height 20
checkbox input "true"
drag, startPoint x: 987, startPoint y: 286, endPoint x: 956, endPoint y: 290, distance: 31.3
type input "-3"
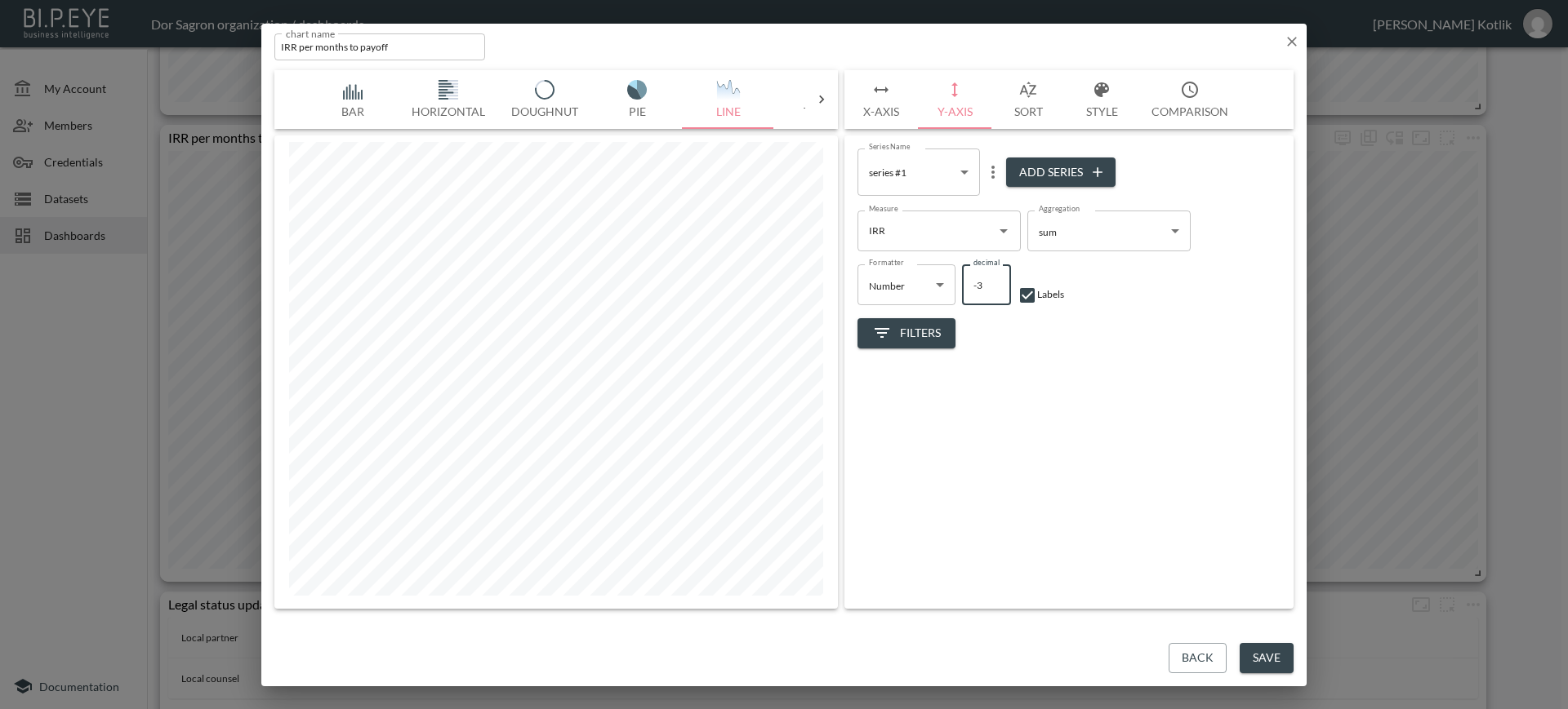
click at [962, 290] on input "-3" at bounding box center [986, 284] width 49 height 41
click at [917, 285] on body "BI.P.EYE, Interactive Analytics Dashboards - app Dor Sagron organization / dash…" at bounding box center [784, 354] width 1568 height 709
click at [904, 394] on span "Percentage" at bounding box center [894, 398] width 48 height 15
type input "Percentage"
click at [1290, 45] on icon "button" at bounding box center [1291, 41] width 17 height 17
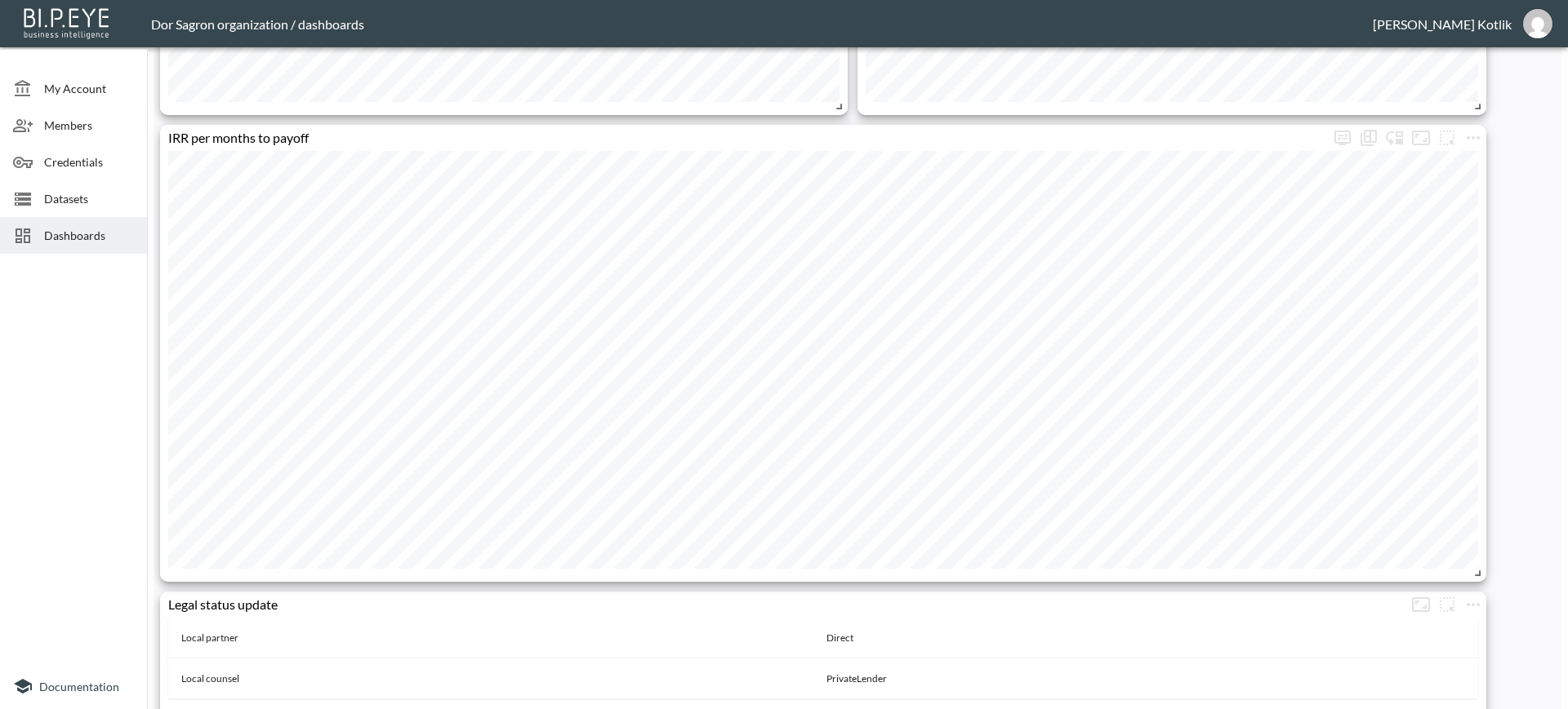
click at [84, 194] on span "Datasets" at bounding box center [89, 199] width 90 height 17
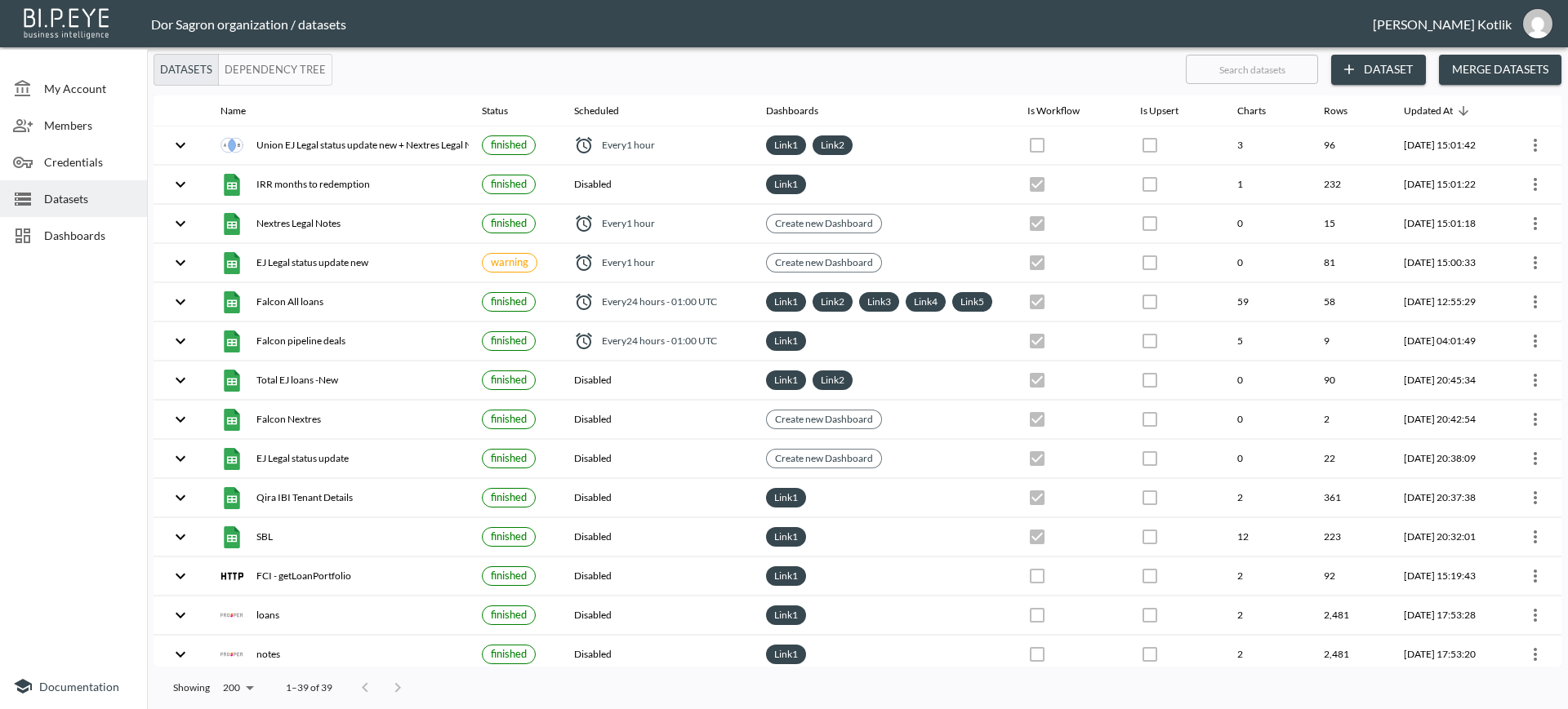
click at [1567, 200] on div "Datasets Dependency Tree ​ Dataset Merge Datasets Name Status Scheduled Dashboa…" at bounding box center [857, 381] width 1421 height 655
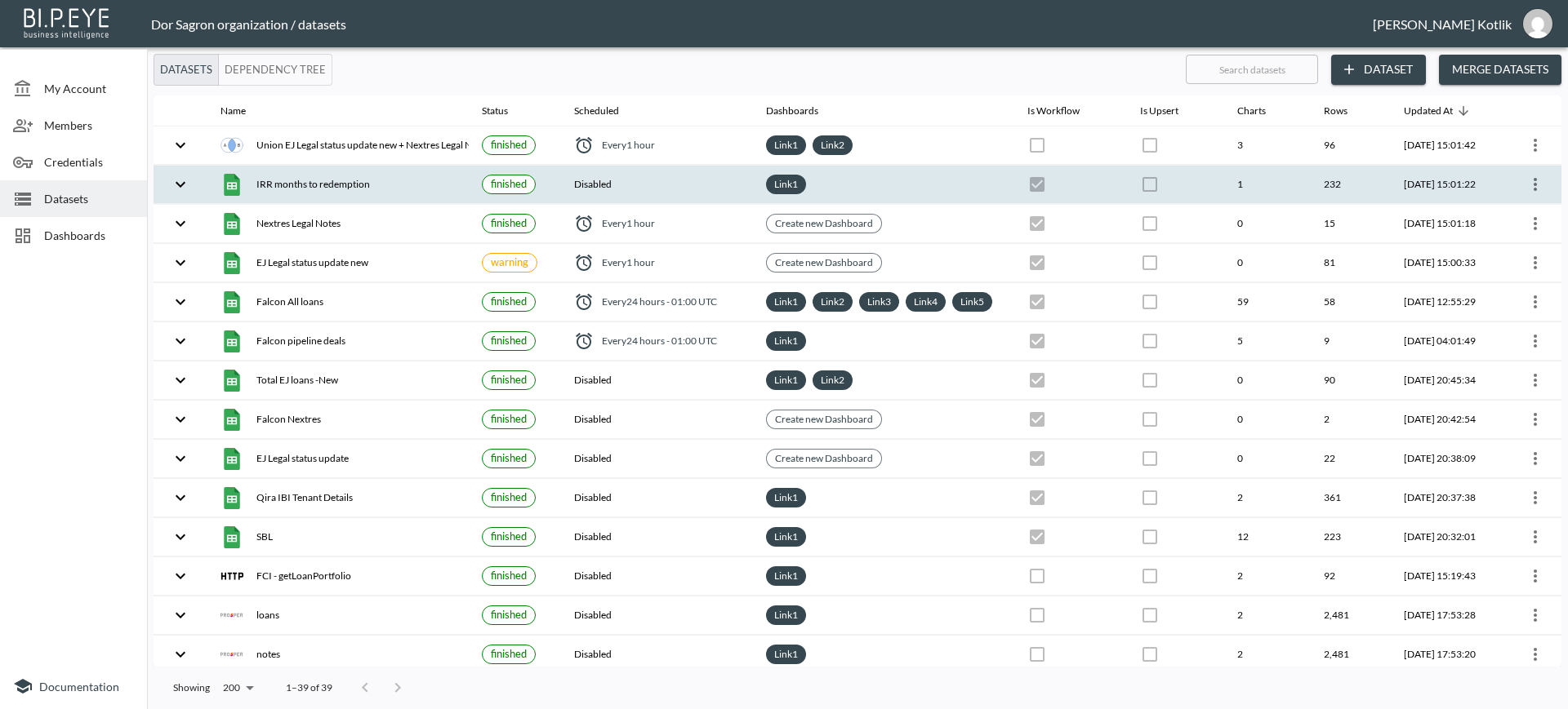
click at [1544, 188] on th at bounding box center [1531, 184] width 59 height 38
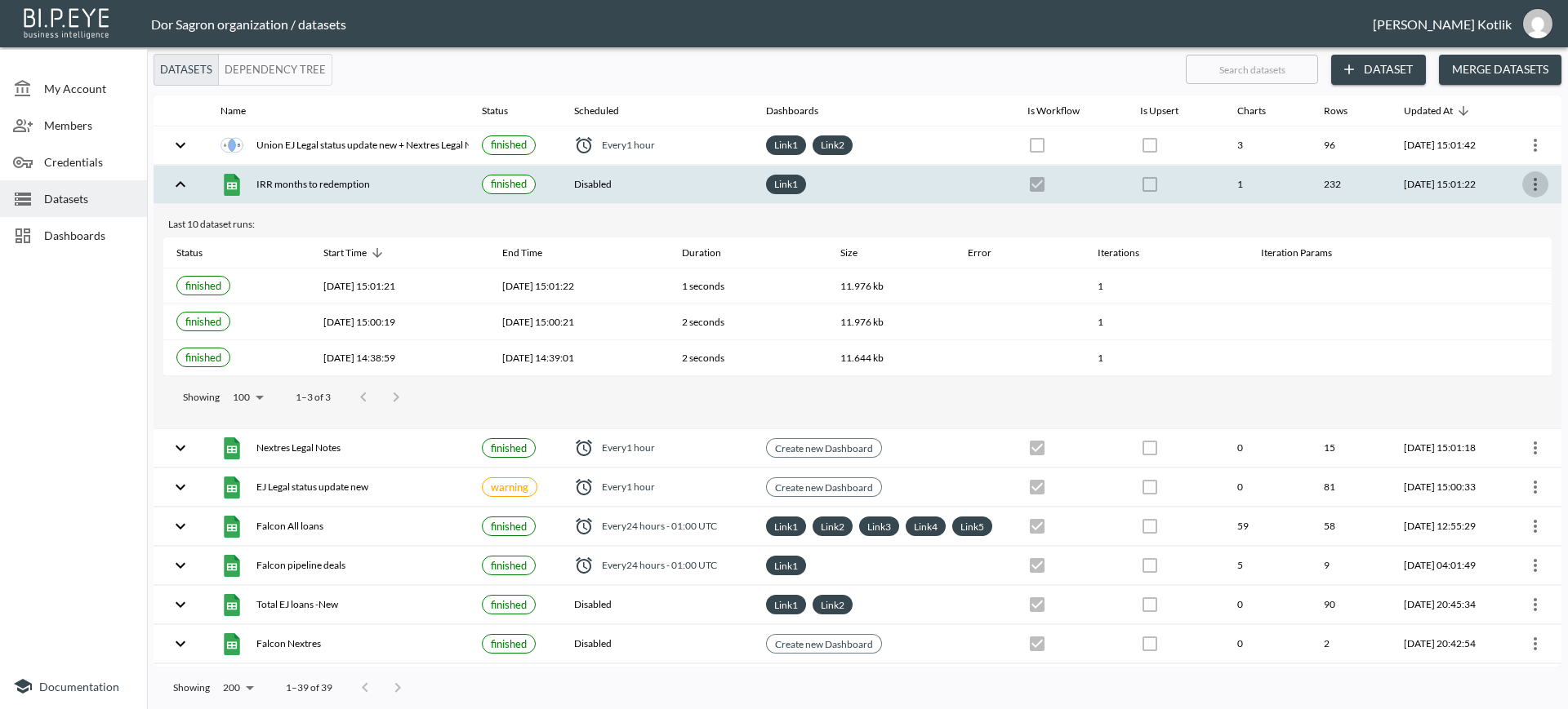
click at [1532, 181] on icon "more" at bounding box center [1535, 184] width 20 height 20
click at [1502, 217] on p "Edit Data Pipeline" at bounding box center [1486, 216] width 101 height 20
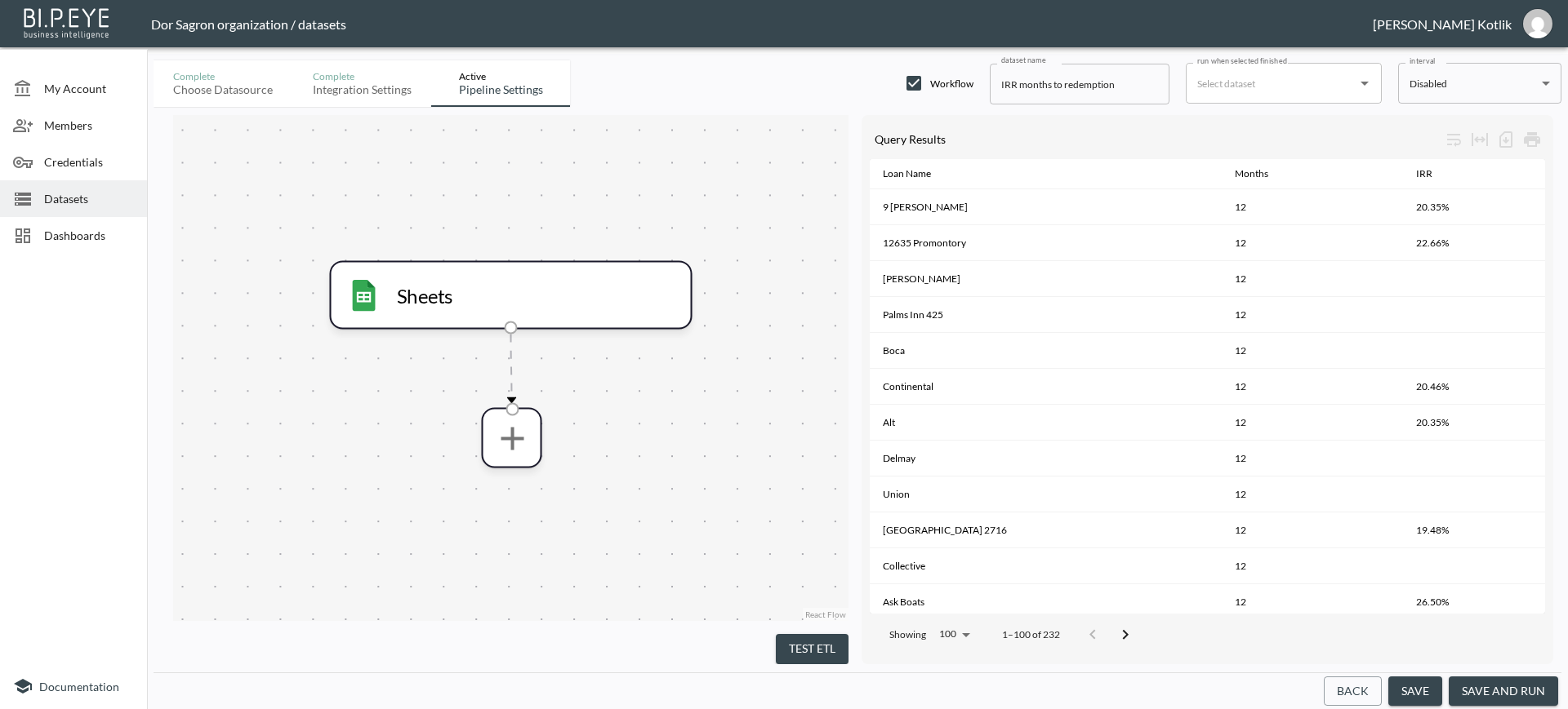
click at [1354, 681] on button "Back" at bounding box center [1352, 692] width 58 height 30
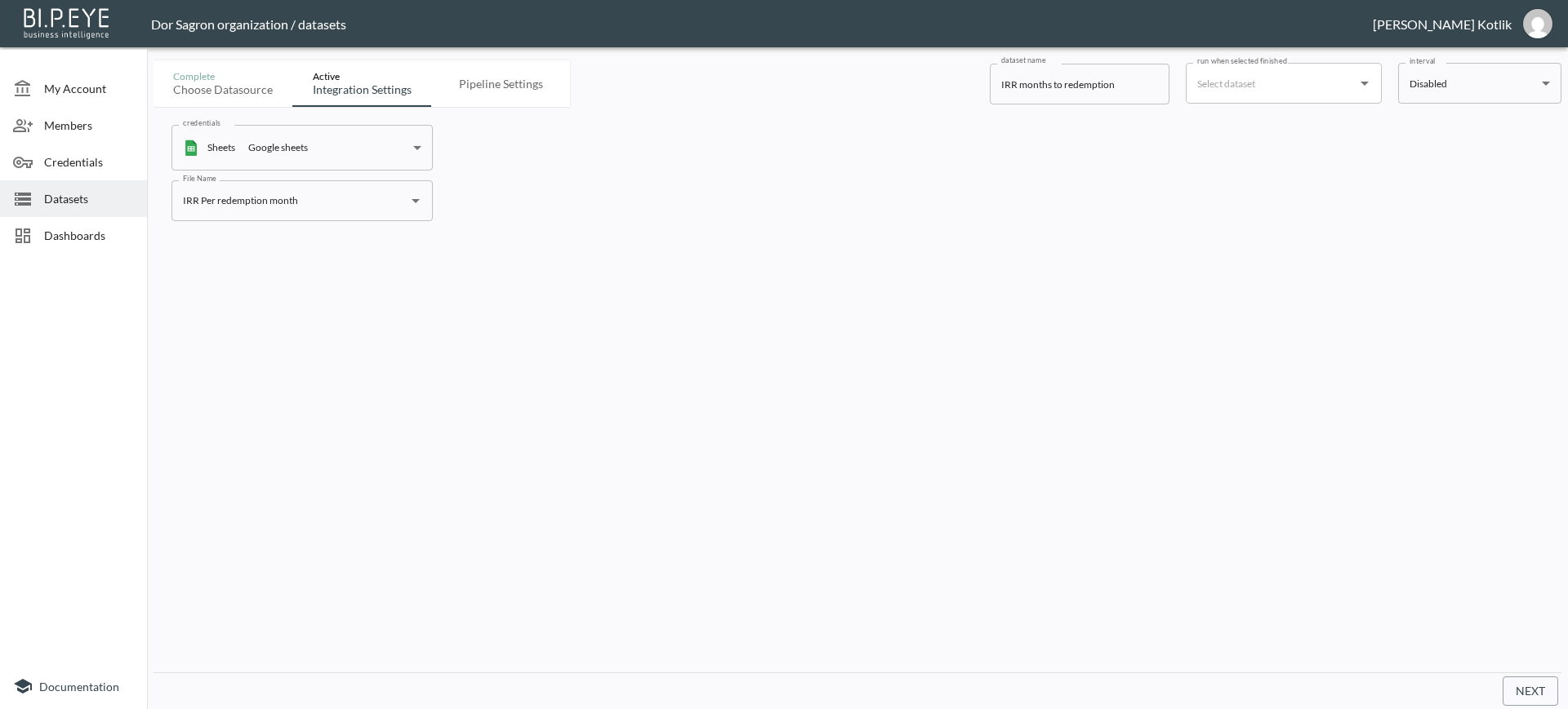
click at [1525, 699] on button "Next" at bounding box center [1530, 692] width 56 height 30
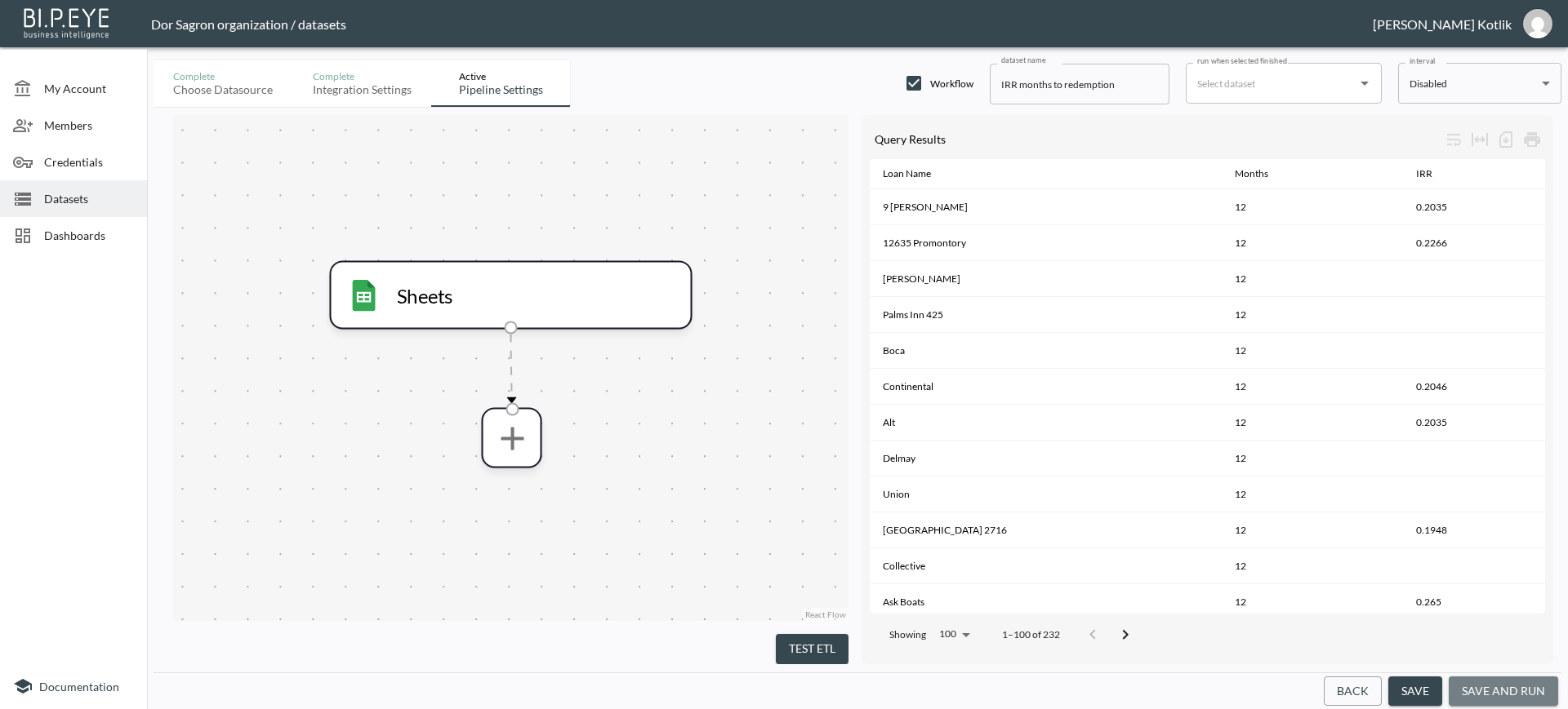
click at [1525, 699] on button "save and run" at bounding box center [1504, 692] width 110 height 30
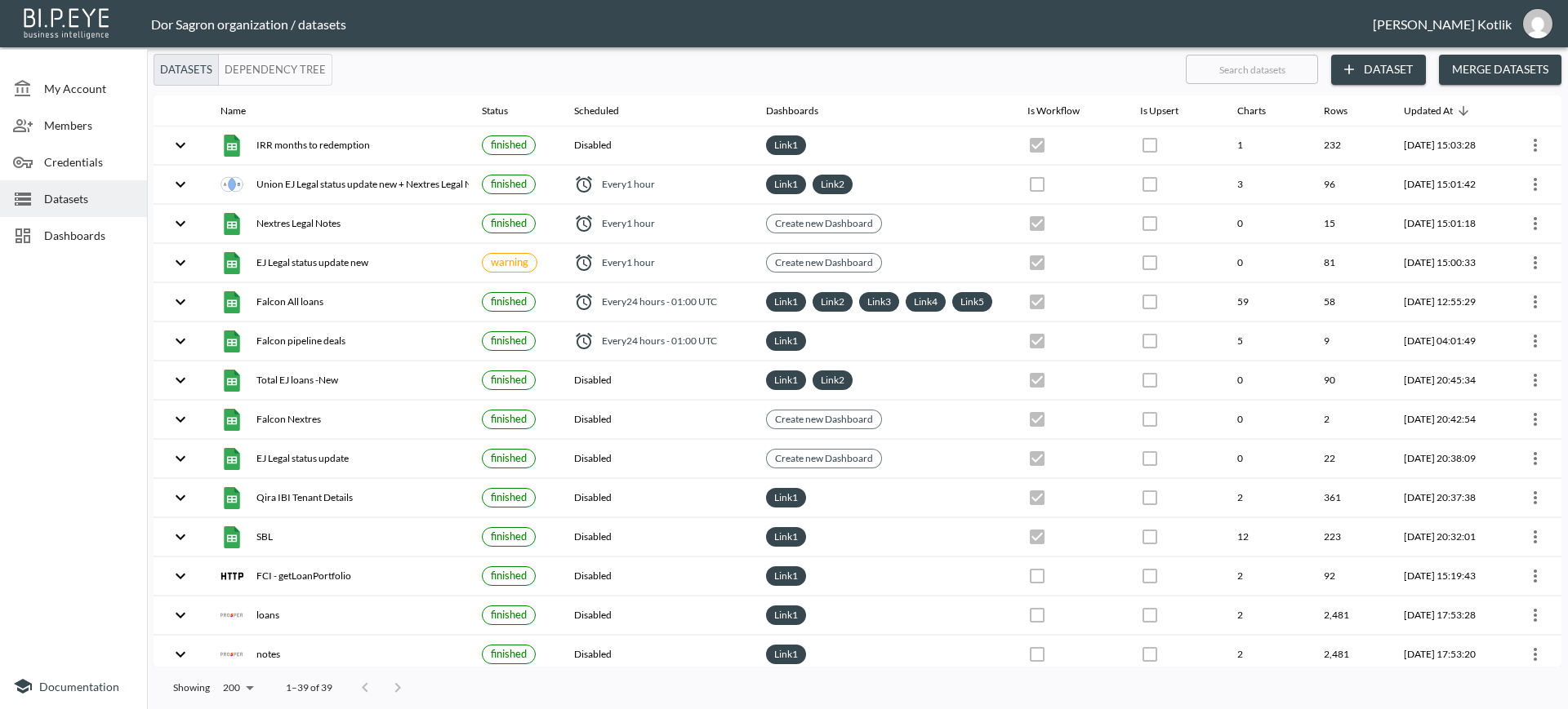
click at [64, 227] on span "Dashboards" at bounding box center [89, 236] width 90 height 17
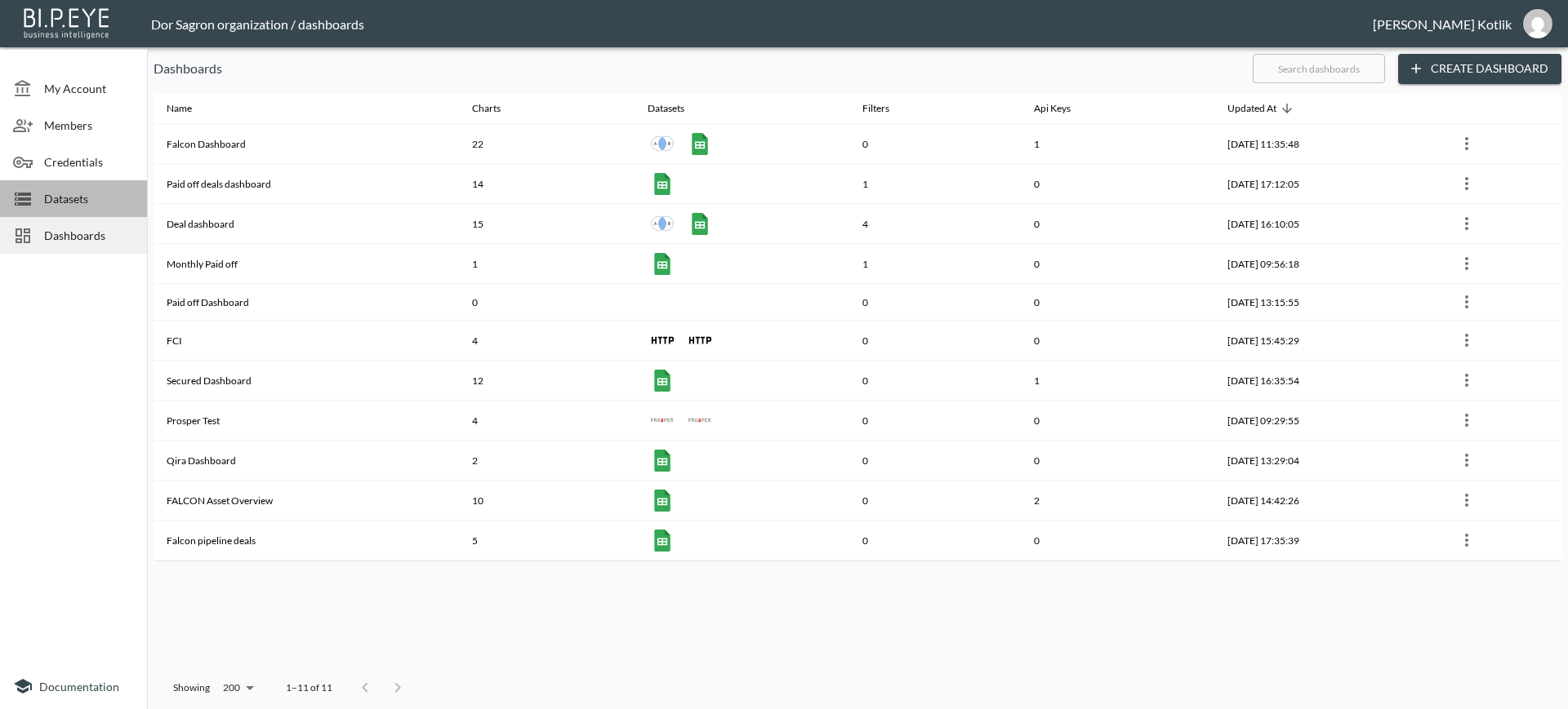
click at [62, 193] on span "Datasets" at bounding box center [89, 199] width 90 height 17
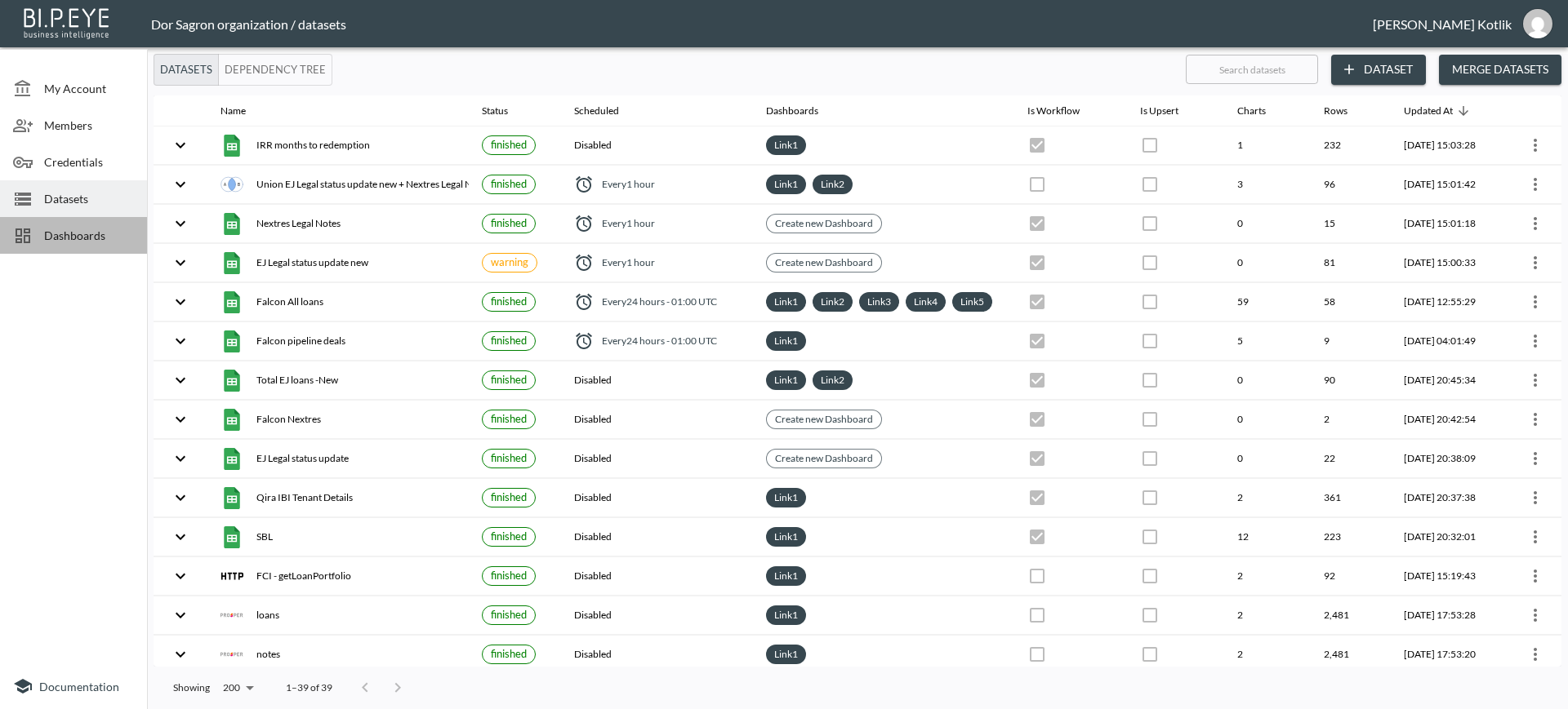
click at [72, 234] on span "Dashboards" at bounding box center [89, 236] width 90 height 17
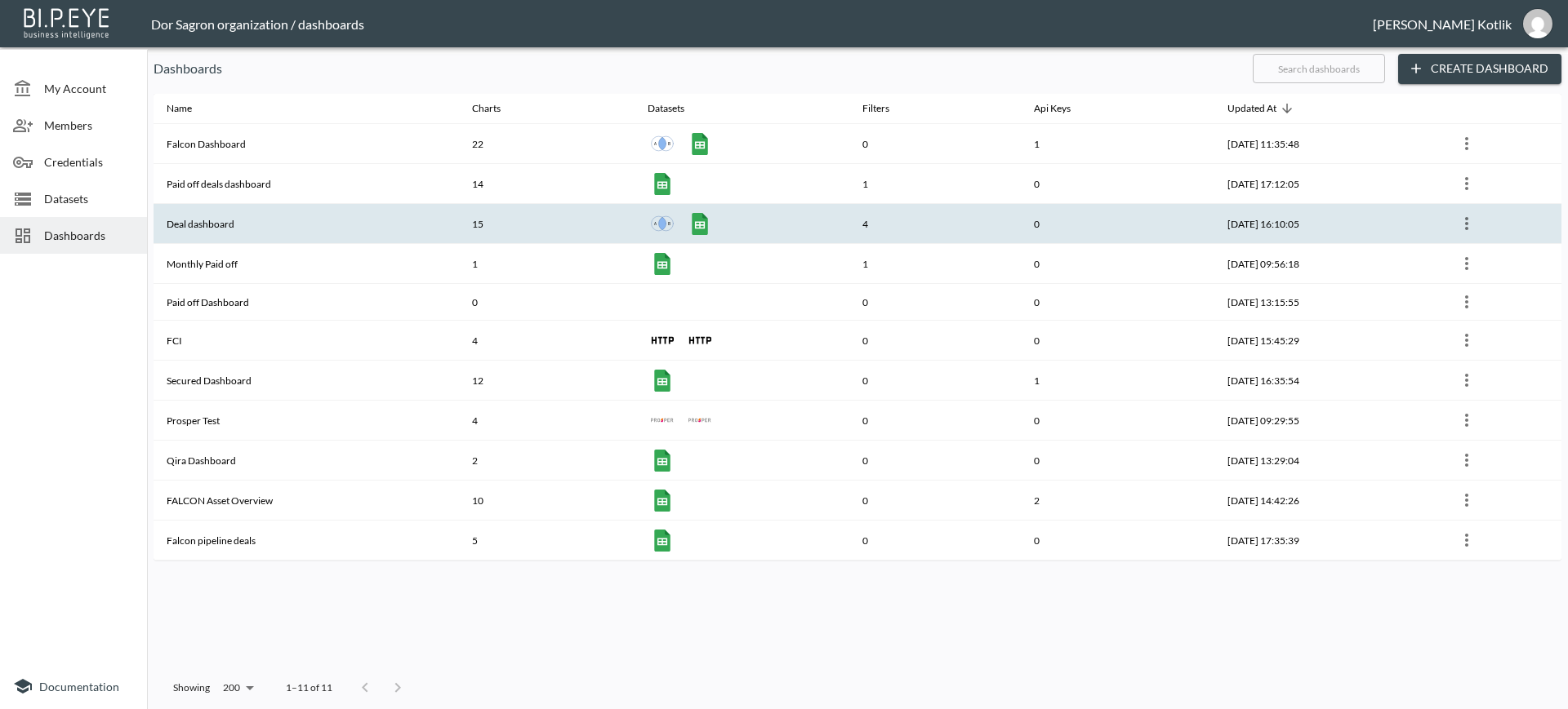
click at [220, 212] on th "Deal dashboard" at bounding box center [305, 224] width 305 height 40
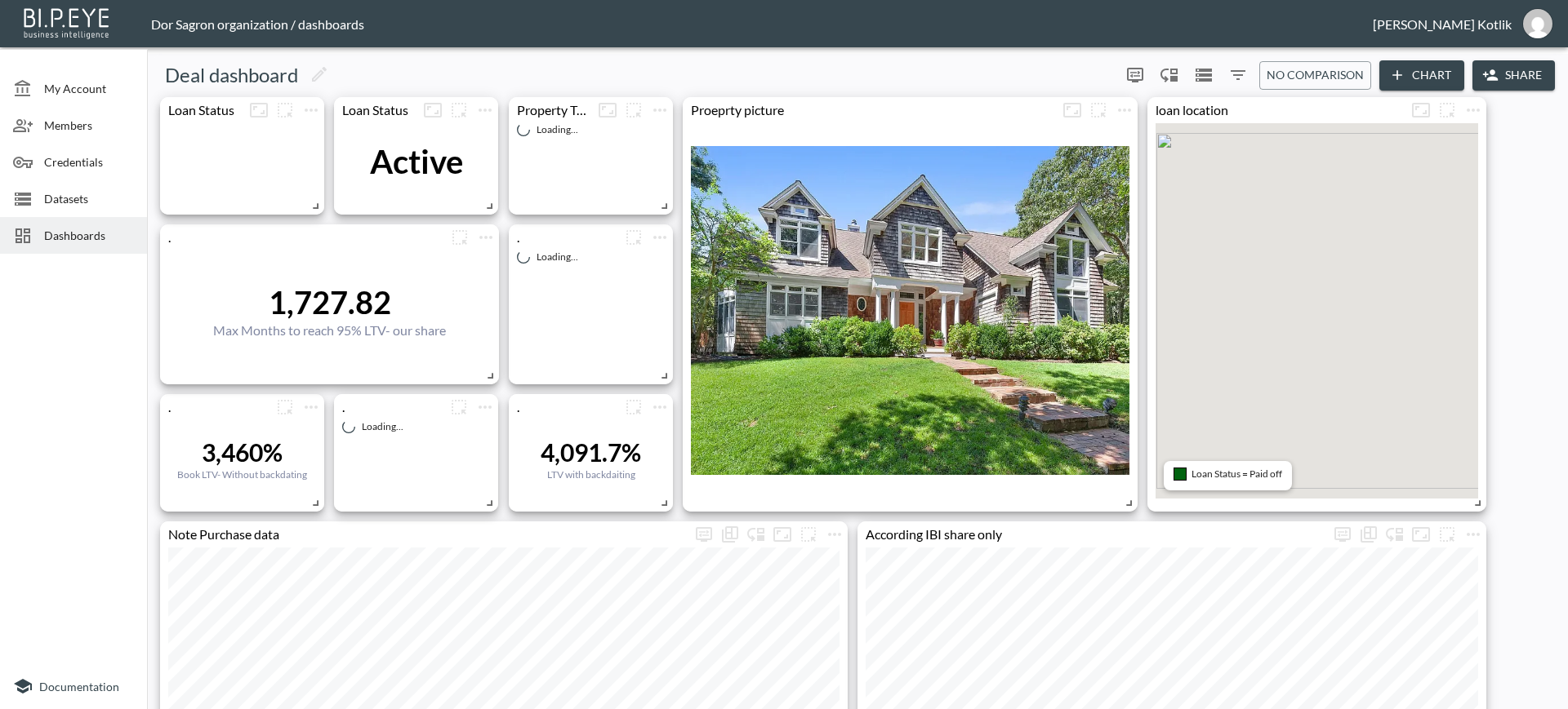
click at [1237, 74] on icon "Filters" at bounding box center [1237, 75] width 15 height 10
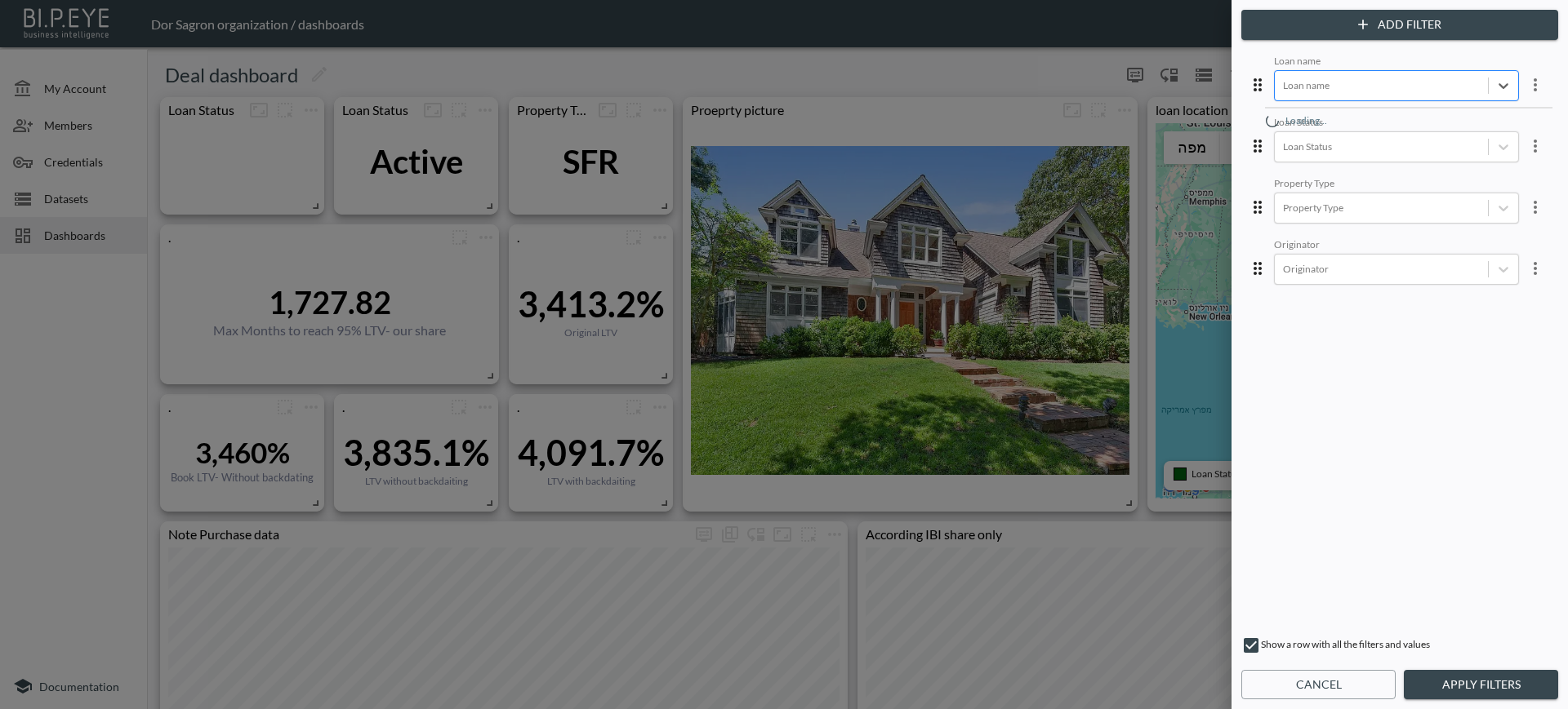
click at [1317, 86] on div at bounding box center [1381, 85] width 197 height 16
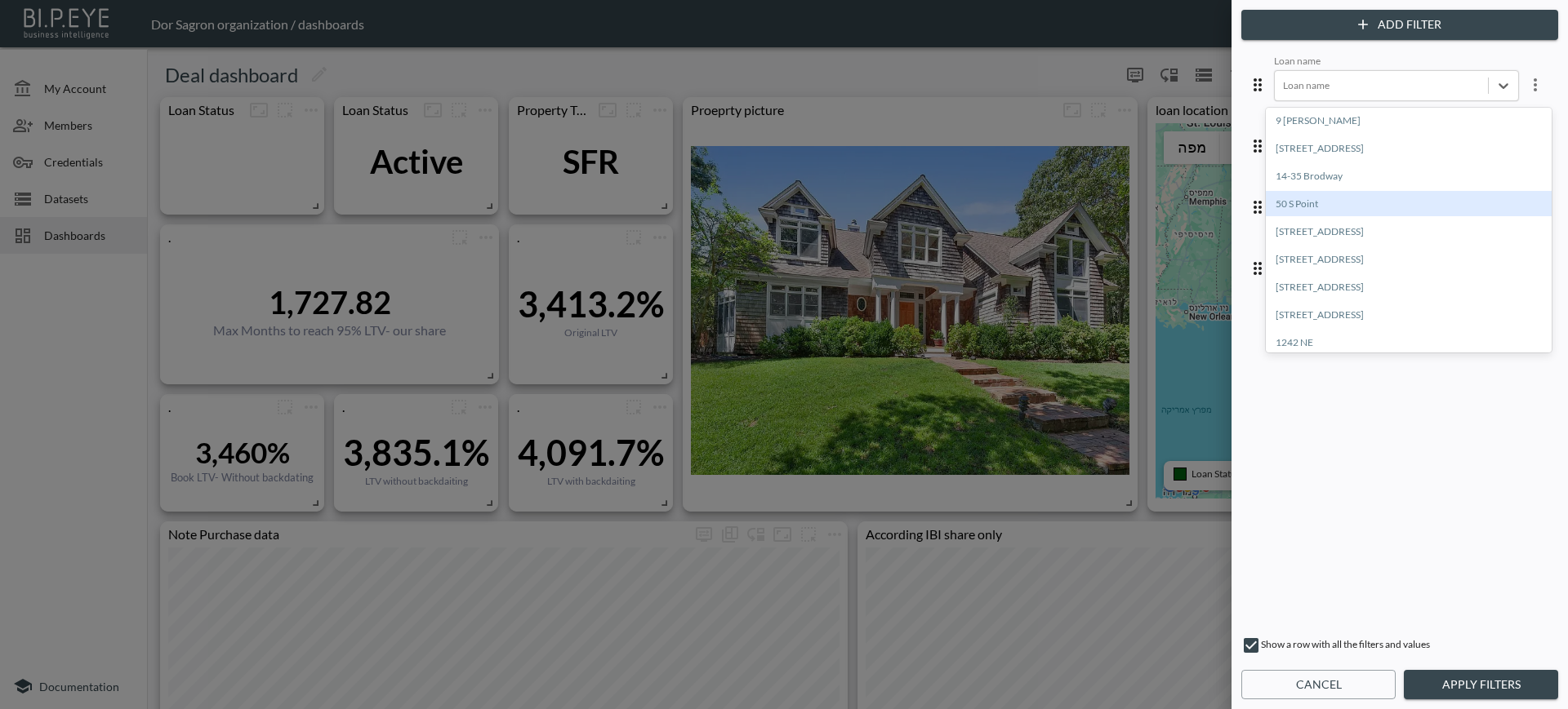
click at [1330, 208] on div "50 S Point" at bounding box center [1408, 204] width 285 height 25
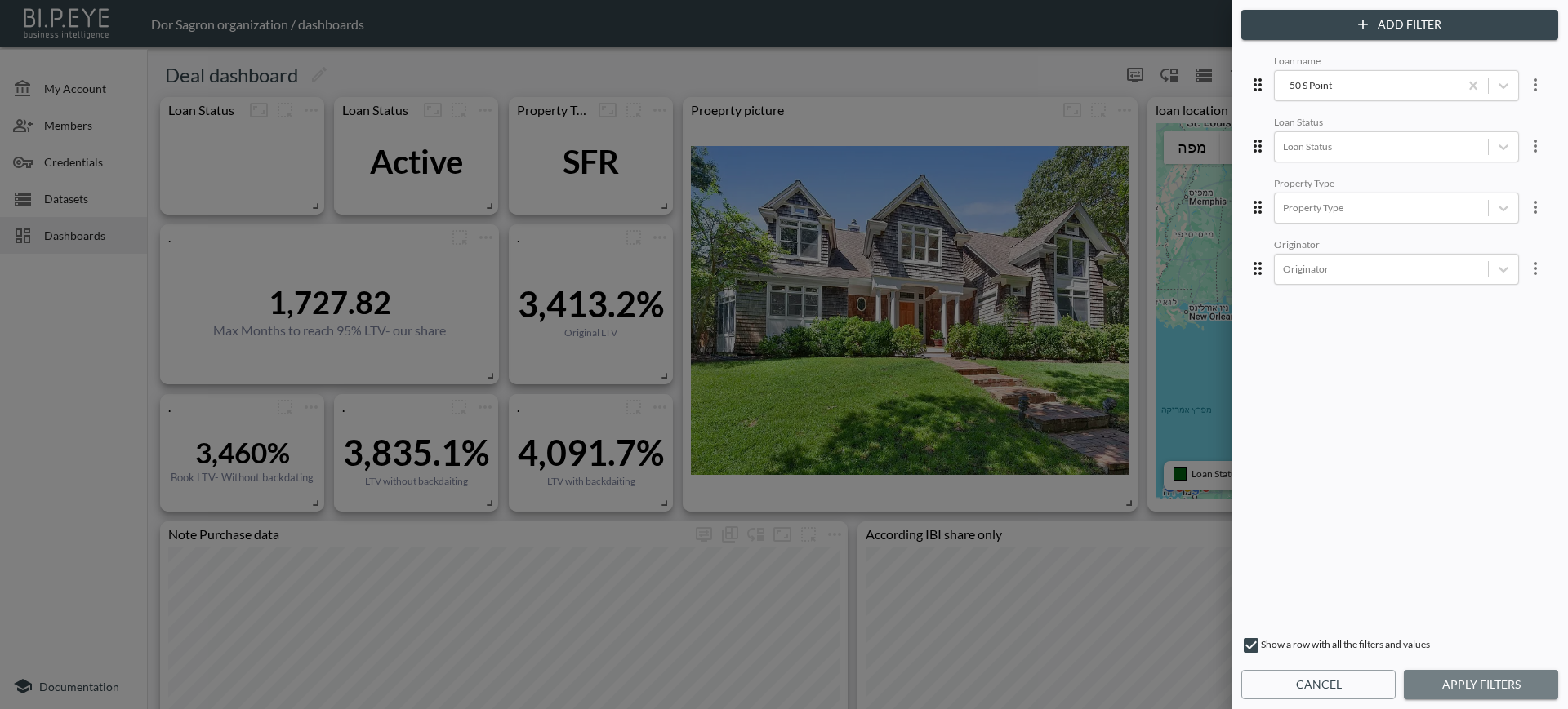
click at [1484, 687] on button "Apply Filters" at bounding box center [1480, 685] width 154 height 30
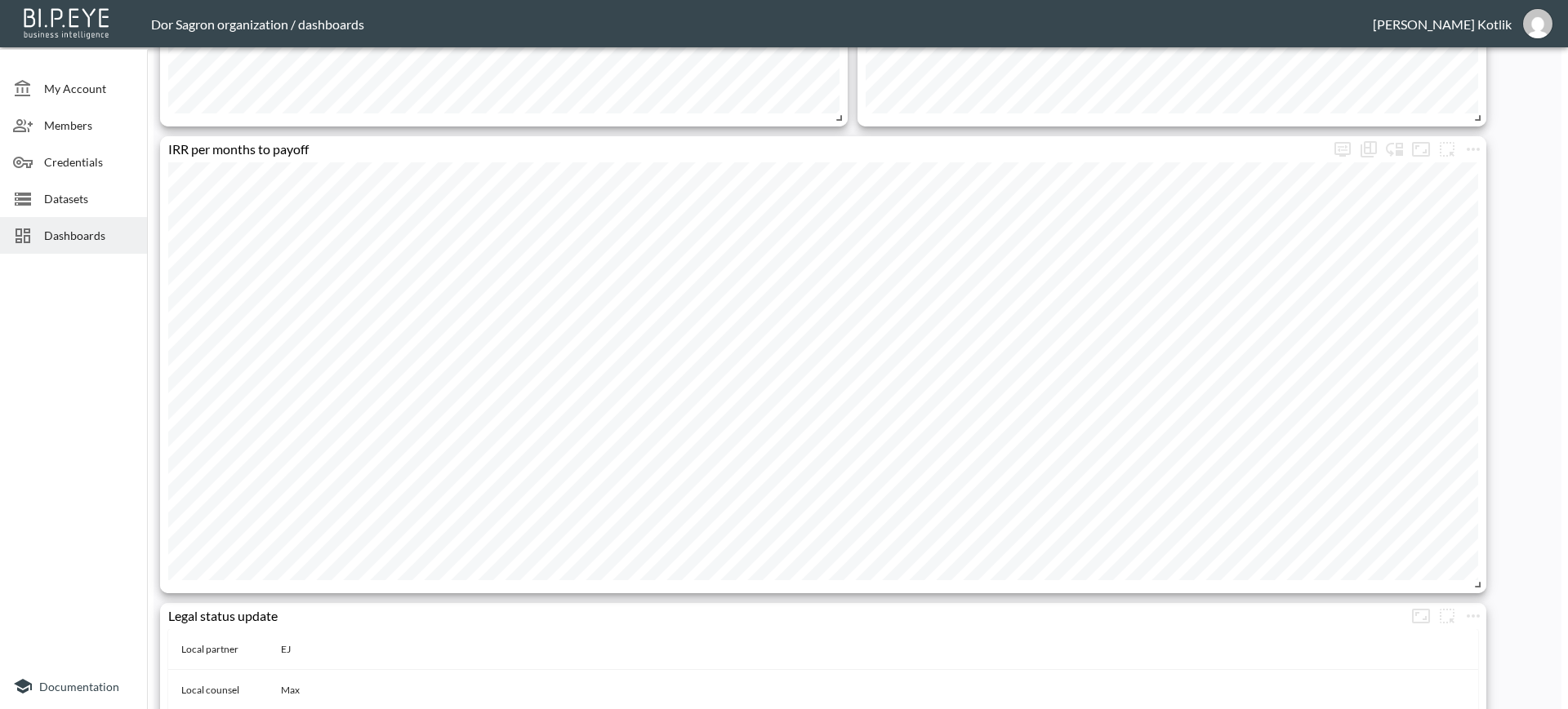
scroll to position [851, 0]
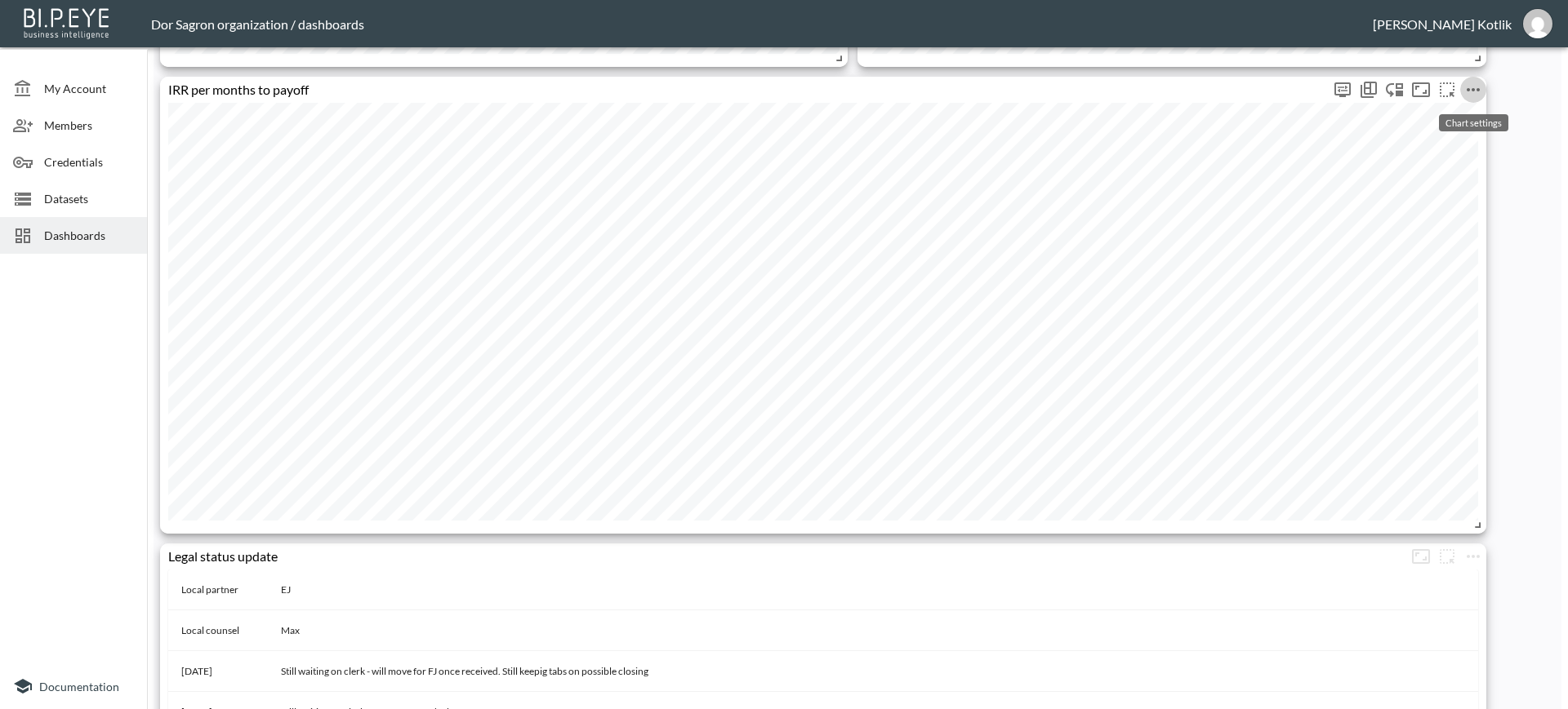
click at [1473, 87] on icon "more" at bounding box center [1472, 90] width 20 height 20
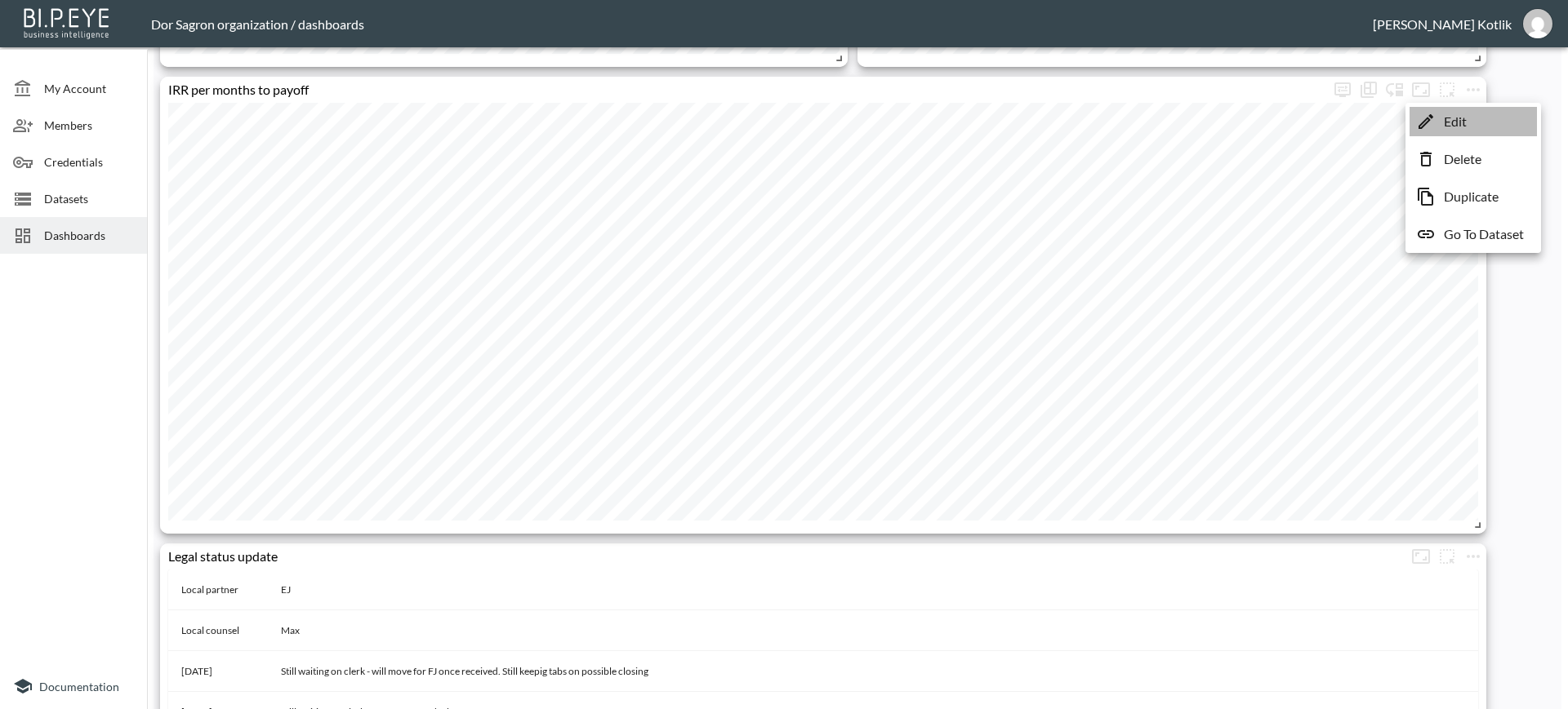
click at [1452, 108] on li "Edit" at bounding box center [1473, 122] width 127 height 30
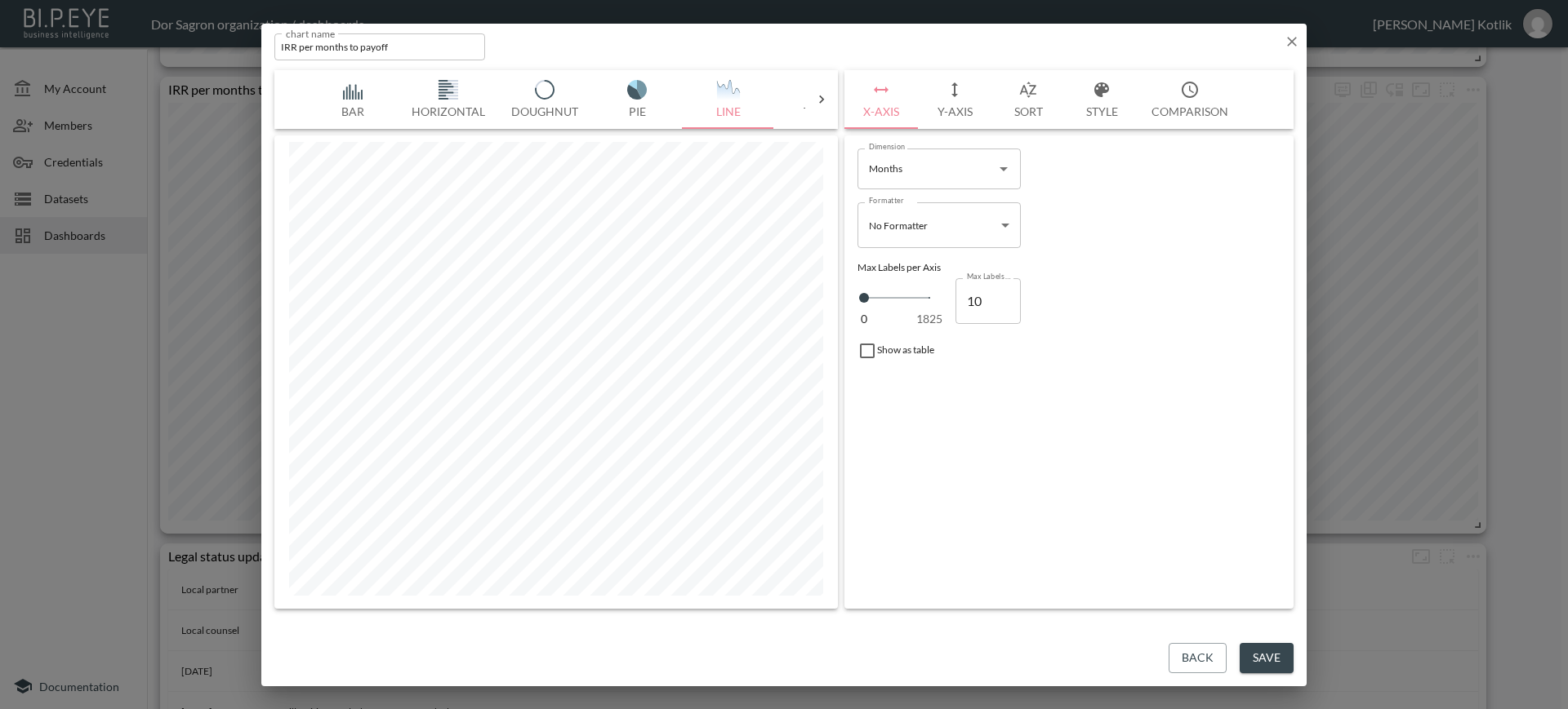
click at [964, 130] on div "X-Axis Y-Axis Sort Style Comparison Dimension Months Dimension Formatter No For…" at bounding box center [1069, 339] width 449 height 538
click at [955, 99] on icon "button" at bounding box center [955, 90] width 20 height 20
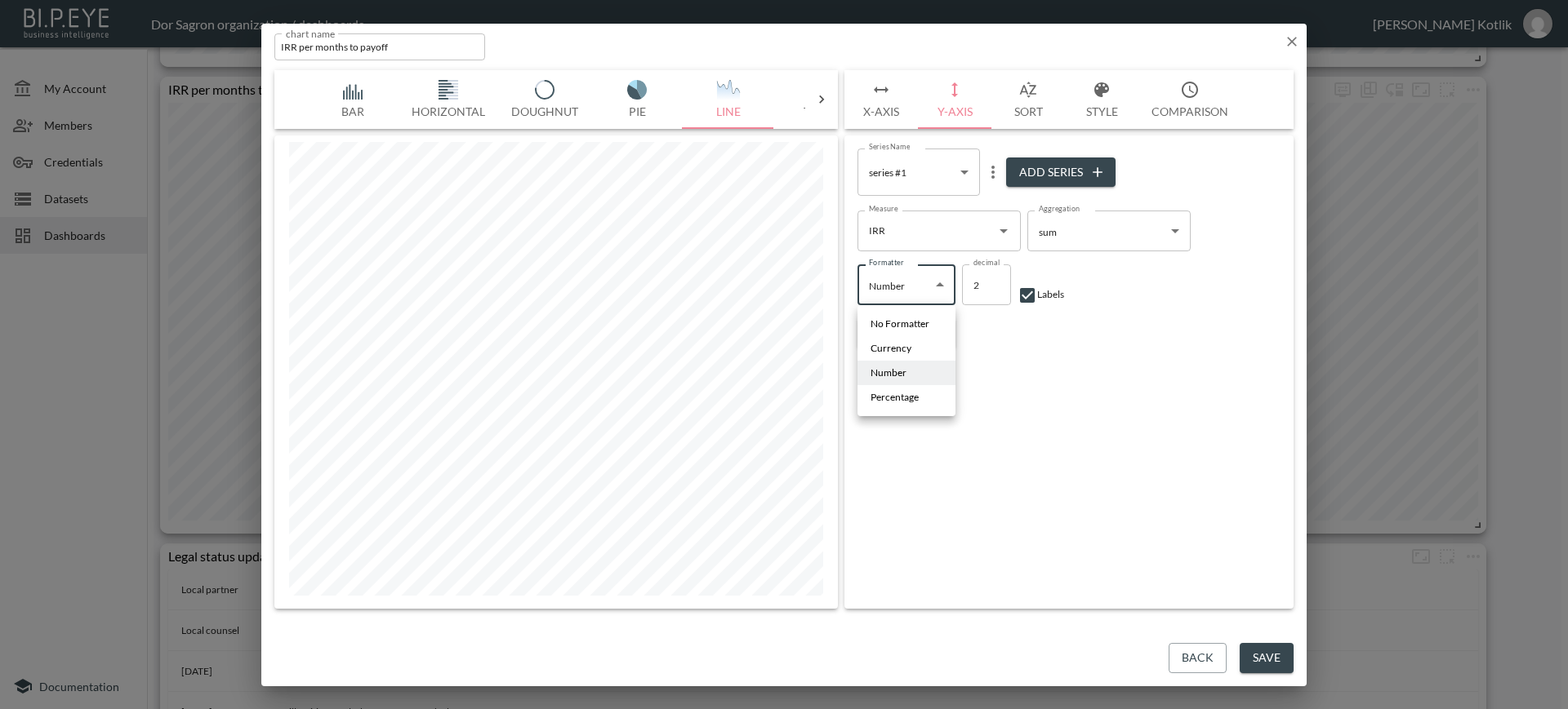
click at [918, 287] on body "BI.P.EYE, Interactive Analytics Dashboards - app Dor Sagron organization / dash…" at bounding box center [784, 354] width 1568 height 709
click at [902, 392] on span "Percentage" at bounding box center [894, 398] width 48 height 15
type input "Percentage"
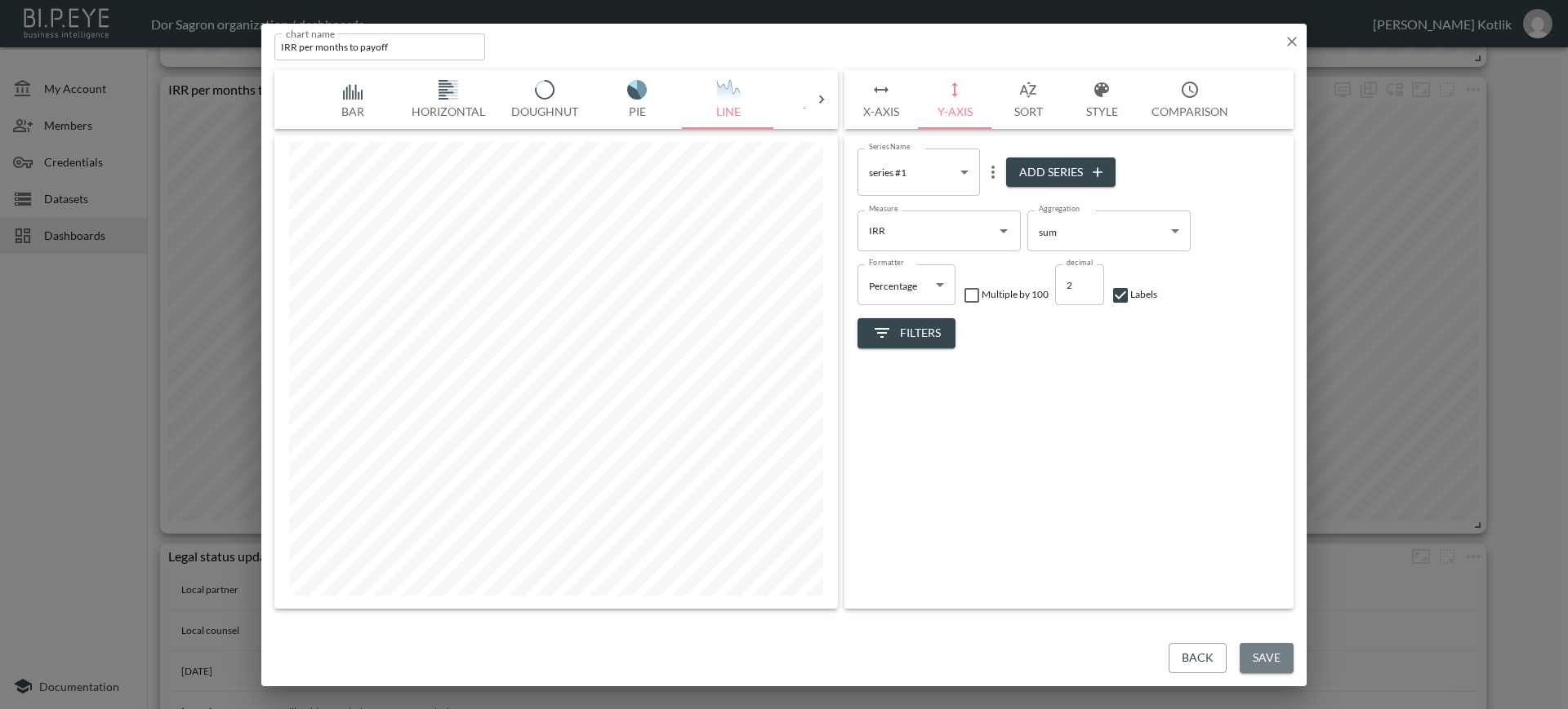
click at [1277, 657] on button "Save" at bounding box center [1266, 658] width 54 height 30
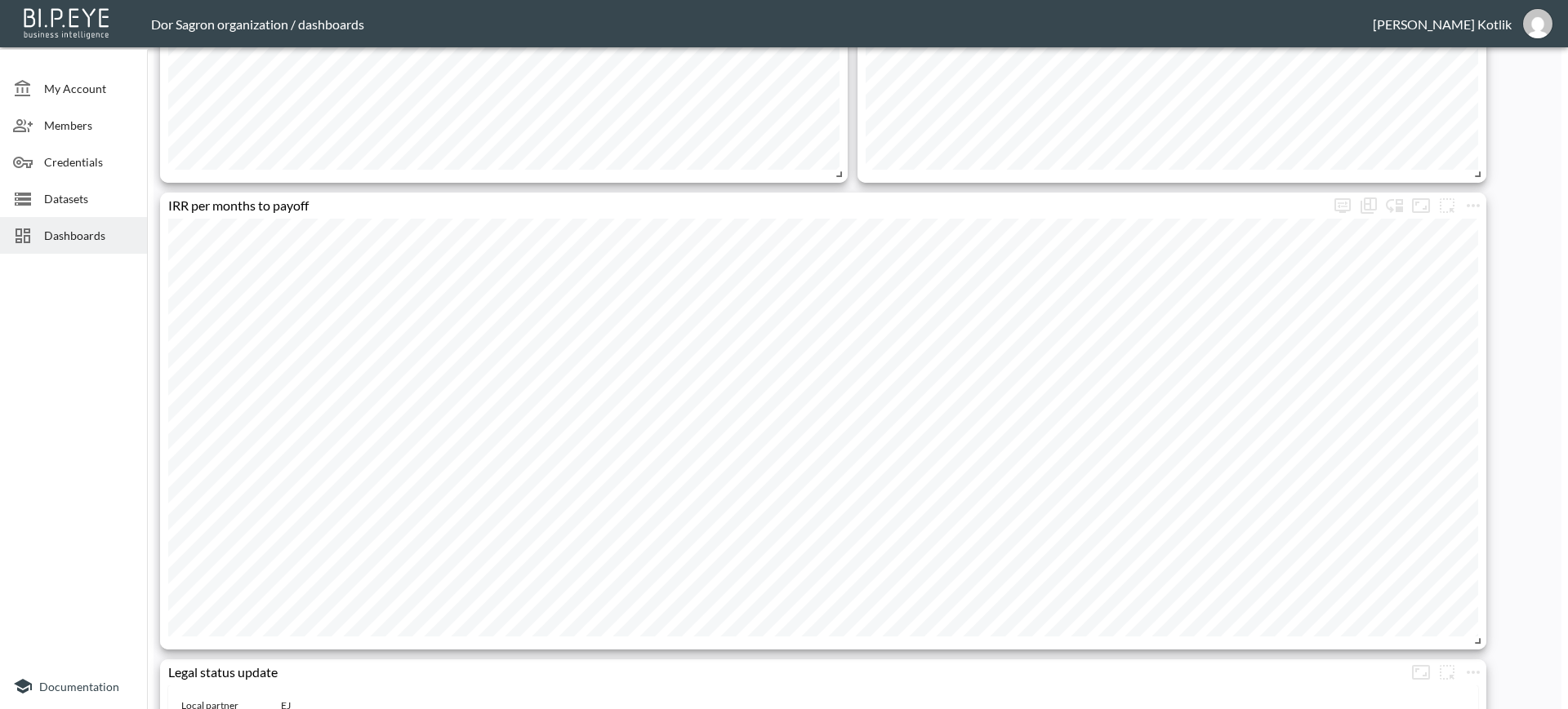
scroll to position [752, 0]
